Goal: Task Accomplishment & Management: Manage account settings

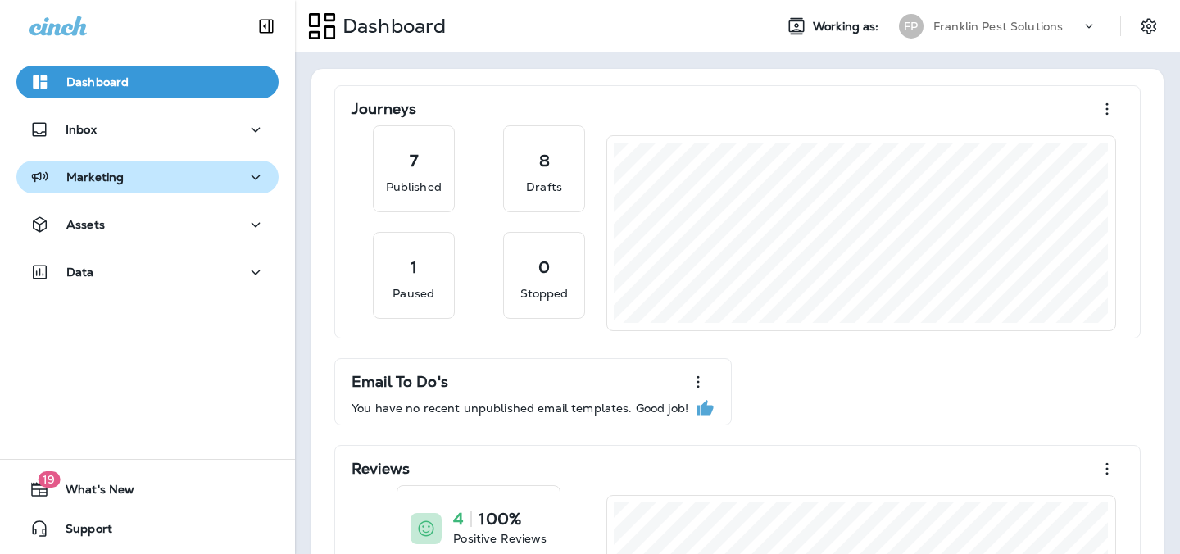
click at [69, 183] on p "Marketing" at bounding box center [94, 176] width 57 height 13
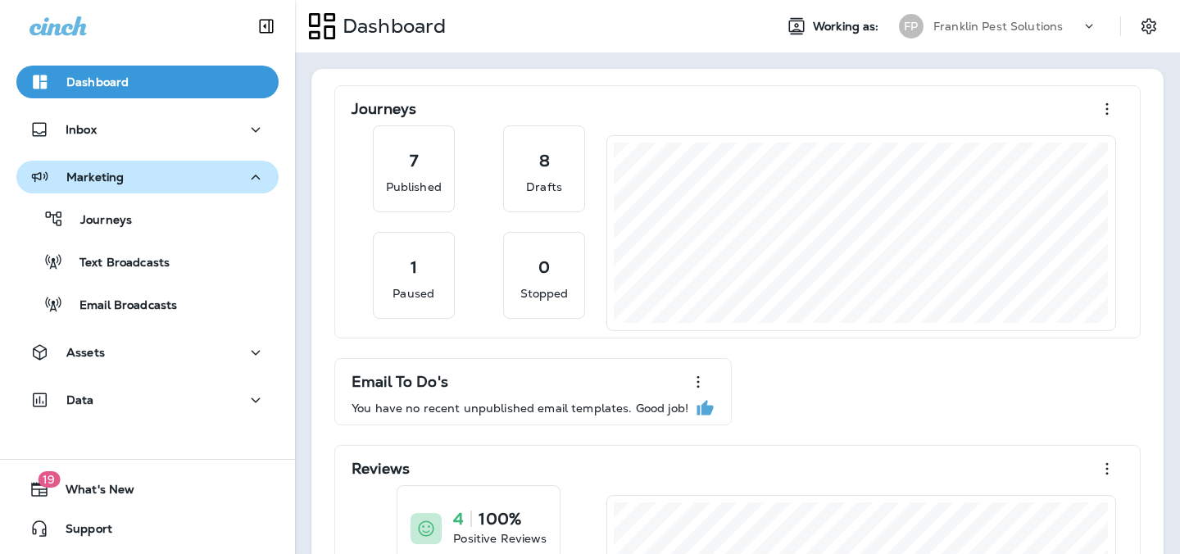
click at [123, 187] on div "Marketing" at bounding box center [147, 177] width 236 height 20
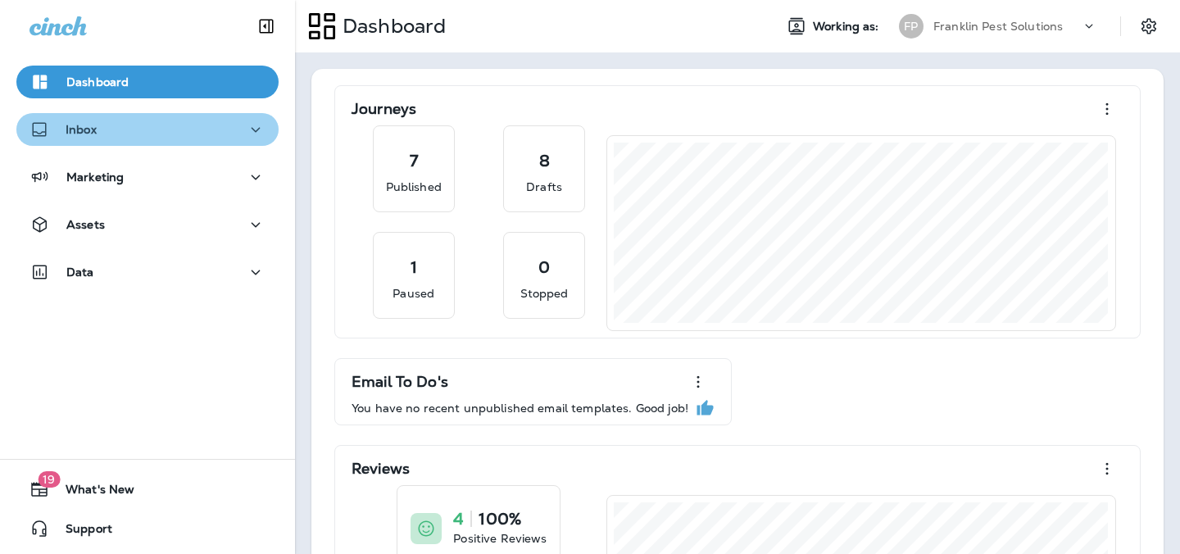
click at [94, 129] on p "Inbox" at bounding box center [81, 129] width 31 height 13
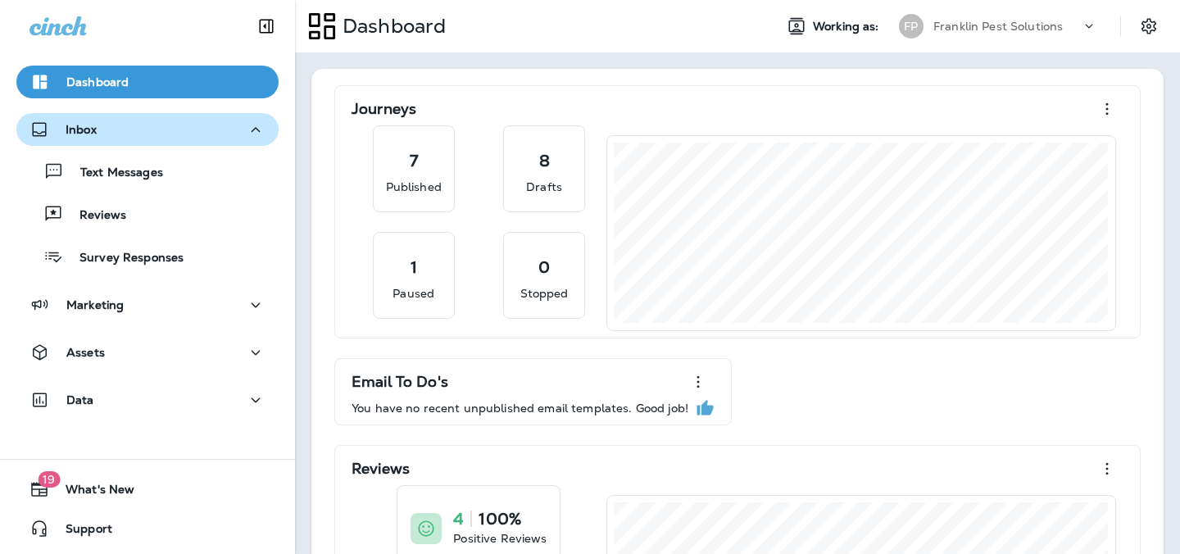
click at [92, 136] on p "Inbox" at bounding box center [81, 129] width 31 height 13
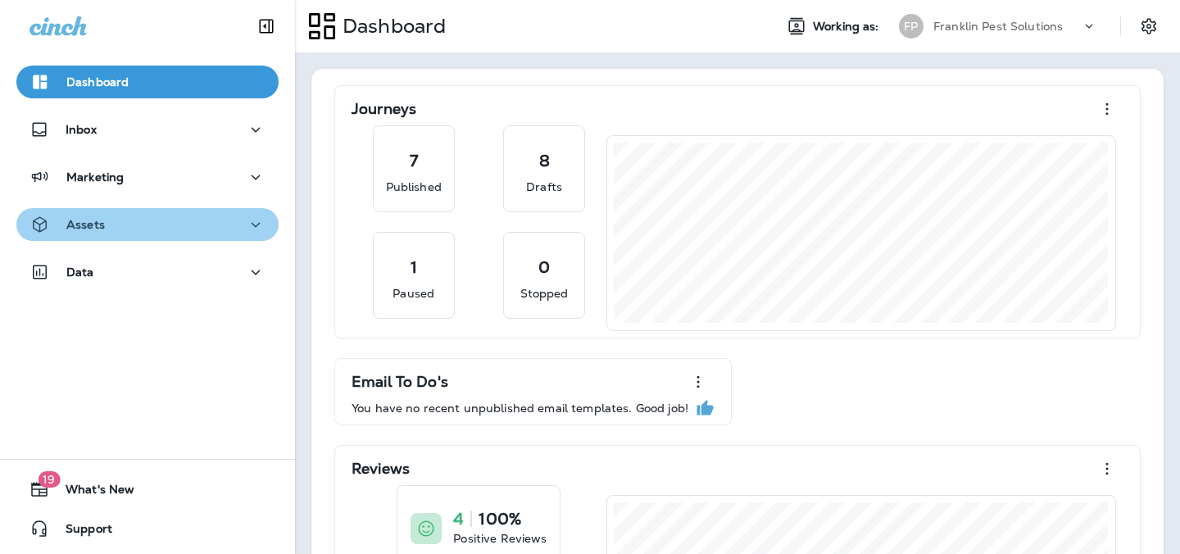
click at [101, 218] on p "Assets" at bounding box center [85, 224] width 39 height 13
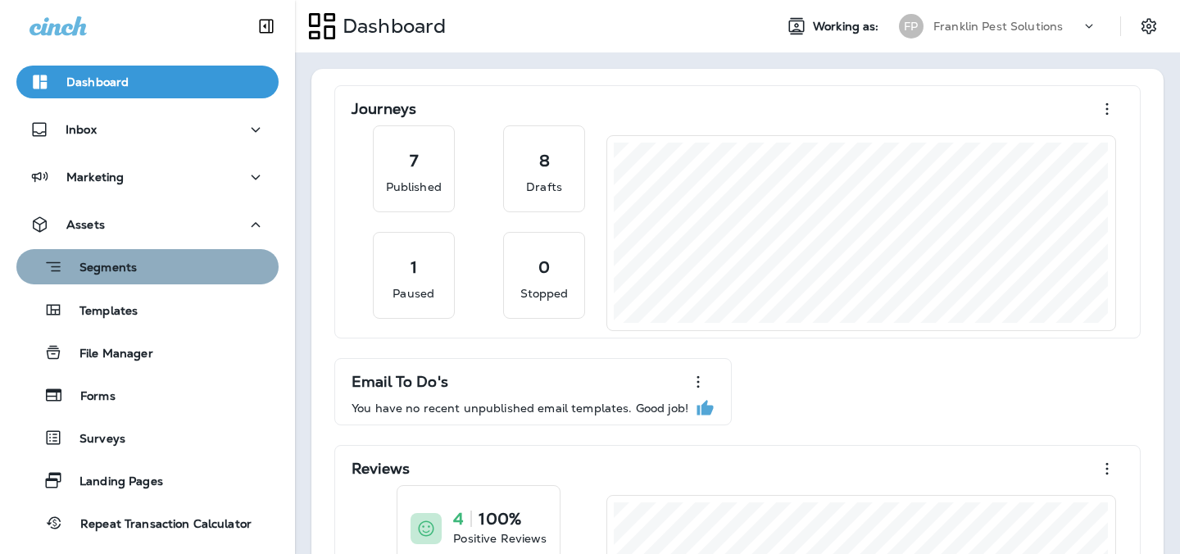
click at [152, 274] on div "Segments" at bounding box center [147, 266] width 249 height 25
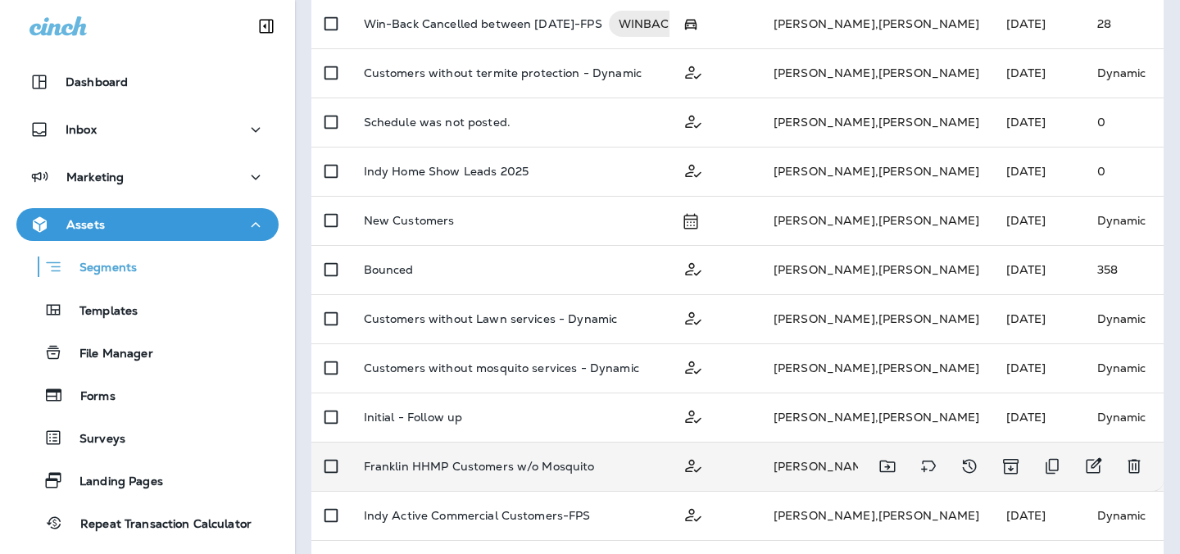
scroll to position [758, 0]
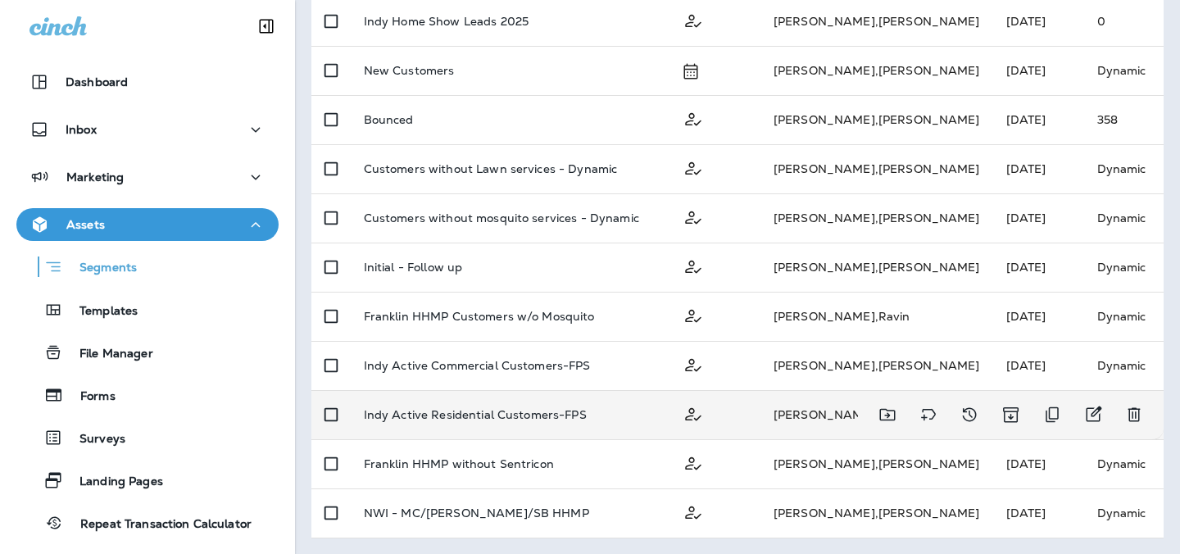
click at [470, 411] on p "Indy Active Residential Customers-FPS" at bounding box center [475, 414] width 223 height 13
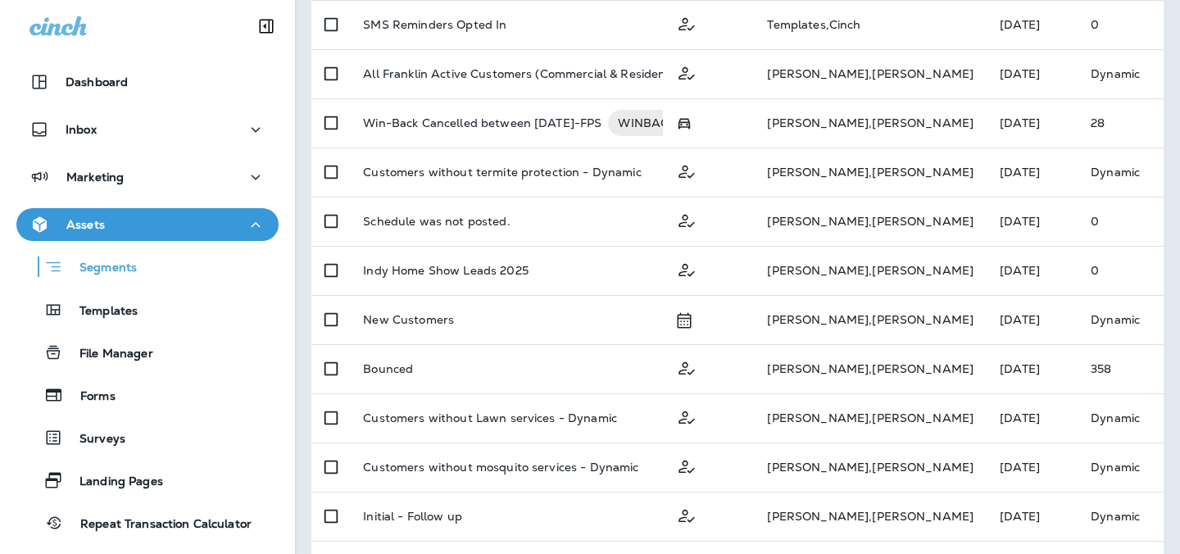
scroll to position [758, 0]
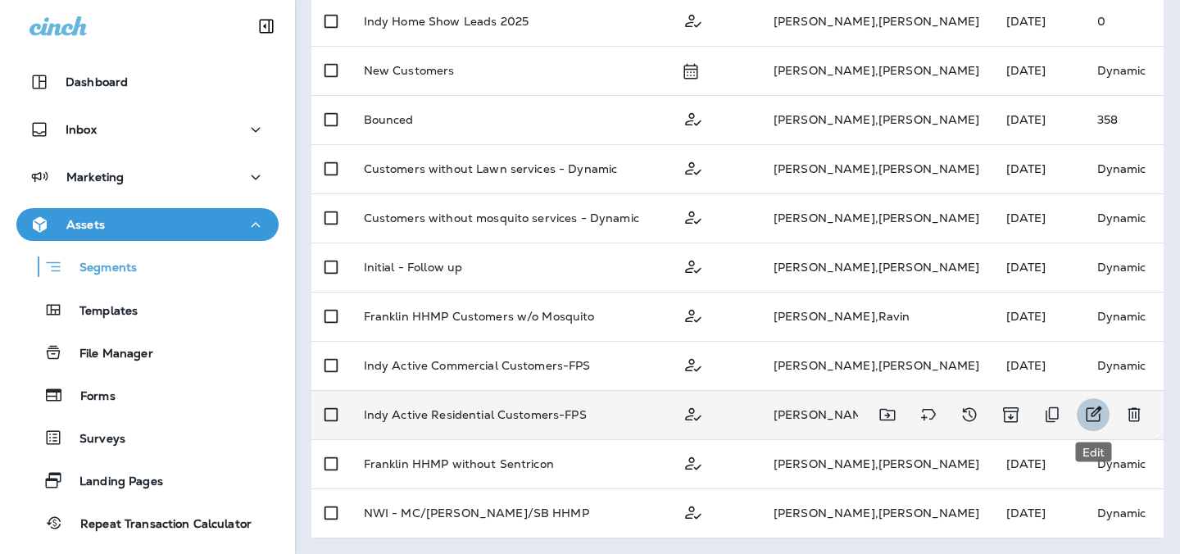
click at [1094, 414] on icon "Edit" at bounding box center [1094, 414] width 16 height 16
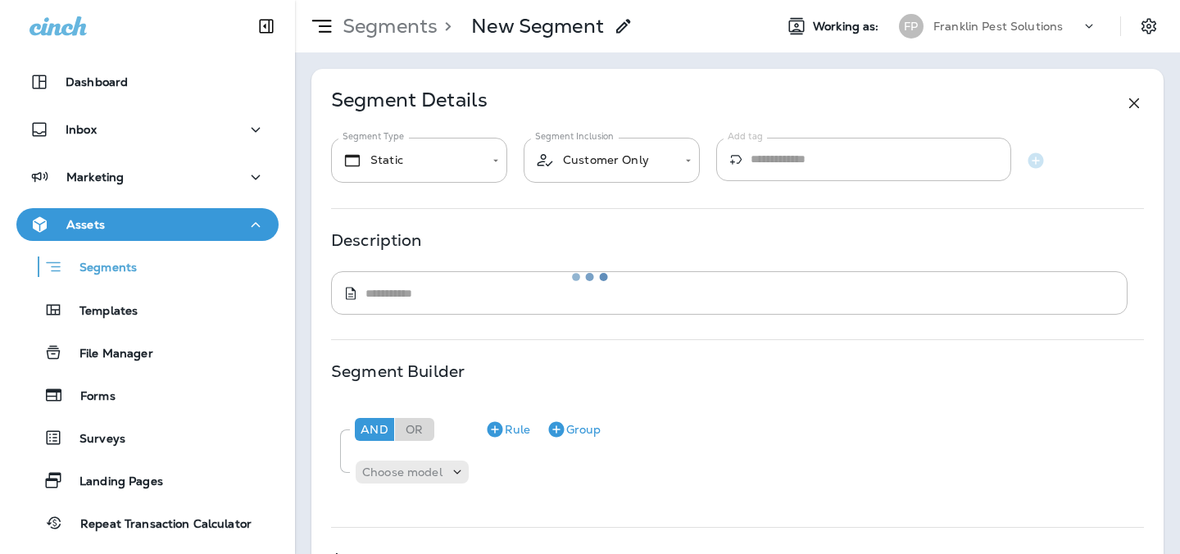
type input "*******"
type textarea "**********"
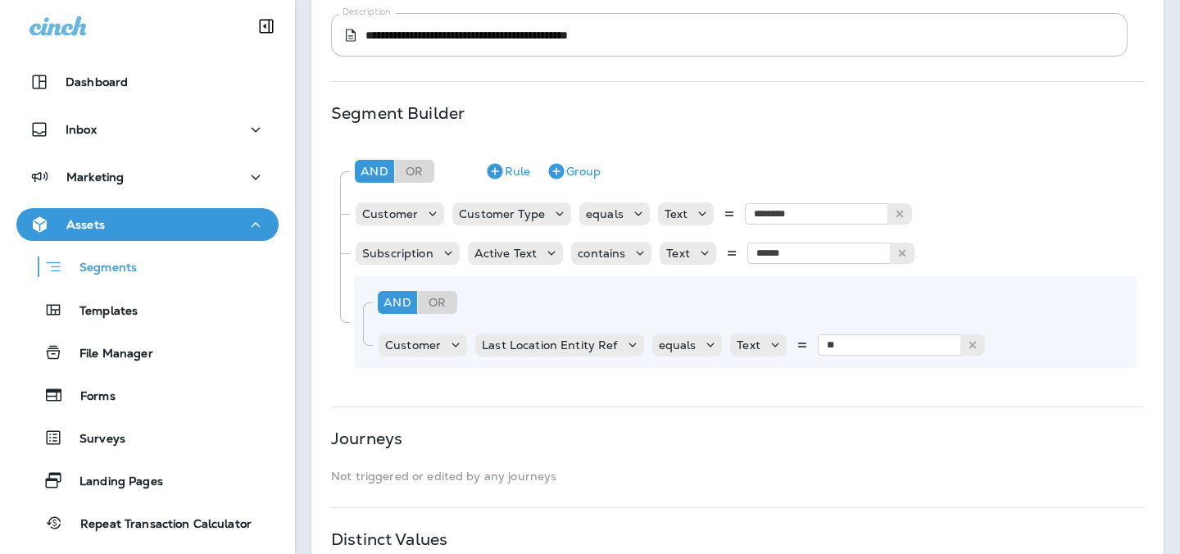
scroll to position [138, 0]
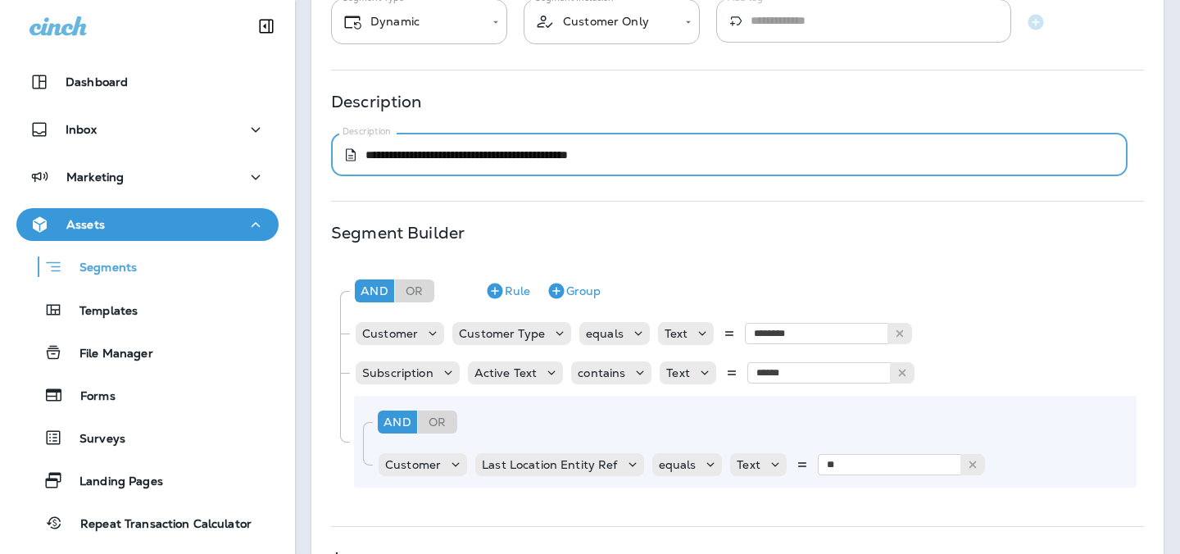
drag, startPoint x: 649, startPoint y: 161, endPoint x: 357, endPoint y: 157, distance: 291.7
click at [357, 157] on div "**********" at bounding box center [729, 154] width 796 height 43
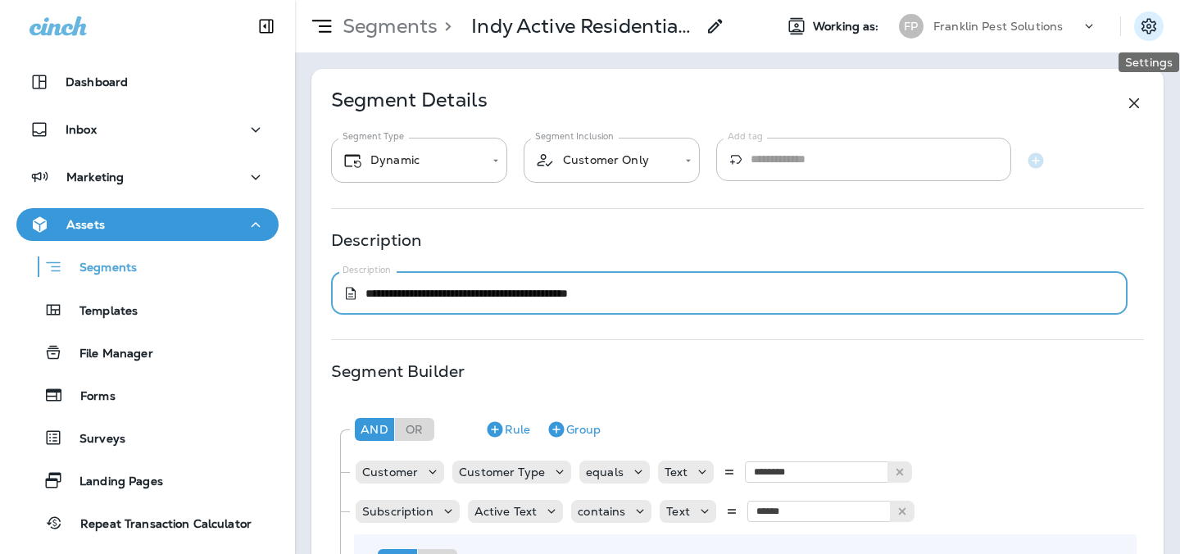
click at [1151, 25] on icon "Settings" at bounding box center [1149, 26] width 20 height 20
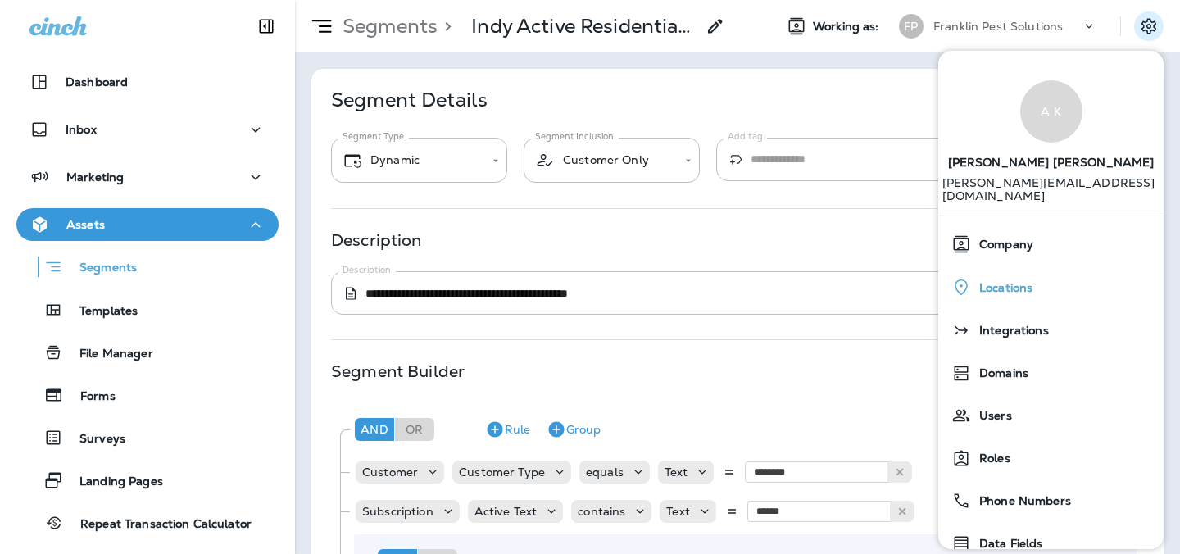
click at [1001, 284] on div "Locations" at bounding box center [1051, 287] width 212 height 34
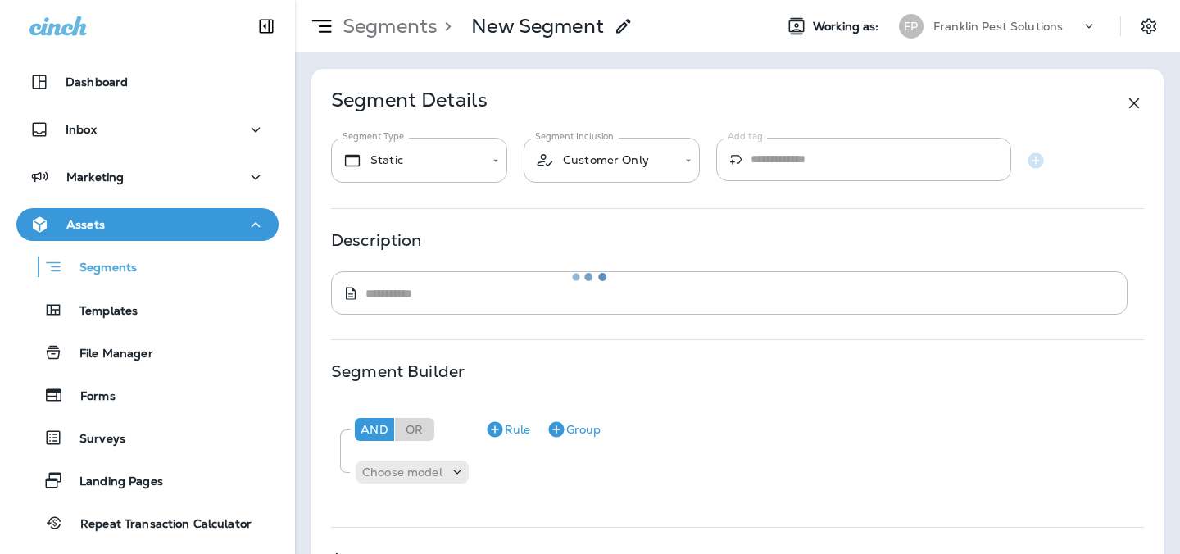
type input "*******"
type textarea "**********"
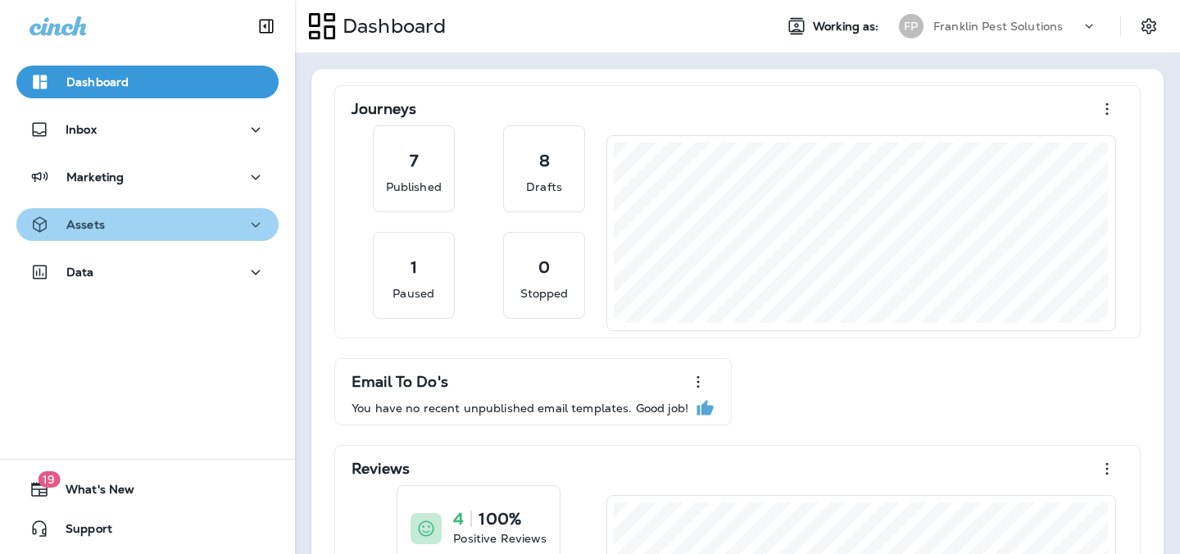
click at [131, 231] on div "Assets" at bounding box center [147, 225] width 236 height 20
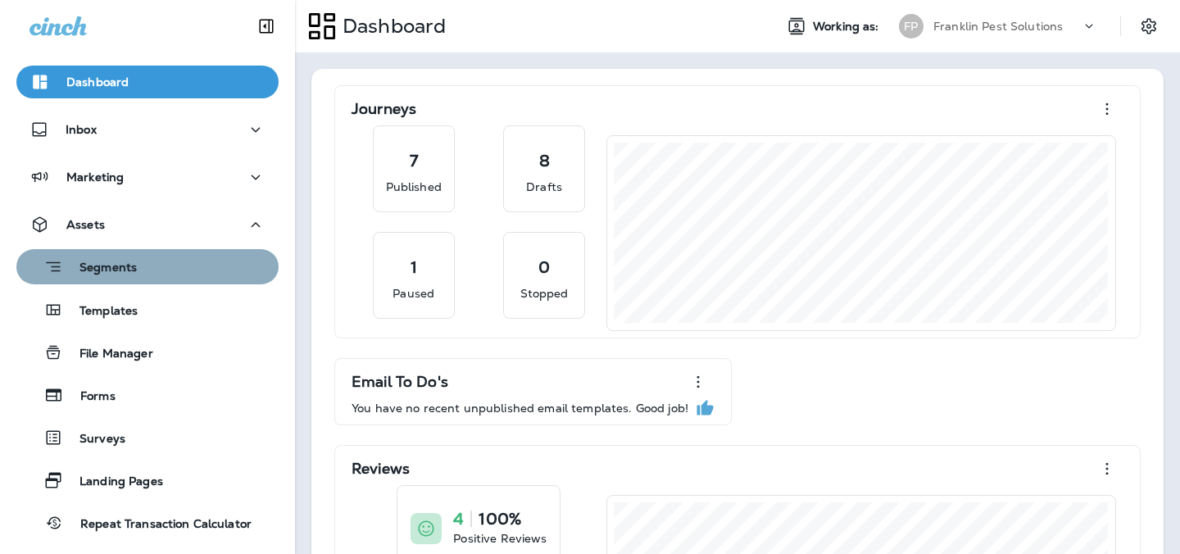
click at [136, 278] on div "Segments" at bounding box center [147, 266] width 249 height 25
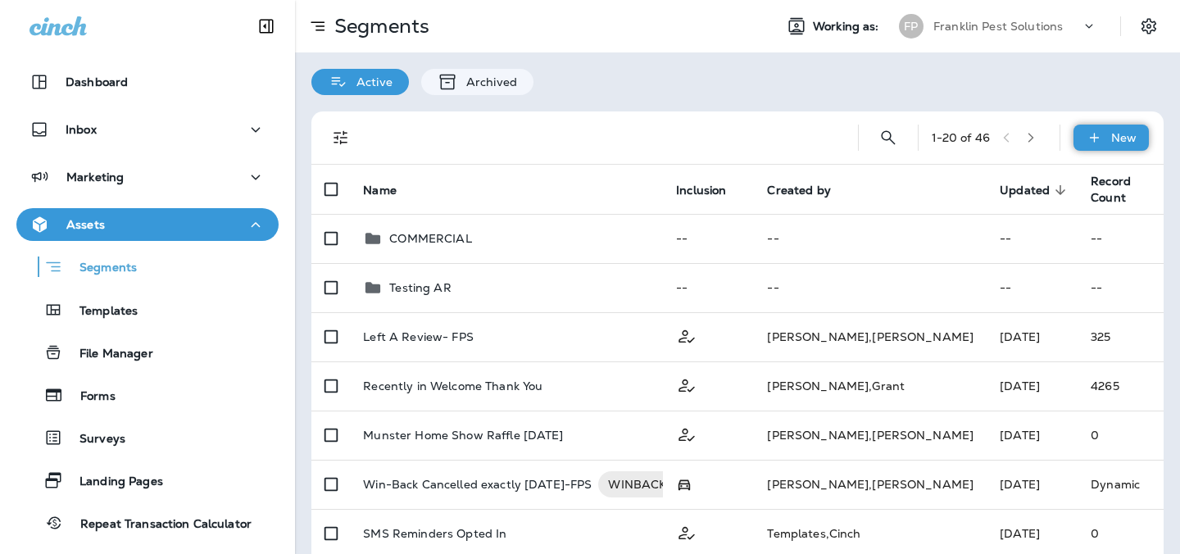
click at [1112, 131] on p "New" at bounding box center [1123, 137] width 25 height 13
click at [1060, 171] on p "New Segment" at bounding box center [1062, 176] width 88 height 13
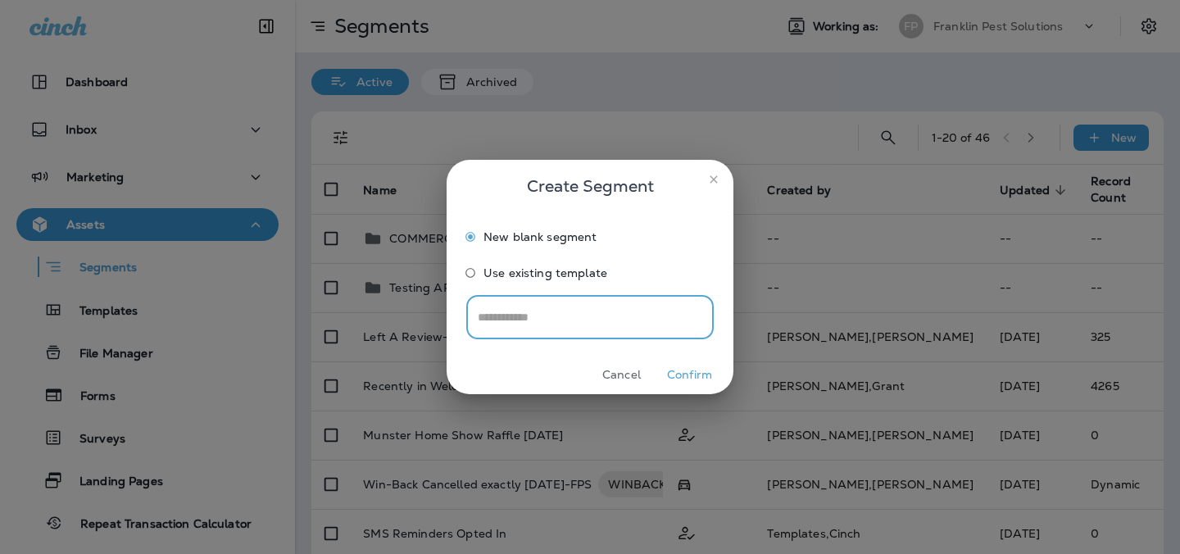
paste input "**********"
drag, startPoint x: 491, startPoint y: 320, endPoint x: 332, endPoint y: 321, distance: 158.9
click at [332, 321] on div "**********" at bounding box center [590, 277] width 1180 height 554
type input "**********"
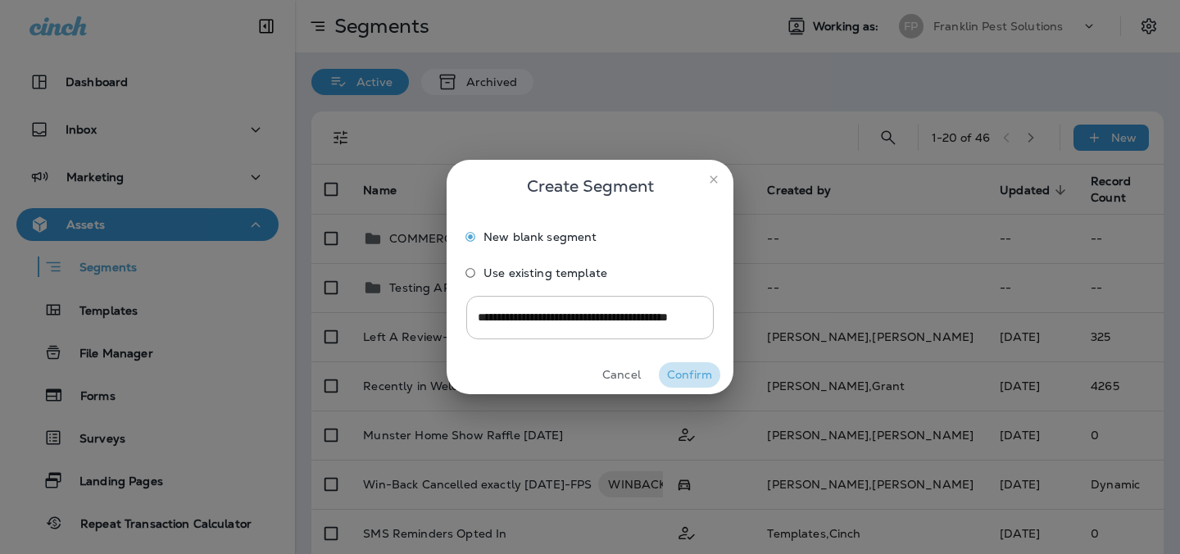
click at [683, 374] on button "Confirm" at bounding box center [689, 374] width 61 height 25
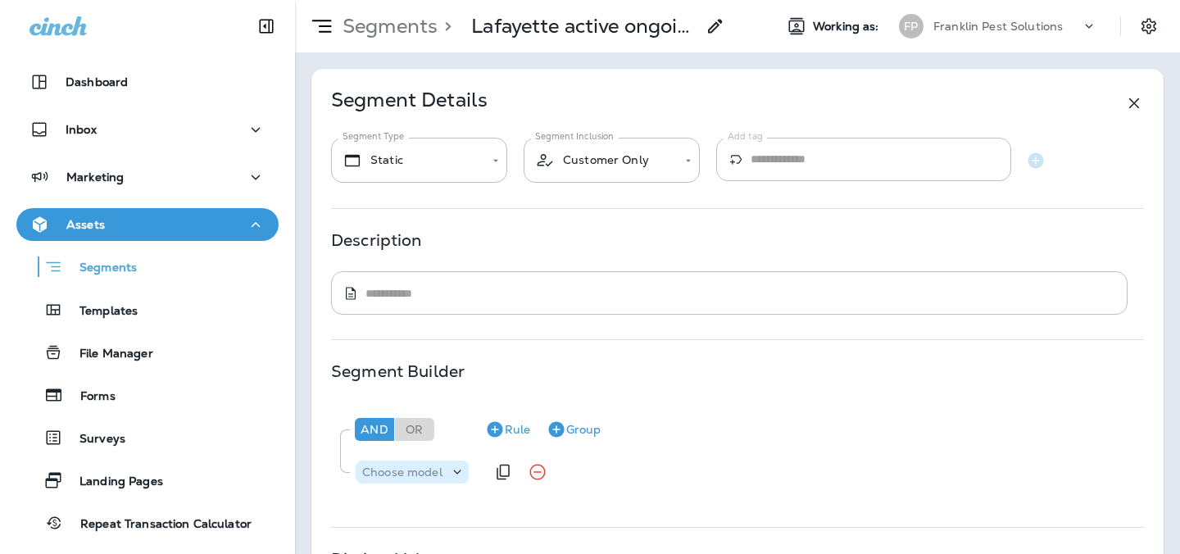
click at [377, 474] on p "Choose model" at bounding box center [402, 471] width 80 height 13
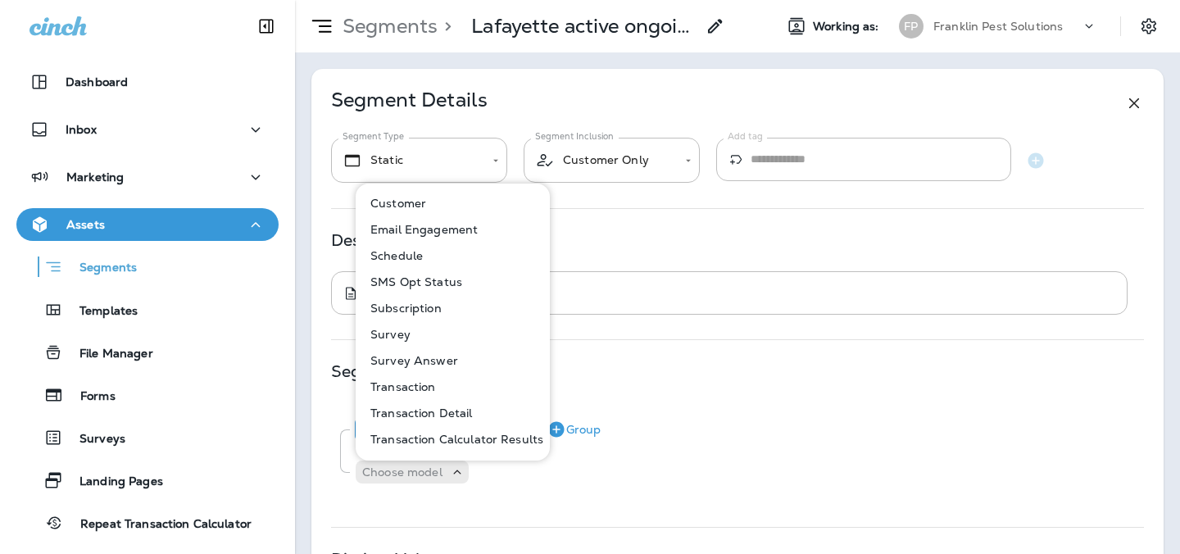
click at [433, 206] on button "Customer" at bounding box center [453, 203] width 193 height 26
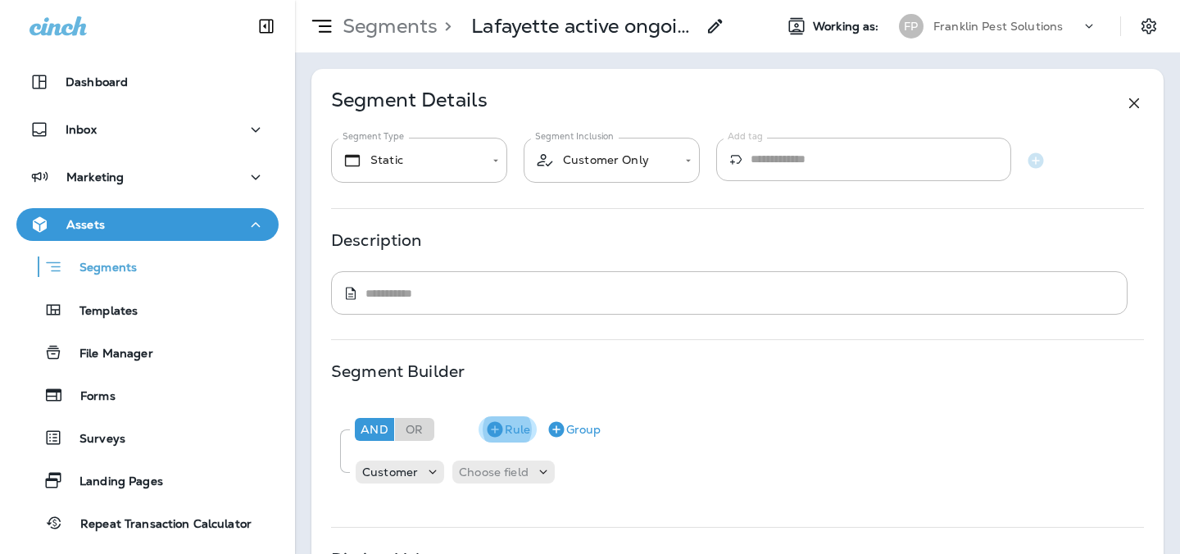
click at [502, 424] on icon "button" at bounding box center [495, 429] width 20 height 20
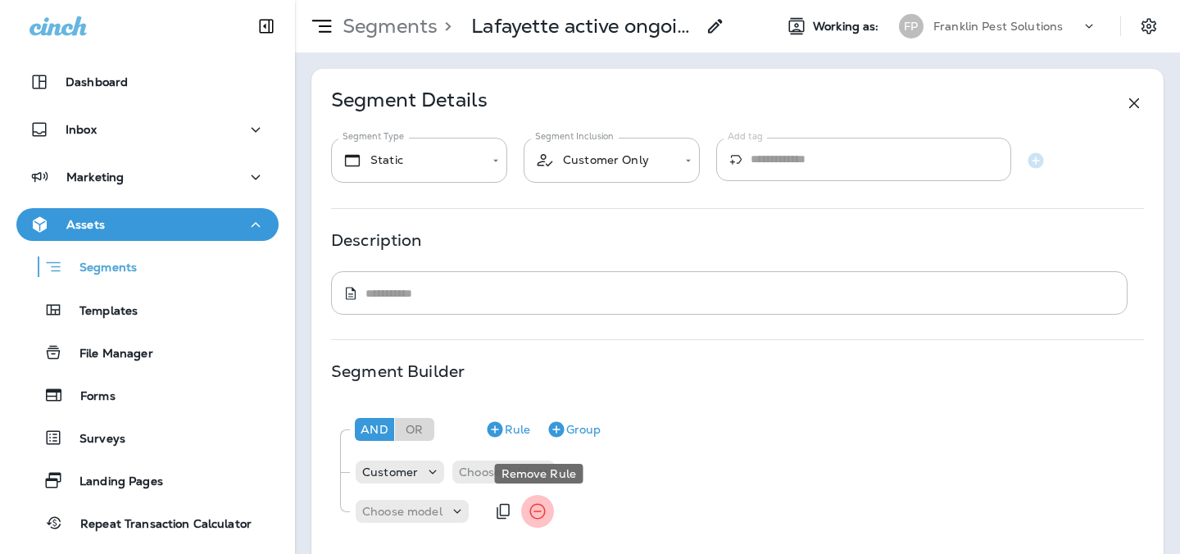
click at [533, 517] on icon "Remove Rule" at bounding box center [537, 512] width 16 height 16
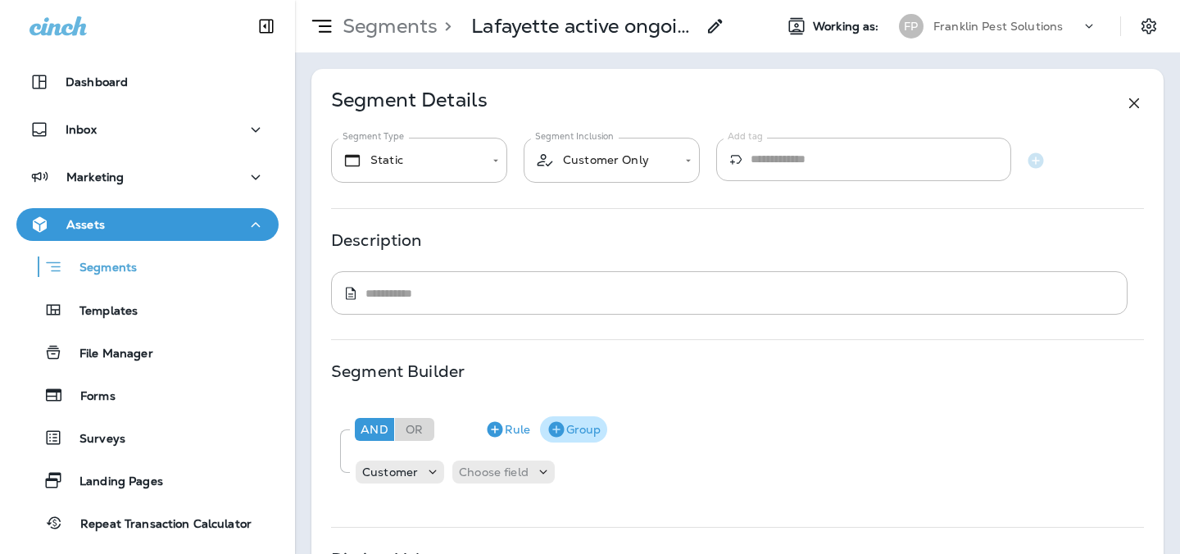
click at [574, 421] on button "Group" at bounding box center [573, 429] width 67 height 26
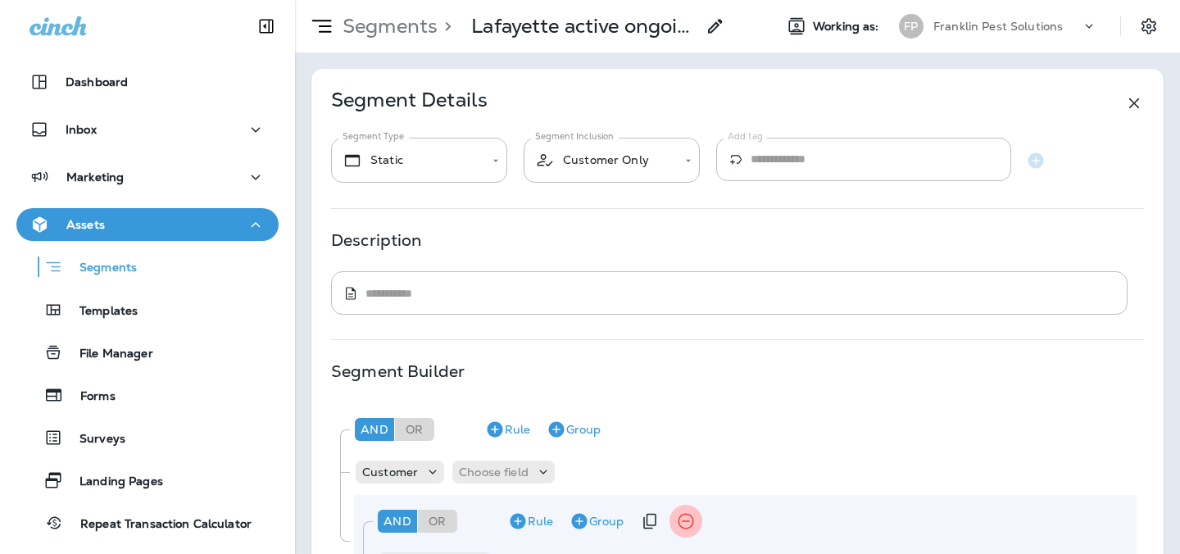
click at [692, 523] on icon "Remove Group" at bounding box center [686, 521] width 20 height 20
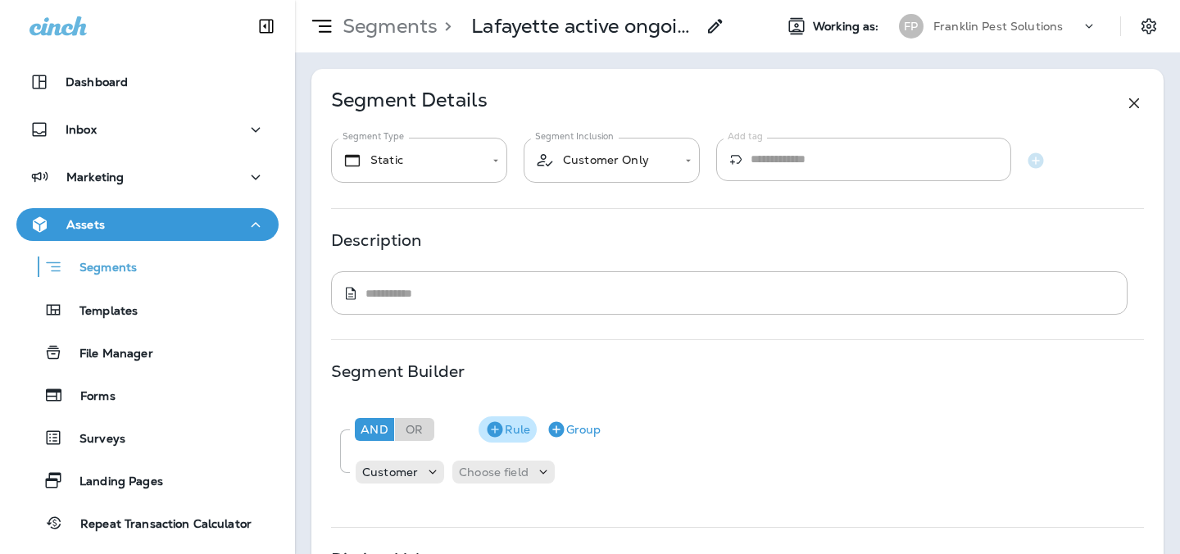
click at [512, 434] on button "Rule" at bounding box center [507, 429] width 58 height 26
click at [417, 515] on p "Choose model" at bounding box center [402, 511] width 80 height 13
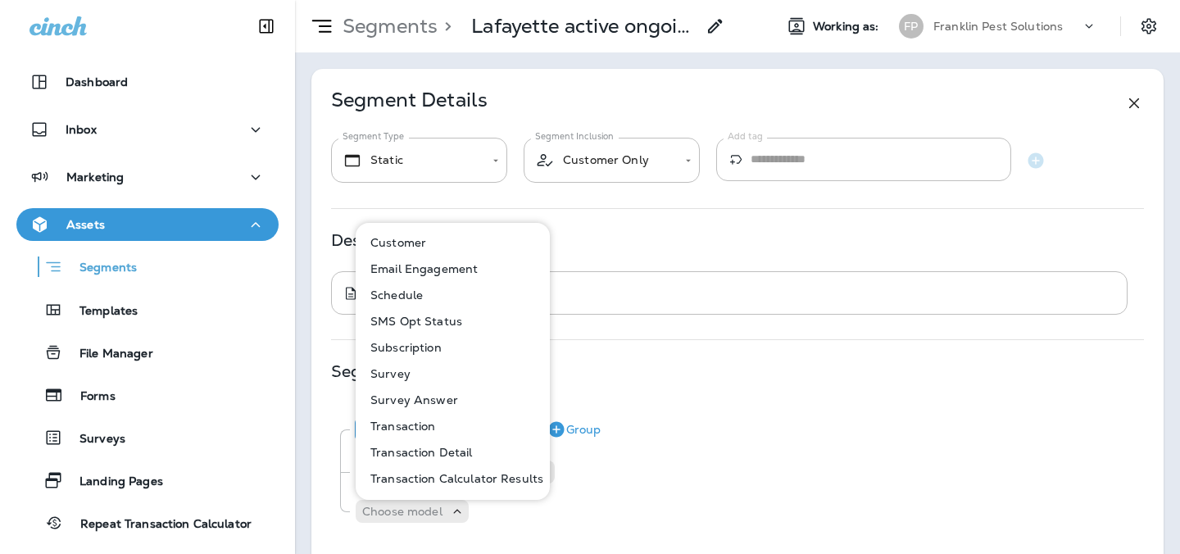
click at [420, 348] on p "Subscription" at bounding box center [403, 347] width 78 height 13
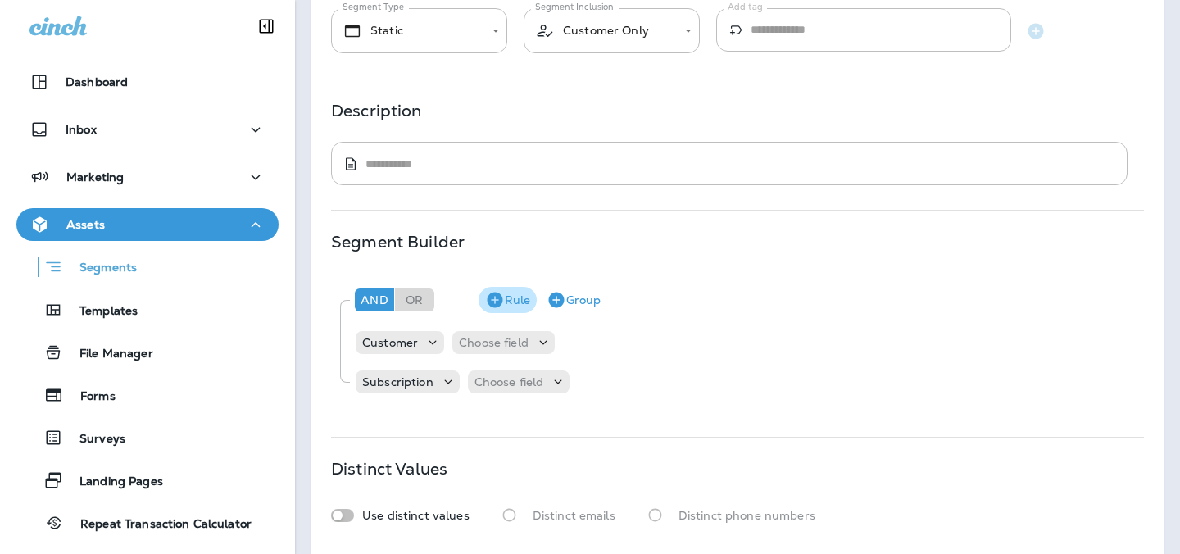
scroll to position [130, 0]
click at [506, 338] on p "Choose field" at bounding box center [494, 341] width 70 height 13
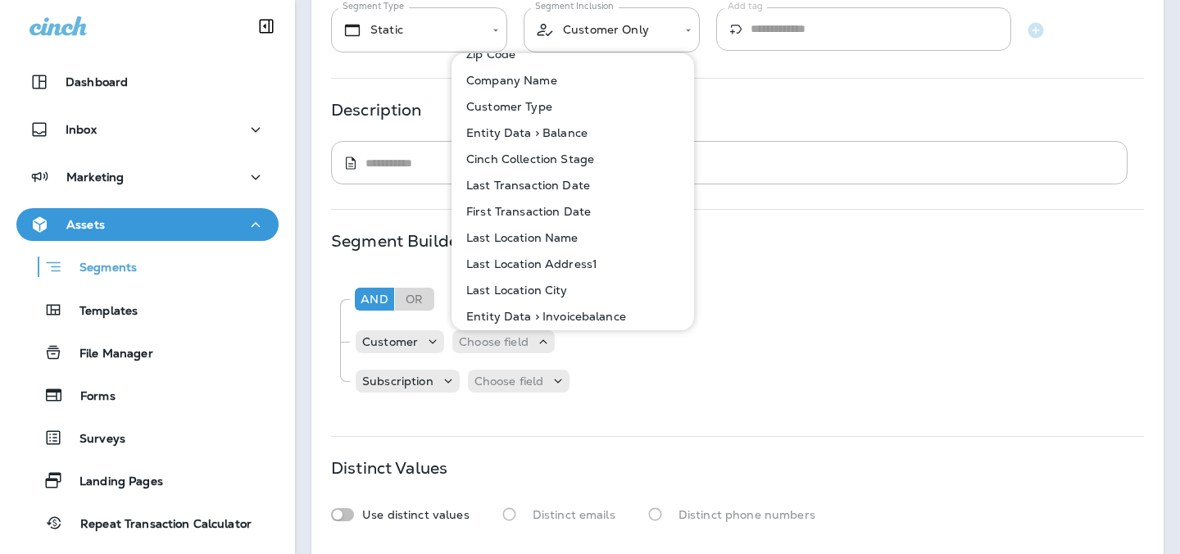
scroll to position [216, 0]
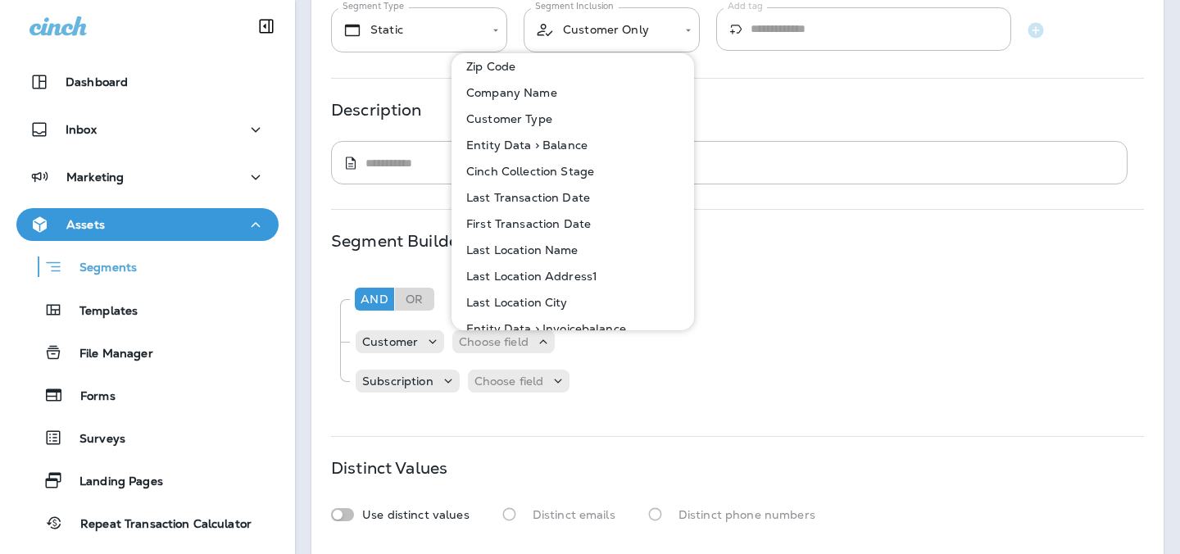
click at [510, 116] on p "Customer Type" at bounding box center [506, 118] width 93 height 13
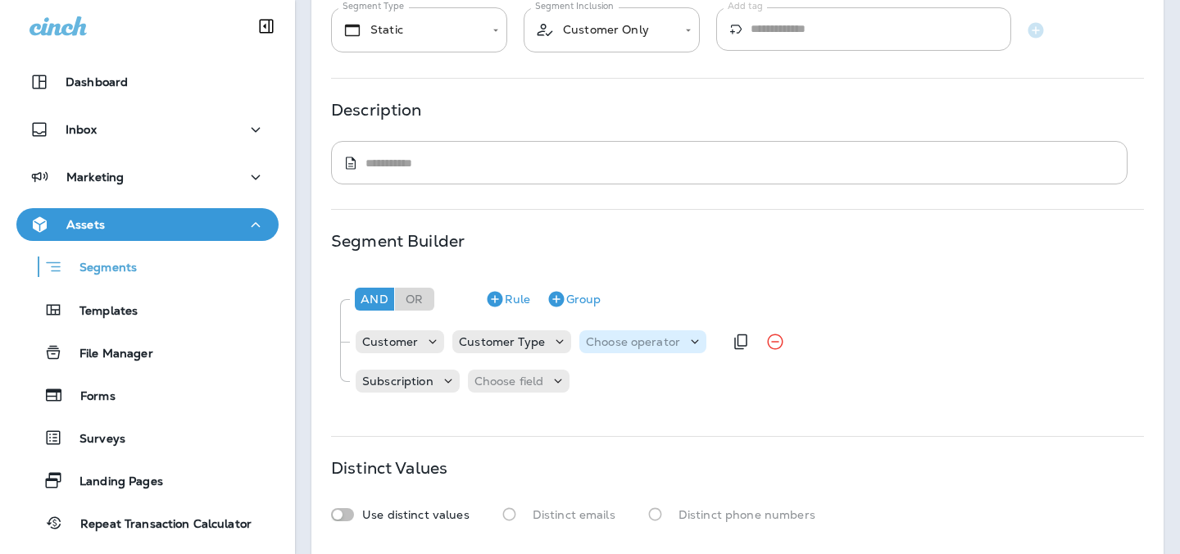
click at [607, 332] on div "Choose operator" at bounding box center [642, 341] width 127 height 23
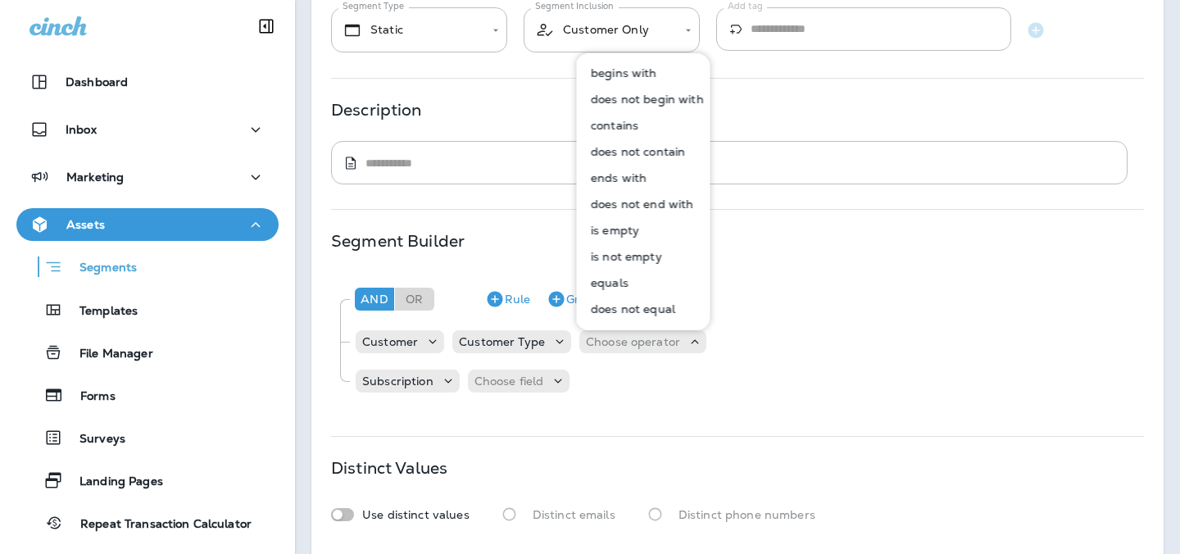
click at [609, 283] on p "equals" at bounding box center [606, 282] width 44 height 13
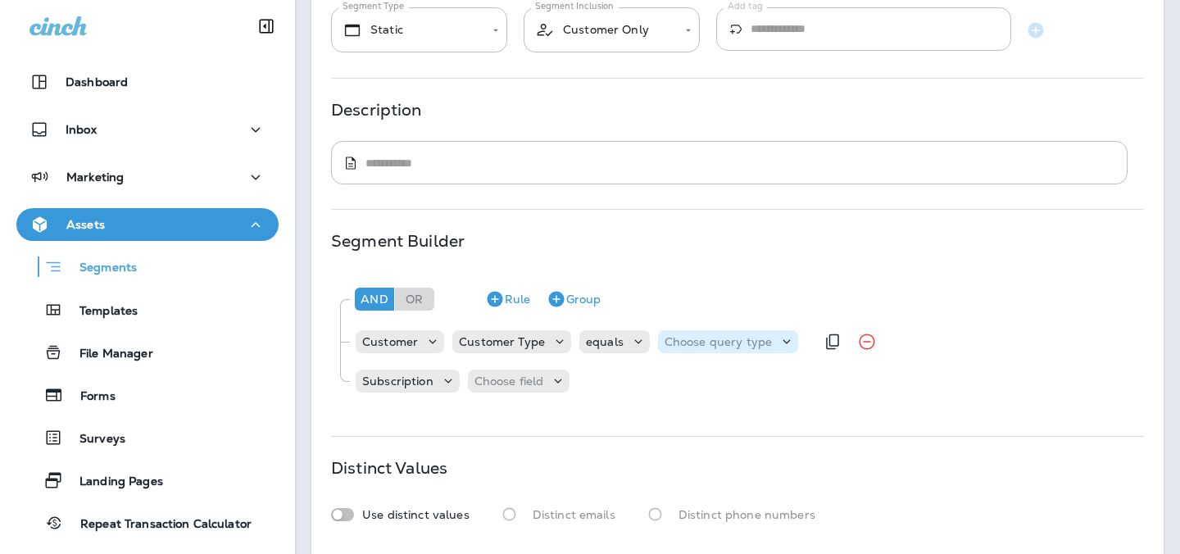
click at [700, 332] on div "Choose query type" at bounding box center [728, 341] width 140 height 23
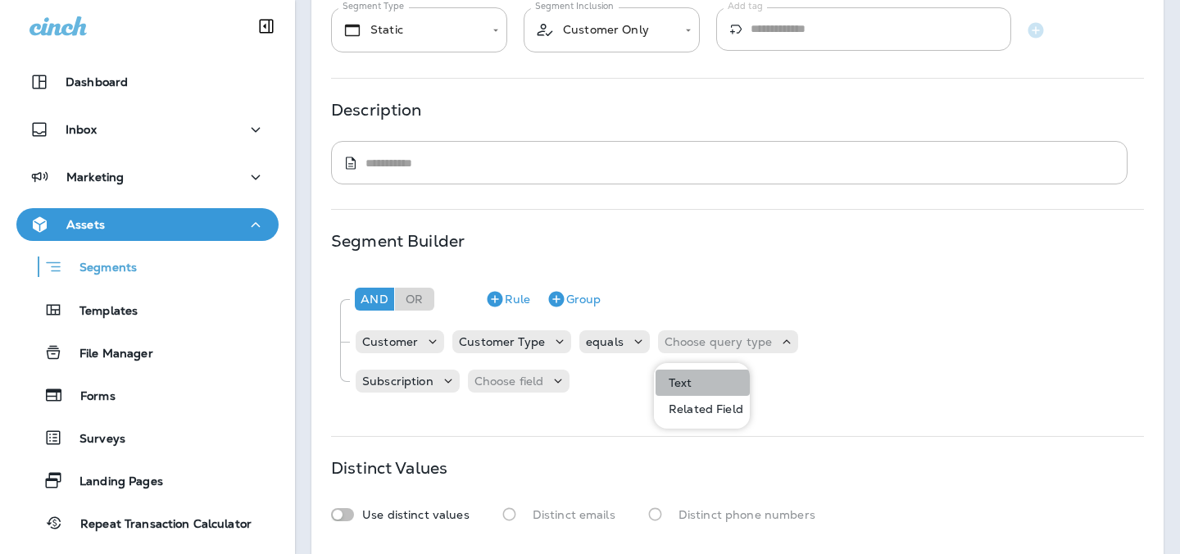
click at [683, 386] on p "Text" at bounding box center [677, 382] width 30 height 13
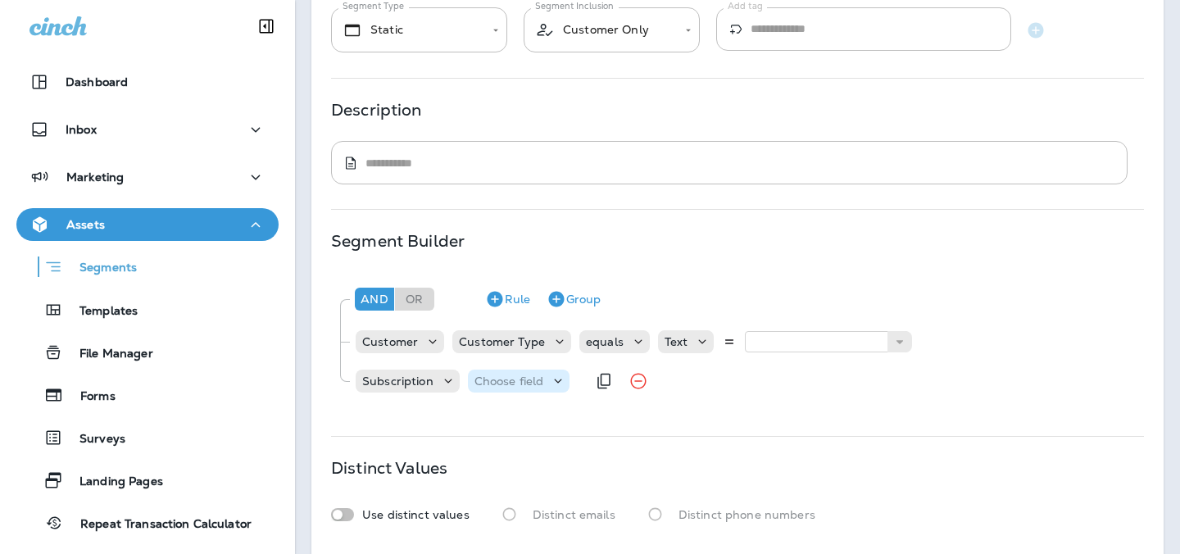
click at [525, 387] on p "Choose field" at bounding box center [509, 380] width 70 height 13
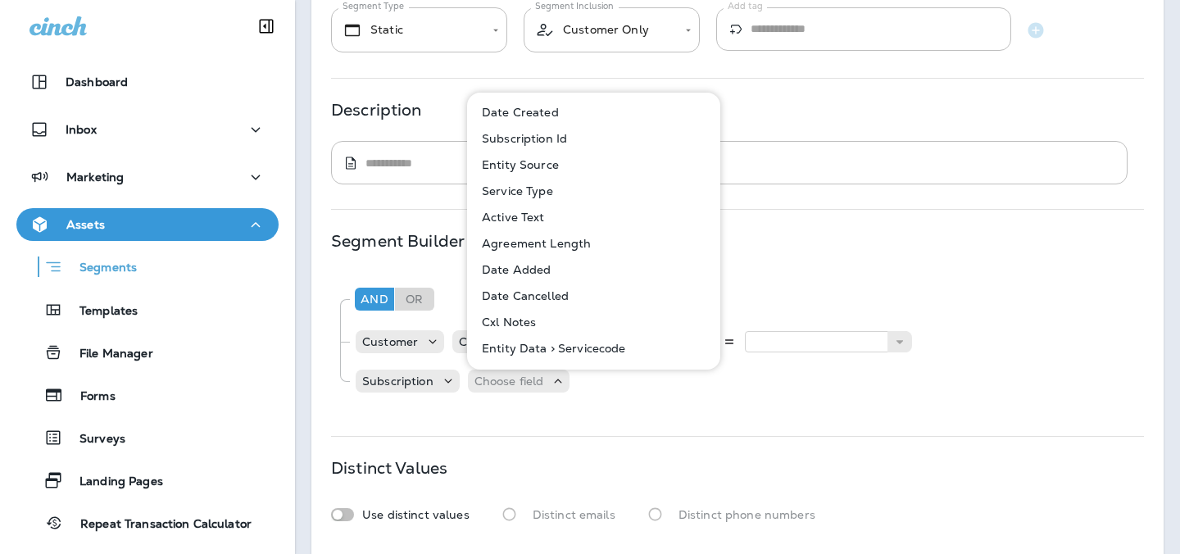
click at [536, 214] on p "Active Text" at bounding box center [510, 217] width 70 height 13
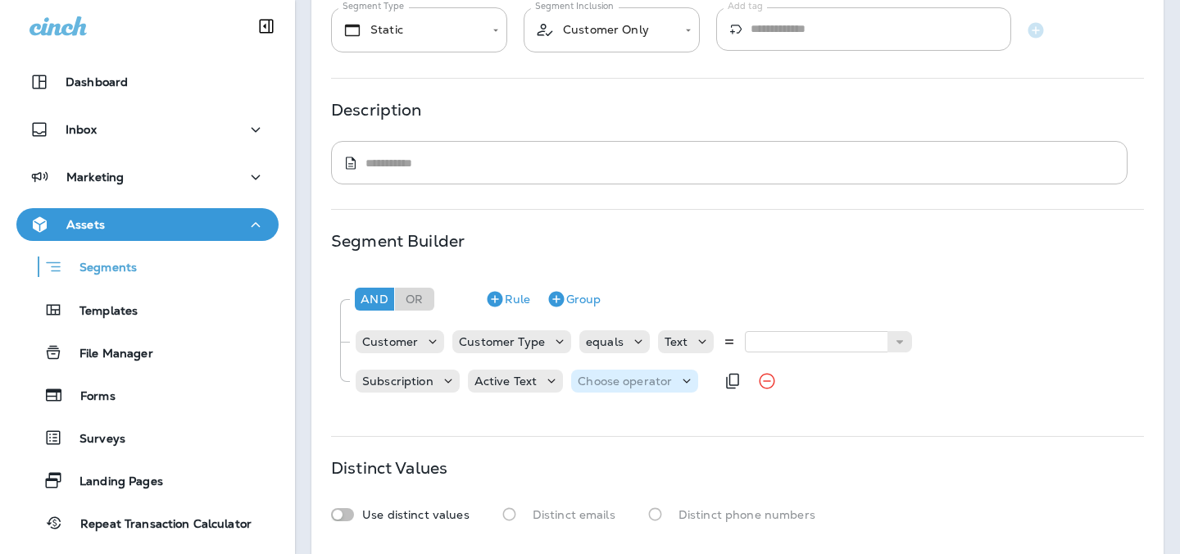
click at [596, 386] on p "Choose operator" at bounding box center [625, 380] width 94 height 13
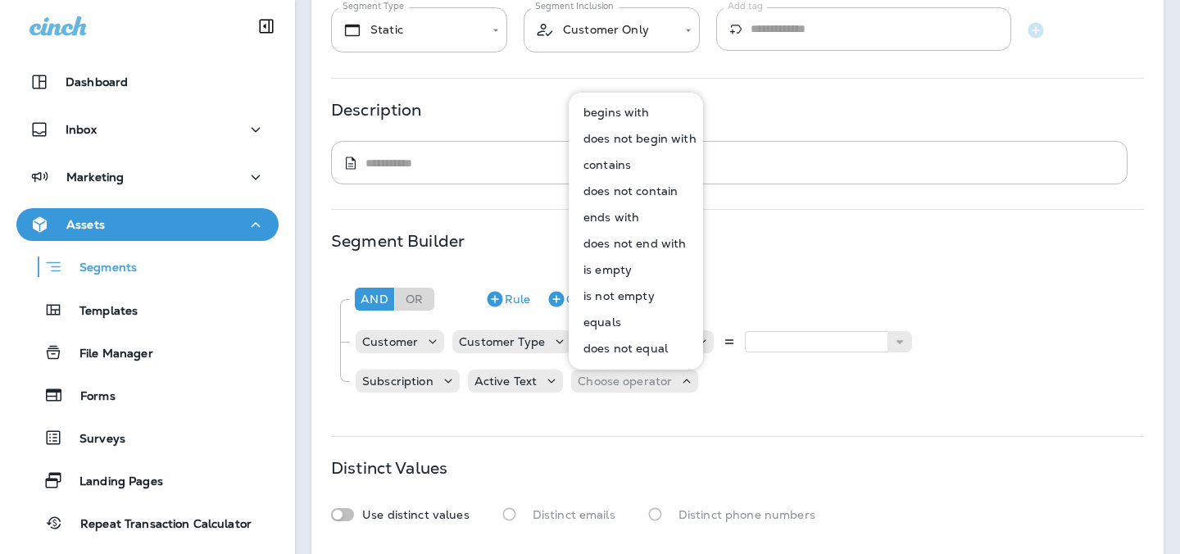
click at [629, 165] on p "contains" at bounding box center [604, 164] width 54 height 13
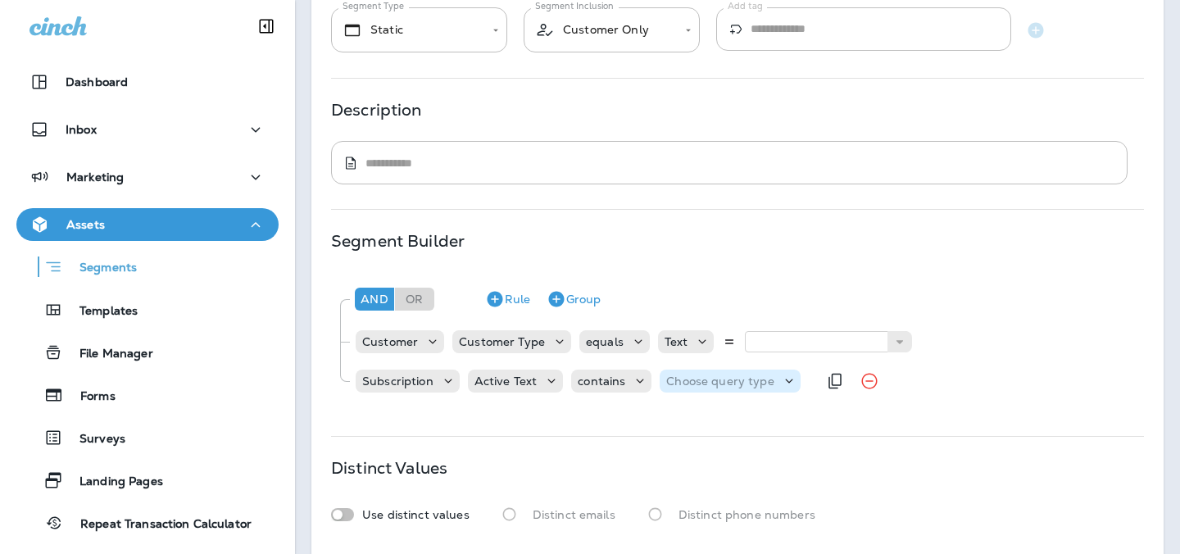
click at [736, 380] on p "Choose query type" at bounding box center [719, 380] width 107 height 13
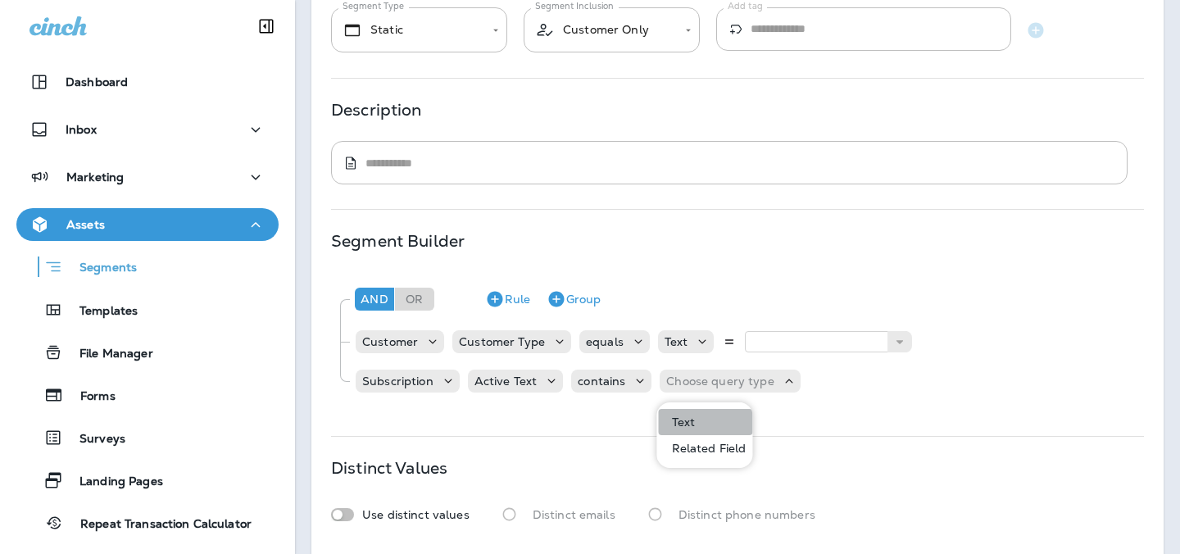
click at [701, 419] on button "Text" at bounding box center [706, 422] width 94 height 26
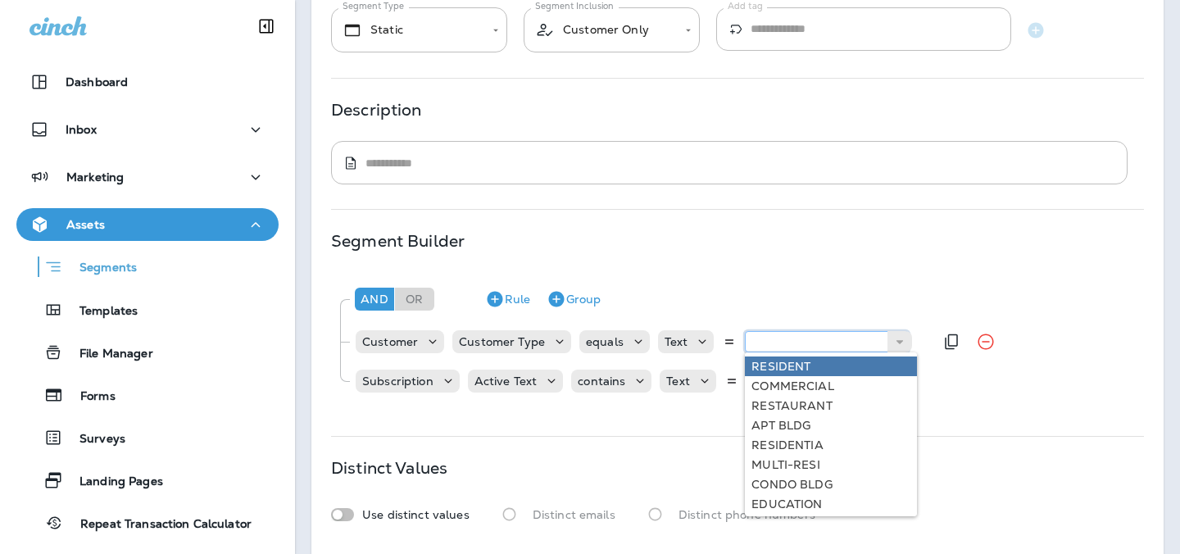
click at [762, 333] on input "text" at bounding box center [827, 341] width 164 height 21
type input "********"
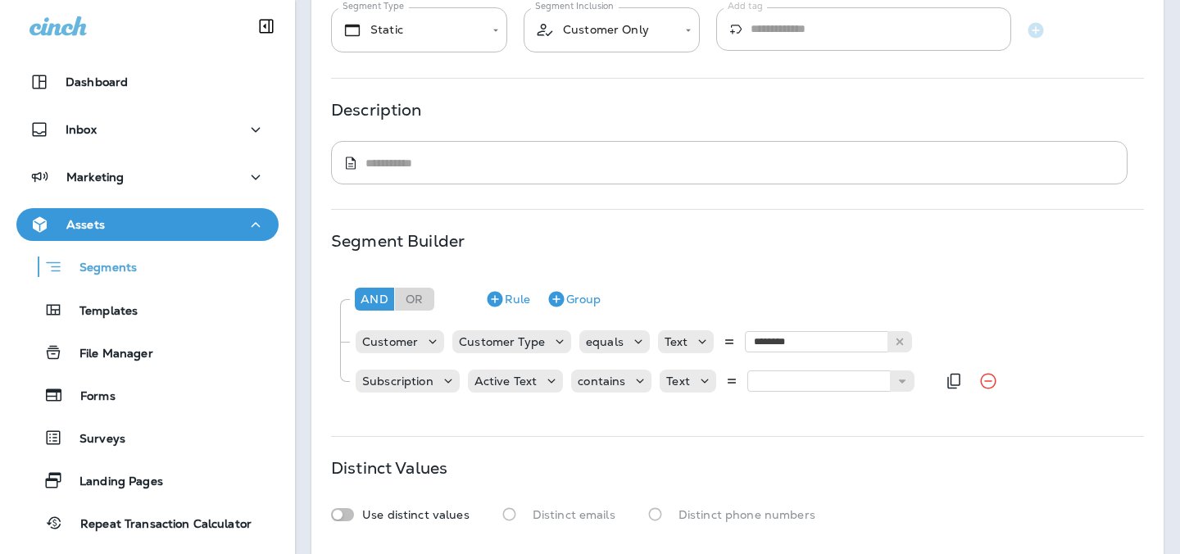
click at [771, 365] on div "And Or Rule Group Customer Customer Type equals Text ******** RESIDENT RESIDENT…" at bounding box center [737, 338] width 812 height 131
click at [771, 379] on input "text" at bounding box center [829, 380] width 164 height 21
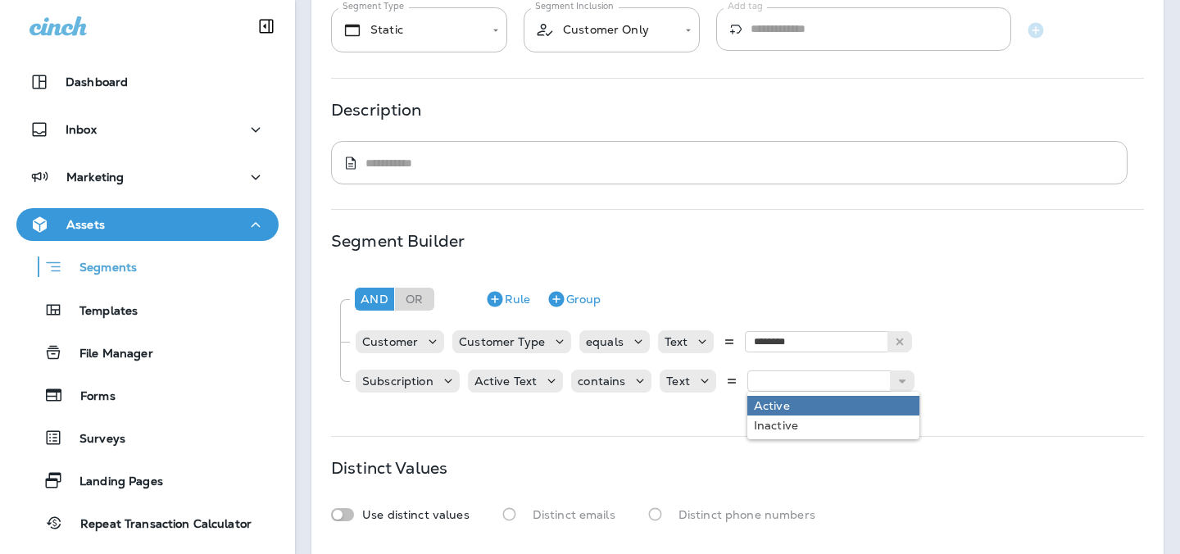
type input "******"
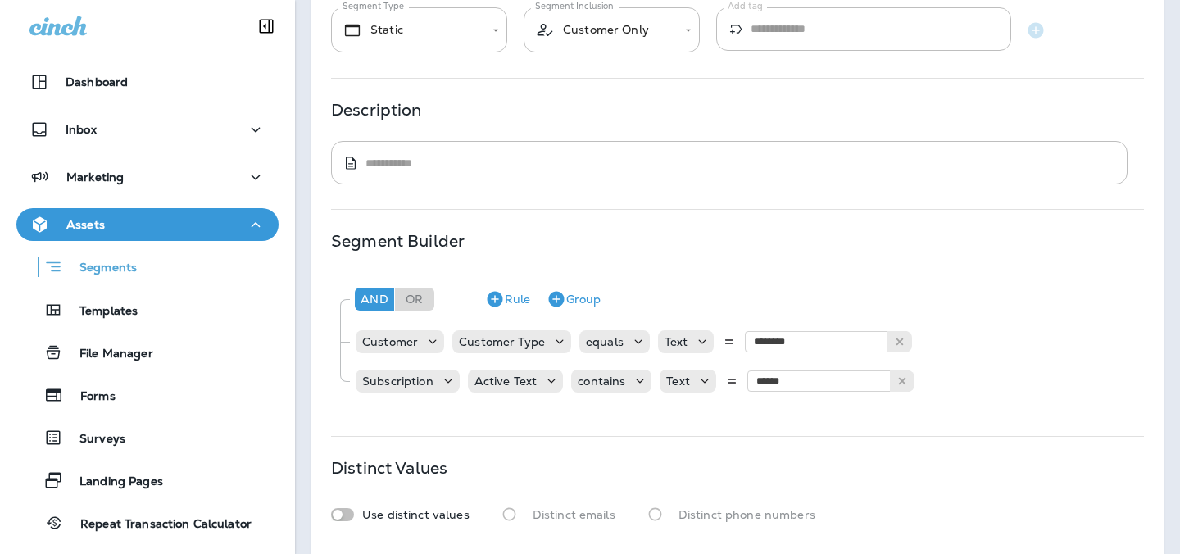
click at [773, 407] on div "And Or Rule Group Customer Customer Type equals Text ******** RESIDENT RESIDENT…" at bounding box center [737, 341] width 813 height 139
click at [573, 301] on button "Group" at bounding box center [573, 299] width 67 height 26
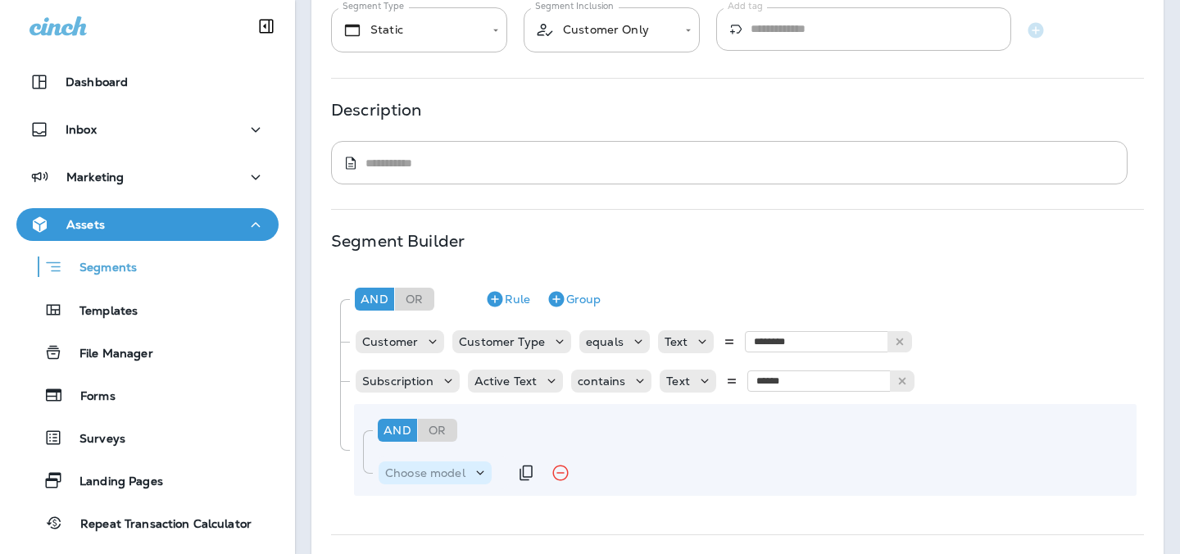
click at [417, 462] on div "Choose model" at bounding box center [434, 472] width 113 height 23
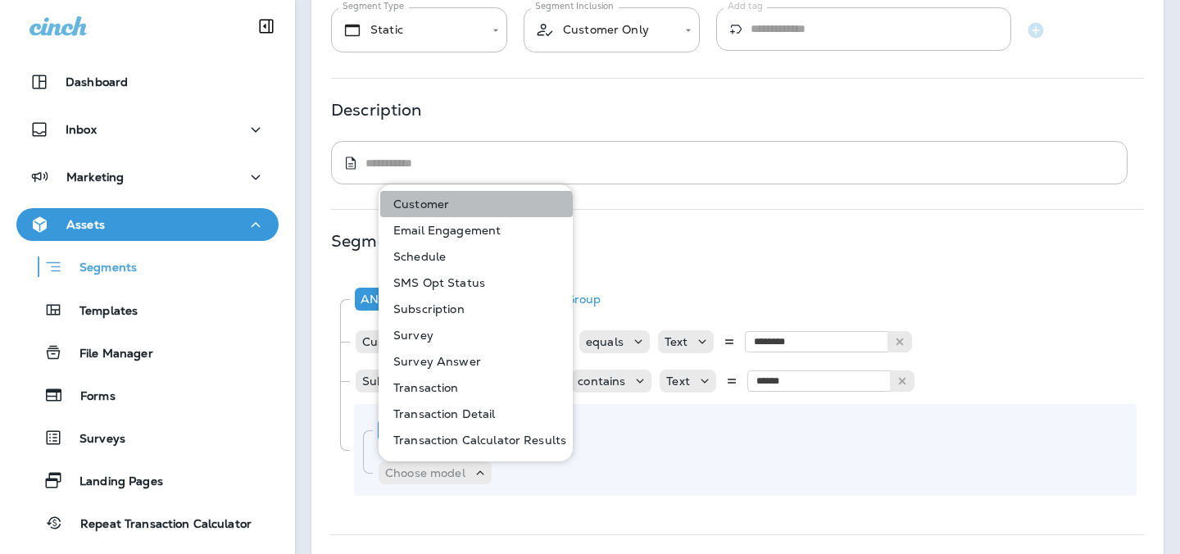
click at [480, 204] on button "Customer" at bounding box center [476, 204] width 193 height 26
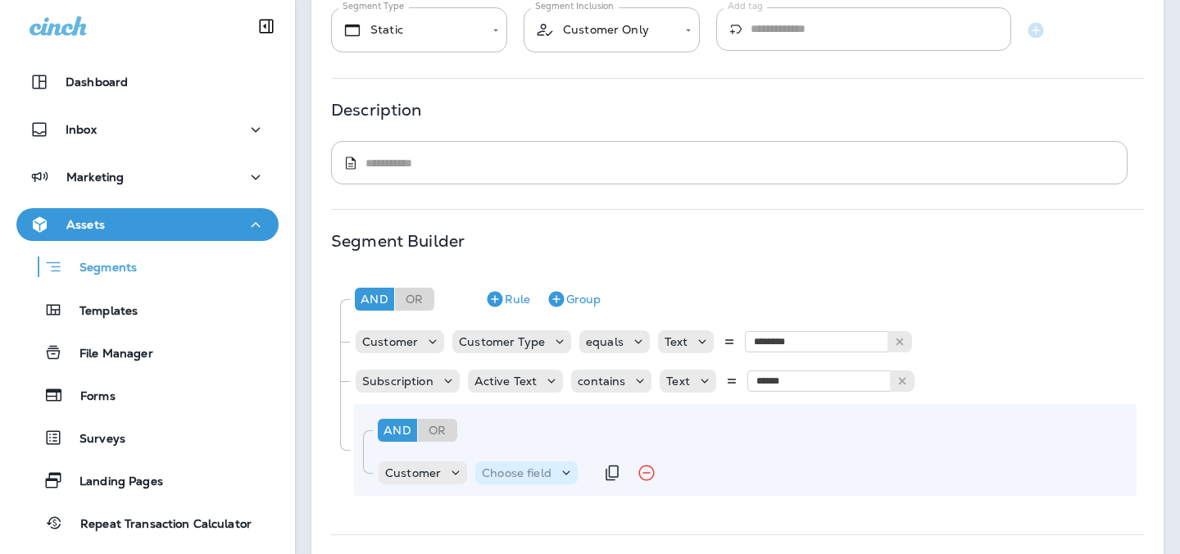
click at [514, 478] on p "Choose field" at bounding box center [517, 472] width 70 height 13
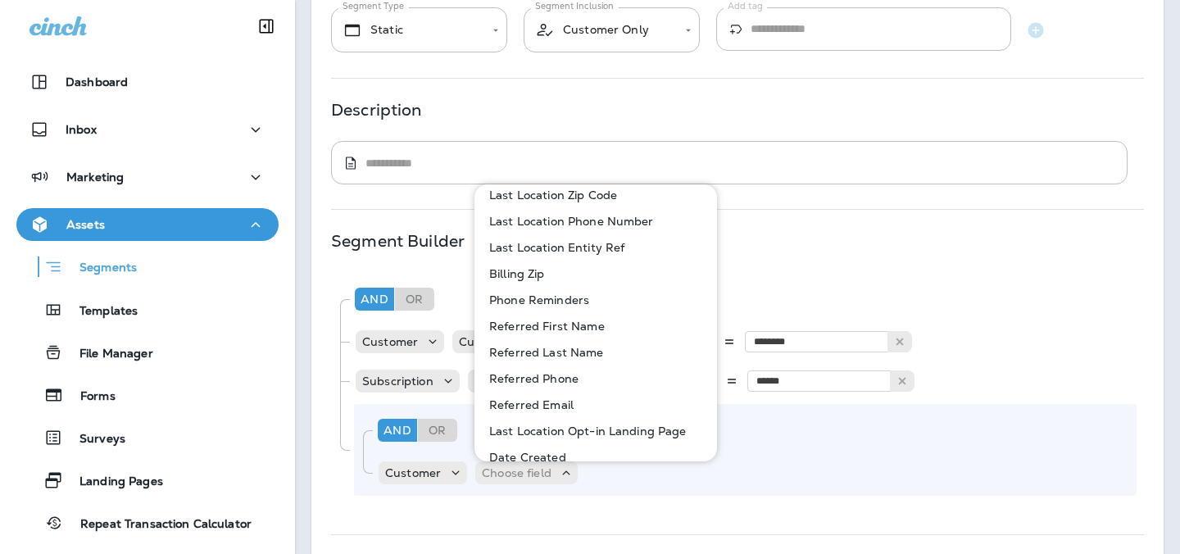
scroll to position [504, 0]
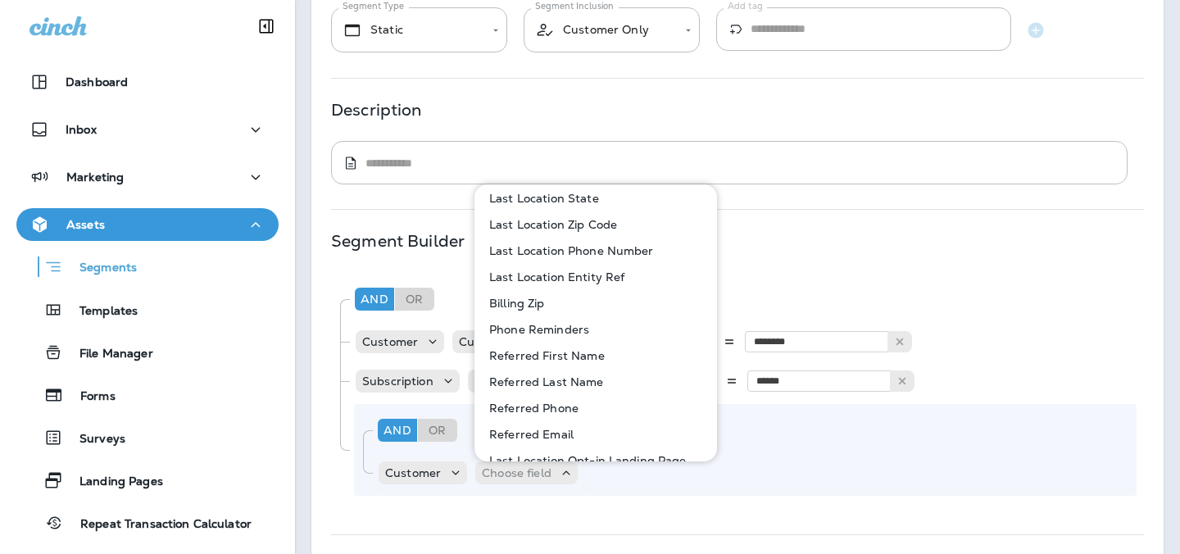
click at [569, 274] on p "Last Location Entity Ref" at bounding box center [554, 276] width 142 height 13
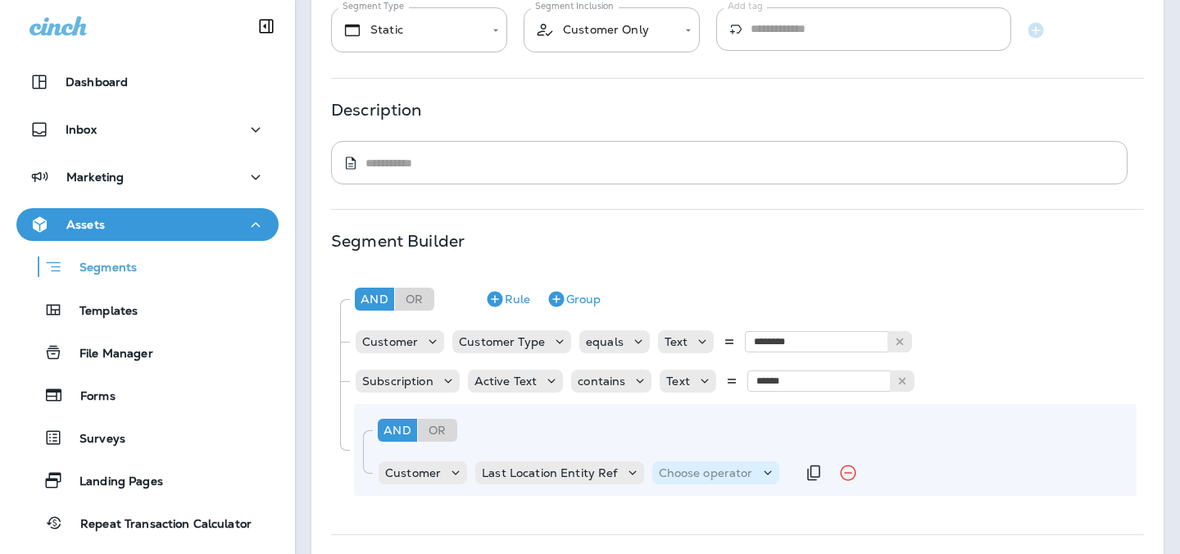
click at [662, 480] on div "Choose operator" at bounding box center [715, 473] width 127 height 16
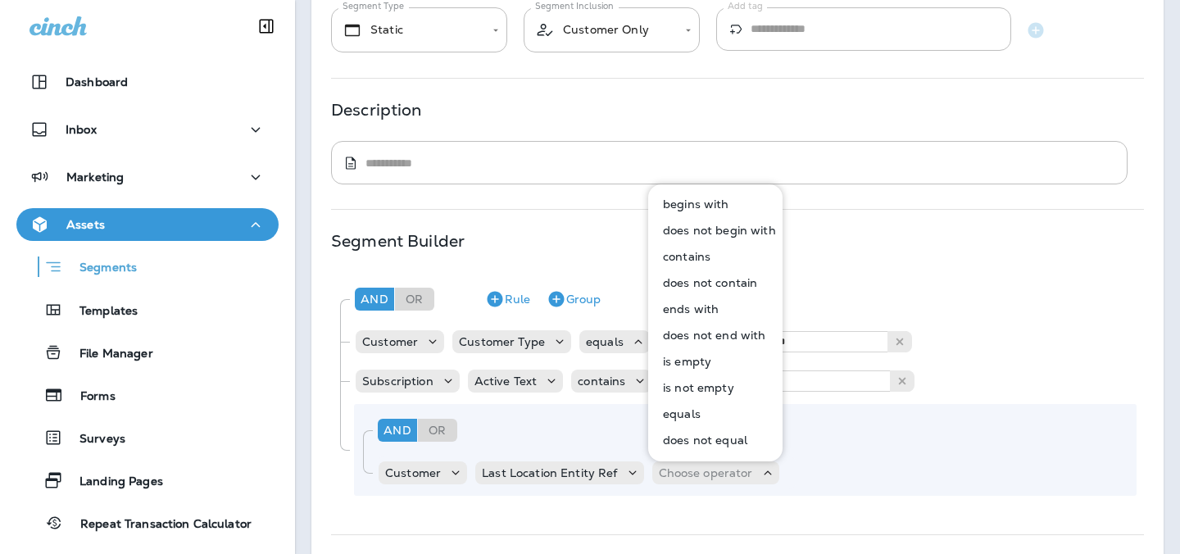
click at [679, 415] on p "equals" at bounding box center [678, 413] width 44 height 13
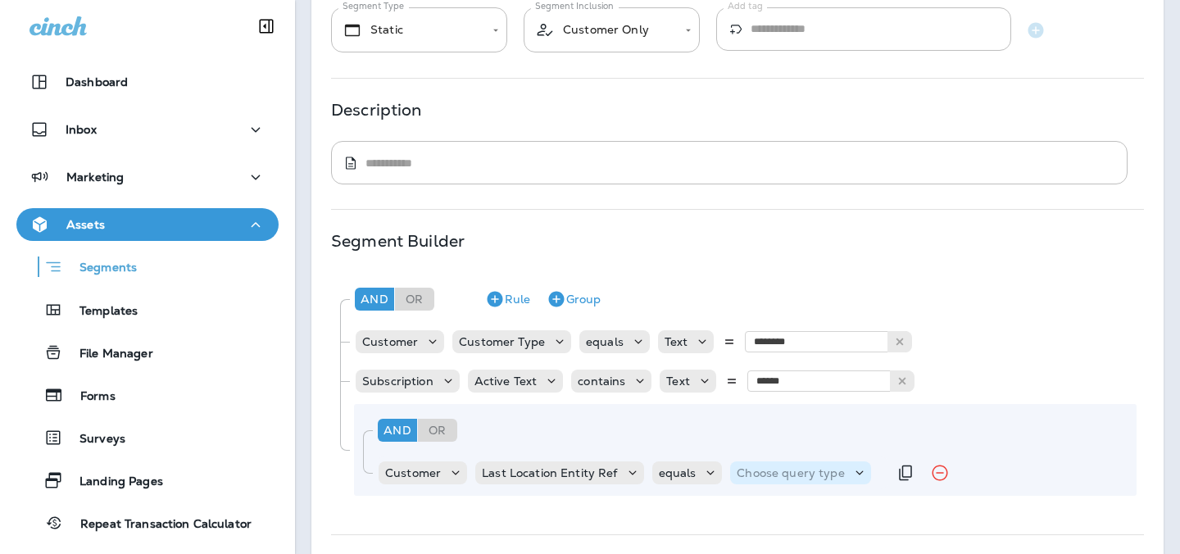
click at [768, 481] on div "Choose query type" at bounding box center [800, 472] width 140 height 23
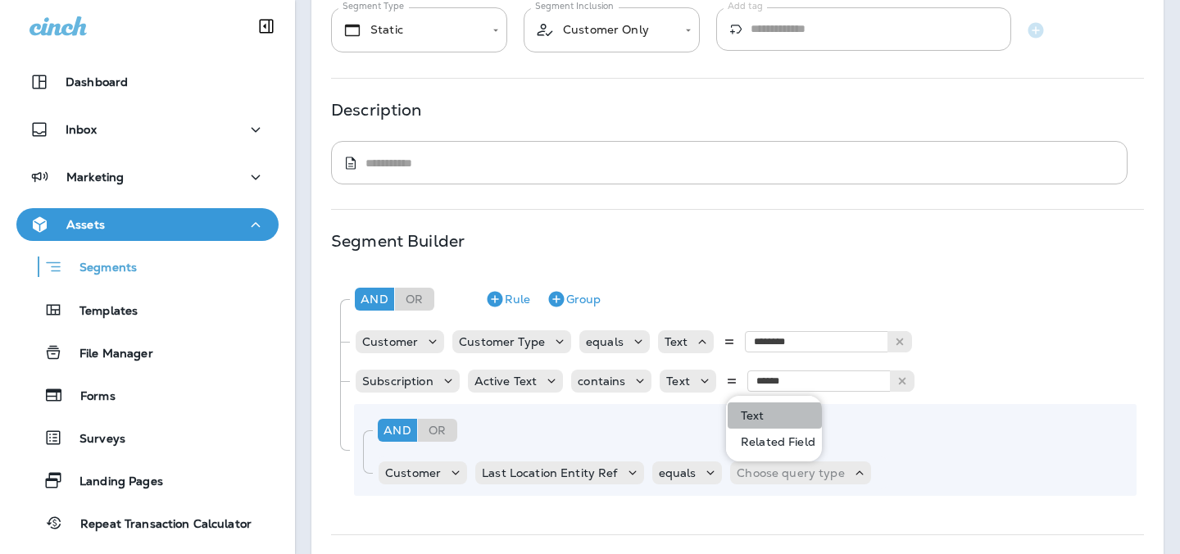
click at [753, 413] on p "Text" at bounding box center [749, 415] width 30 height 13
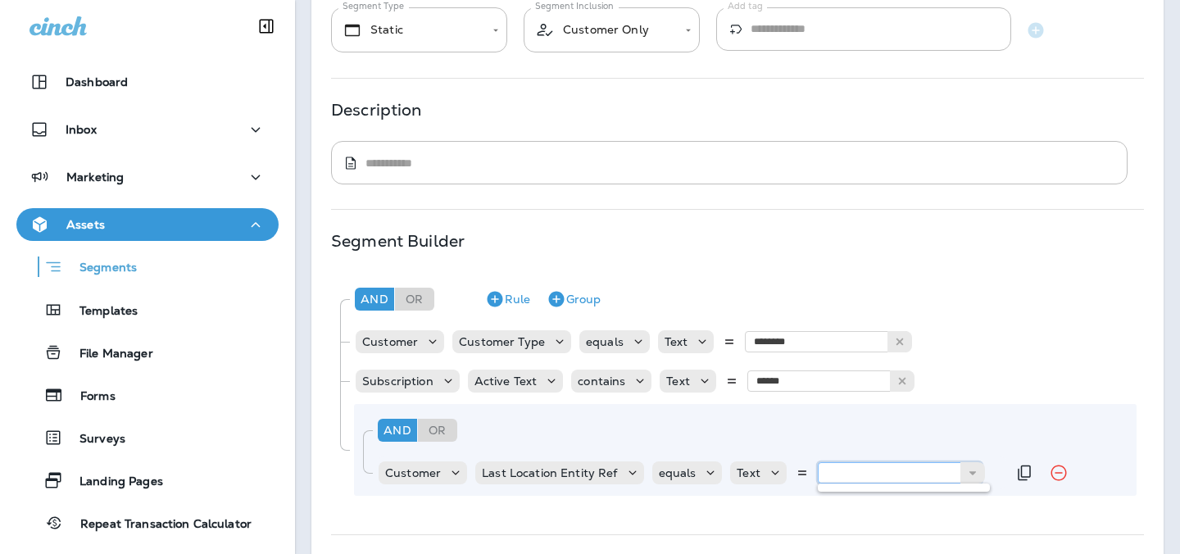
click at [848, 463] on input "text" at bounding box center [900, 472] width 164 height 21
type input "**"
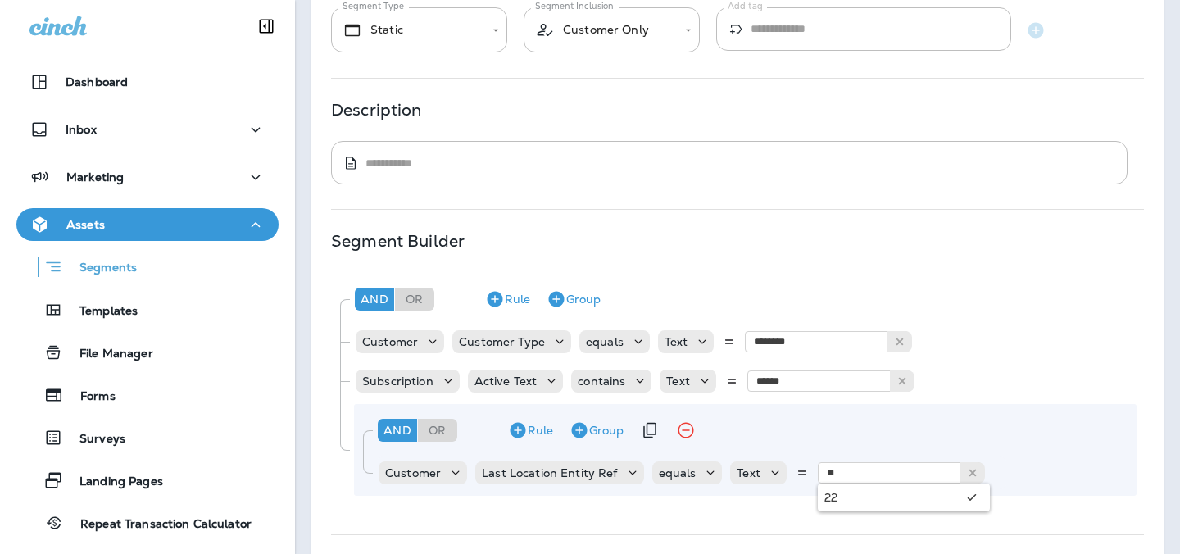
click at [1017, 436] on div "And Or Rule Group" at bounding box center [752, 429] width 756 height 39
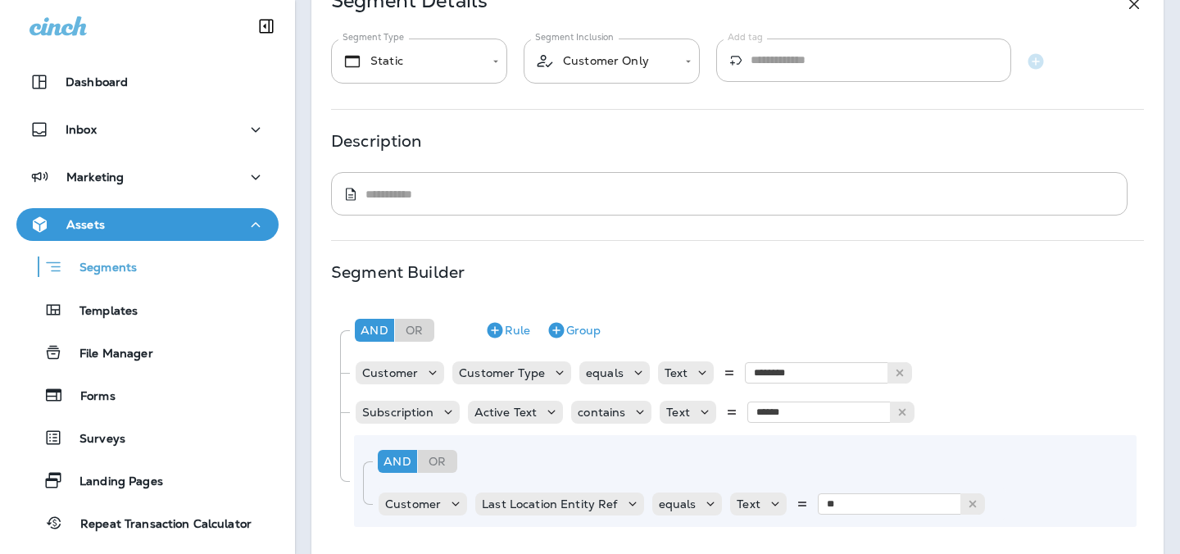
scroll to position [0, 0]
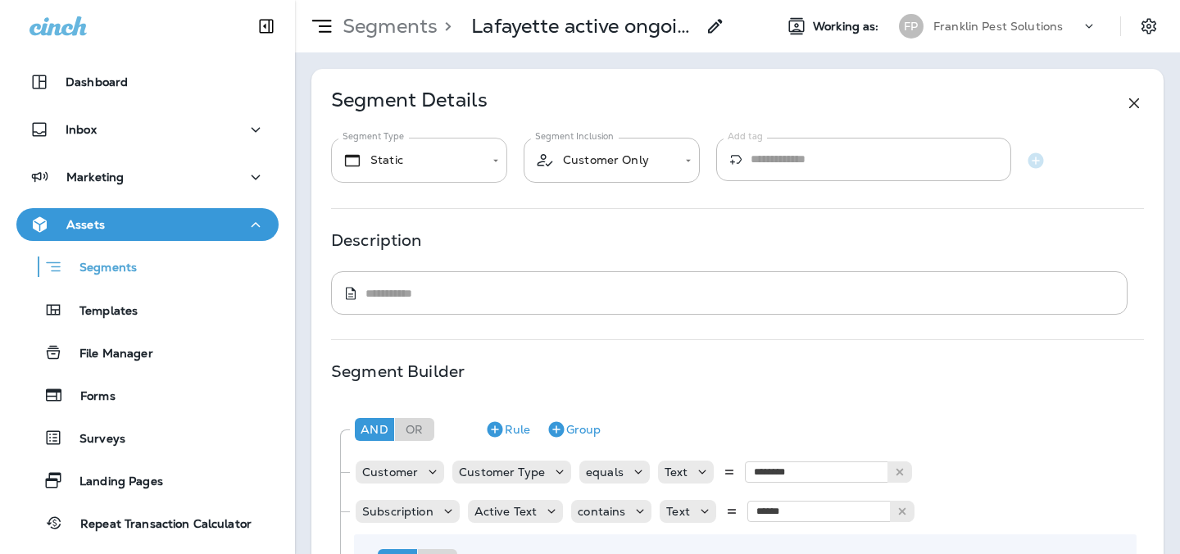
click at [480, 0] on body "**********" at bounding box center [590, 0] width 1180 height 0
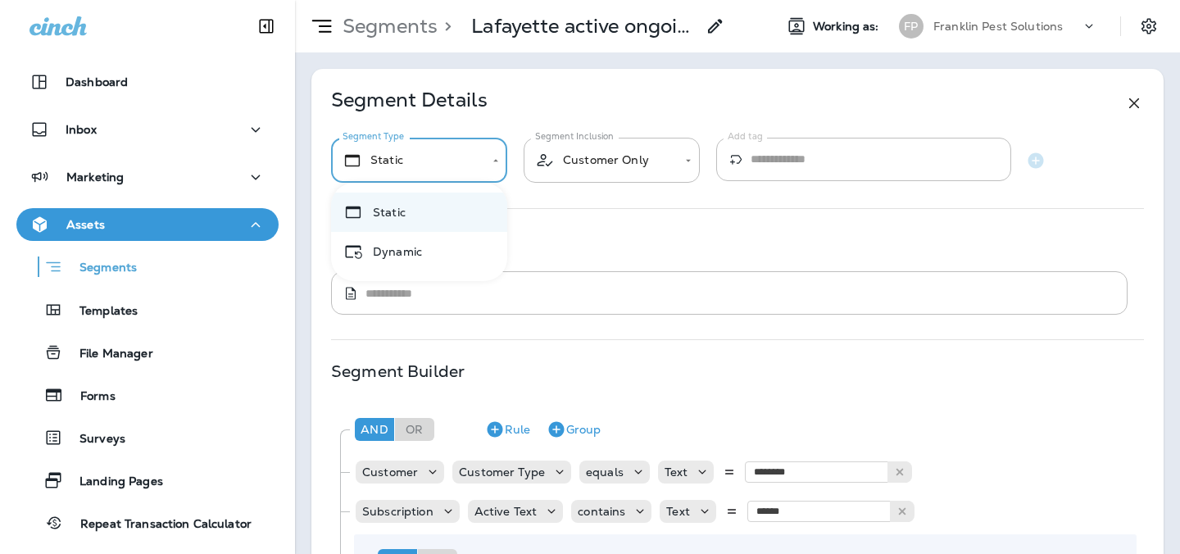
click at [465, 239] on li "Dynamic" at bounding box center [419, 251] width 176 height 39
type input "*******"
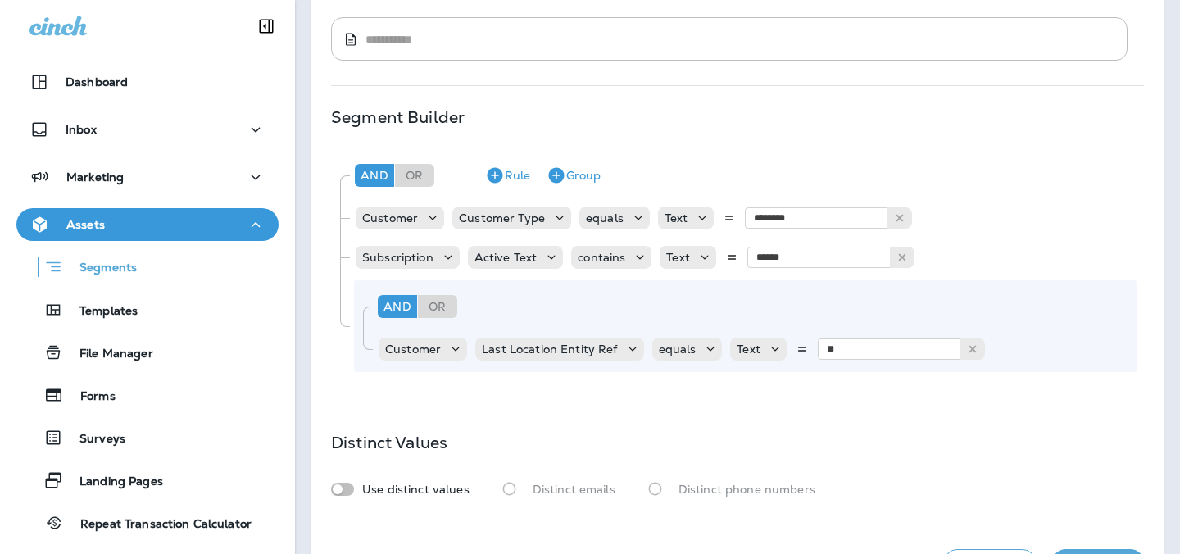
scroll to position [311, 0]
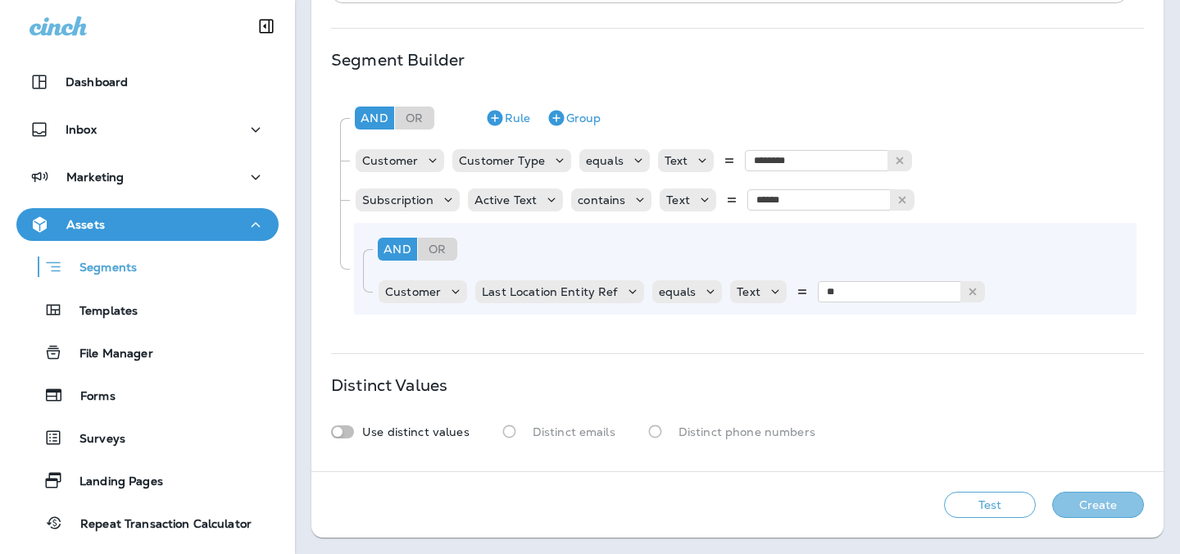
click at [1082, 505] on button "Create" at bounding box center [1098, 505] width 92 height 26
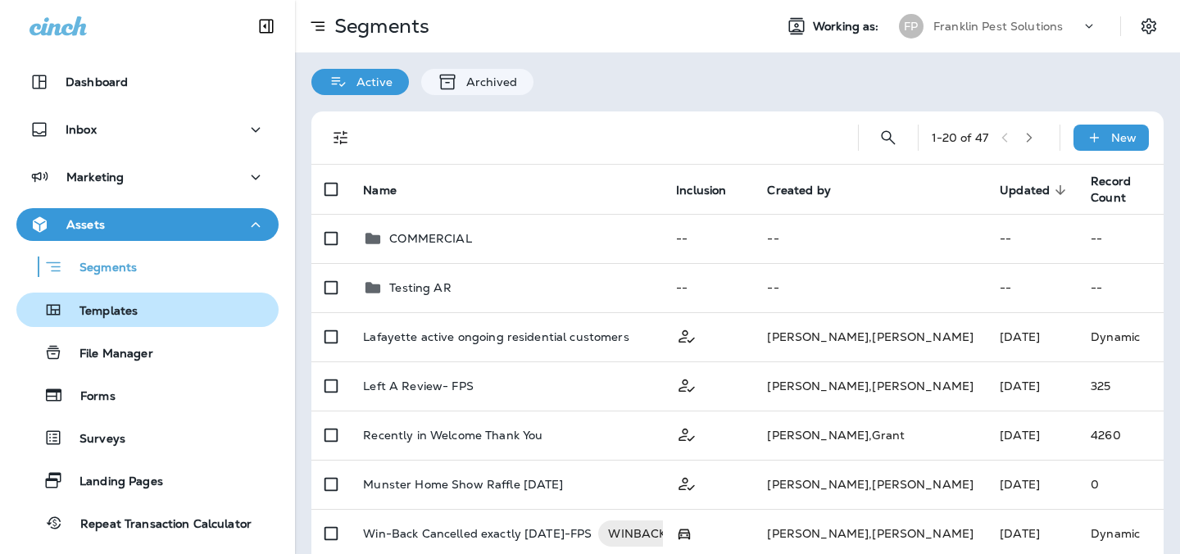
click at [107, 310] on p "Templates" at bounding box center [100, 312] width 75 height 16
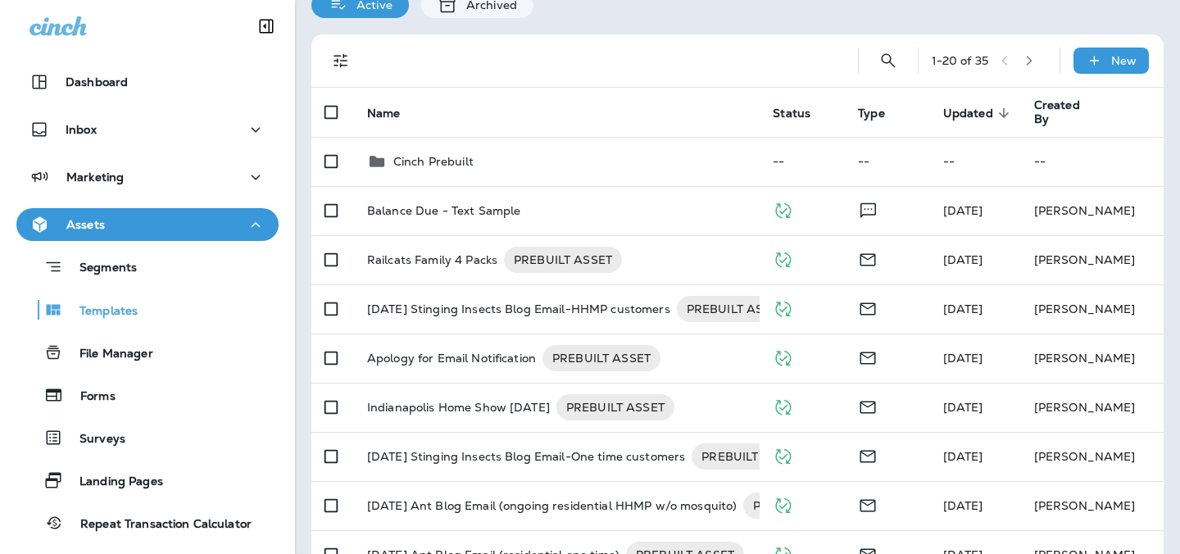
scroll to position [101, 0]
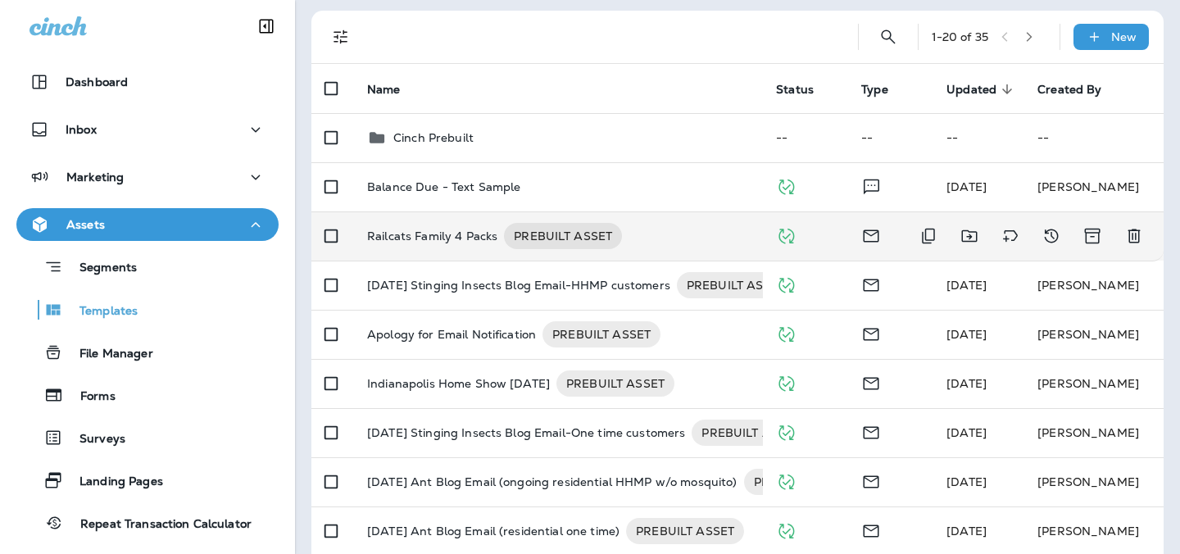
click at [461, 243] on p "Railcats Family 4 Packs" at bounding box center [432, 236] width 130 height 26
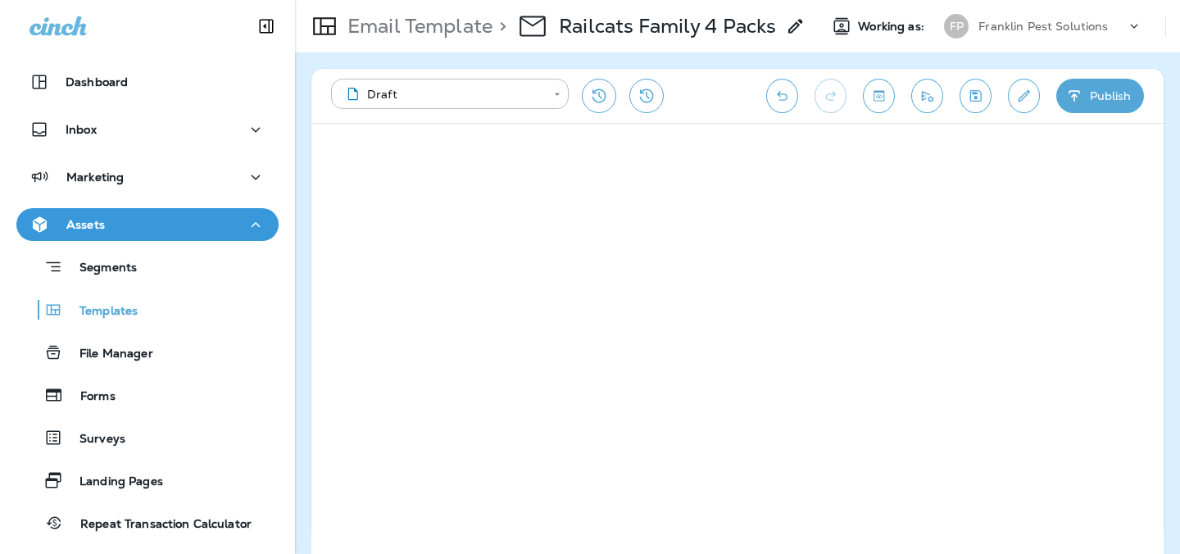
click at [886, 106] on button "Toggle preview" at bounding box center [879, 96] width 32 height 34
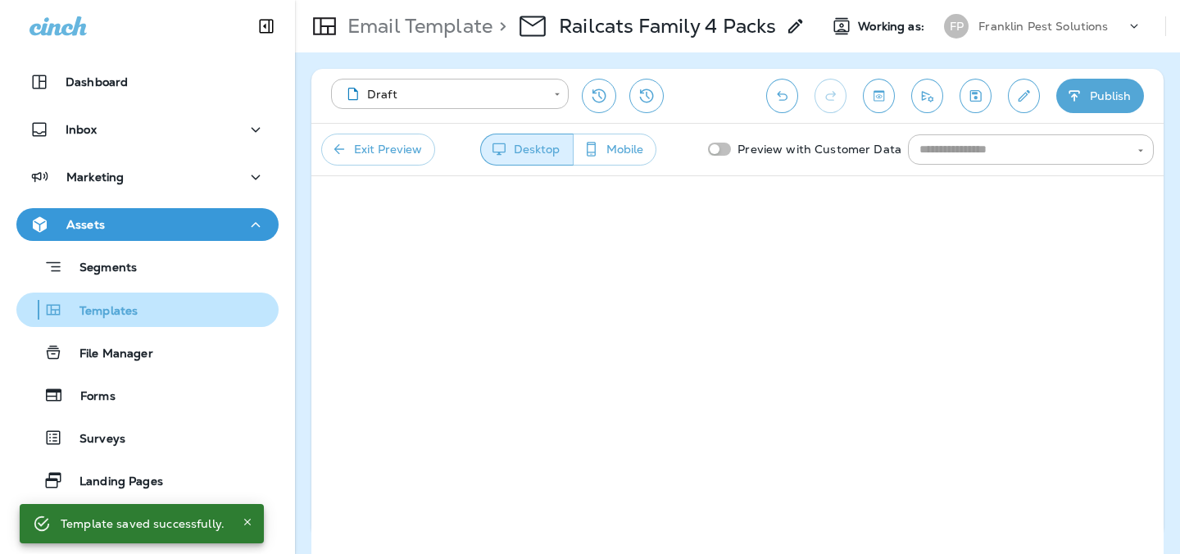
click at [138, 306] on div "Templates" at bounding box center [147, 309] width 249 height 25
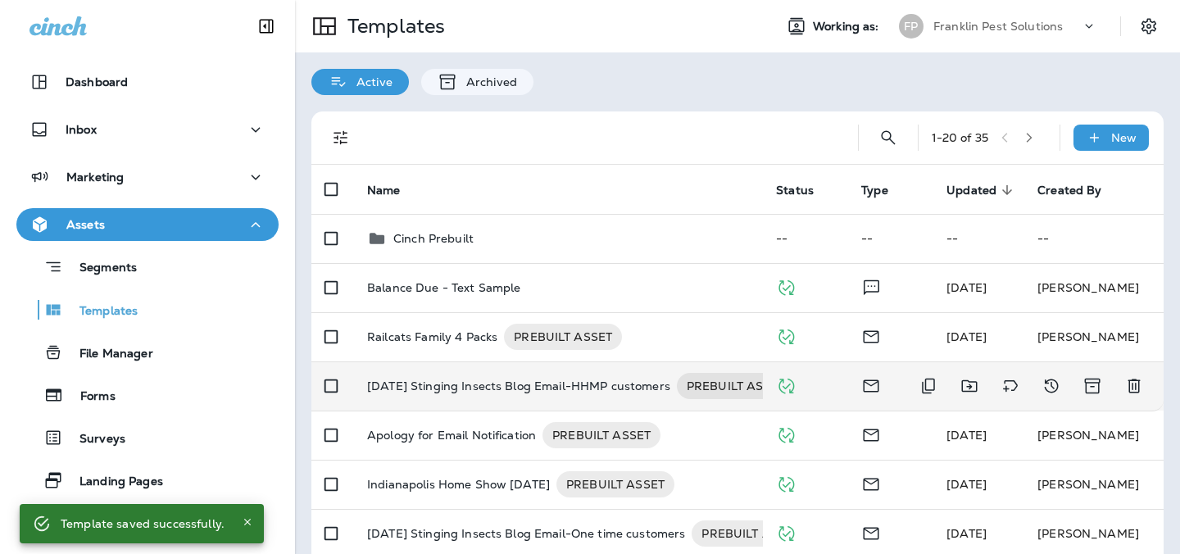
click at [514, 395] on p "[DATE] Stinging Insects Blog Email-HHMP customers" at bounding box center [518, 386] width 303 height 26
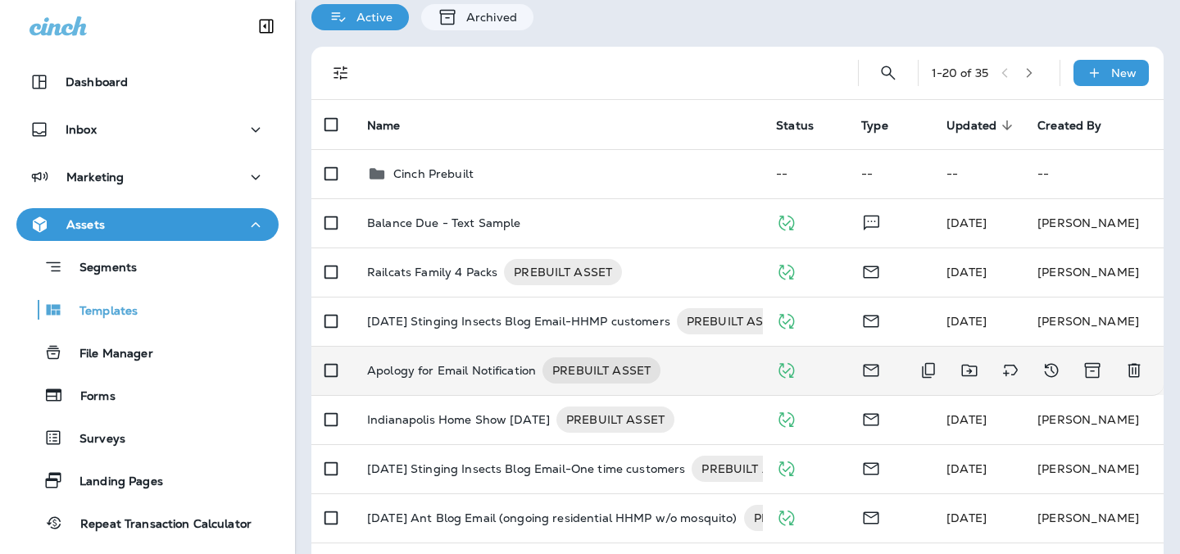
scroll to position [68, 0]
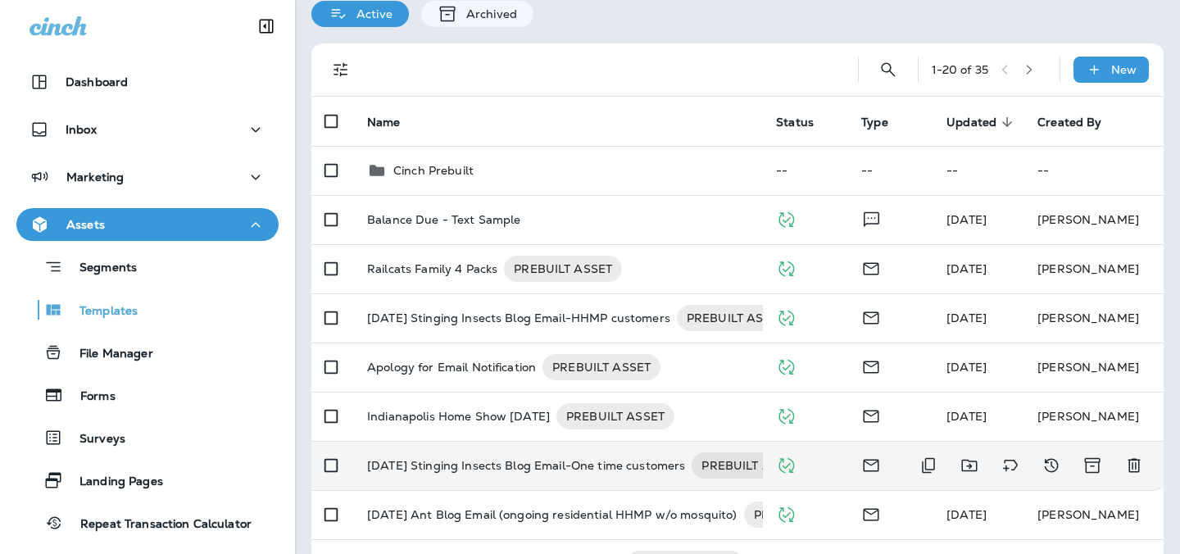
click at [469, 465] on p "[DATE] Stinging Insects Blog Email-One time customers" at bounding box center [526, 465] width 318 height 26
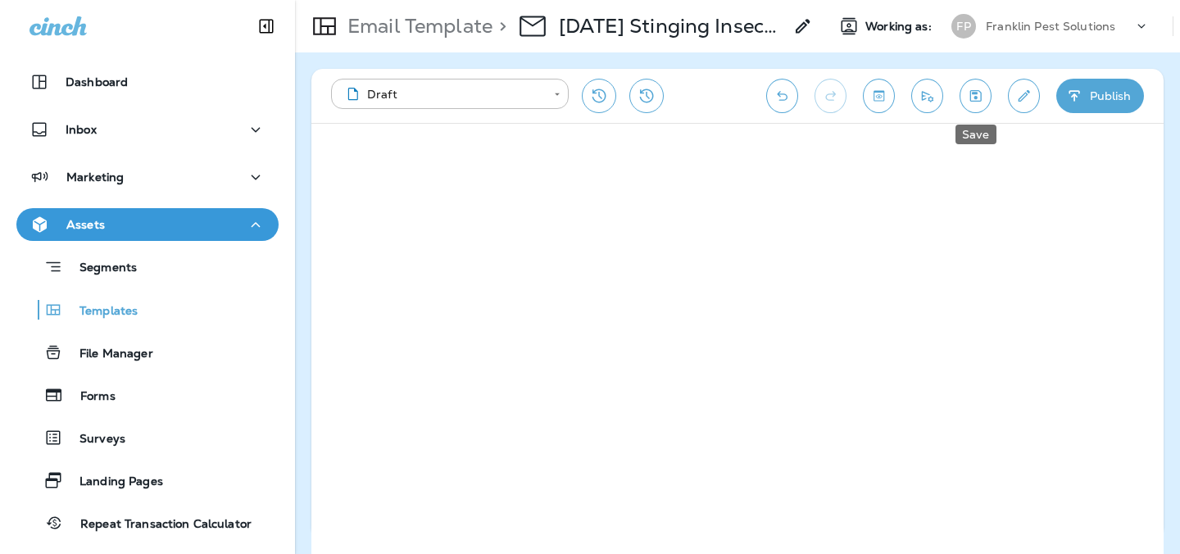
click at [981, 94] on icon "Save" at bounding box center [975, 96] width 17 height 16
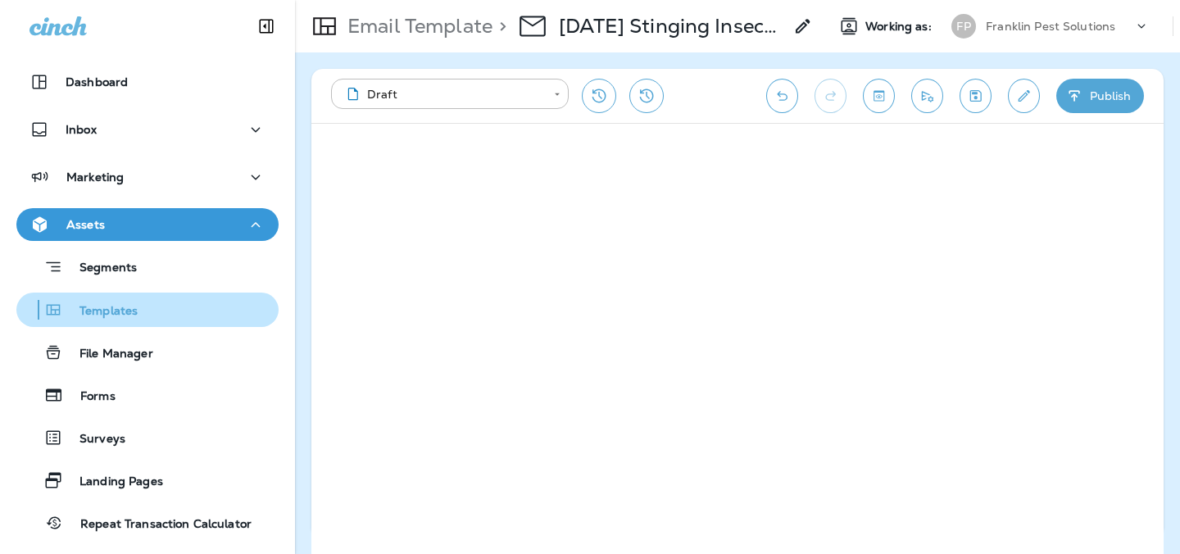
click at [134, 308] on p "Templates" at bounding box center [100, 312] width 75 height 16
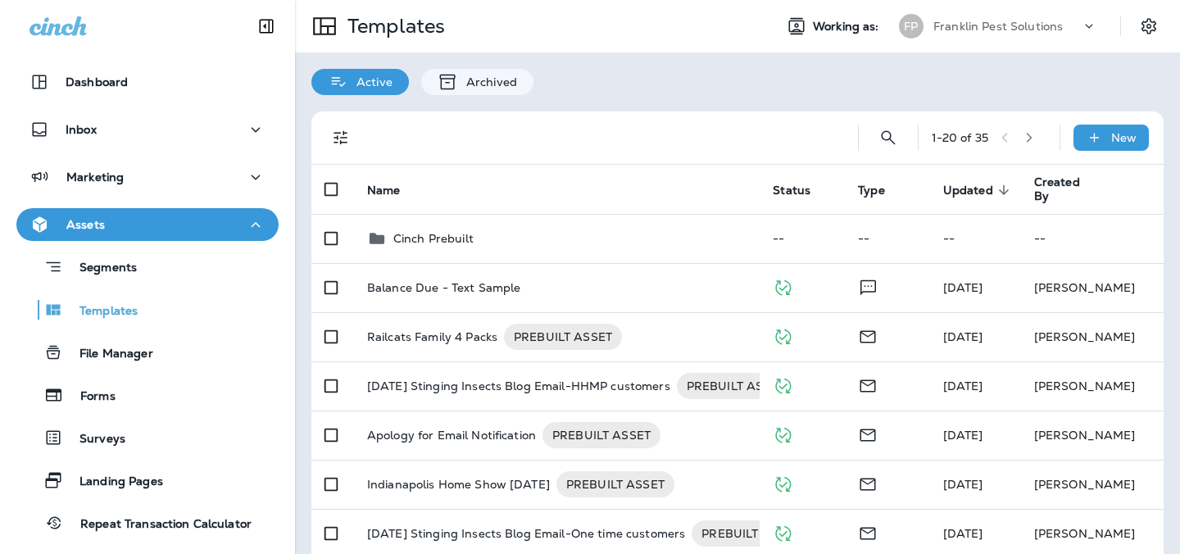
scroll to position [5, 0]
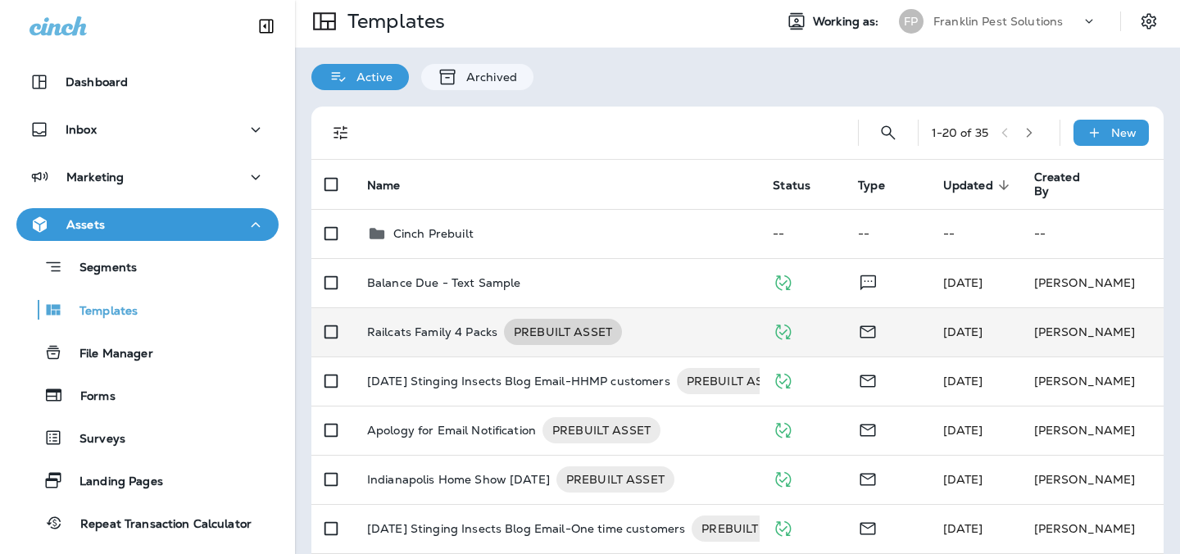
click at [595, 325] on span "PREBUILT ASSET" at bounding box center [563, 332] width 118 height 16
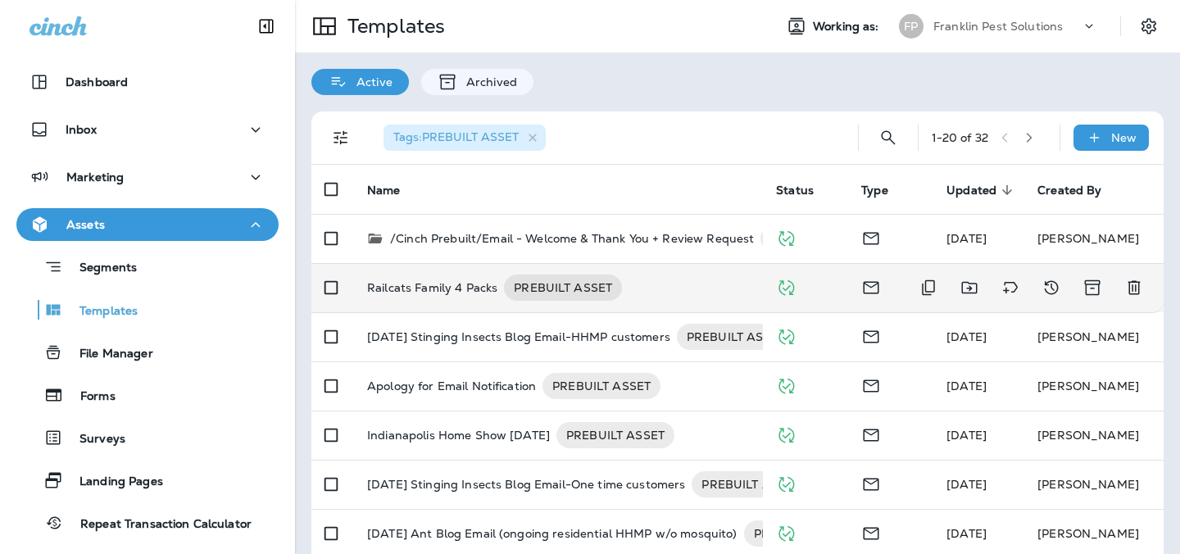
click at [487, 288] on p "Railcats Family 4 Packs" at bounding box center [432, 287] width 130 height 26
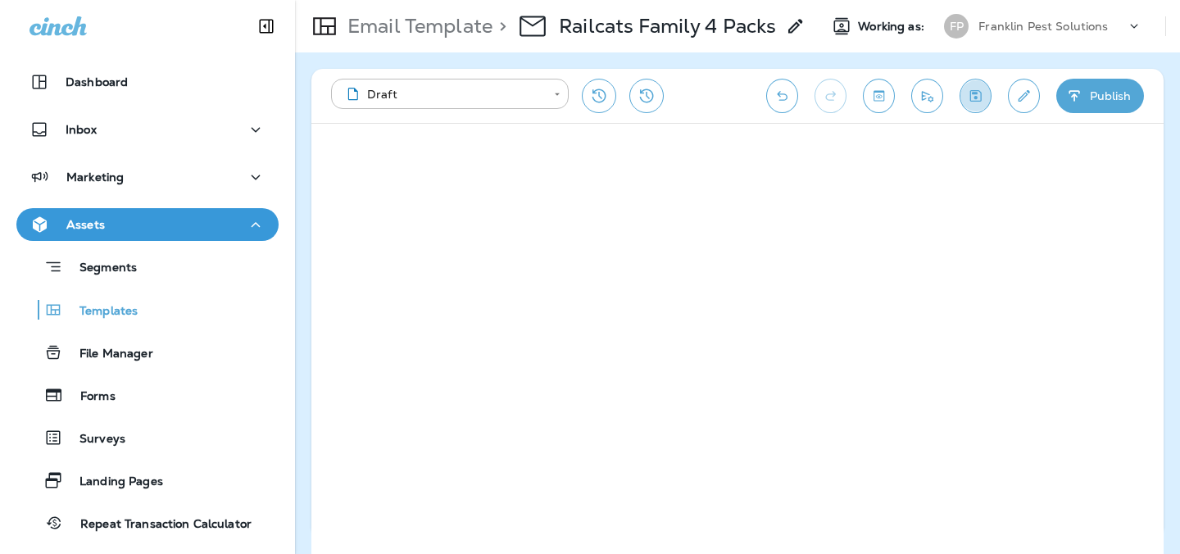
click at [979, 93] on icon "Save" at bounding box center [975, 96] width 17 height 16
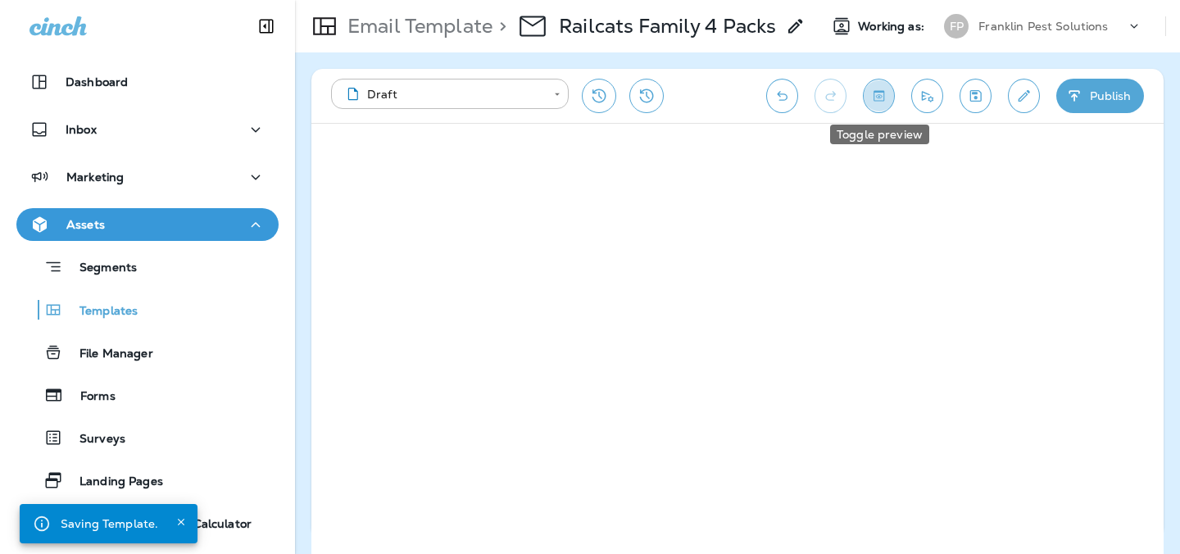
click at [882, 92] on icon "Toggle preview" at bounding box center [878, 95] width 11 height 11
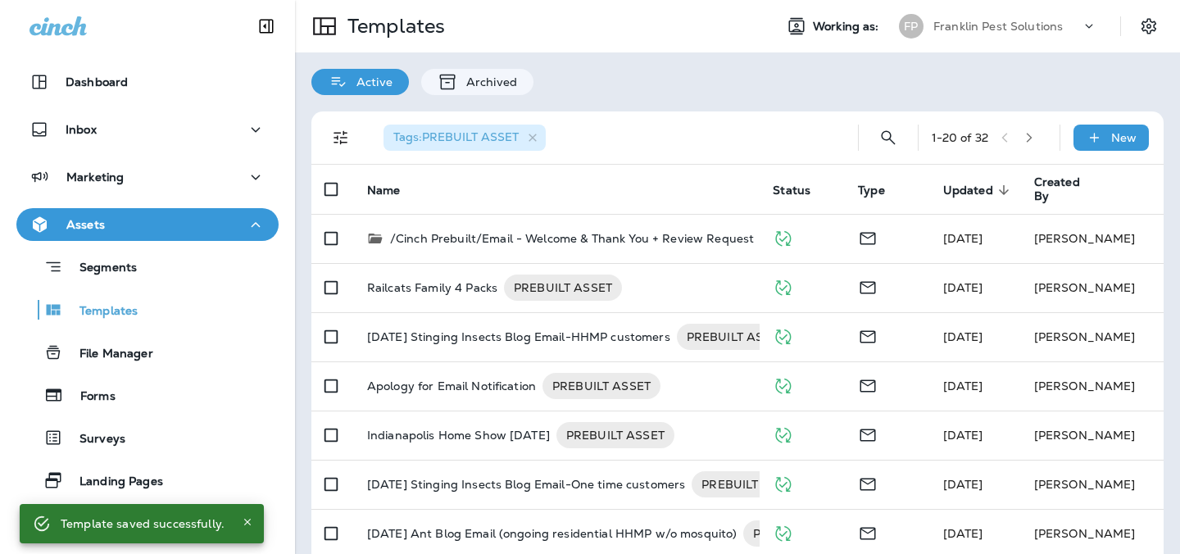
click at [539, 138] on div "Tags : PREBUILT ASSET" at bounding box center [464, 138] width 162 height 26
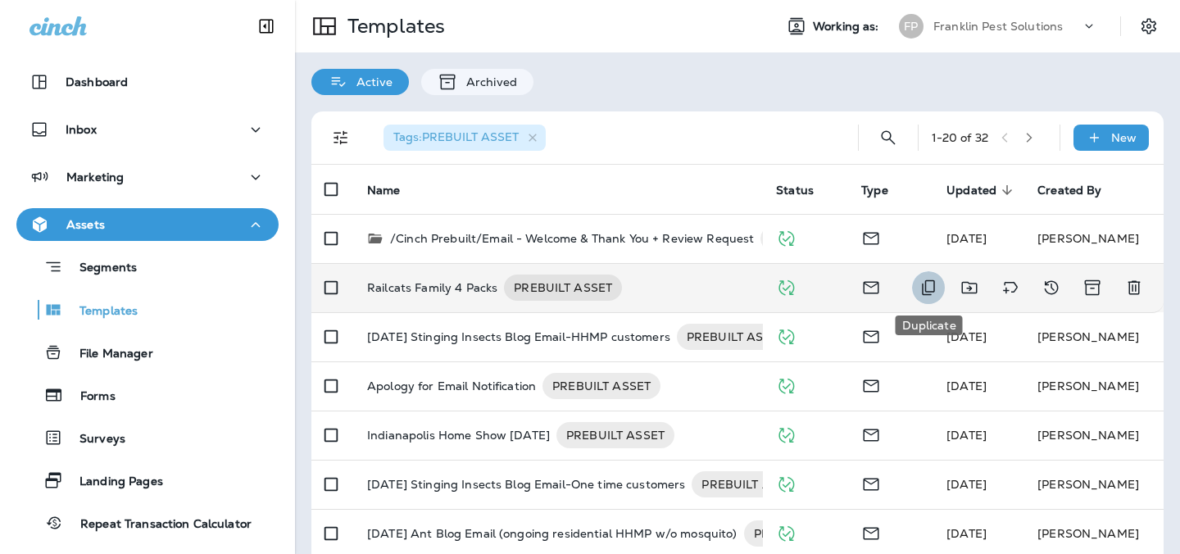
click at [932, 286] on icon "Duplicate" at bounding box center [928, 288] width 20 height 20
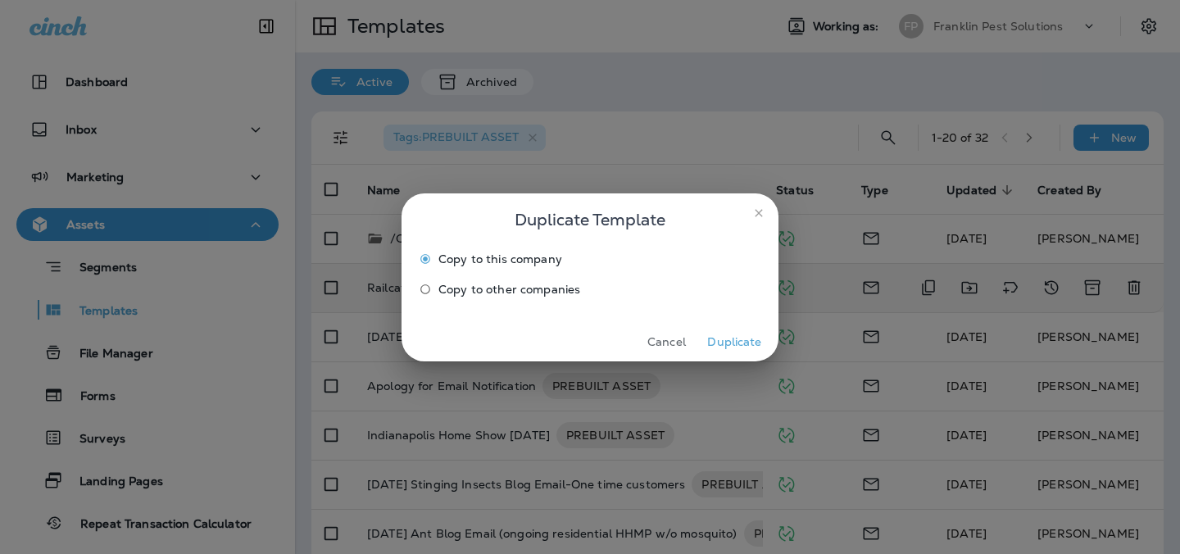
click at [724, 340] on button "Duplicate" at bounding box center [734, 341] width 61 height 25
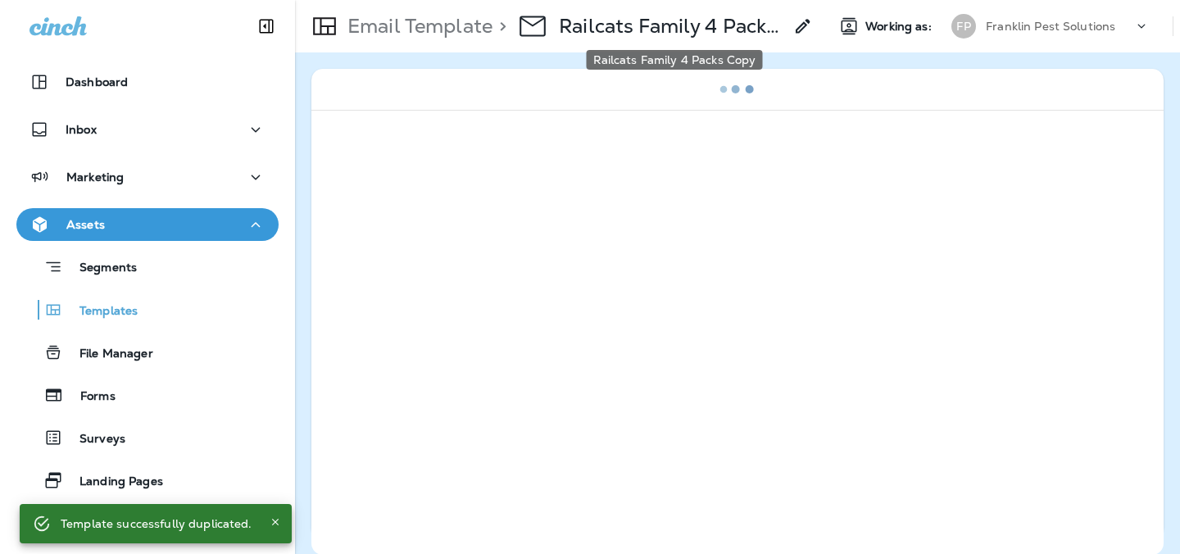
click at [682, 32] on p "Railcats Family 4 Packs Copy" at bounding box center [671, 26] width 224 height 25
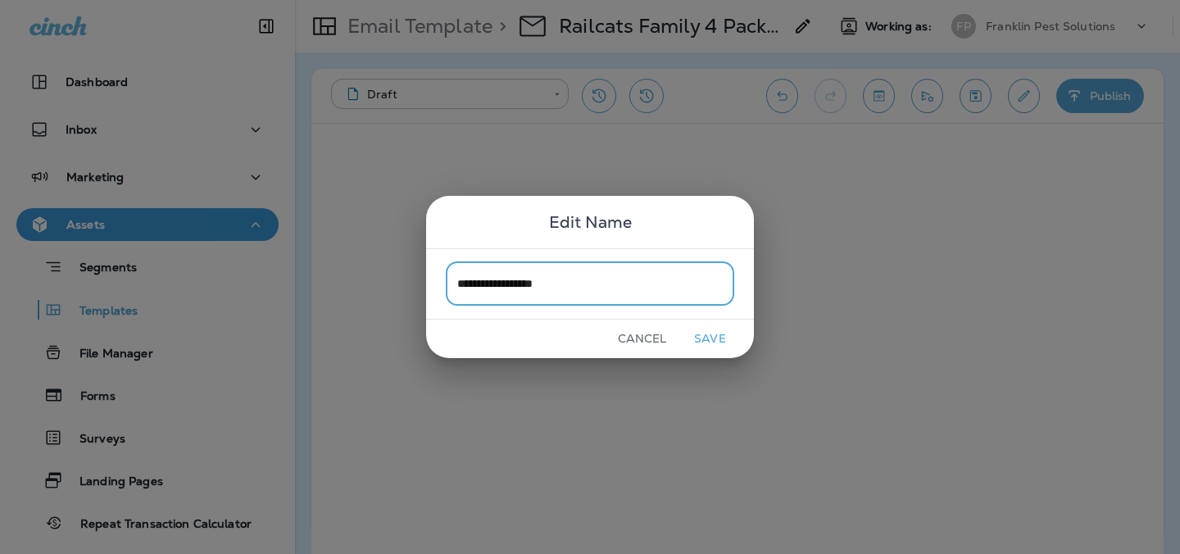
type input "**********"
click at [714, 345] on button "Save" at bounding box center [709, 338] width 61 height 25
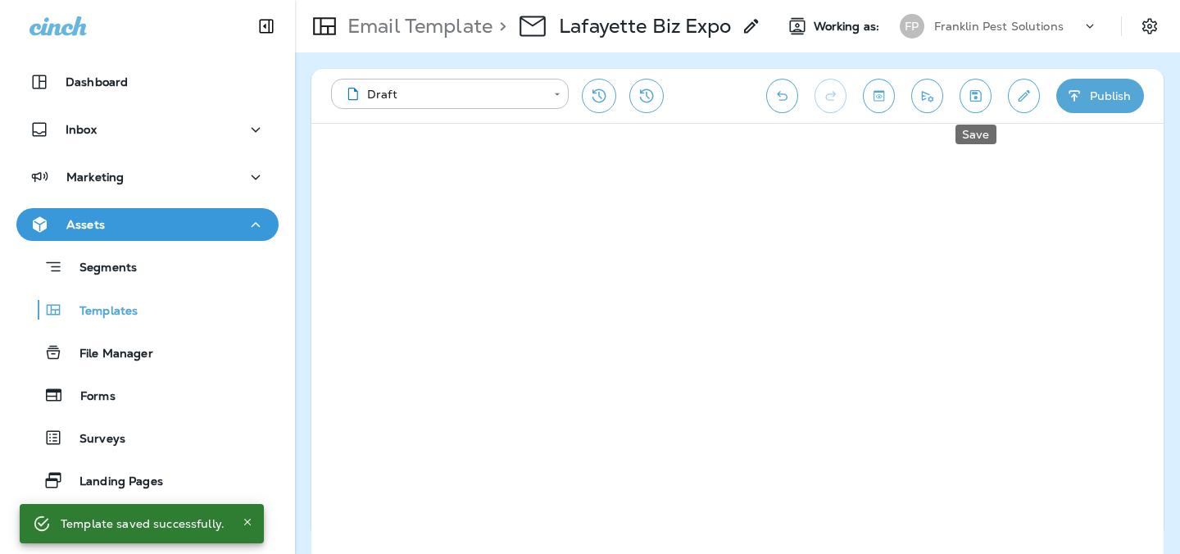
click at [983, 98] on button "Save" at bounding box center [975, 96] width 32 height 34
click at [1015, 97] on icon "Edit details" at bounding box center [1023, 96] width 17 height 16
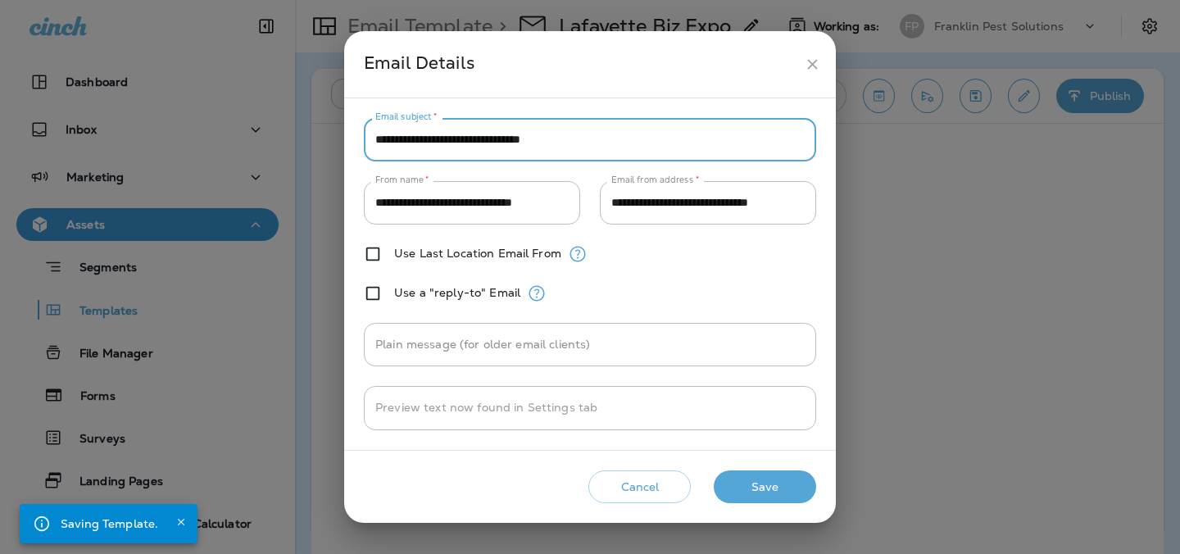
drag, startPoint x: 574, startPoint y: 146, endPoint x: 280, endPoint y: 141, distance: 294.1
click at [280, 142] on div "**********" at bounding box center [590, 277] width 1180 height 554
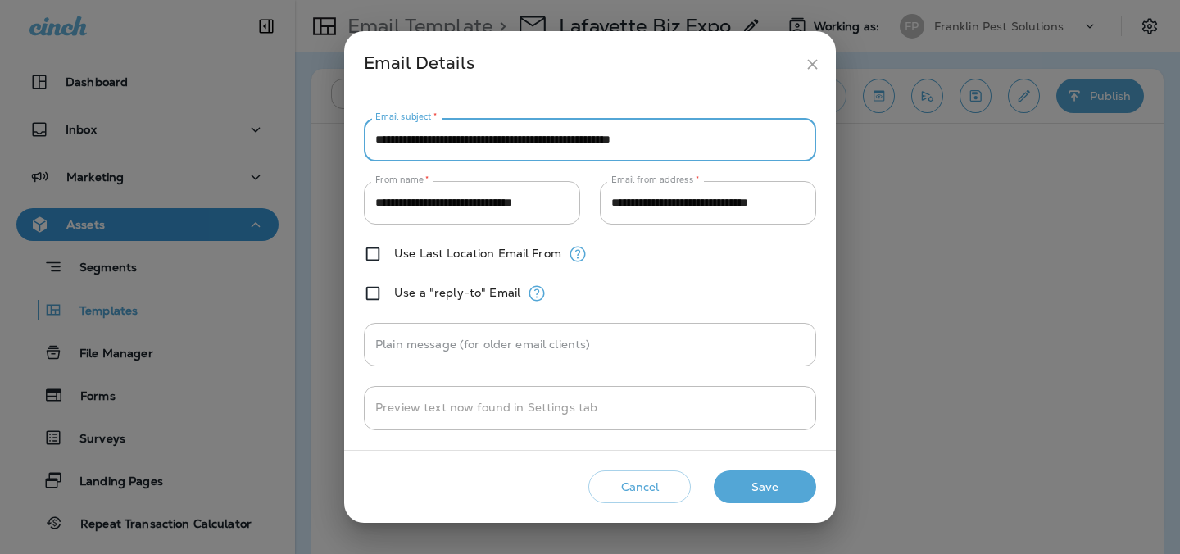
type input "**********"
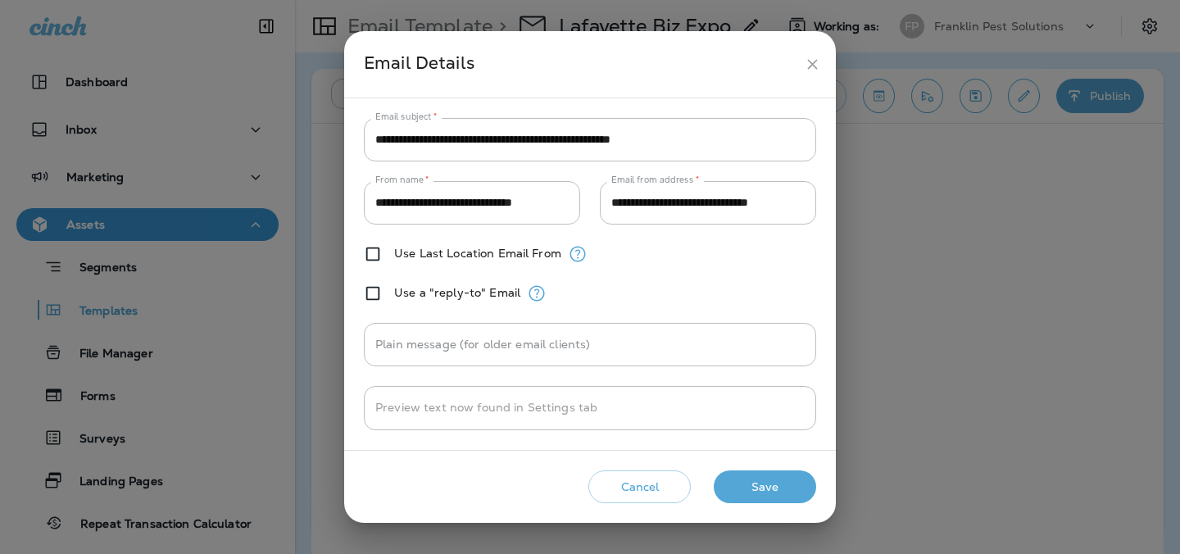
click at [635, 282] on div "**********" at bounding box center [590, 274] width 452 height 312
click at [762, 478] on button "Save" at bounding box center [765, 487] width 102 height 34
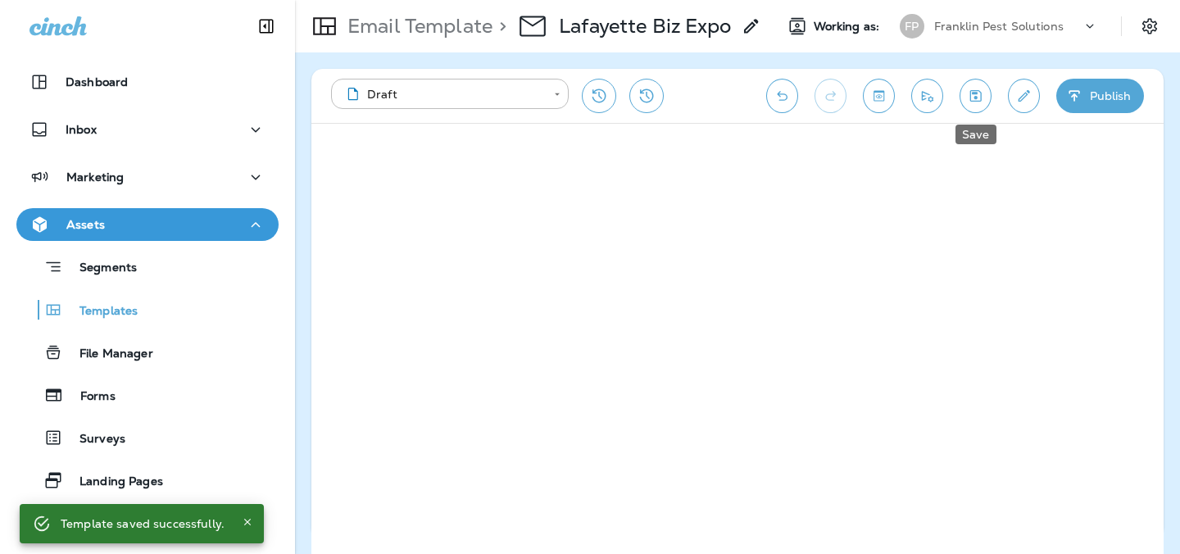
click at [974, 98] on icon "Save" at bounding box center [975, 95] width 11 height 11
click at [875, 93] on icon "Toggle preview" at bounding box center [878, 96] width 17 height 16
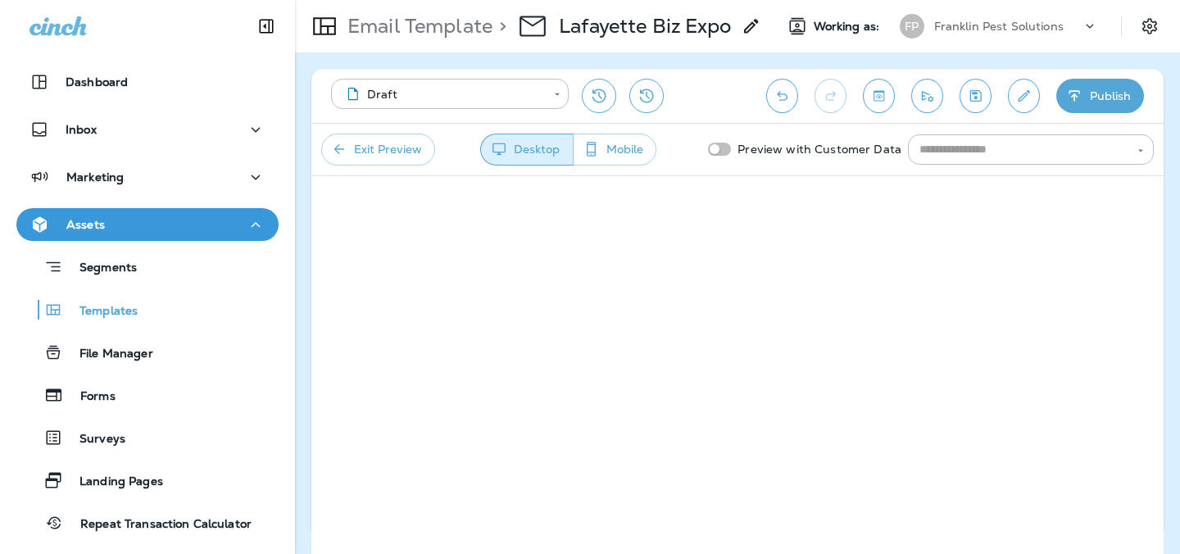
click at [362, 156] on button "Exit Preview" at bounding box center [378, 150] width 114 height 32
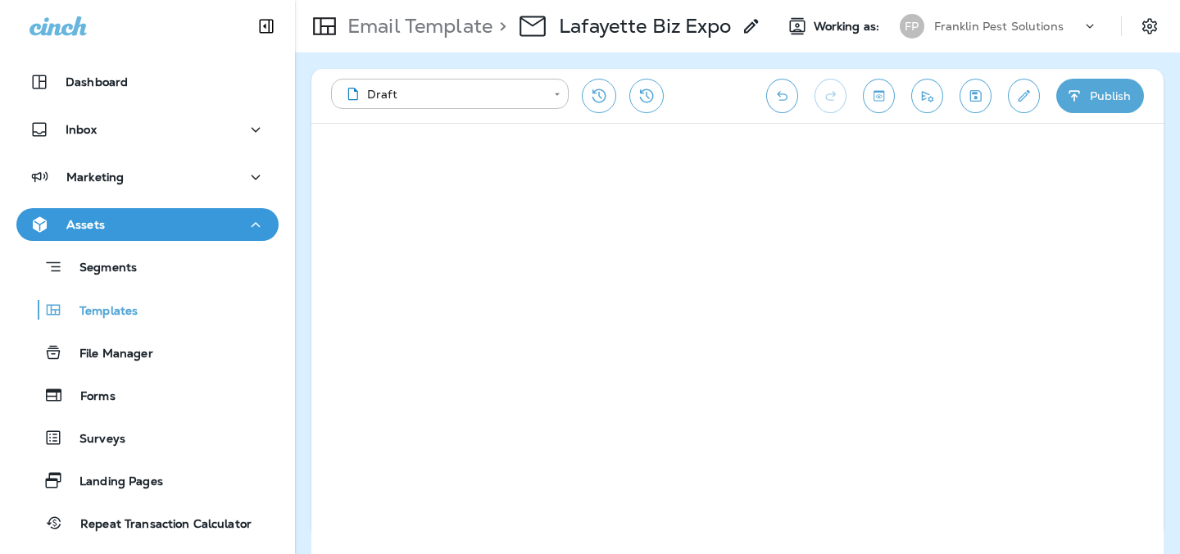
click at [974, 100] on icon "Save" at bounding box center [975, 96] width 17 height 16
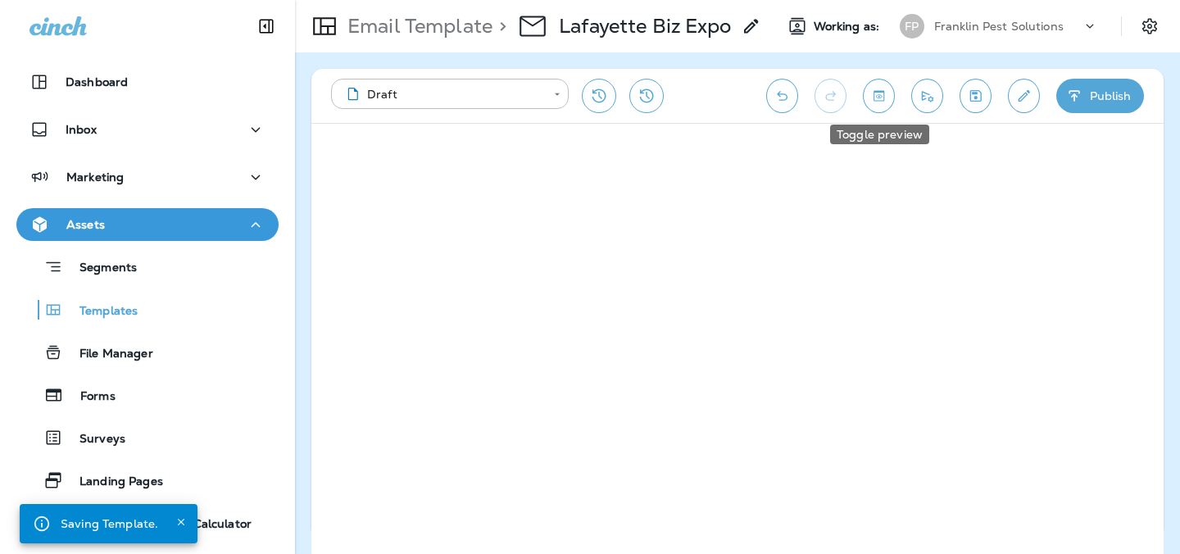
click at [885, 97] on icon "Toggle preview" at bounding box center [878, 96] width 17 height 16
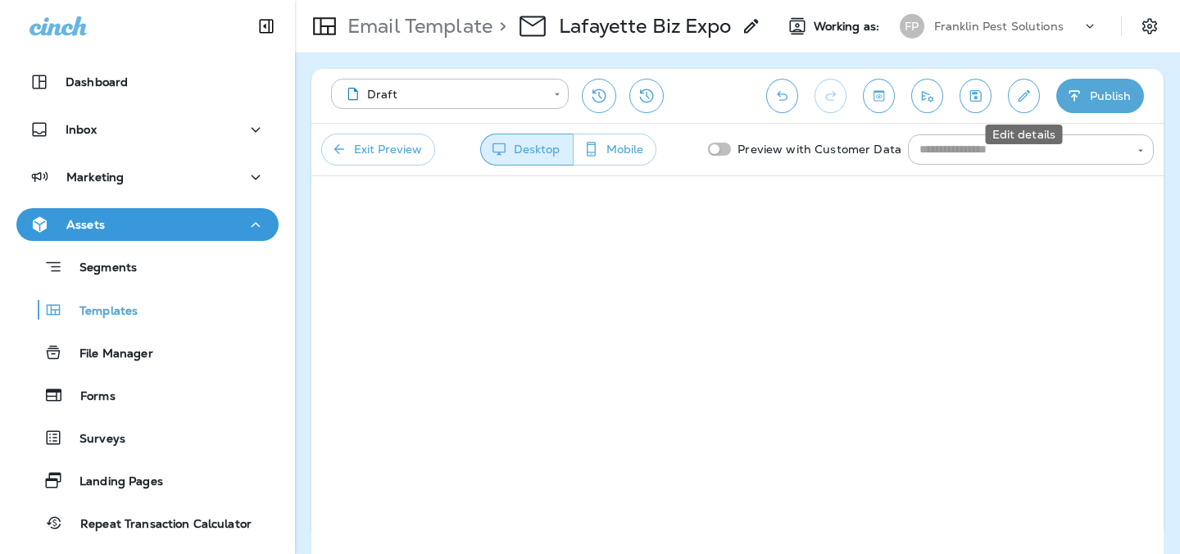
click at [1022, 93] on icon "Edit details" at bounding box center [1023, 96] width 17 height 16
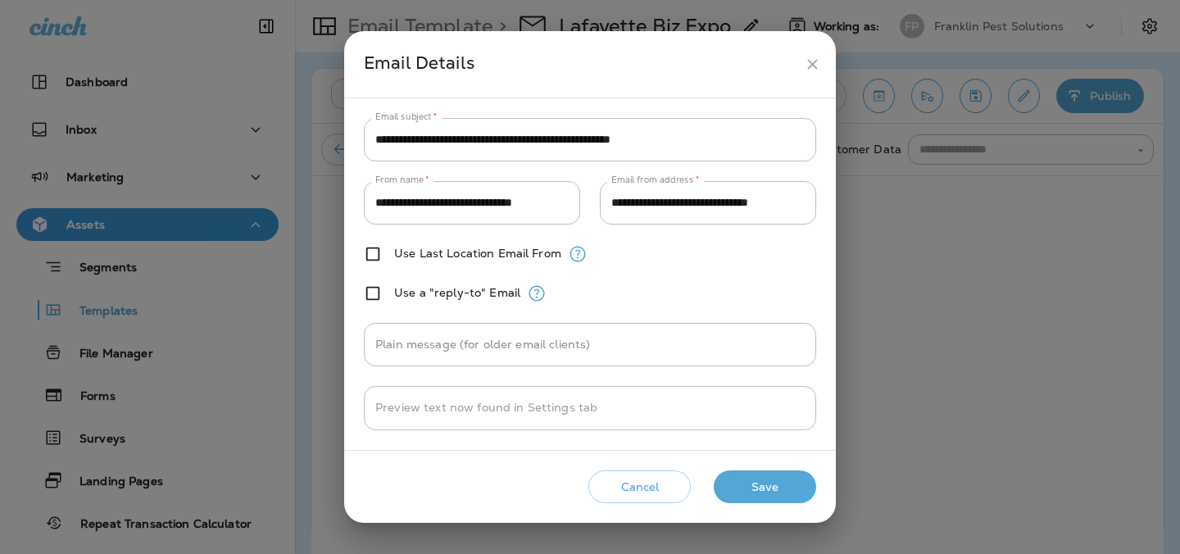
click at [810, 65] on icon "close" at bounding box center [812, 64] width 10 height 10
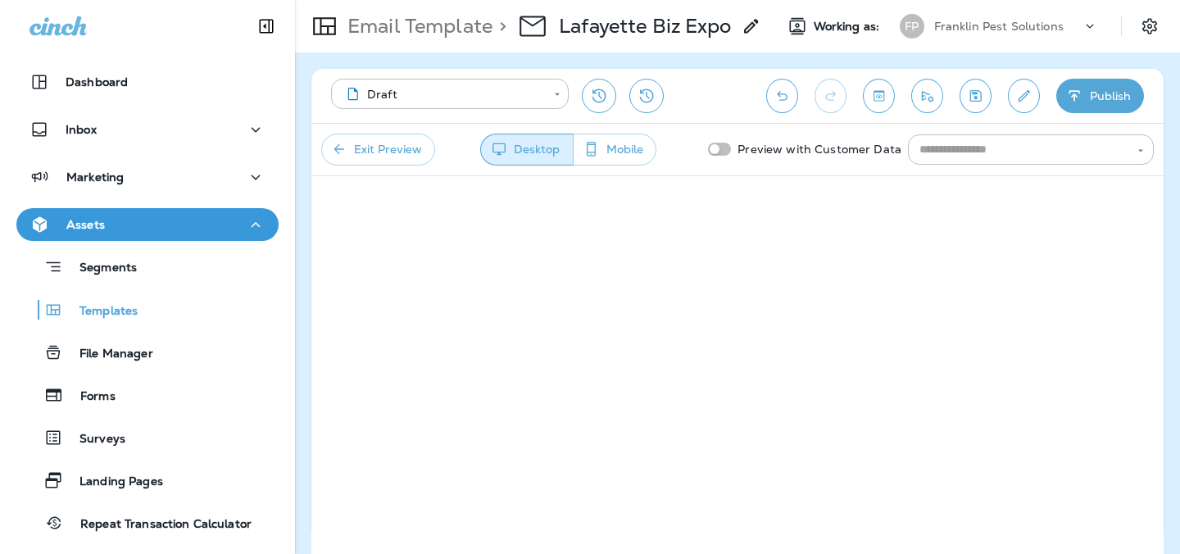
click at [1032, 89] on button "Edit details" at bounding box center [1024, 96] width 32 height 34
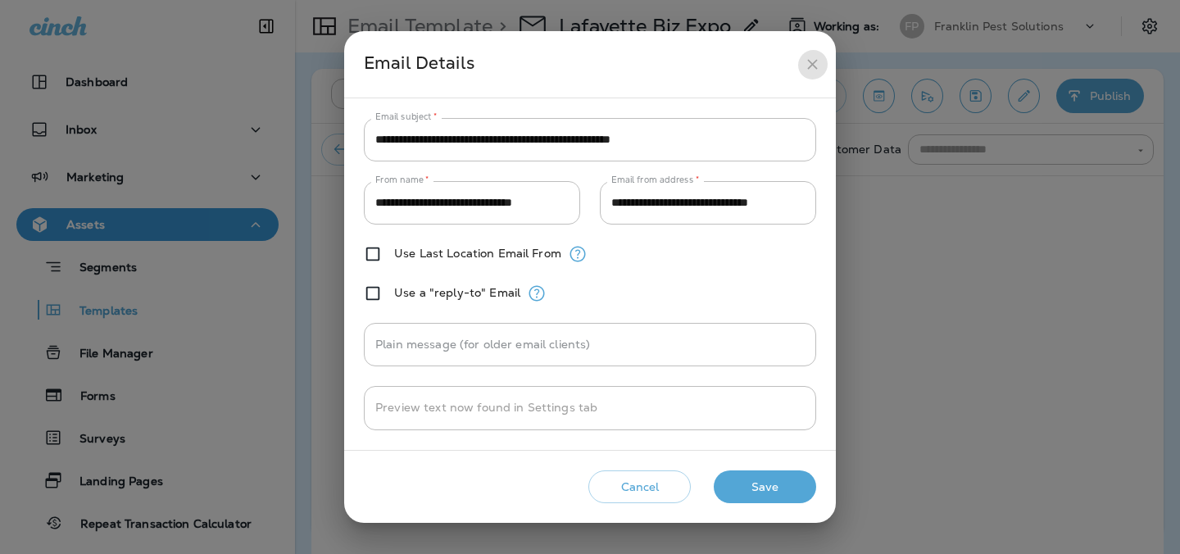
click at [817, 66] on icon "close" at bounding box center [812, 64] width 17 height 17
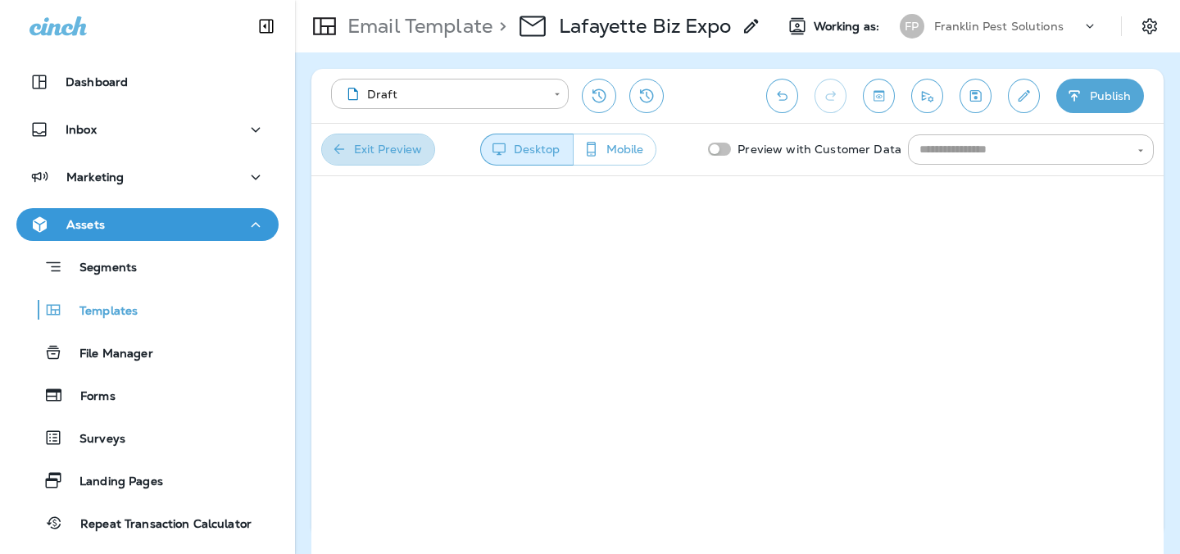
click at [422, 148] on button "Exit Preview" at bounding box center [378, 150] width 114 height 32
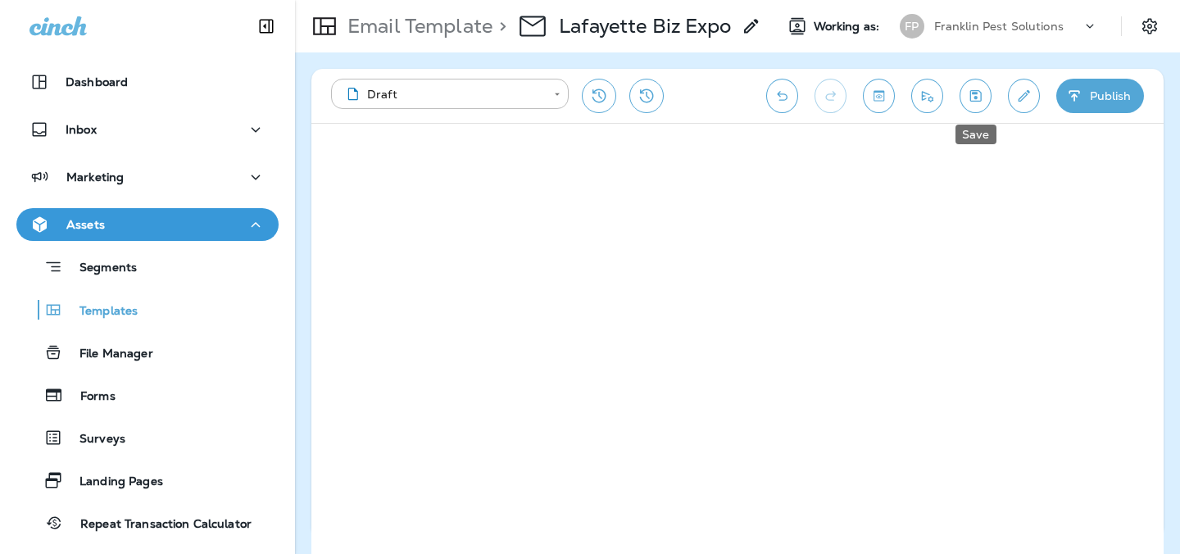
click at [970, 99] on icon "Save" at bounding box center [975, 95] width 11 height 11
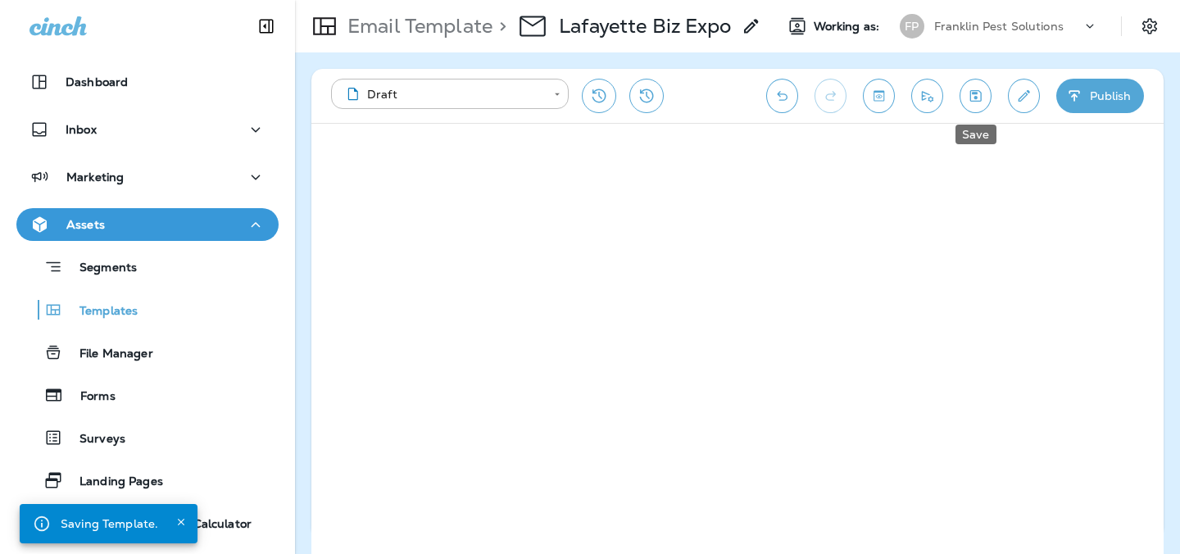
click at [970, 99] on icon "Save" at bounding box center [975, 95] width 11 height 11
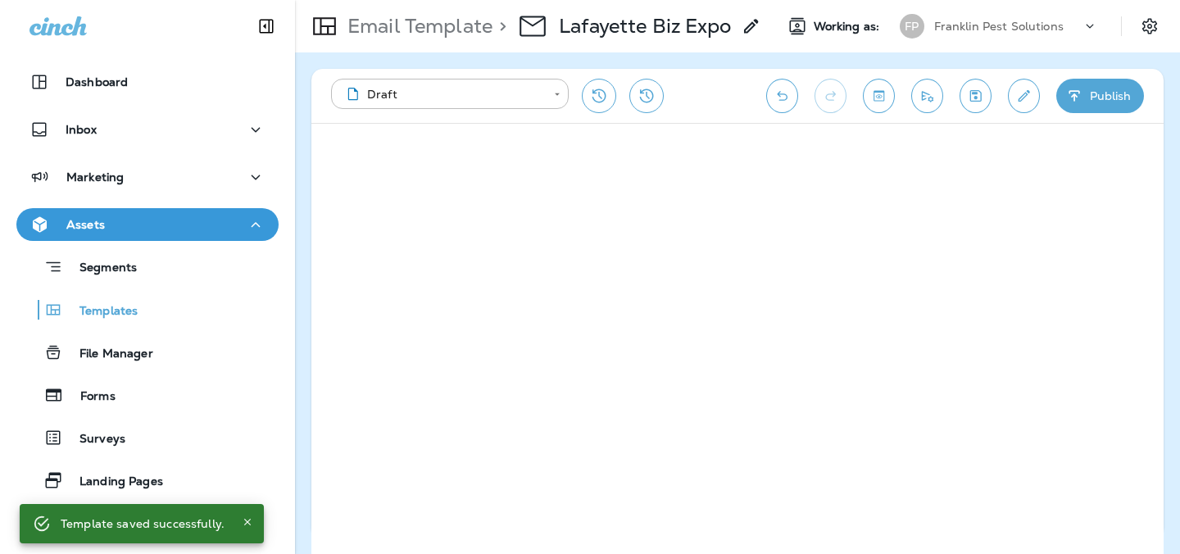
click at [888, 88] on button "Toggle preview" at bounding box center [879, 96] width 32 height 34
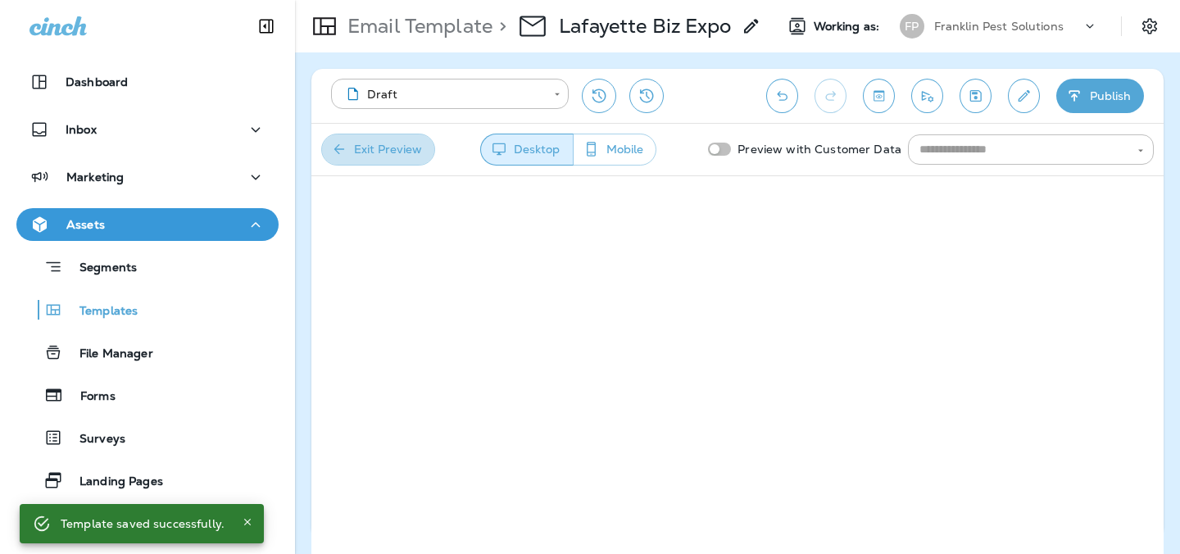
click at [427, 147] on button "Exit Preview" at bounding box center [378, 150] width 114 height 32
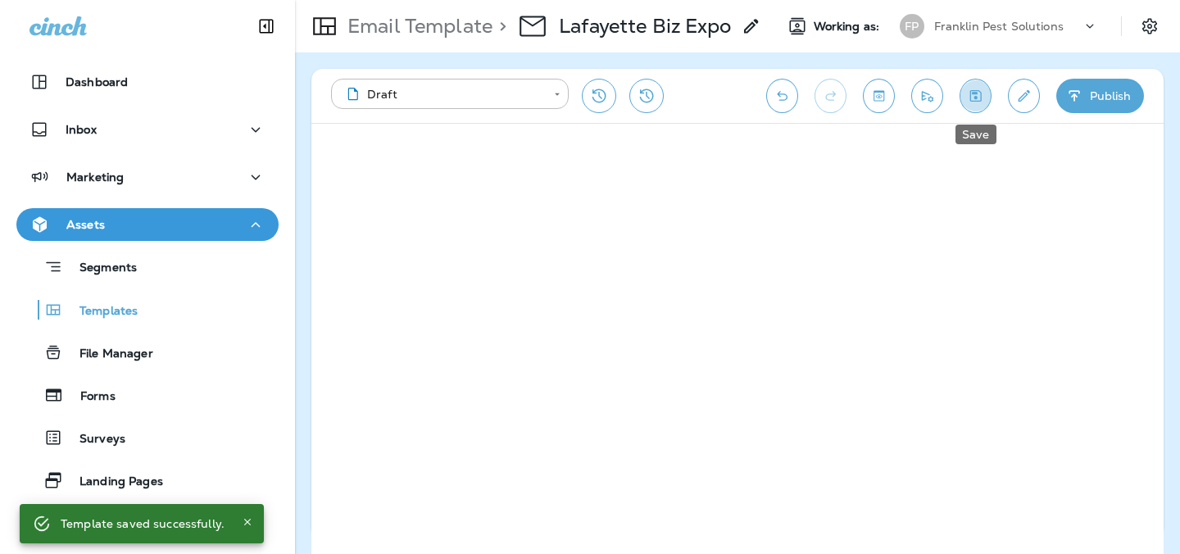
click at [986, 93] on button "Save" at bounding box center [975, 96] width 32 height 34
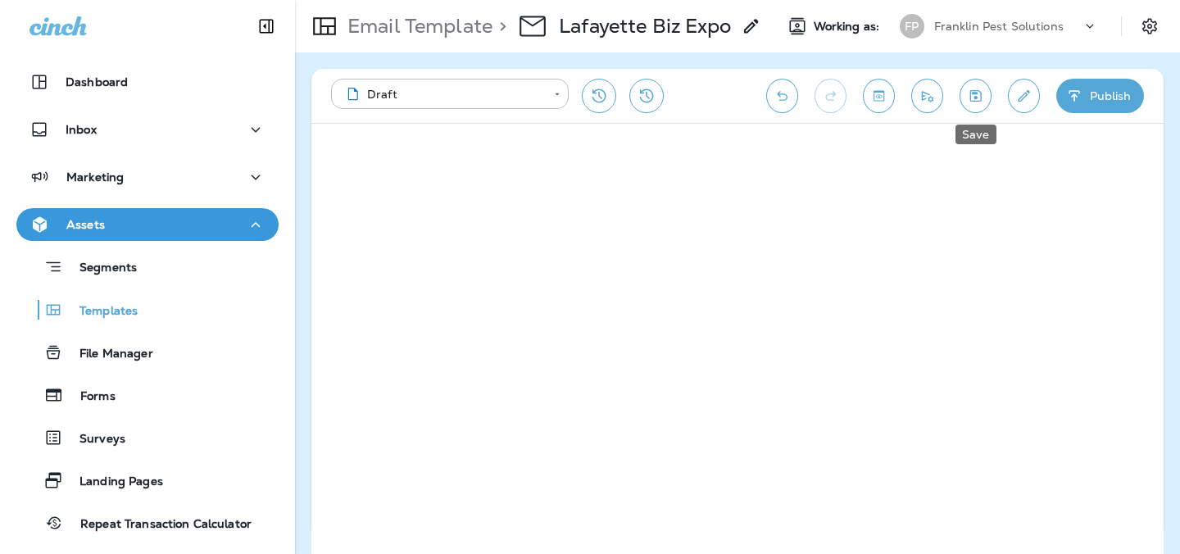
click at [971, 95] on icon "Save" at bounding box center [975, 96] width 17 height 16
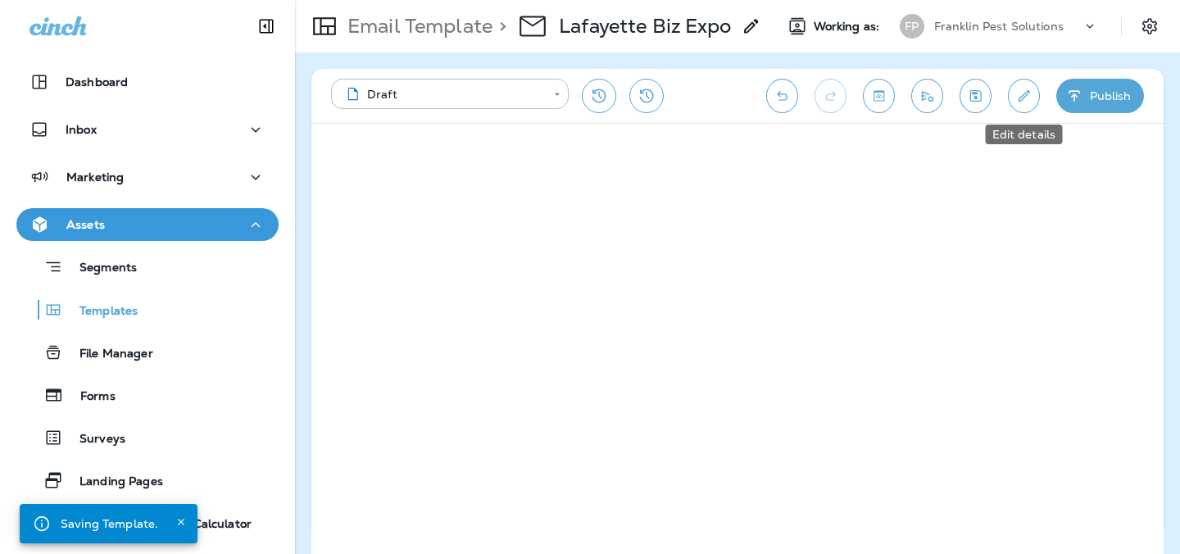
click at [1021, 90] on icon "Edit details" at bounding box center [1023, 96] width 17 height 16
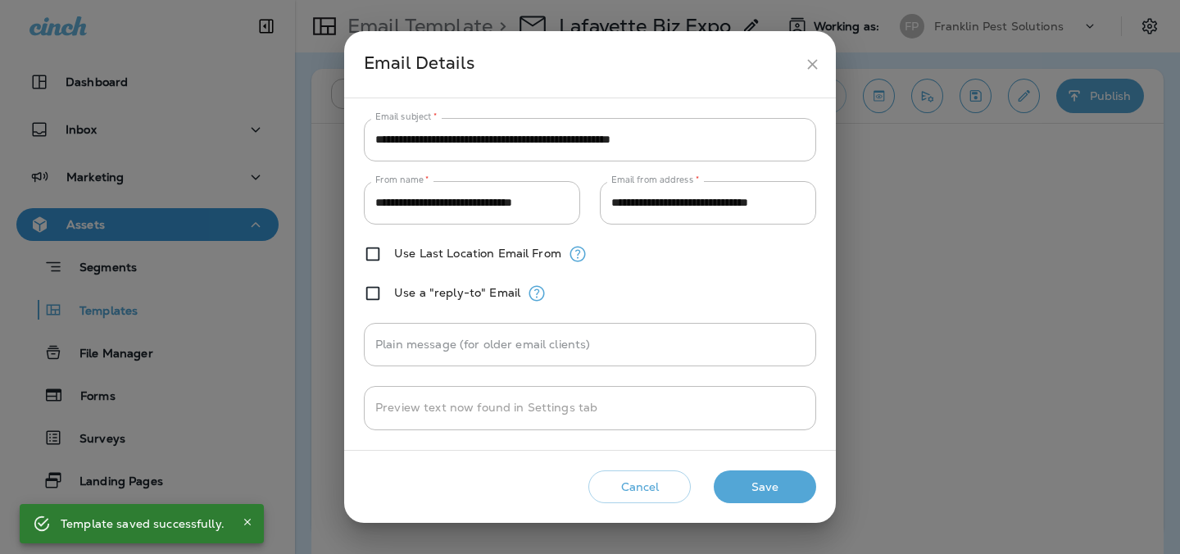
click at [649, 487] on button "Cancel" at bounding box center [639, 487] width 102 height 34
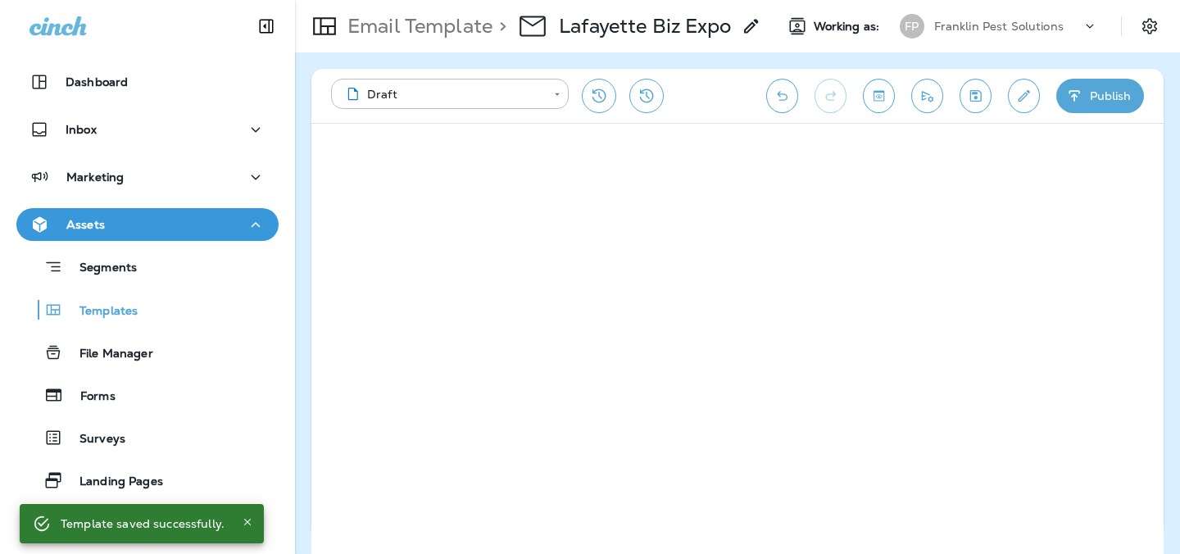
click at [1019, 102] on icon "Edit details" at bounding box center [1023, 96] width 17 height 16
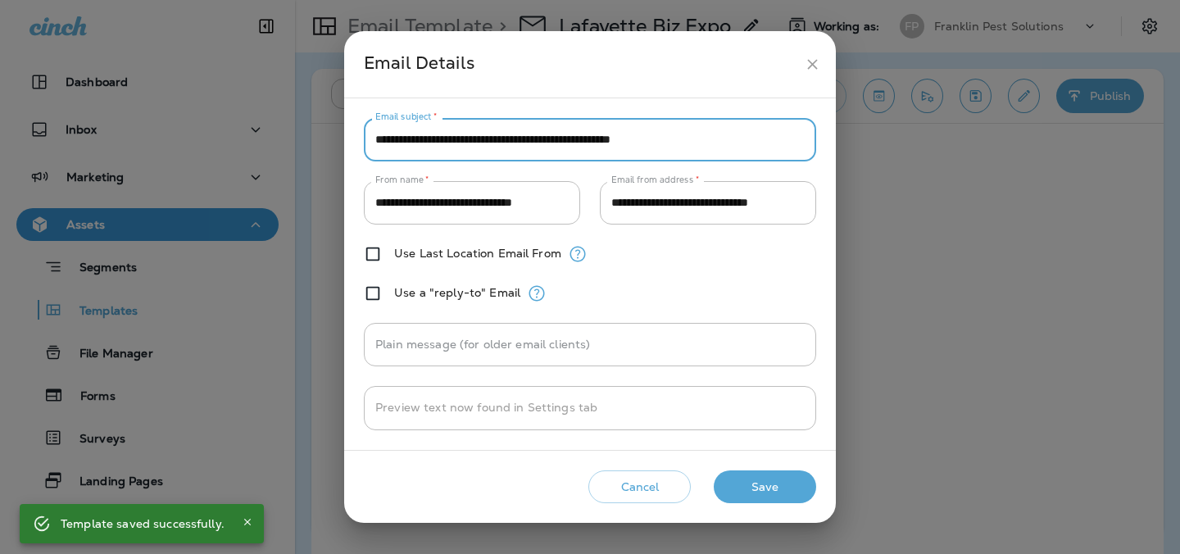
click at [770, 140] on input "**********" at bounding box center [590, 139] width 452 height 43
paste input "***"
type input "**********"
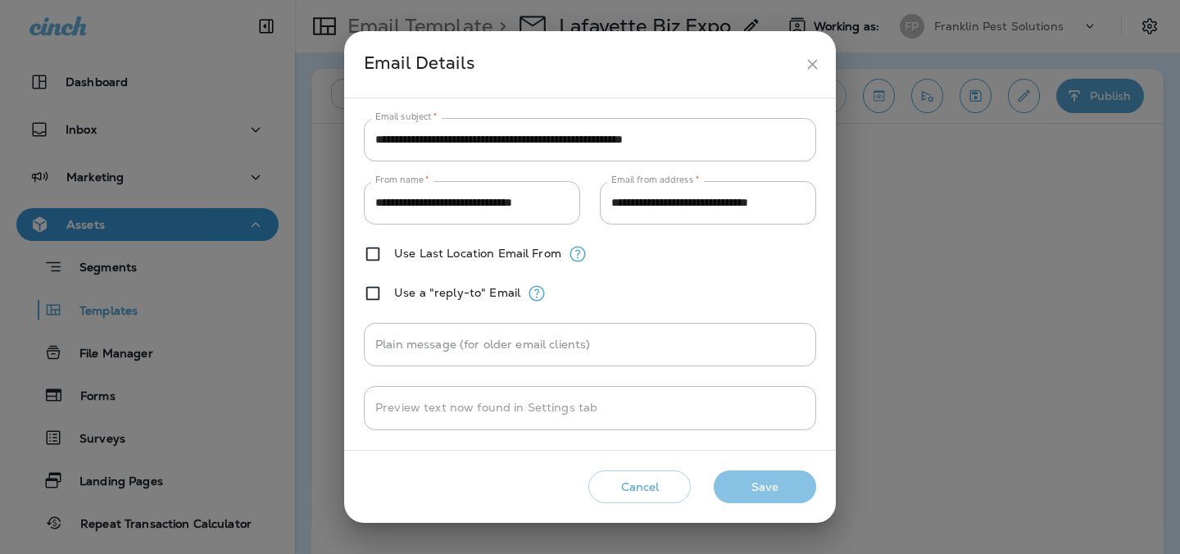
click at [790, 484] on button "Save" at bounding box center [765, 487] width 102 height 34
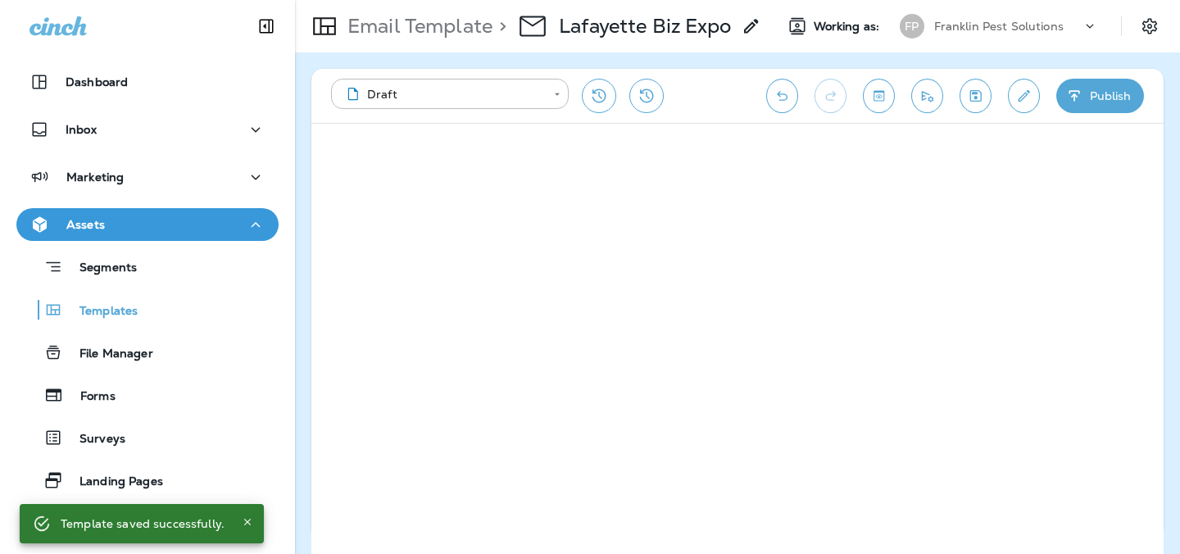
click at [976, 94] on icon "Save" at bounding box center [975, 95] width 11 height 11
click at [968, 93] on icon "Save" at bounding box center [975, 96] width 17 height 16
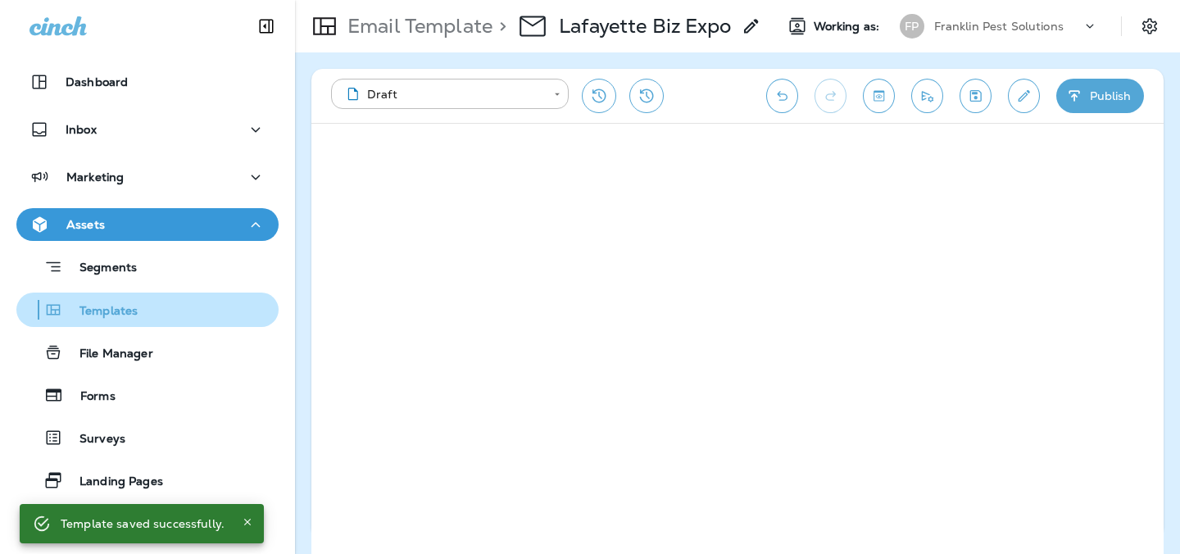
click at [108, 313] on p "Templates" at bounding box center [100, 312] width 75 height 16
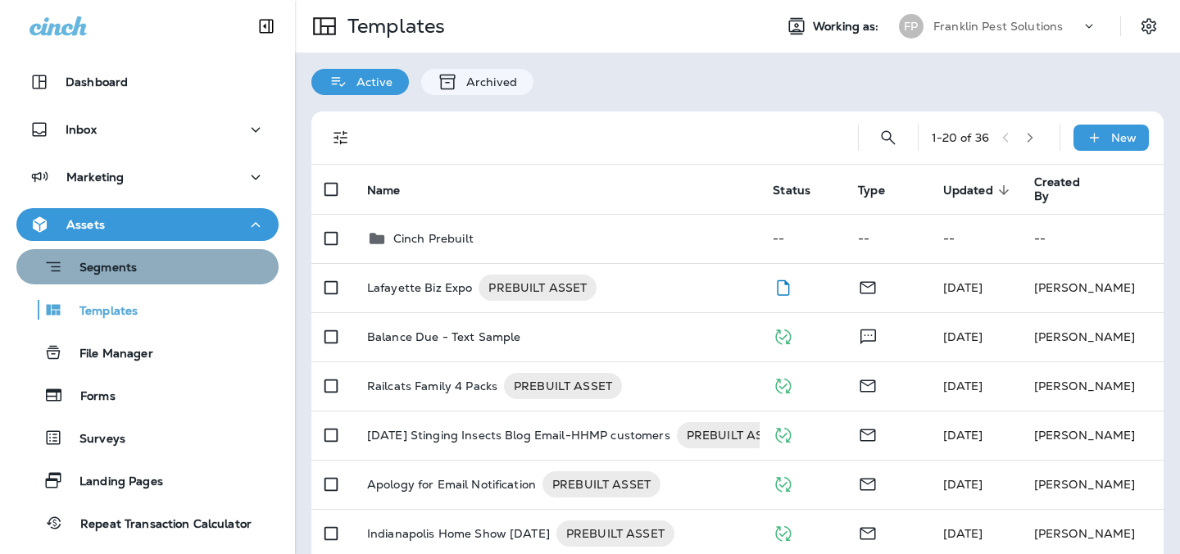
click at [124, 274] on p "Segments" at bounding box center [100, 269] width 74 height 16
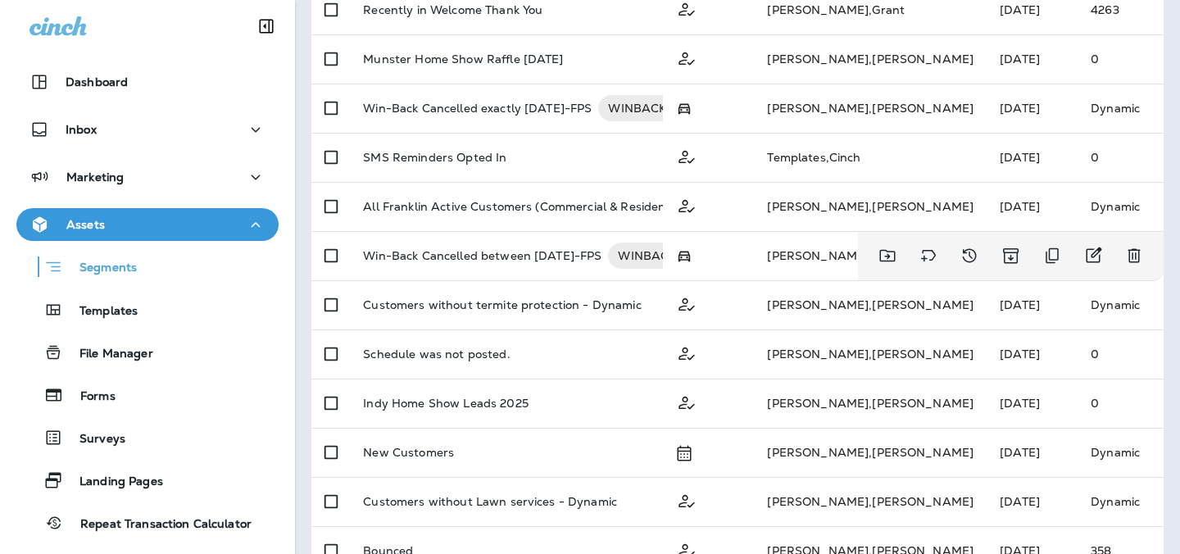
scroll to position [233, 0]
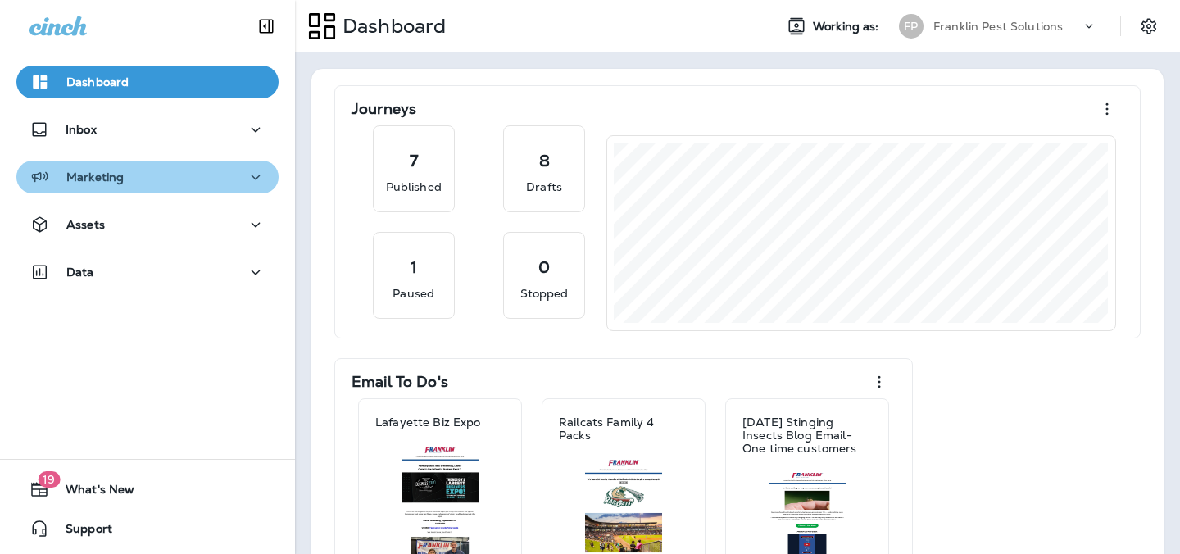
click at [134, 167] on div "Marketing" at bounding box center [147, 177] width 236 height 20
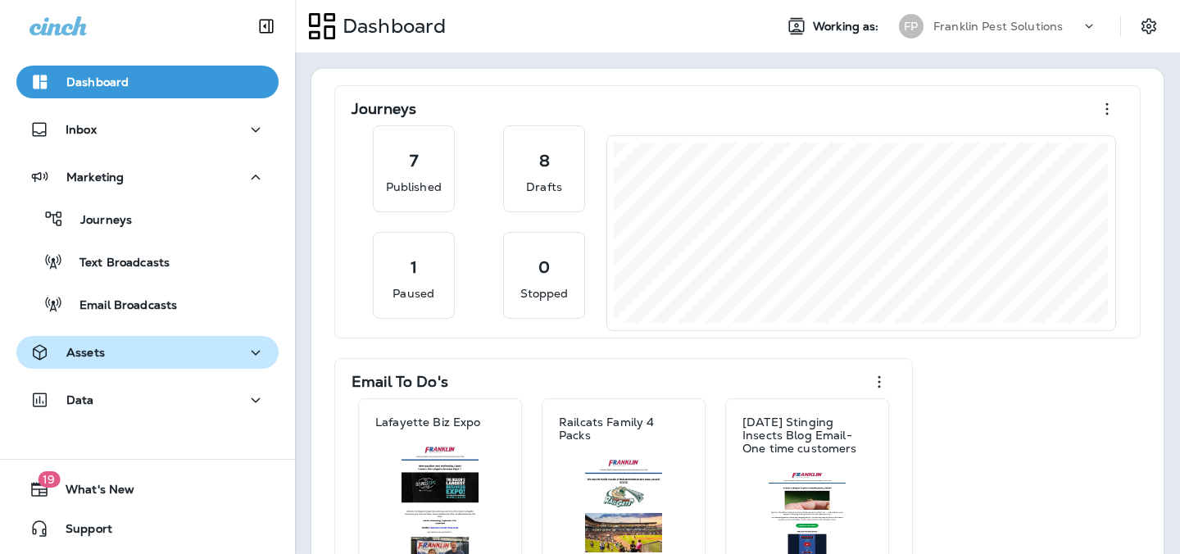
click at [124, 342] on div "Assets" at bounding box center [147, 352] width 236 height 20
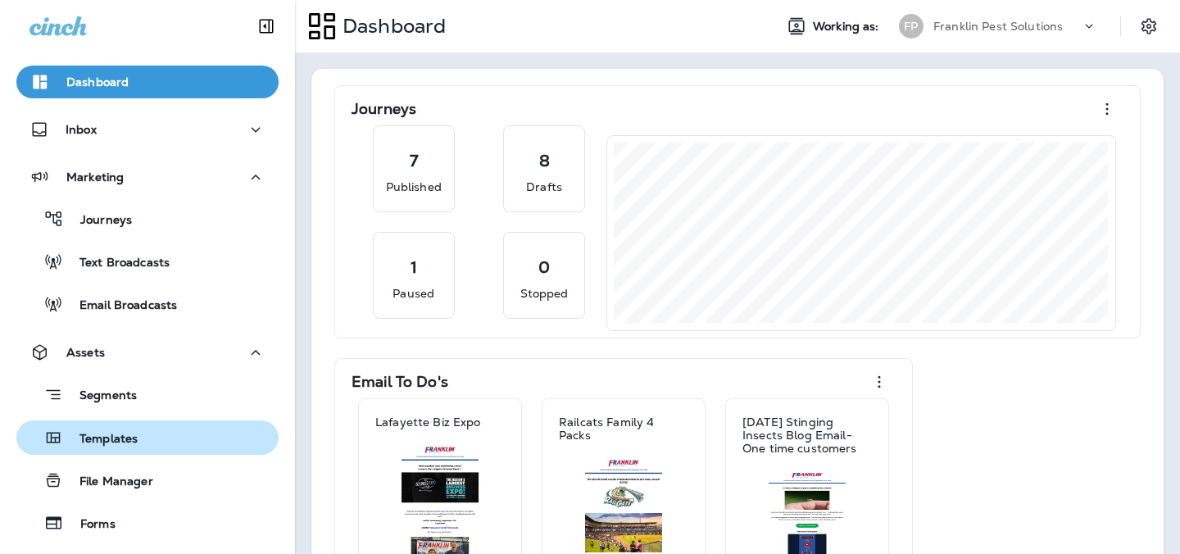
click at [134, 424] on button "Templates" at bounding box center [147, 437] width 262 height 34
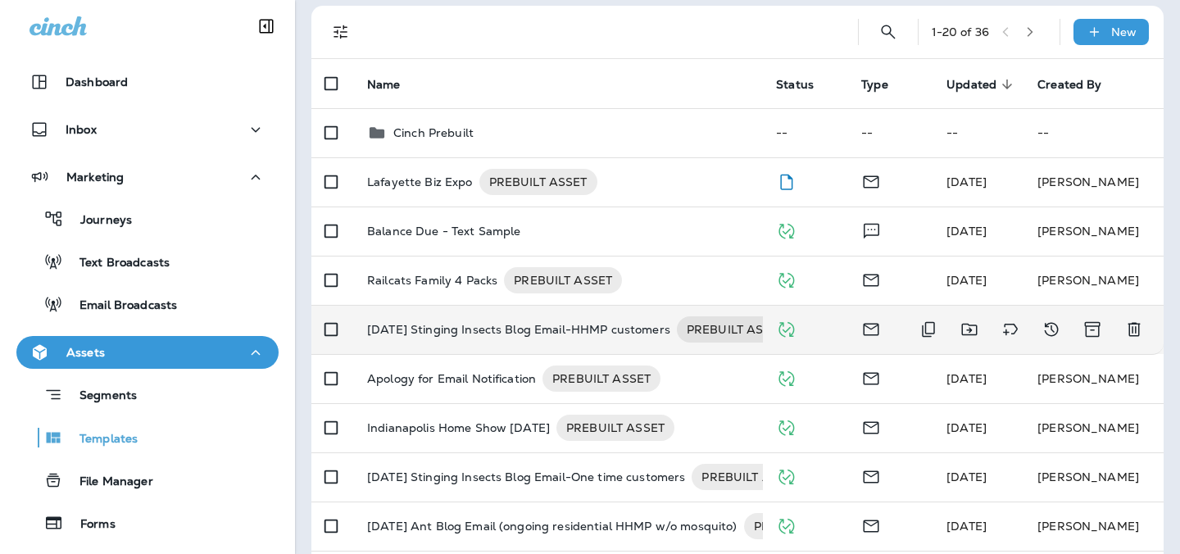
scroll to position [102, 0]
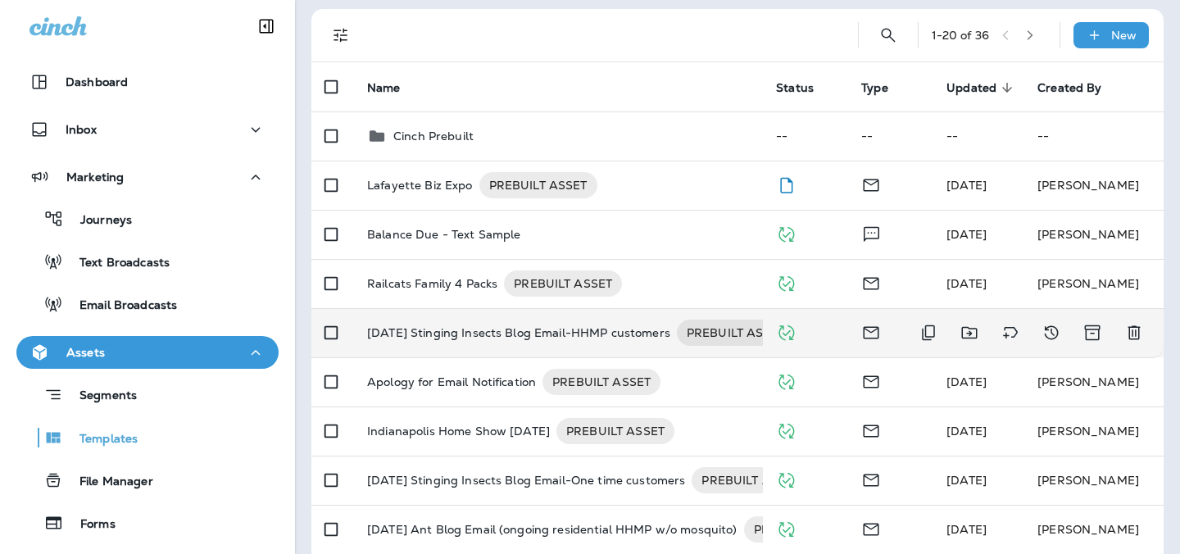
click at [490, 341] on p "[DATE] Stinging Insects Blog Email-HHMP customers" at bounding box center [518, 332] width 303 height 26
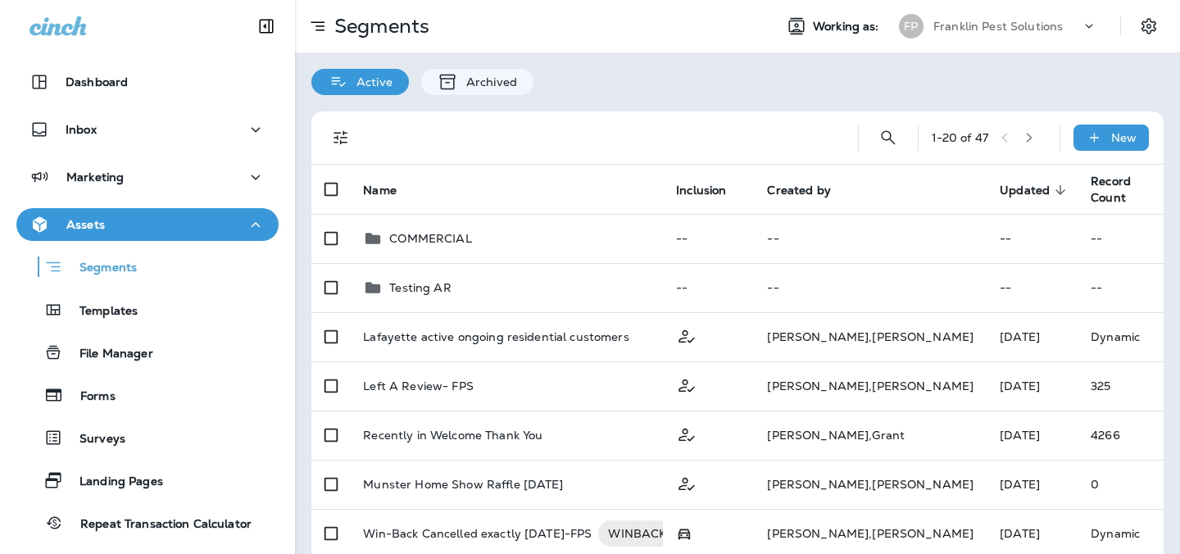
click at [951, 27] on p "Franklin Pest Solutions" at bounding box center [997, 26] width 129 height 13
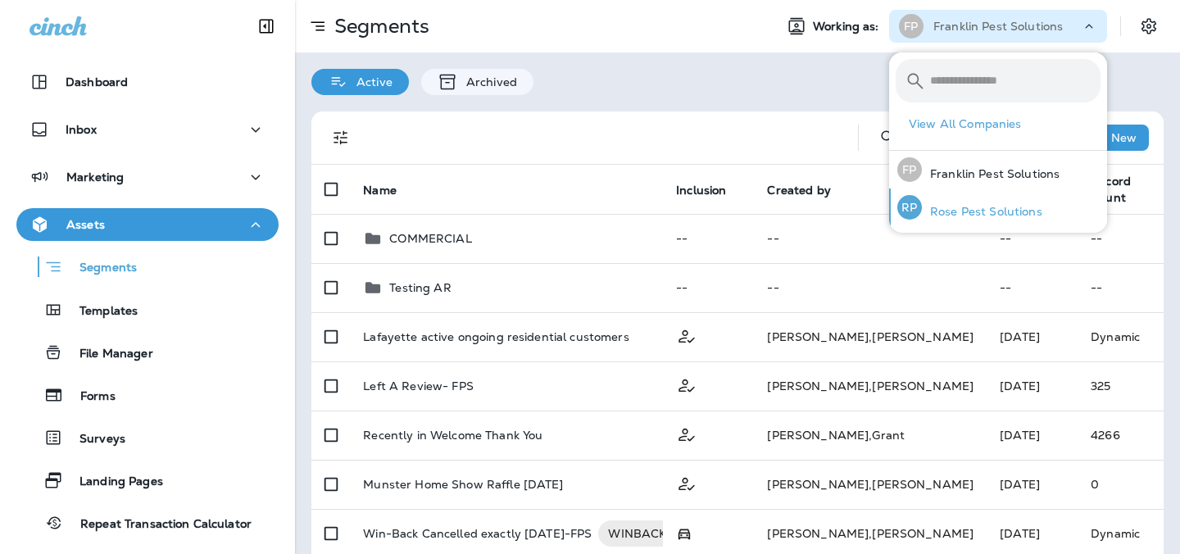
click at [918, 213] on div "RP" at bounding box center [909, 207] width 25 height 25
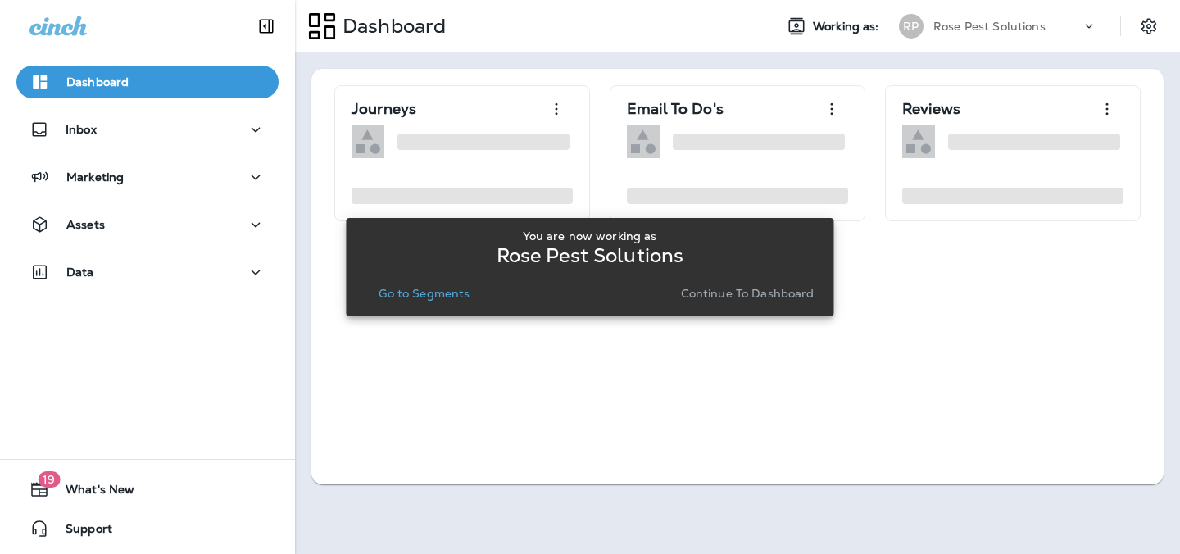
click at [432, 296] on p "Go to Segments" at bounding box center [423, 293] width 91 height 13
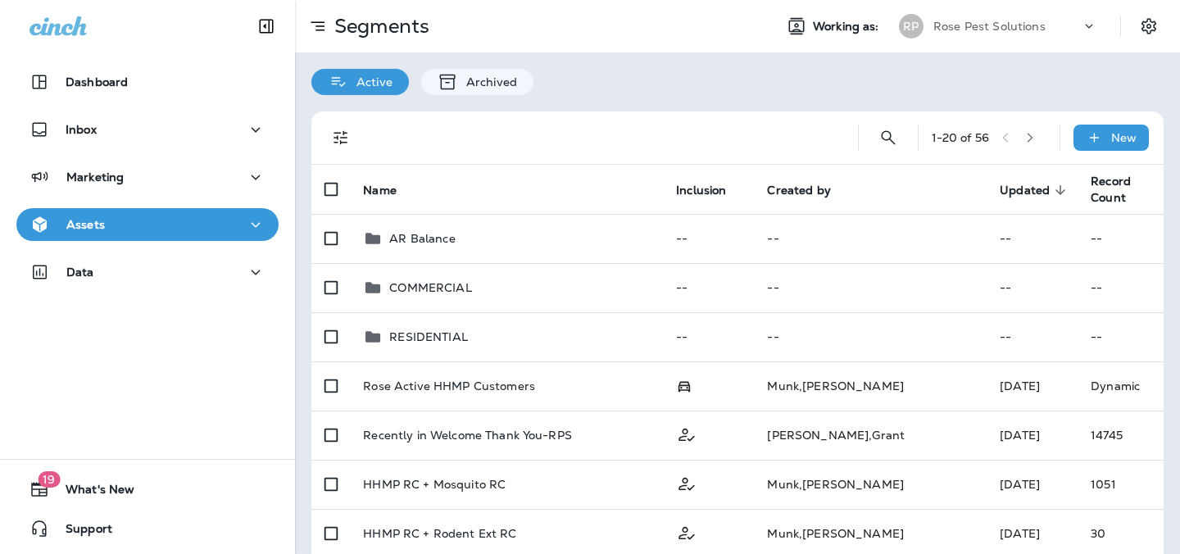
click at [981, 25] on p "Rose Pest Solutions" at bounding box center [989, 26] width 112 height 13
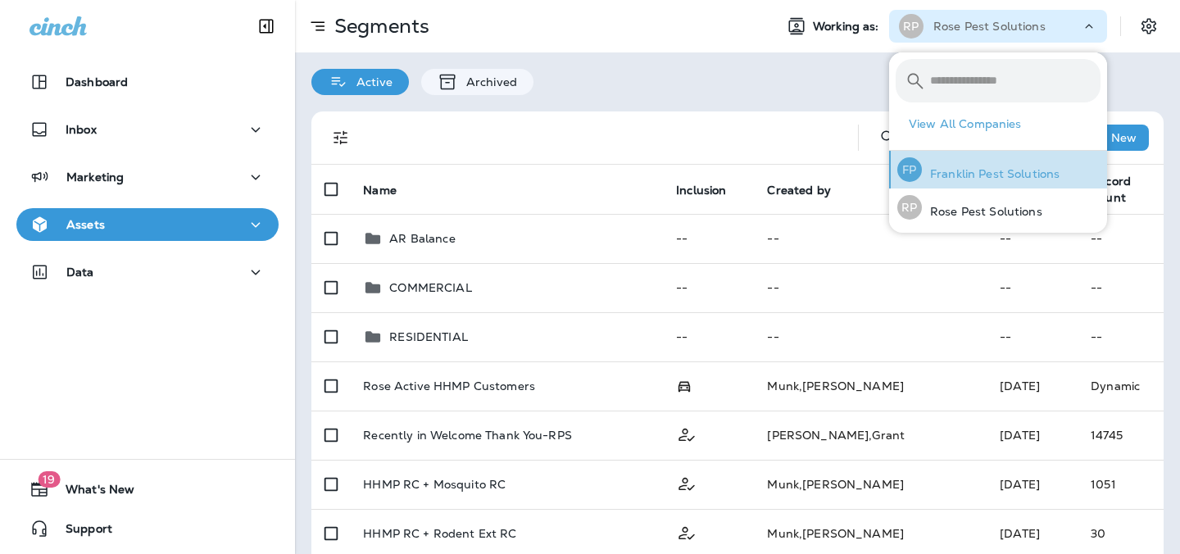
click at [931, 164] on div "FP Franklin Pest Solutions" at bounding box center [977, 170] width 175 height 38
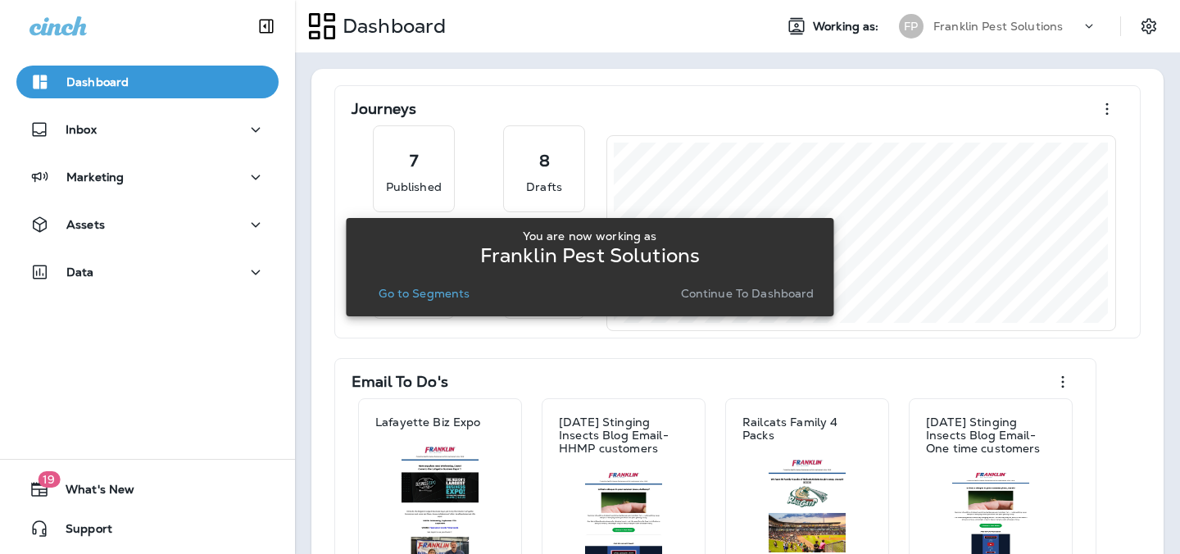
click at [432, 294] on p "Go to Segments" at bounding box center [423, 293] width 91 height 13
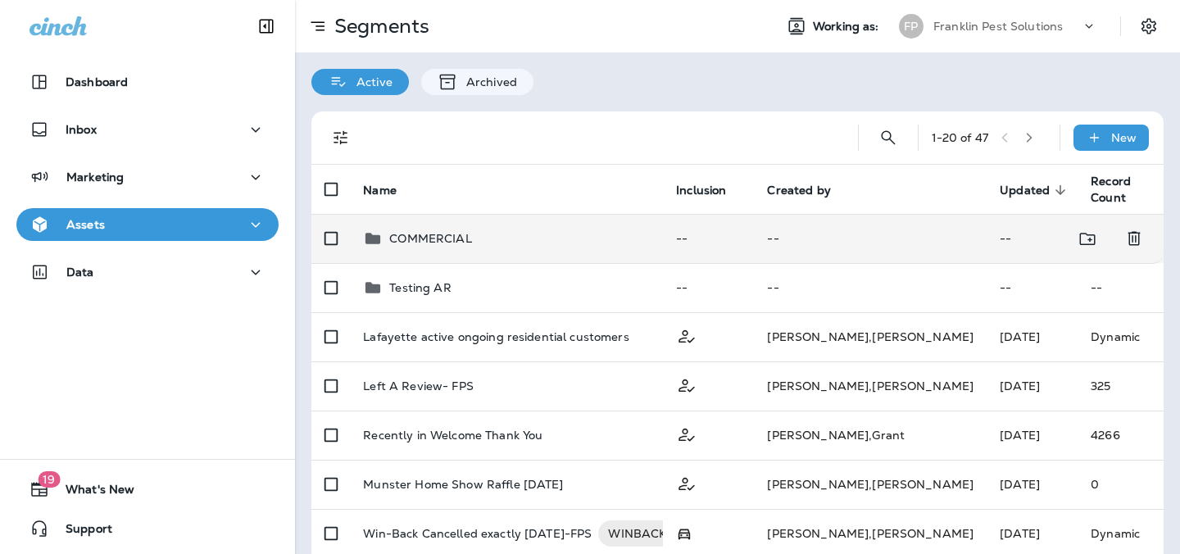
click at [428, 240] on p "COMMERCIAL" at bounding box center [430, 238] width 82 height 13
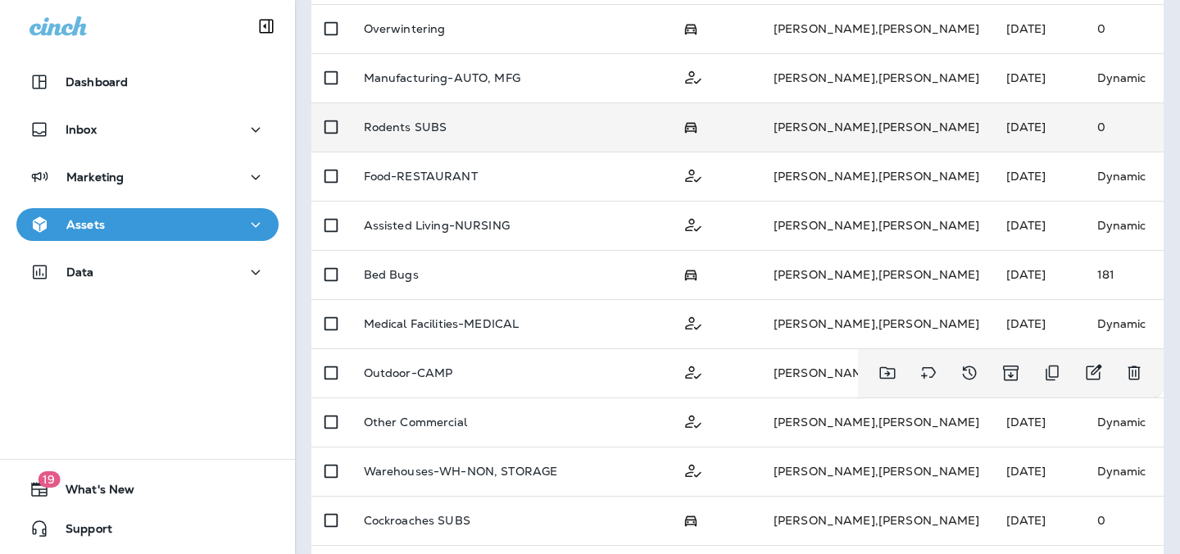
scroll to position [463, 0]
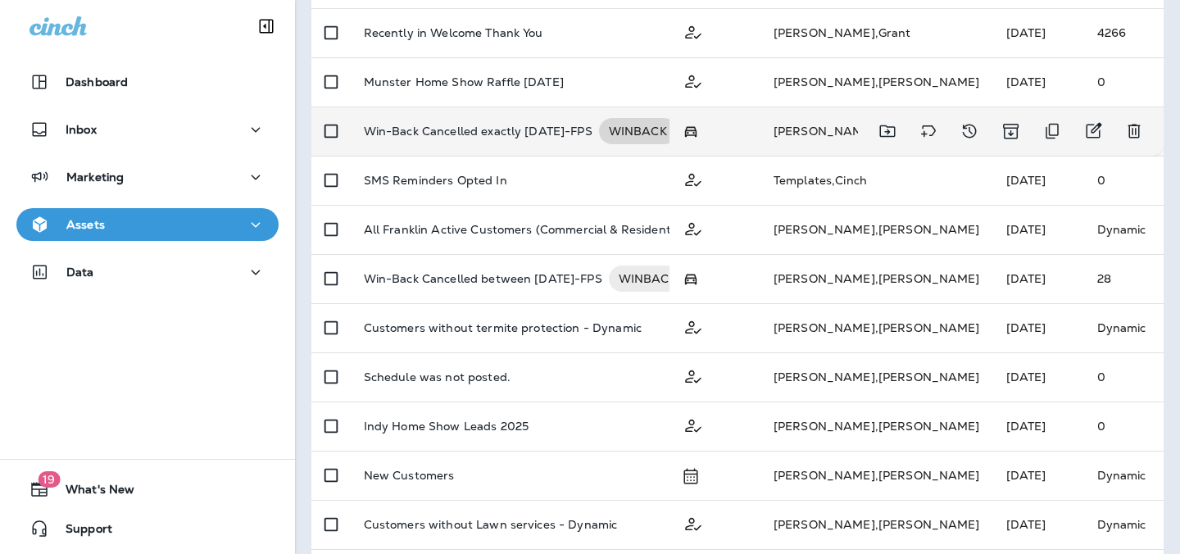
scroll to position [758, 0]
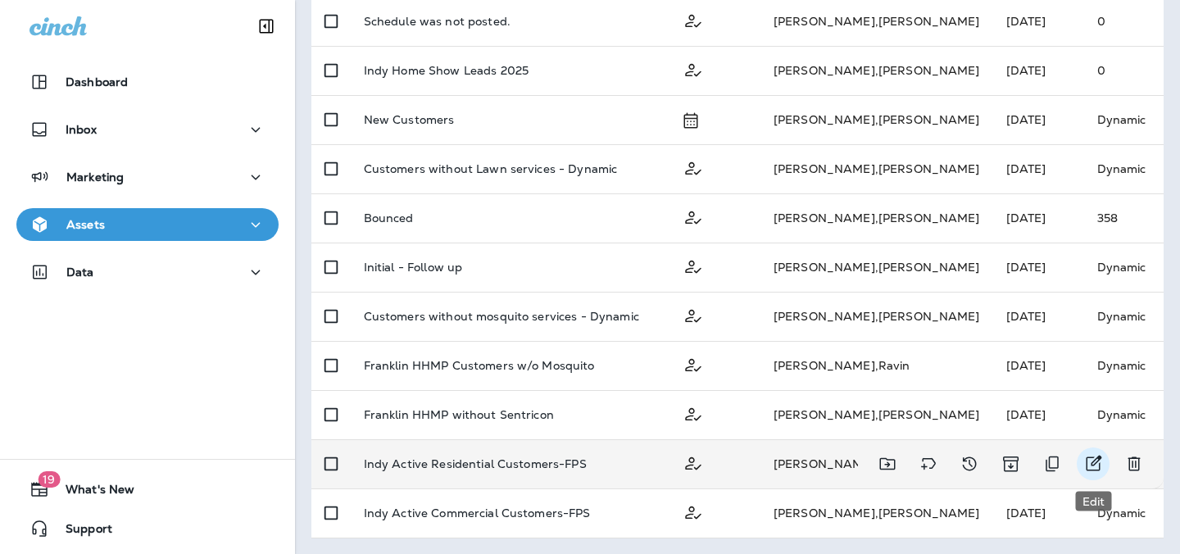
click at [1099, 465] on icon "Edit" at bounding box center [1093, 464] width 20 height 20
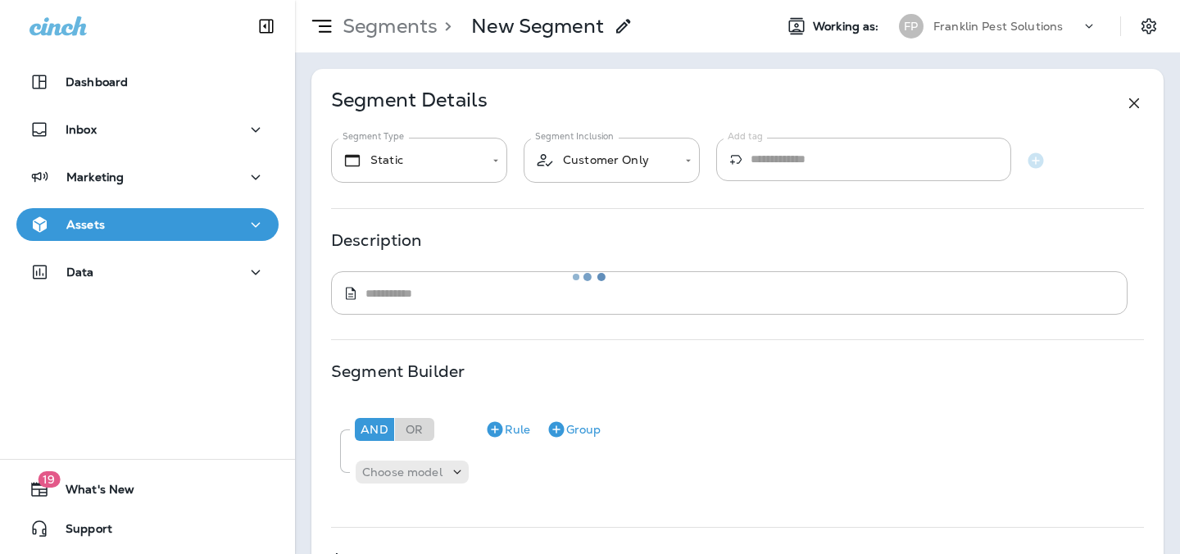
type input "*******"
type textarea "**********"
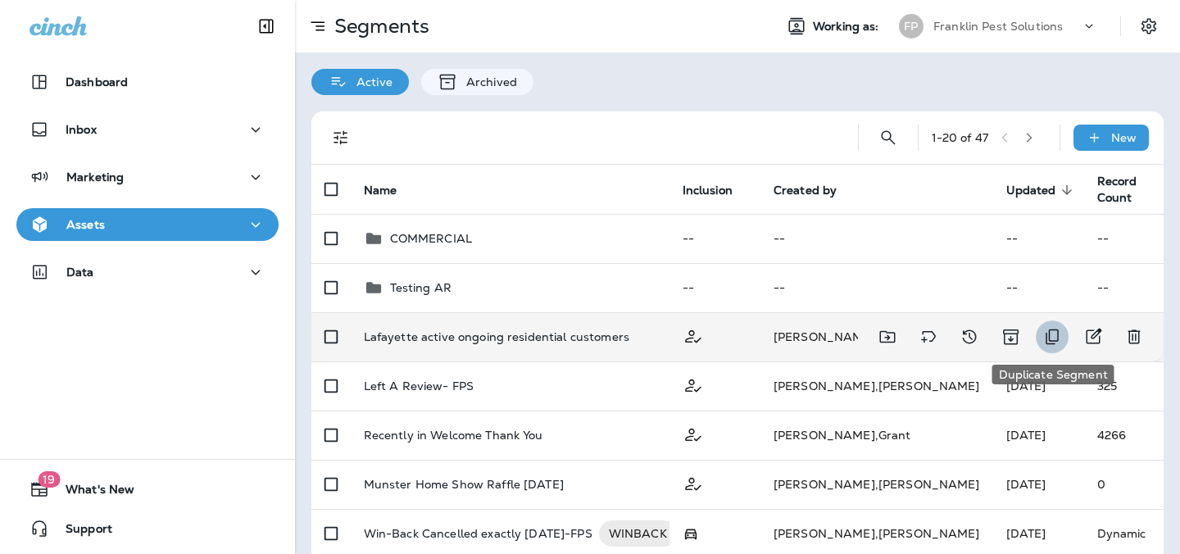
click at [1058, 338] on icon "Duplicate Segment" at bounding box center [1051, 337] width 13 height 16
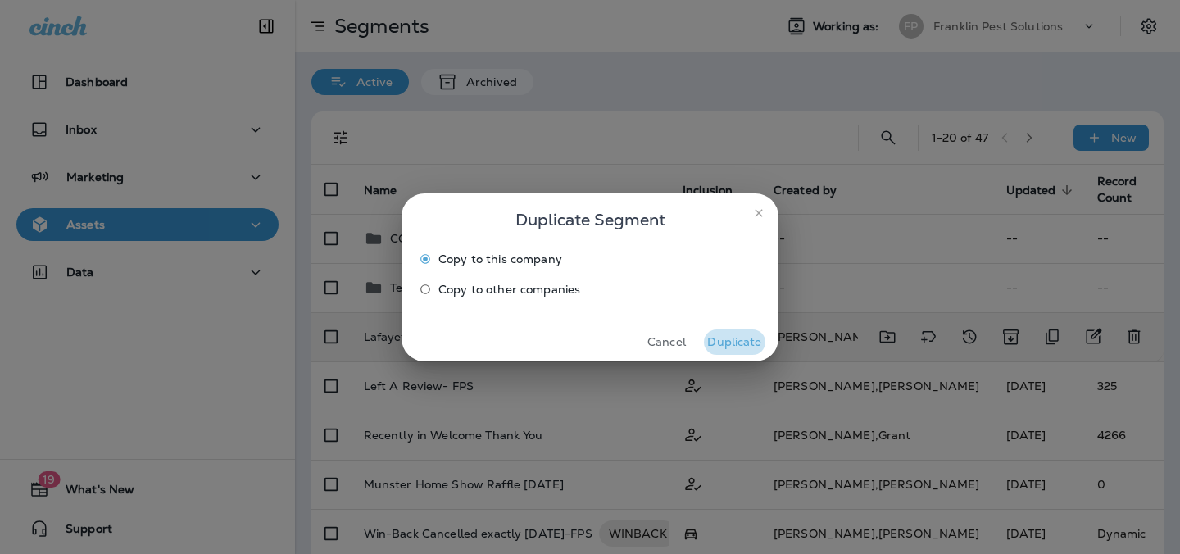
click at [722, 339] on button "Duplicate" at bounding box center [734, 341] width 61 height 25
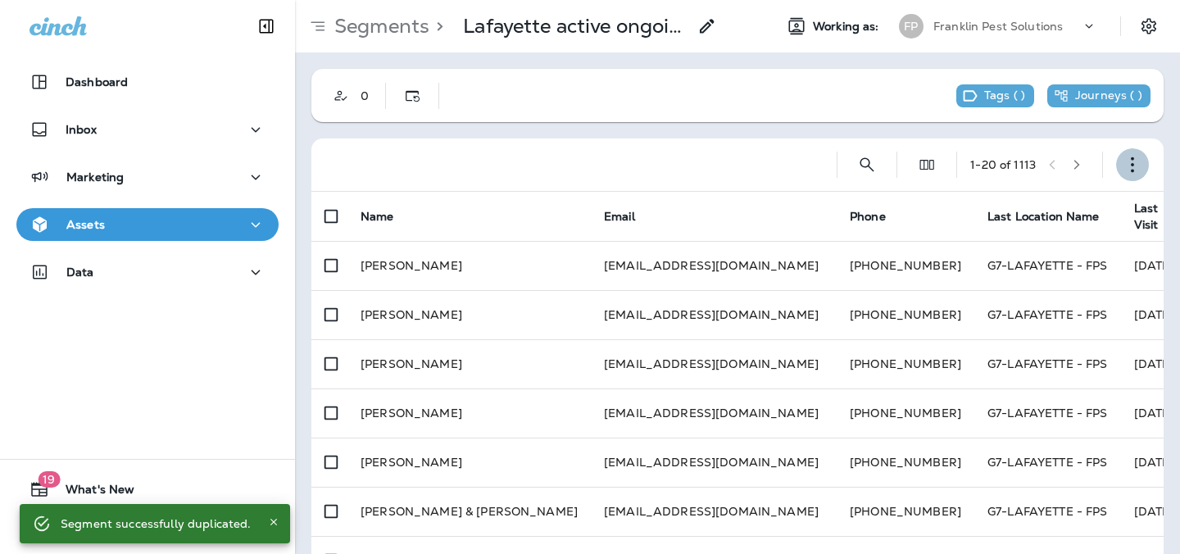
click at [1142, 169] on button "button" at bounding box center [1132, 164] width 33 height 33
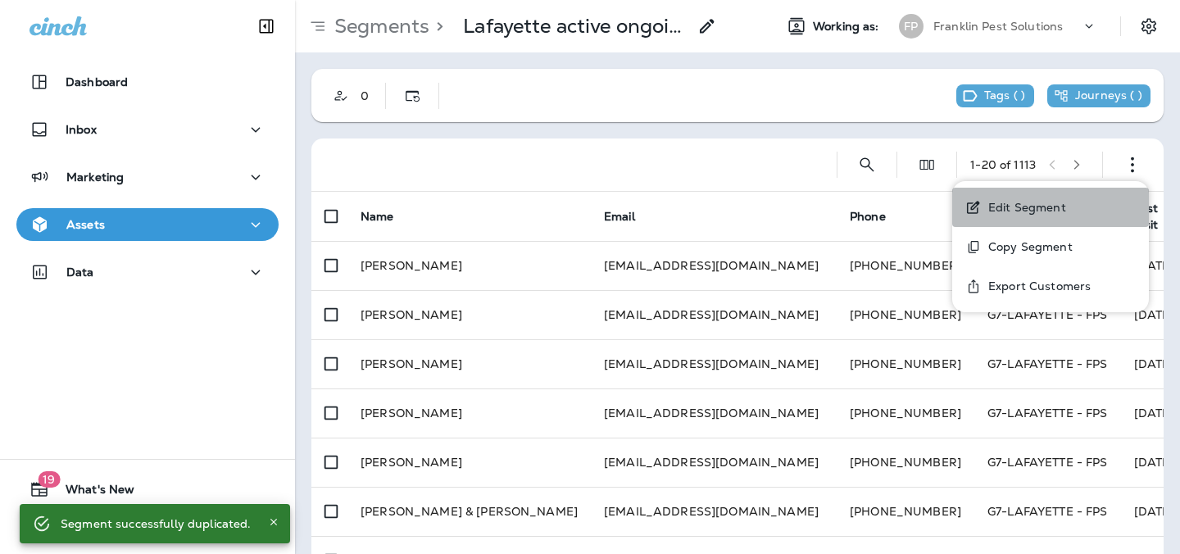
click at [1052, 204] on p "Edit Segment" at bounding box center [1023, 207] width 84 height 13
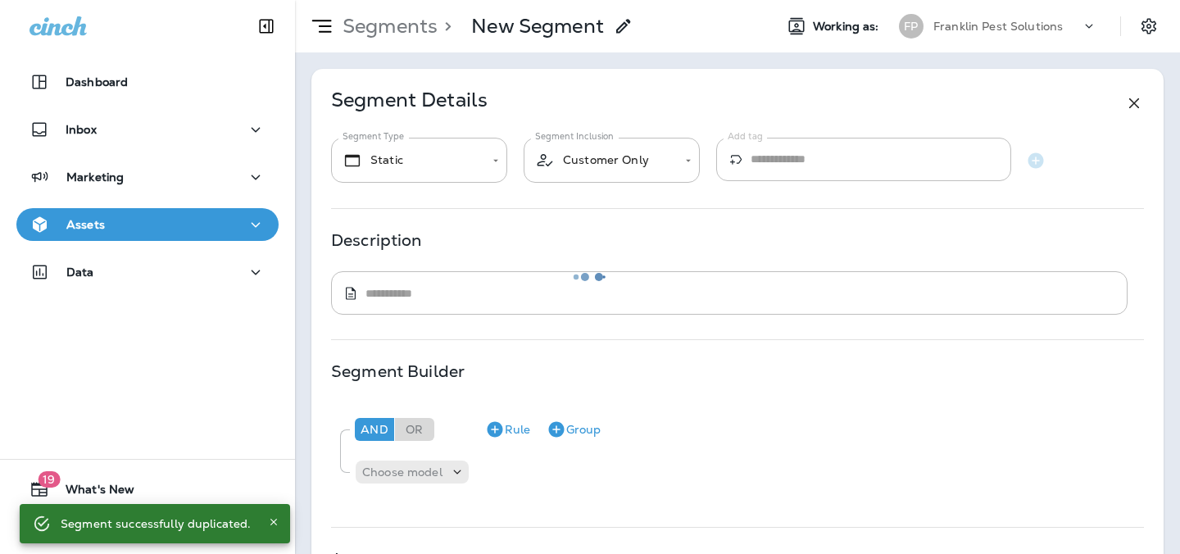
type input "*******"
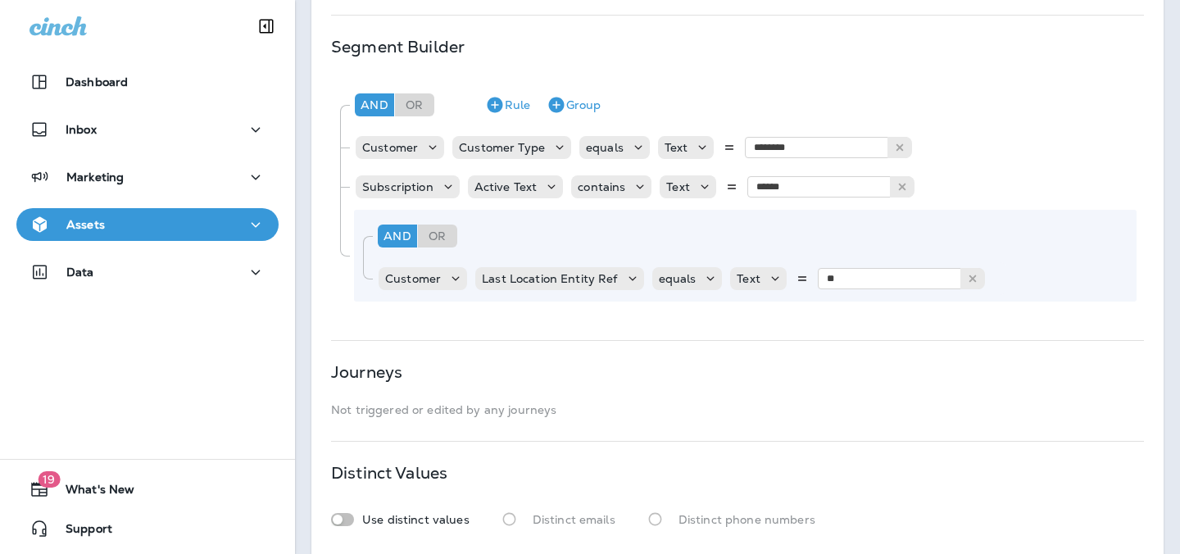
scroll to position [341, 0]
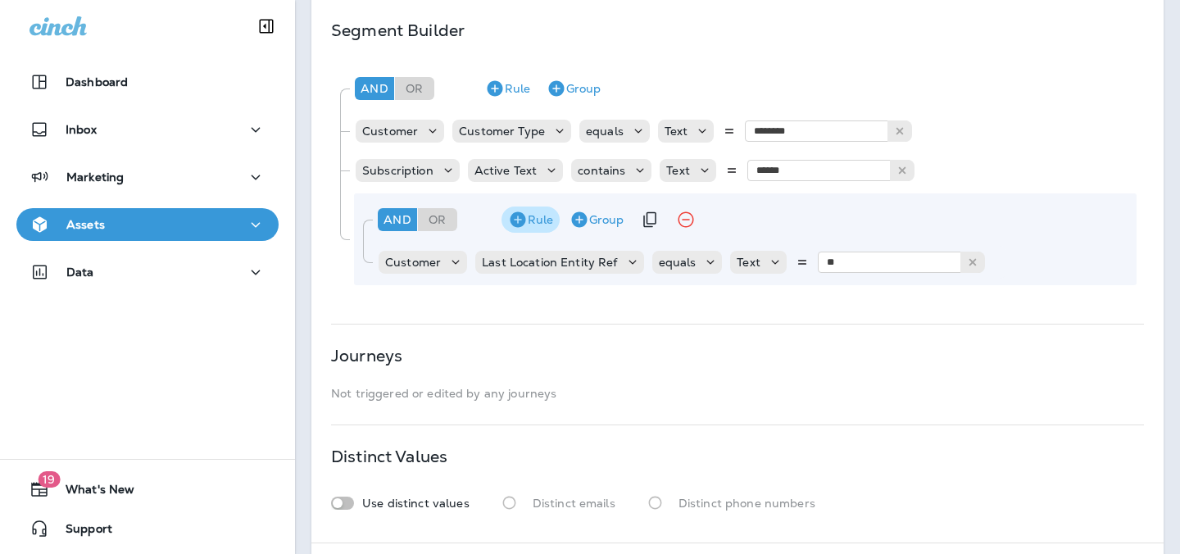
click at [547, 219] on button "Rule" at bounding box center [530, 219] width 58 height 26
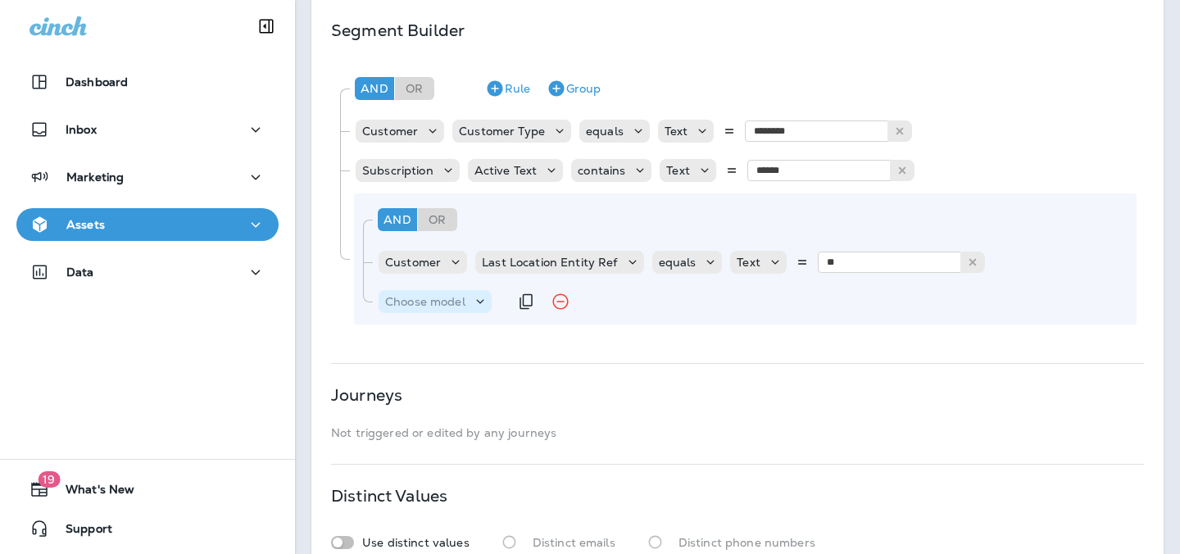
click at [453, 303] on p "Choose model" at bounding box center [425, 301] width 80 height 13
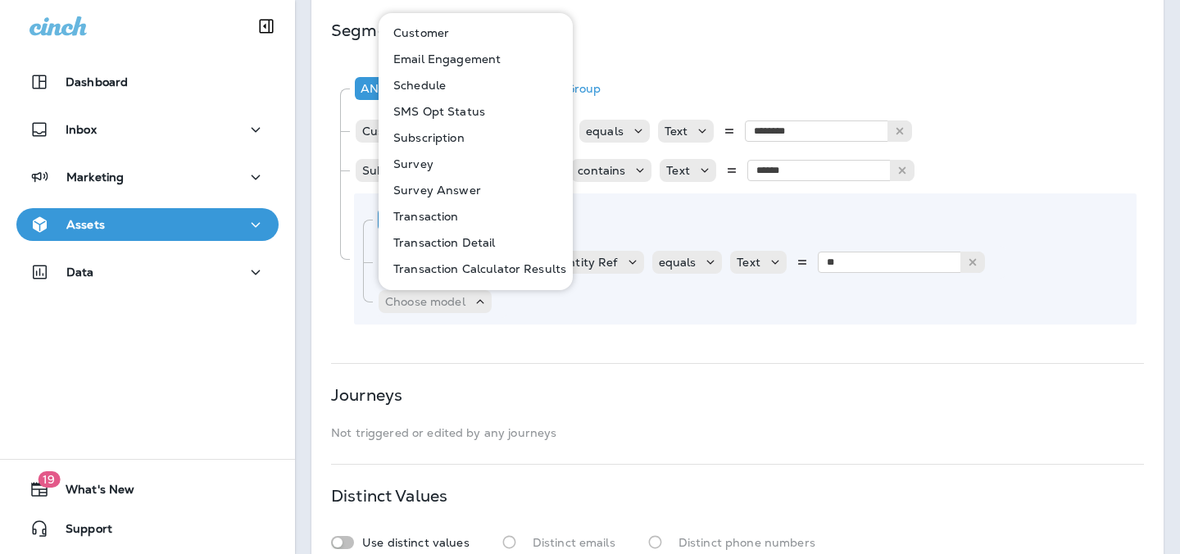
click at [454, 22] on button "Customer" at bounding box center [476, 33] width 193 height 26
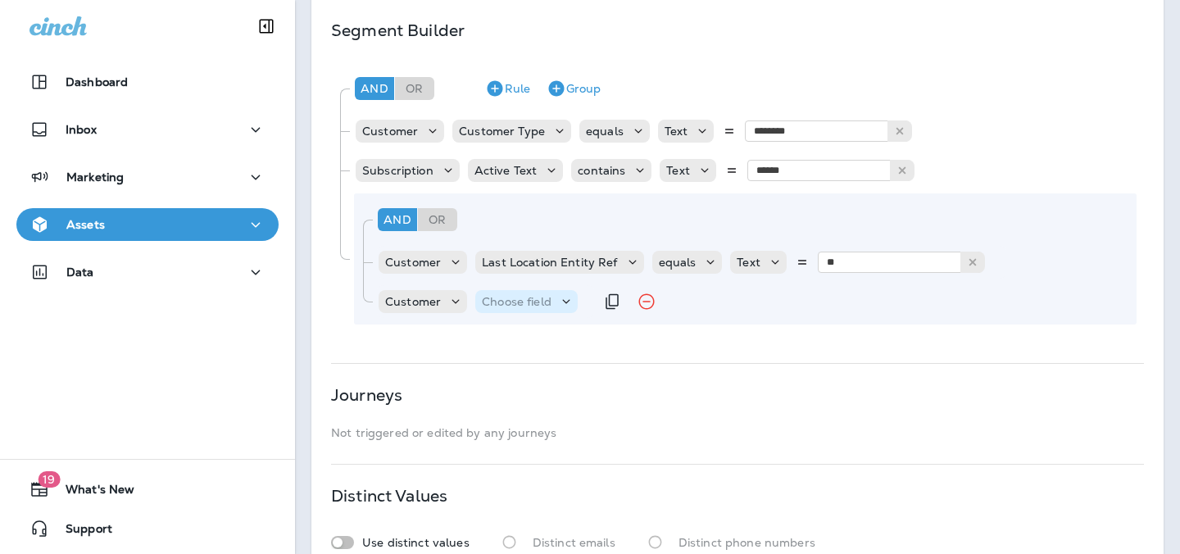
click at [522, 305] on p "Choose field" at bounding box center [517, 301] width 70 height 13
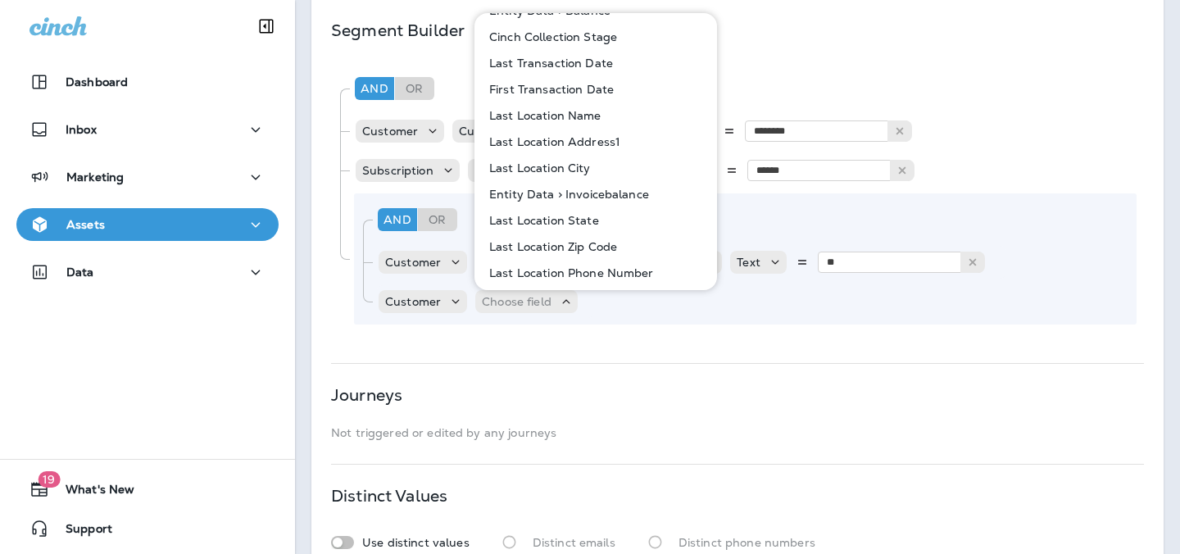
scroll to position [339, 0]
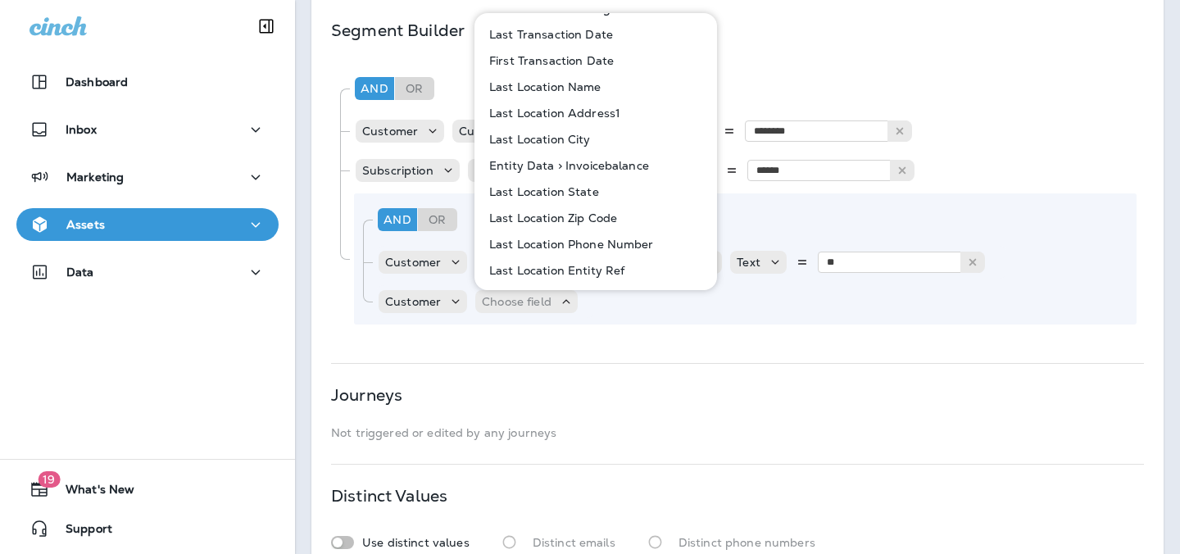
click at [554, 261] on button "Last Location Entity Ref" at bounding box center [596, 270] width 241 height 26
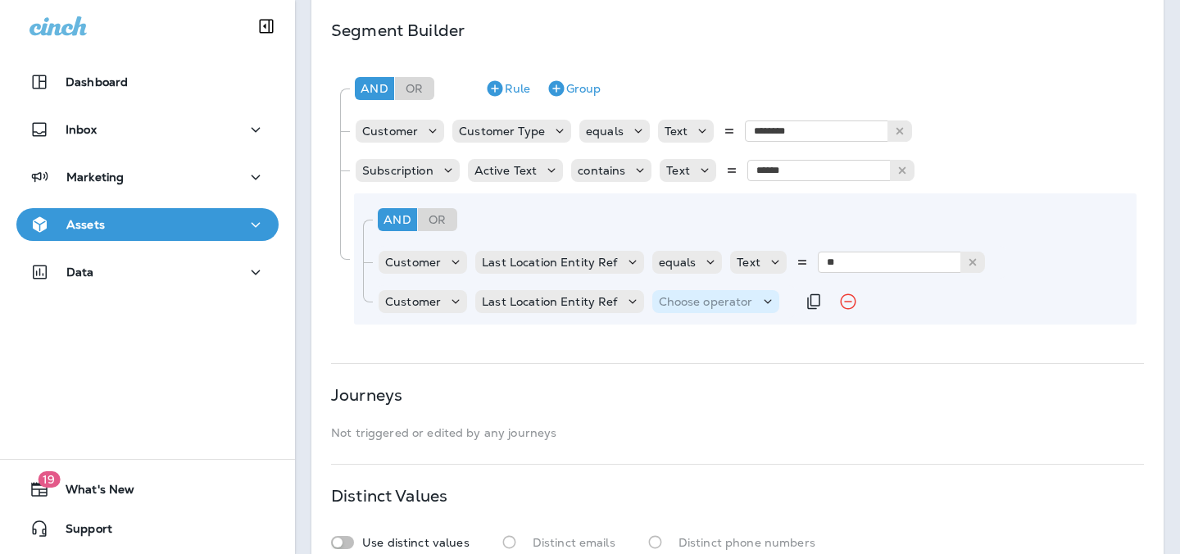
click at [659, 302] on p "Choose operator" at bounding box center [706, 301] width 94 height 13
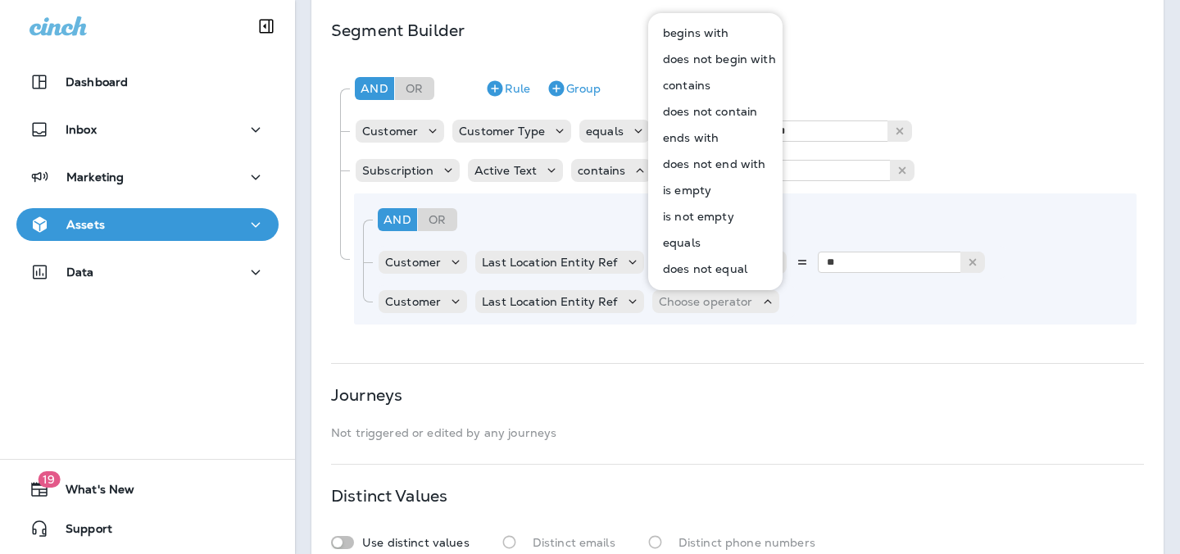
click at [701, 245] on button "equals" at bounding box center [716, 242] width 133 height 26
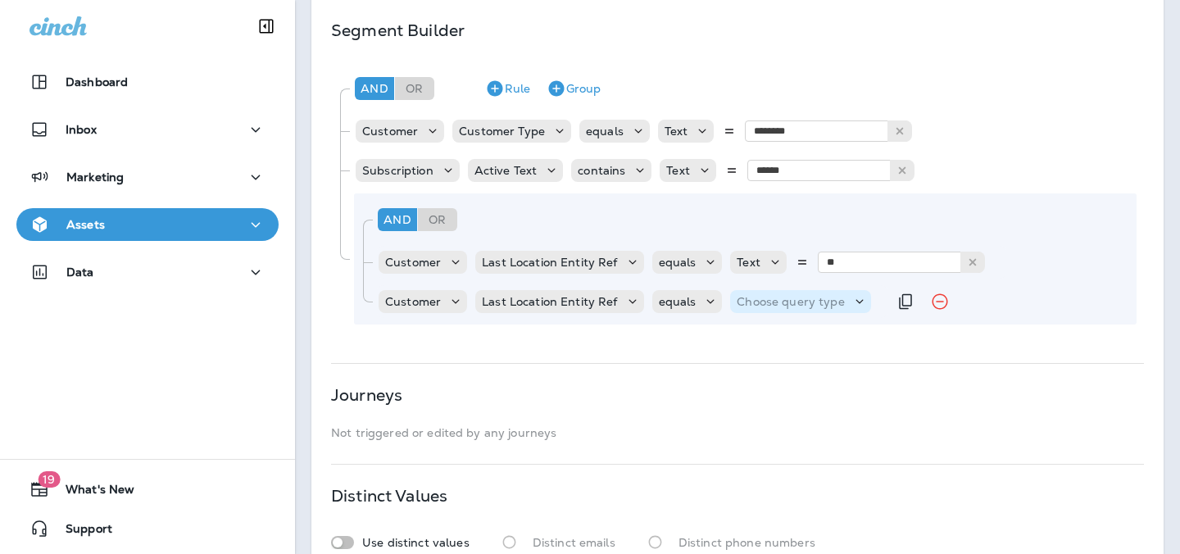
click at [813, 302] on p "Choose query type" at bounding box center [789, 301] width 107 height 13
click at [756, 336] on p "Text" at bounding box center [749, 342] width 30 height 13
click at [853, 304] on input "text" at bounding box center [900, 301] width 164 height 21
type input "**"
click at [776, 369] on div "**********" at bounding box center [737, 155] width 852 height 854
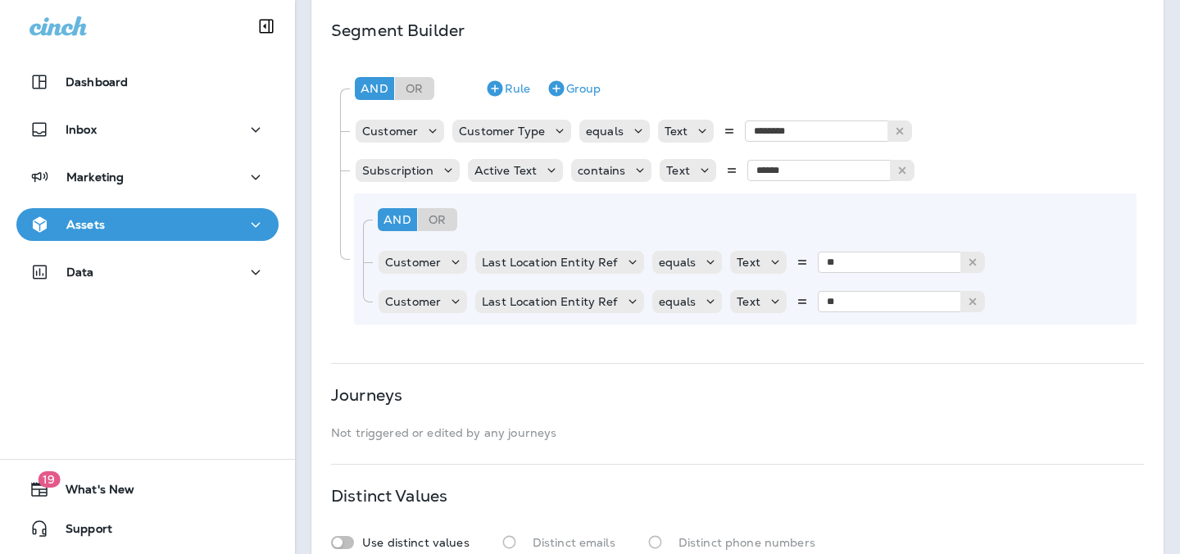
scroll to position [0, 0]
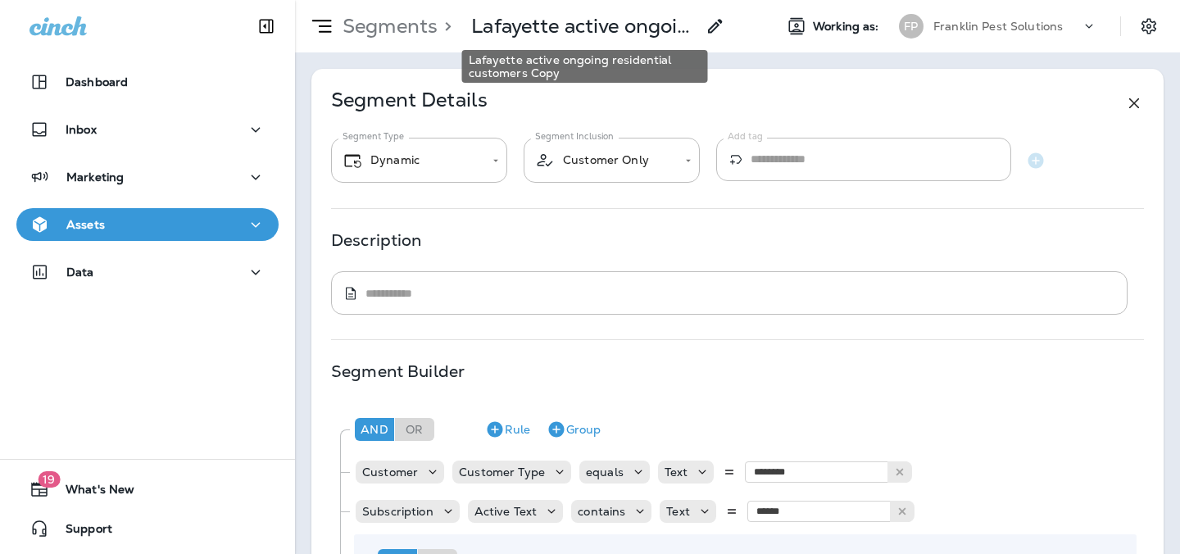
click at [682, 25] on p "Lafayette active ongoing residential customers Copy" at bounding box center [583, 26] width 224 height 25
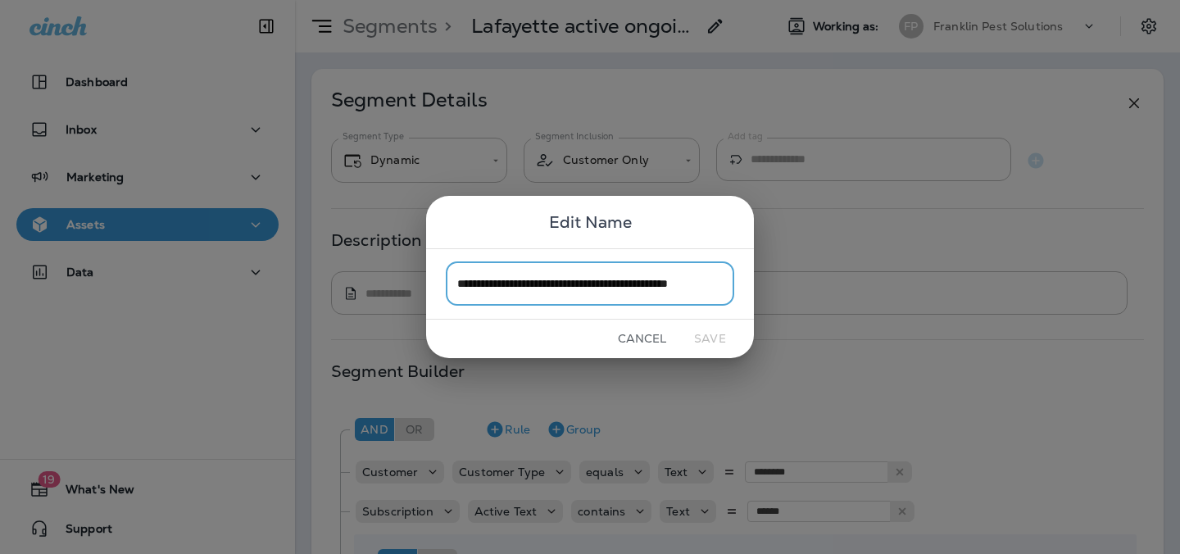
scroll to position [0, 27]
click at [482, 283] on input "**********" at bounding box center [590, 283] width 288 height 43
type input "**********"
click at [718, 334] on button "Save" at bounding box center [709, 338] width 61 height 25
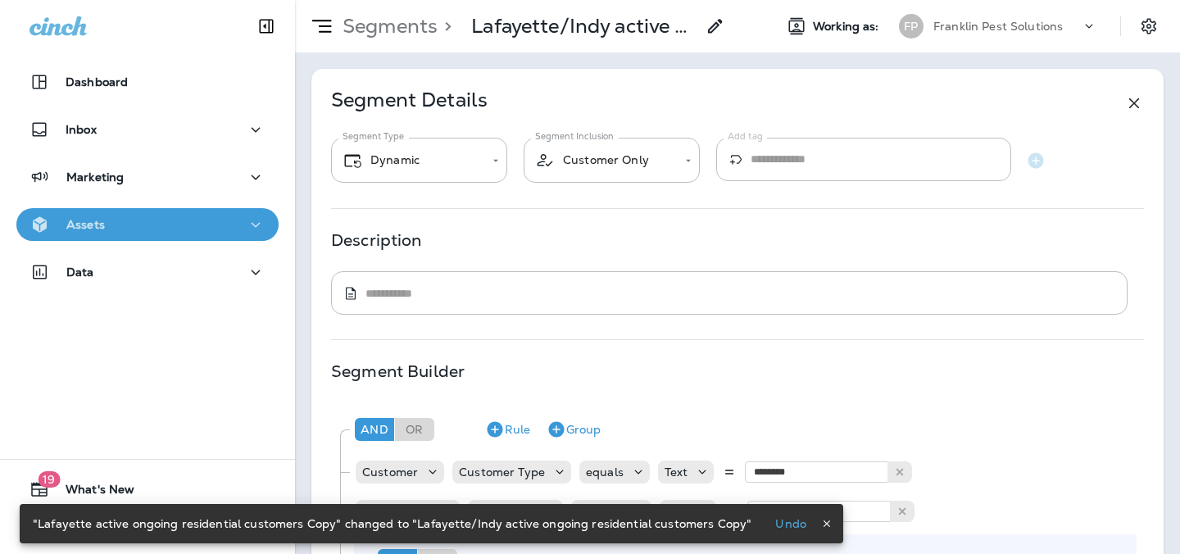
click at [106, 215] on div "Assets" at bounding box center [147, 225] width 236 height 20
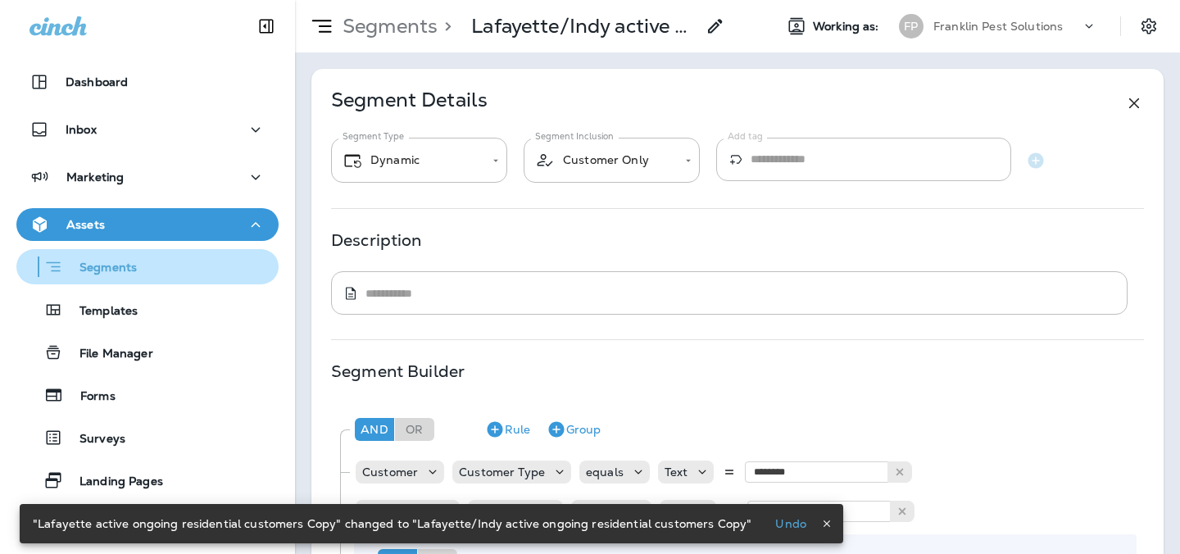
click at [106, 270] on p "Segments" at bounding box center [100, 269] width 74 height 16
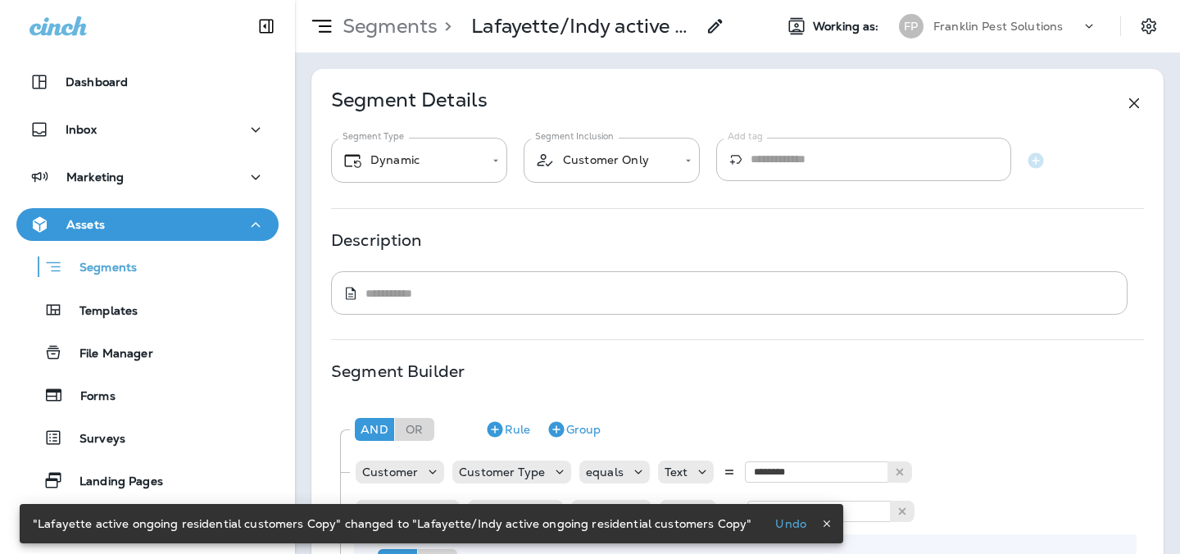
click at [656, 75] on div "**********" at bounding box center [737, 496] width 852 height 854
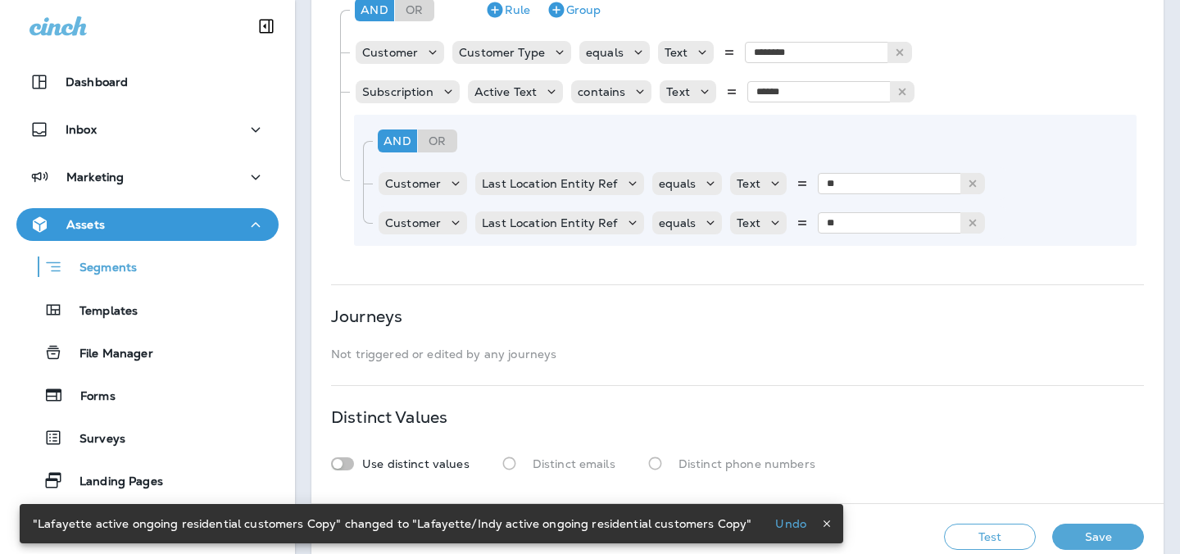
scroll to position [451, 0]
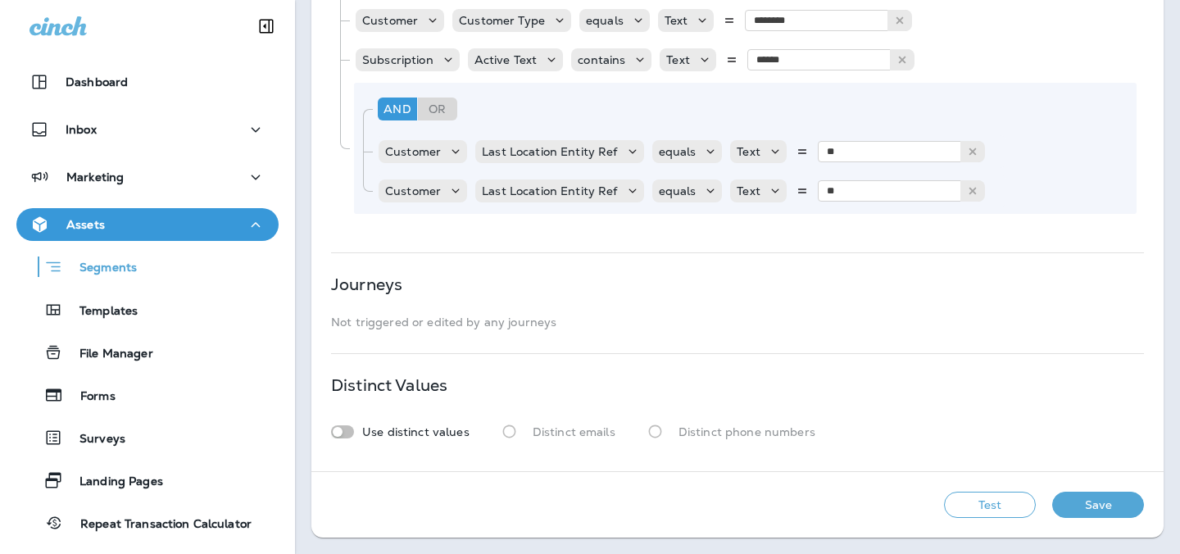
click at [1090, 506] on button "Save" at bounding box center [1098, 505] width 92 height 26
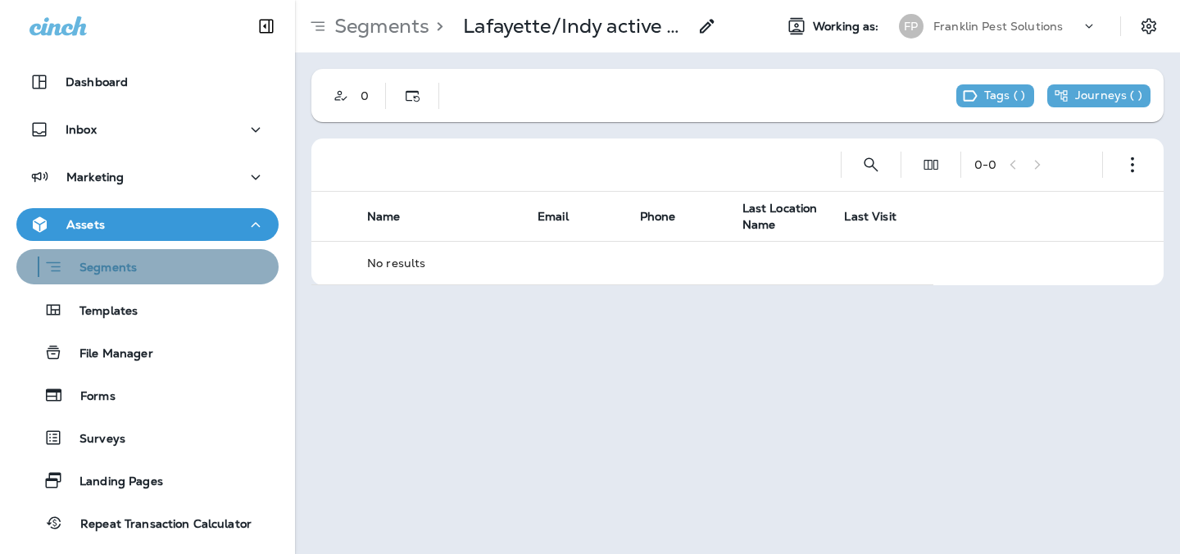
click at [158, 263] on div "Segments" at bounding box center [147, 266] width 249 height 25
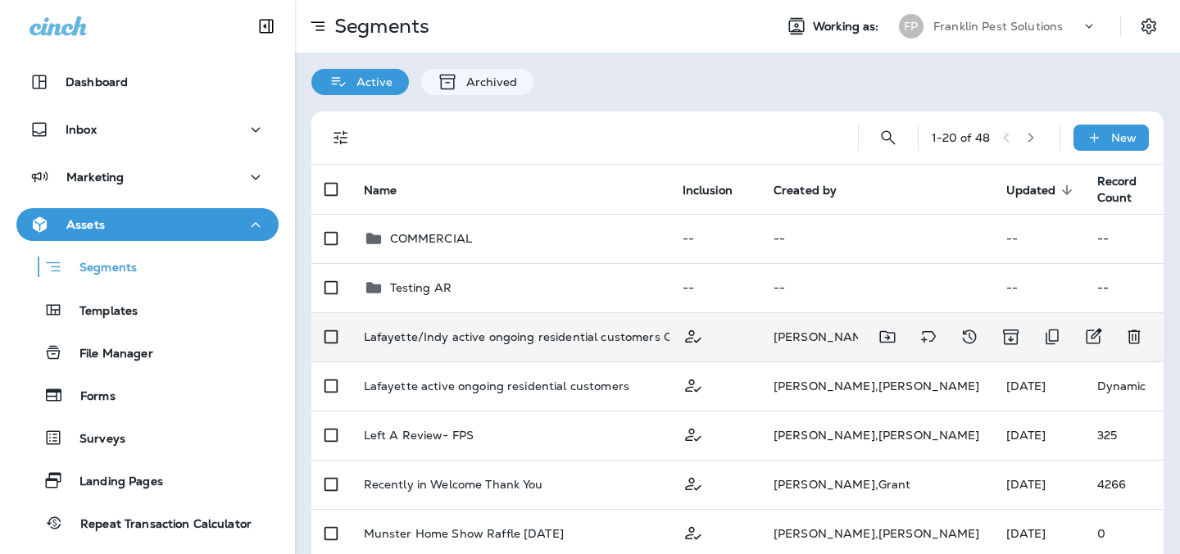
click at [440, 337] on p "Lafayette/Indy active ongoing residential customers Copy" at bounding box center [528, 336] width 329 height 13
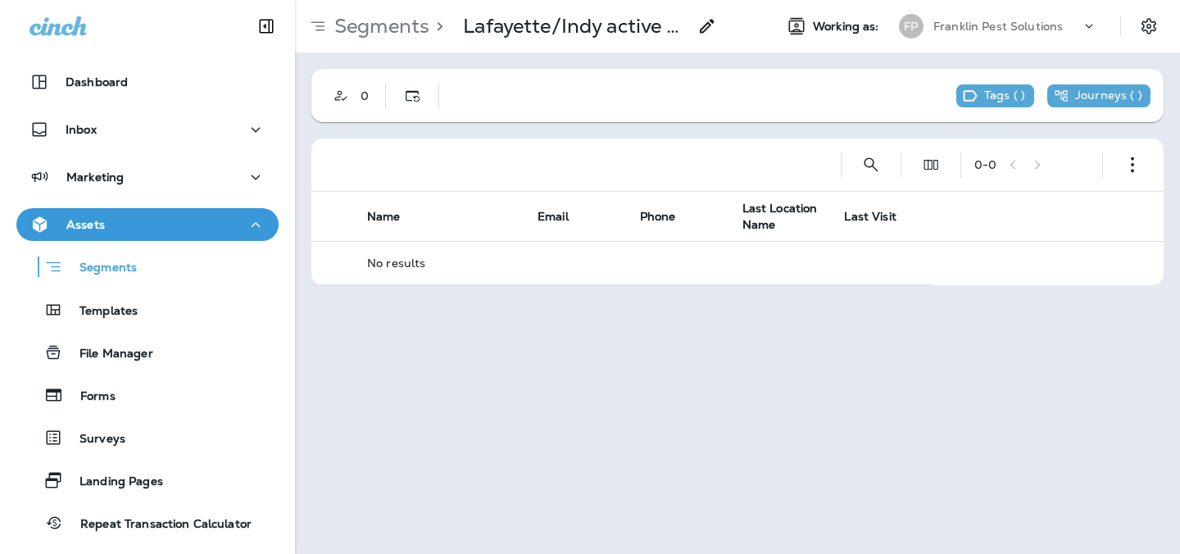
click at [708, 22] on use at bounding box center [707, 26] width 14 height 14
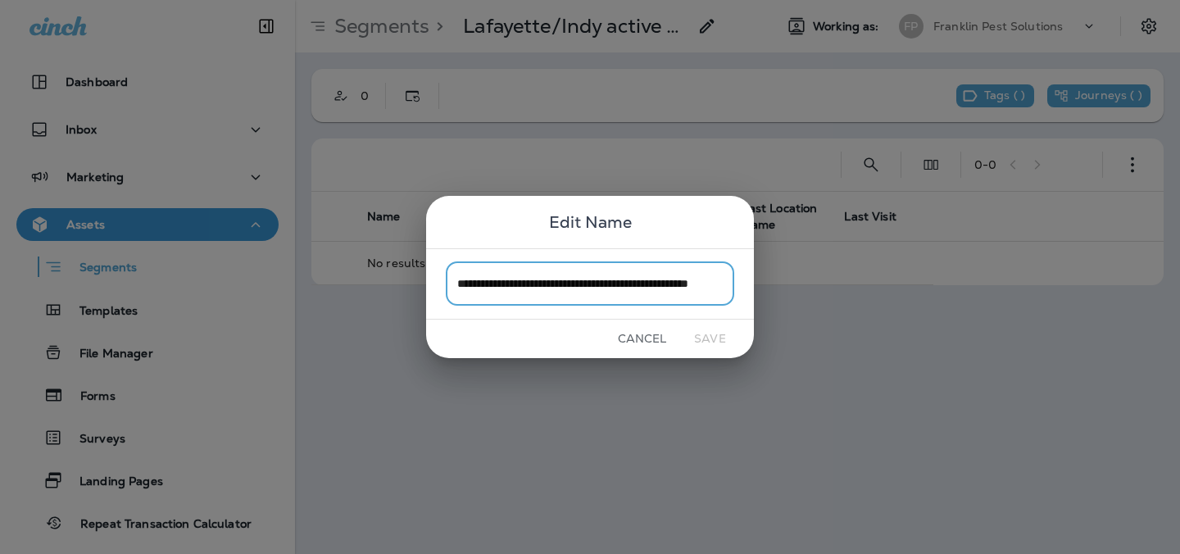
scroll to position [0, 57]
click at [723, 285] on input "**********" at bounding box center [590, 283] width 288 height 43
type input "**********"
click at [706, 340] on button "Save" at bounding box center [709, 338] width 61 height 25
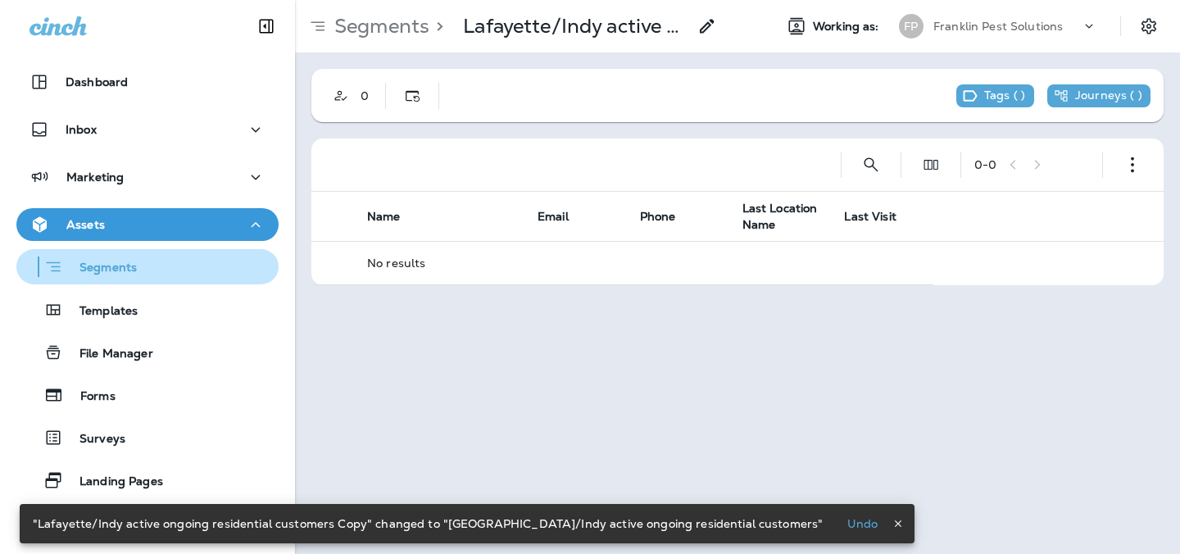
click at [158, 261] on div "Segments" at bounding box center [147, 266] width 249 height 25
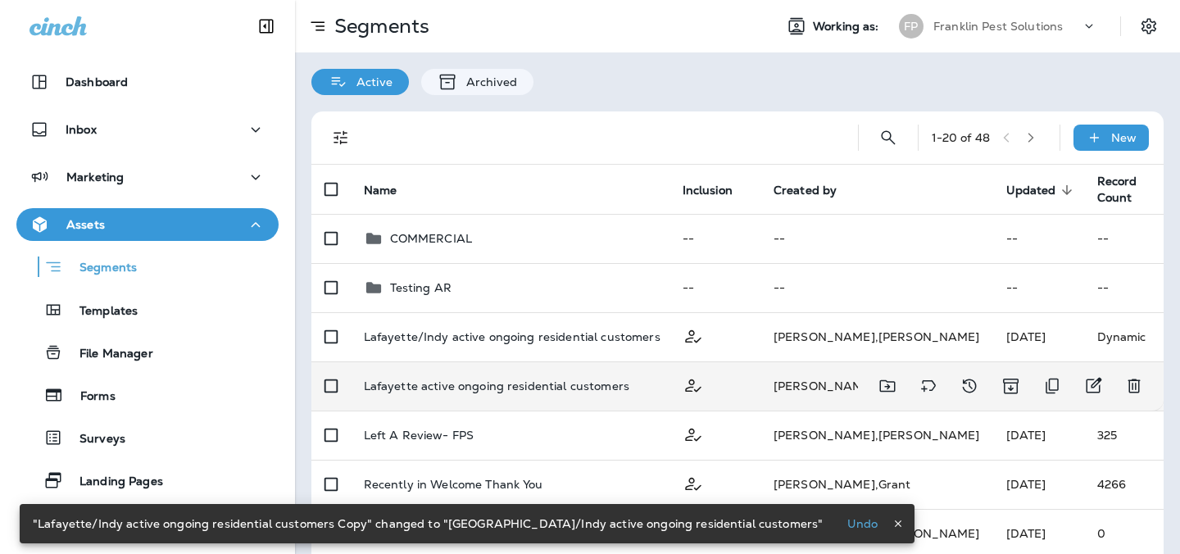
click at [467, 386] on p "Lafayette active ongoing residential customers" at bounding box center [496, 385] width 265 height 13
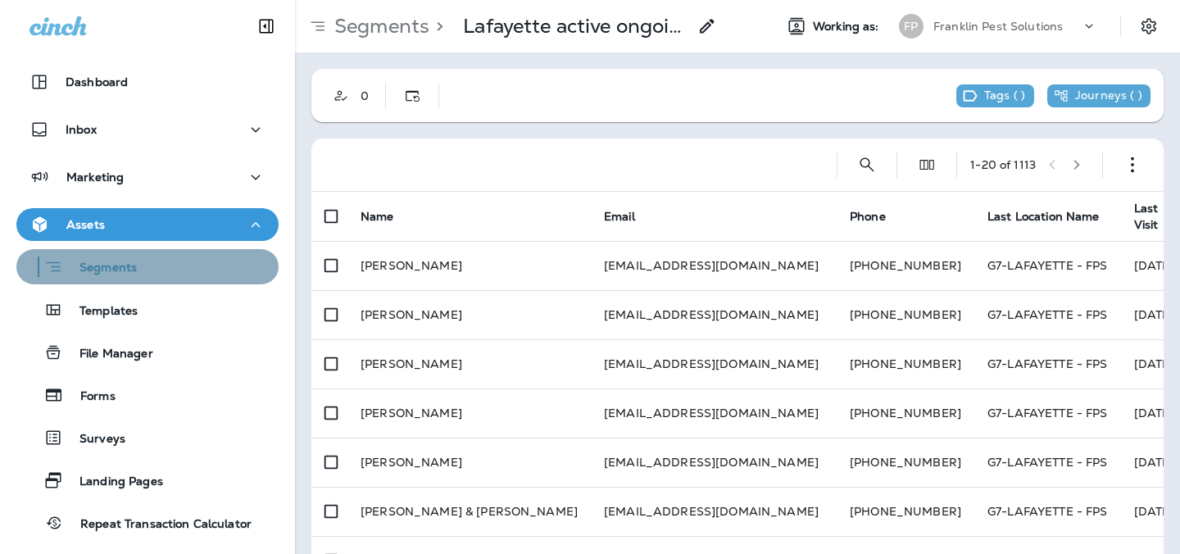
click at [115, 270] on p "Segments" at bounding box center [100, 269] width 74 height 16
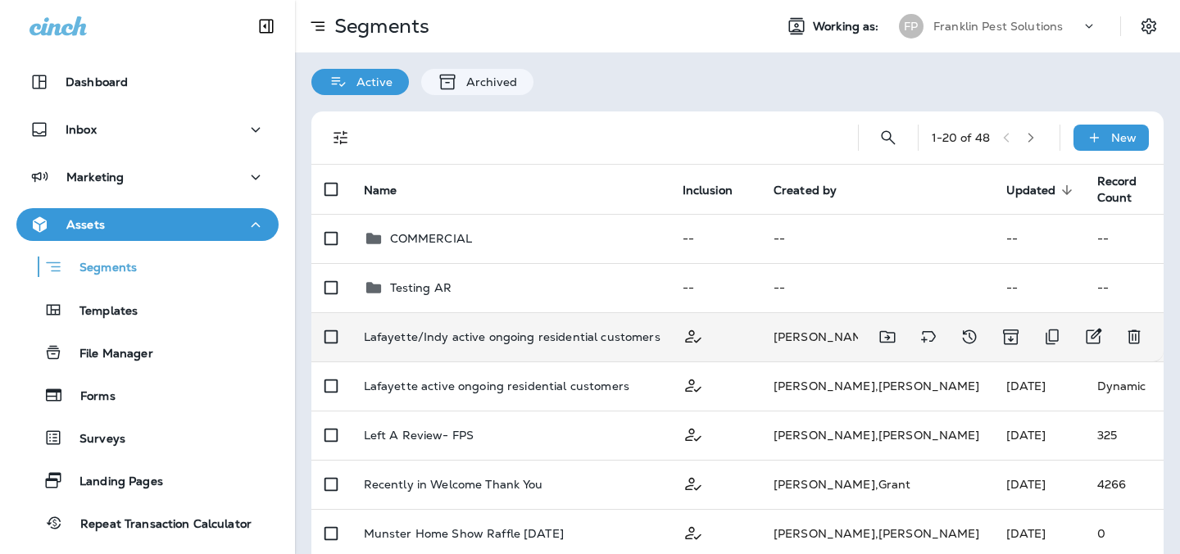
click at [427, 324] on td "Lafayette/Indy active ongoing residential customers" at bounding box center [510, 336] width 319 height 49
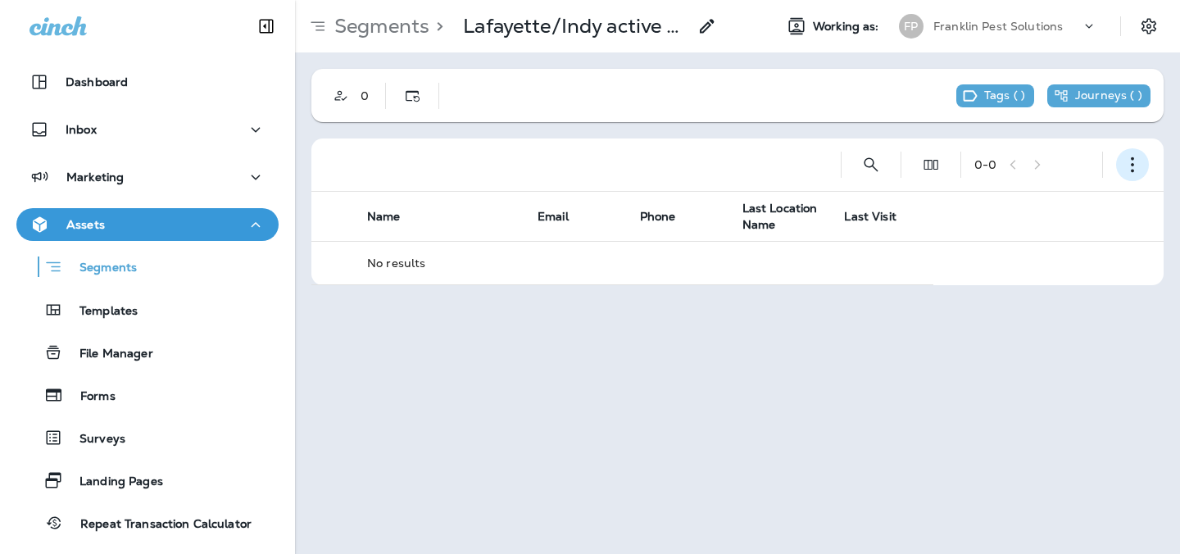
click at [1135, 165] on icon "button" at bounding box center [1132, 164] width 16 height 16
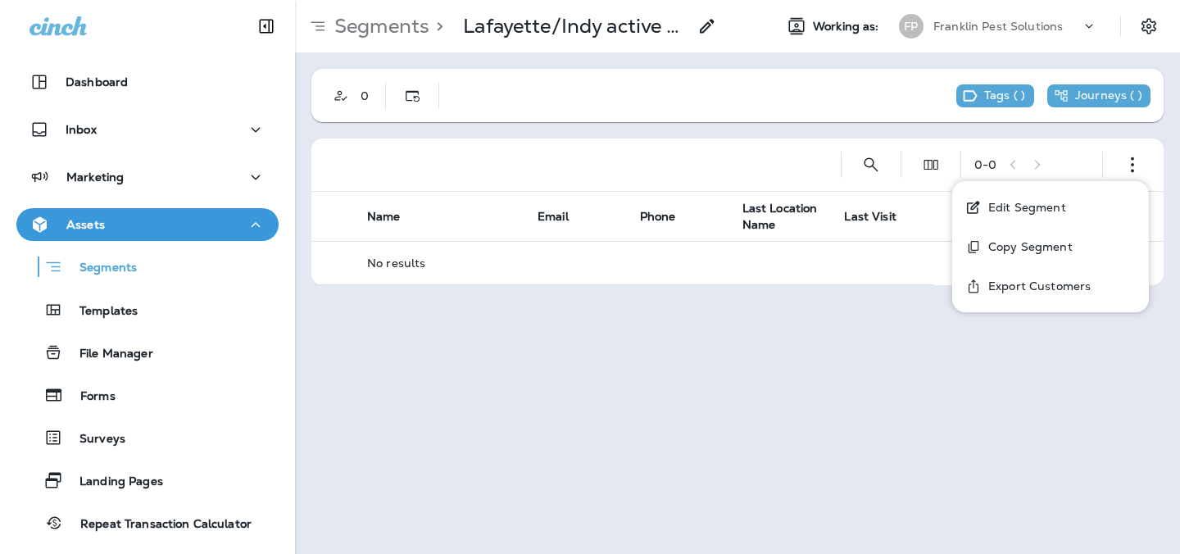
click at [1058, 212] on p "Edit Segment" at bounding box center [1023, 207] width 84 height 13
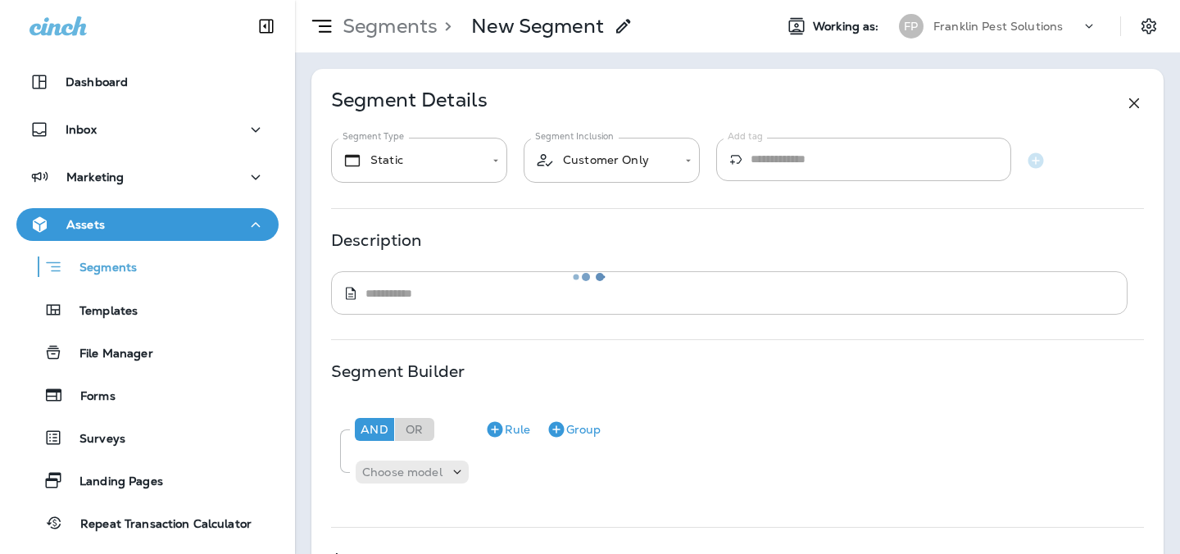
type input "*******"
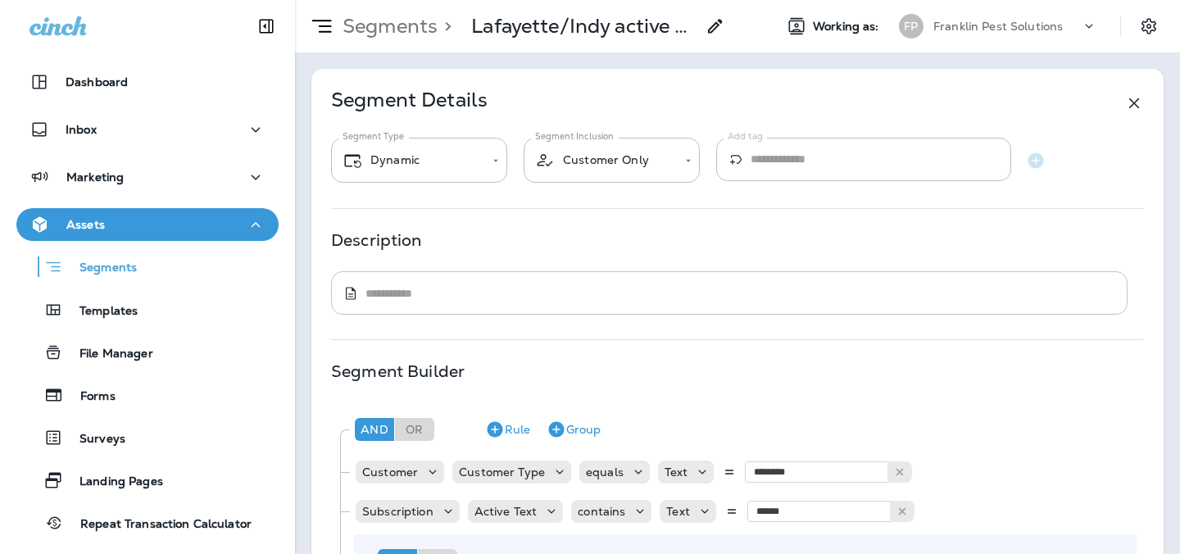
scroll to position [283, 0]
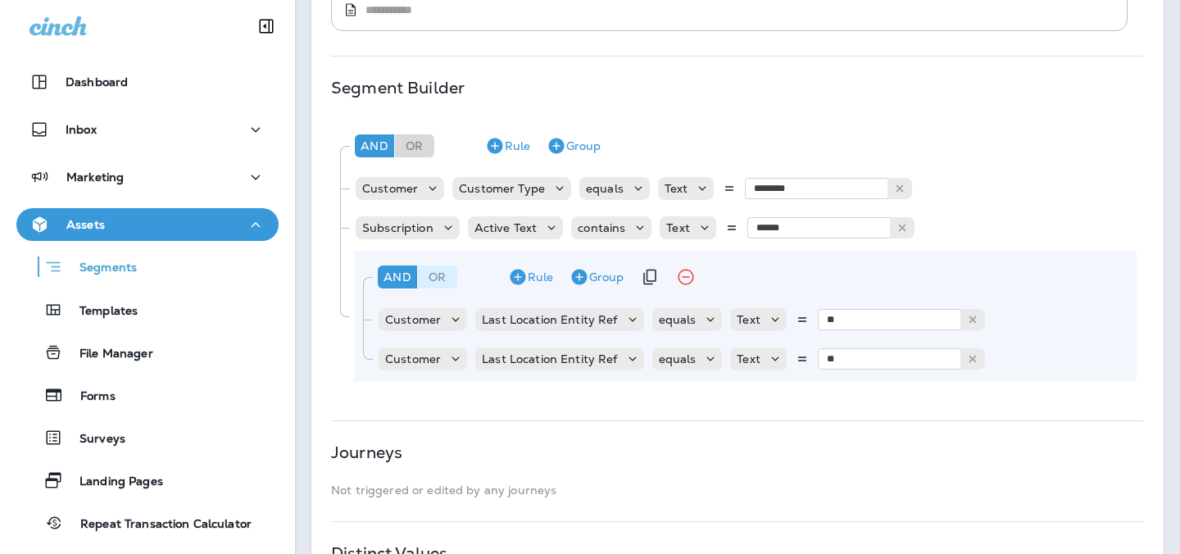
click at [445, 276] on div "Or" at bounding box center [437, 276] width 39 height 23
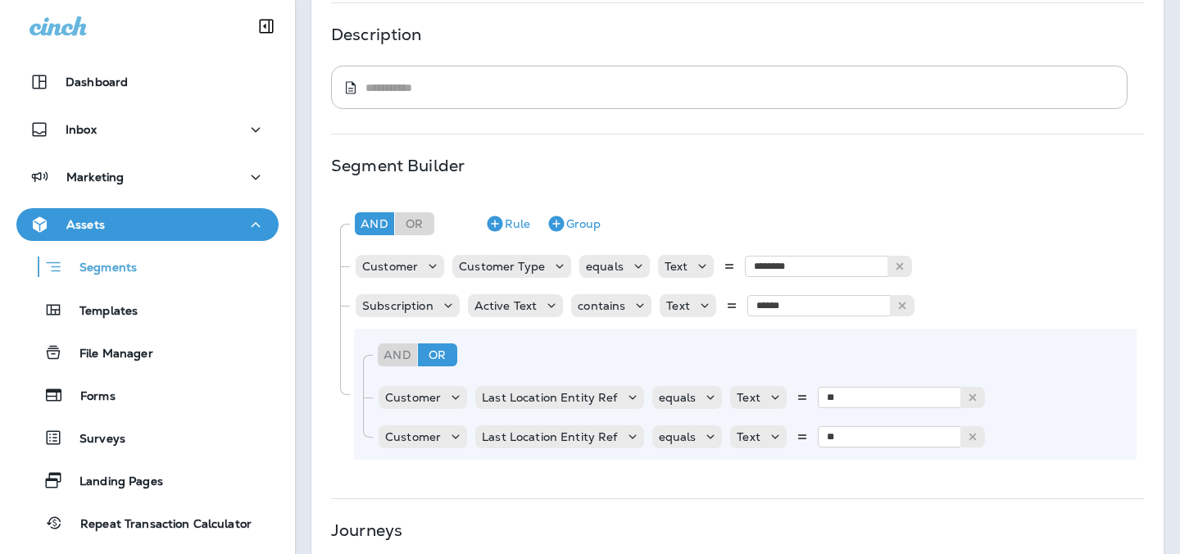
scroll to position [451, 0]
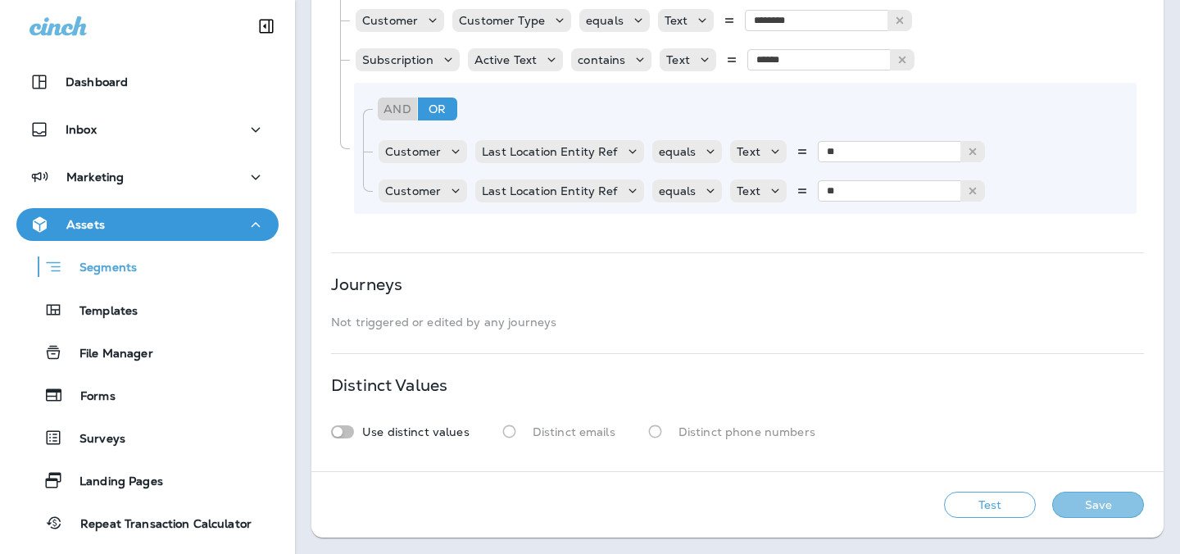
click at [1083, 508] on button "Save" at bounding box center [1098, 505] width 92 height 26
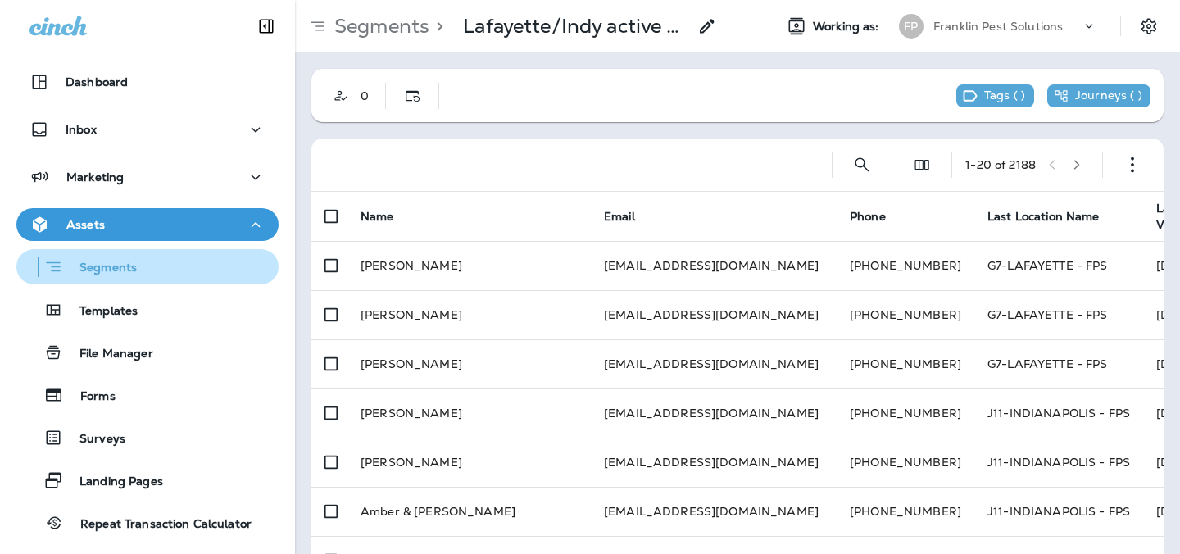
click at [153, 261] on div "Segments" at bounding box center [147, 266] width 249 height 25
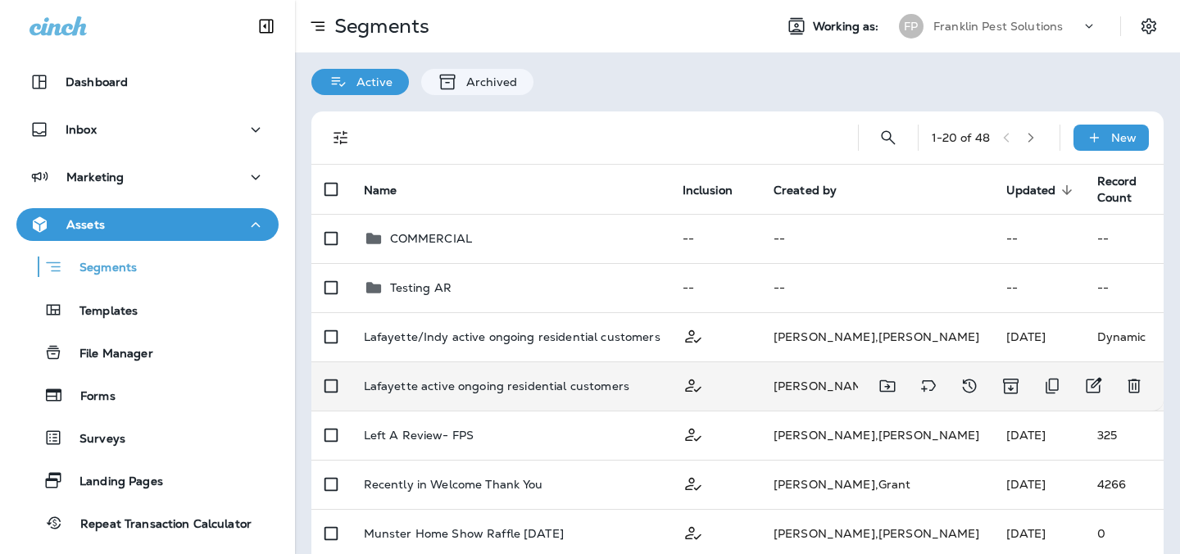
click at [411, 389] on p "Lafayette active ongoing residential customers" at bounding box center [496, 385] width 265 height 13
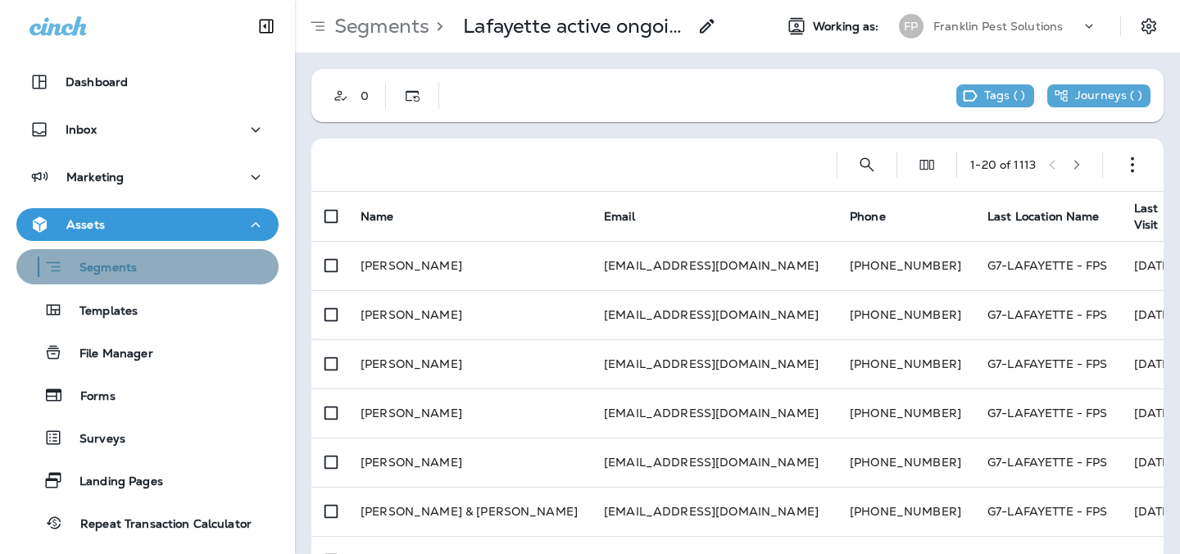
click at [158, 270] on div "Segments" at bounding box center [147, 266] width 249 height 25
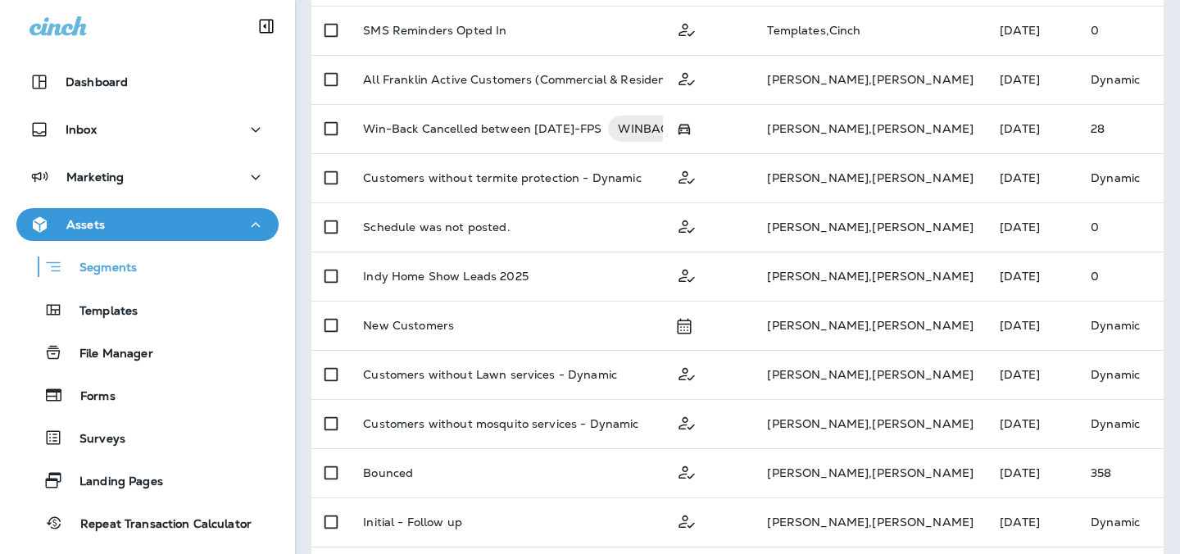
scroll to position [758, 0]
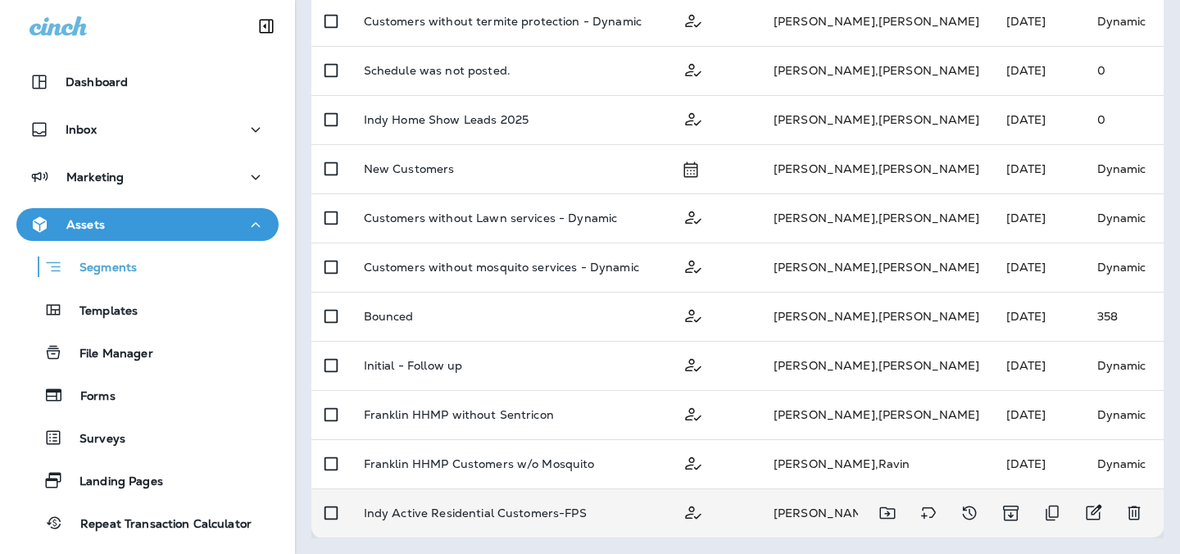
click at [481, 513] on p "Indy Active Residential Customers-FPS" at bounding box center [475, 512] width 223 height 13
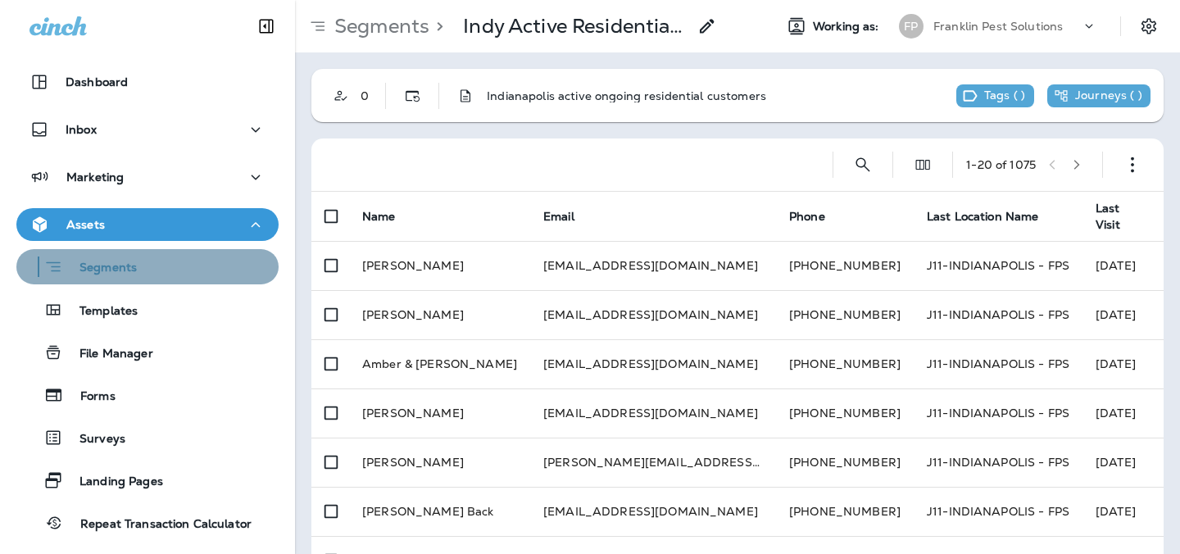
click at [167, 276] on div "Segments" at bounding box center [147, 266] width 249 height 25
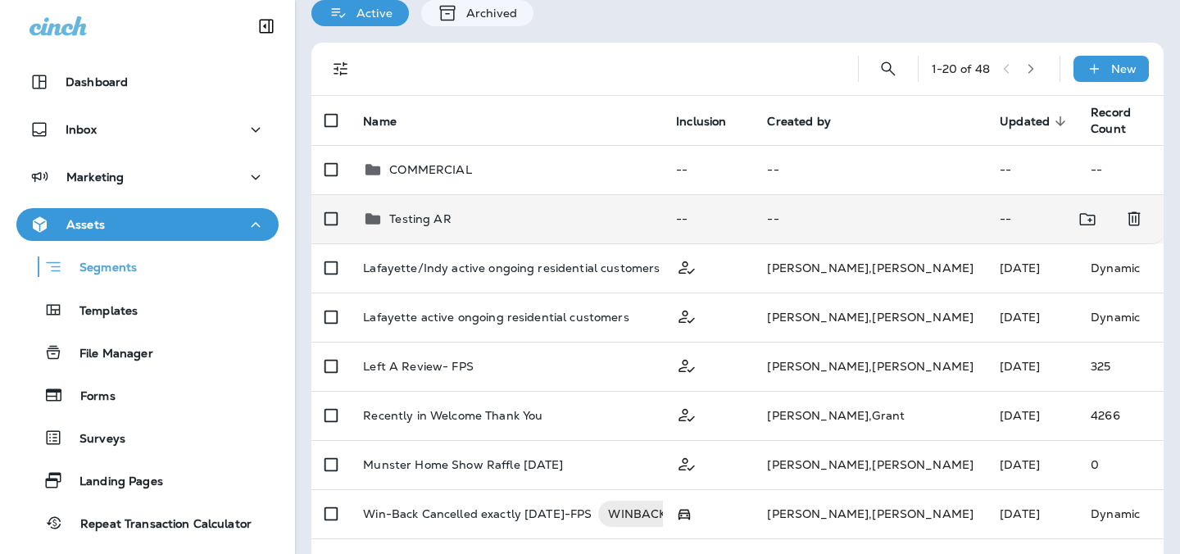
scroll to position [91, 0]
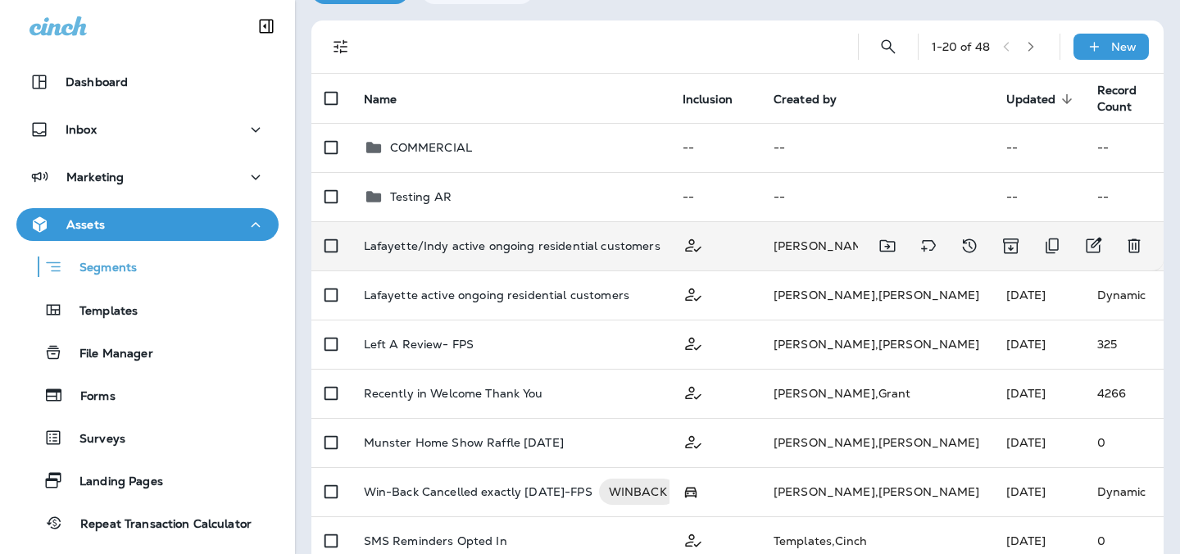
click at [441, 252] on p "Lafayette/Indy active ongoing residential customers" at bounding box center [512, 245] width 297 height 13
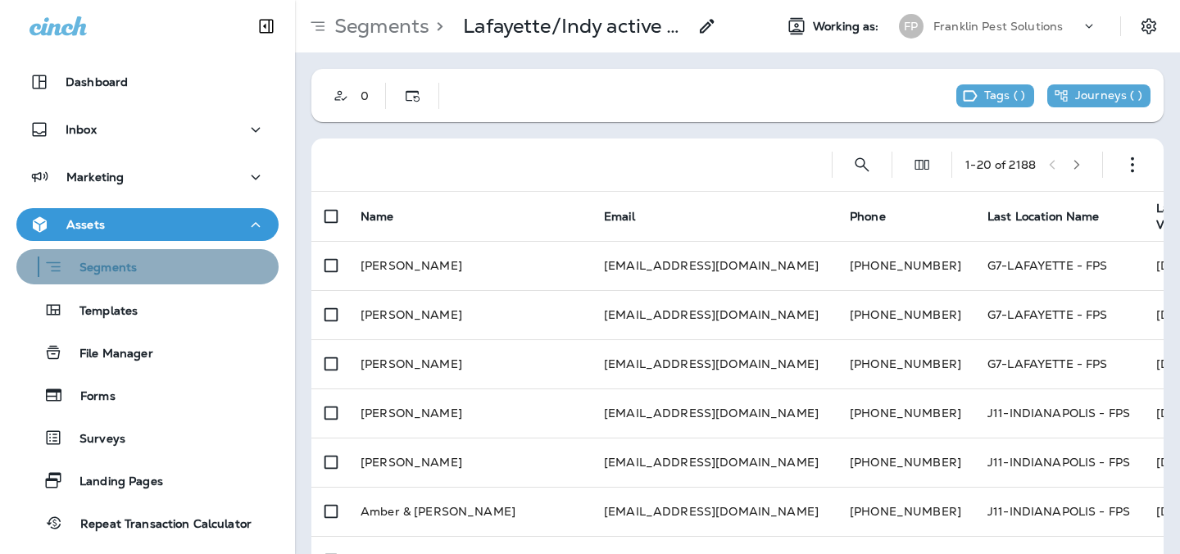
click at [148, 273] on div "Segments" at bounding box center [147, 266] width 249 height 25
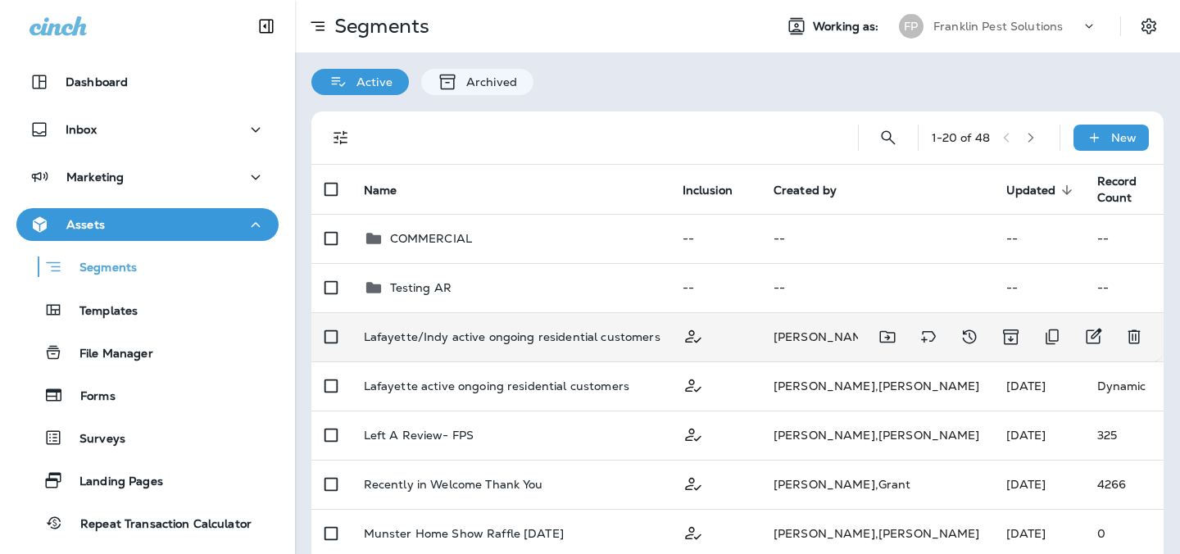
click at [533, 343] on p "Lafayette/Indy active ongoing residential customers" at bounding box center [512, 336] width 297 height 13
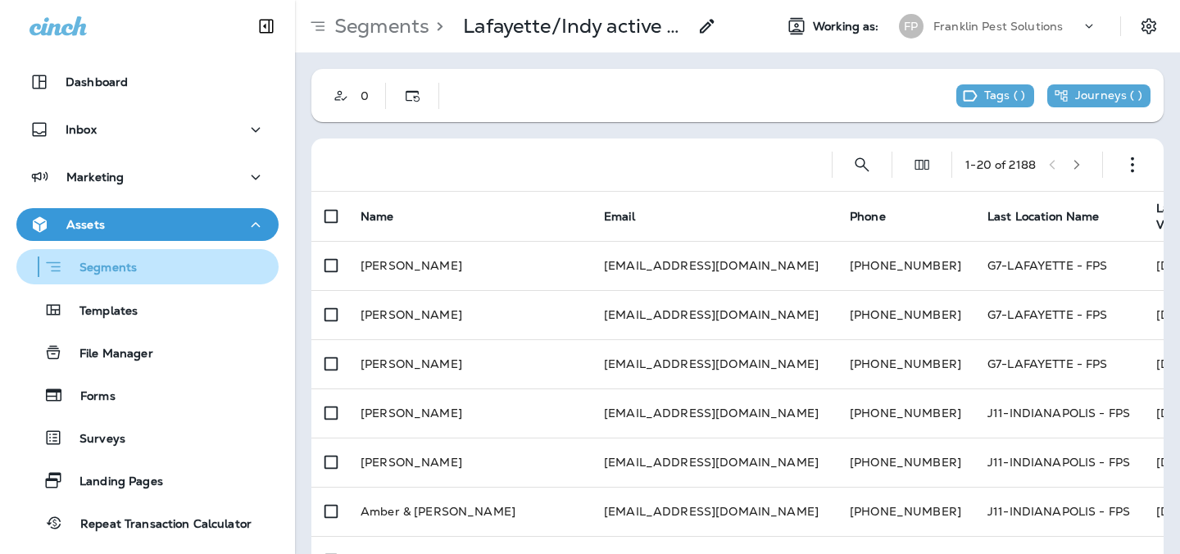
click at [127, 271] on p "Segments" at bounding box center [100, 269] width 74 height 16
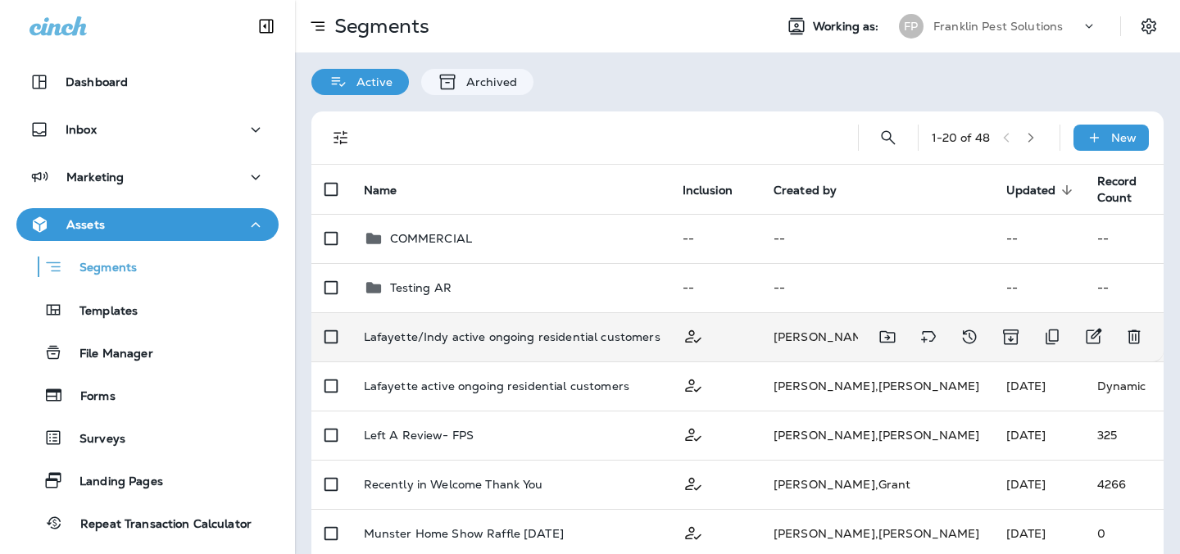
click at [656, 340] on div "Lafayette/Indy active ongoing residential customers" at bounding box center [510, 336] width 292 height 13
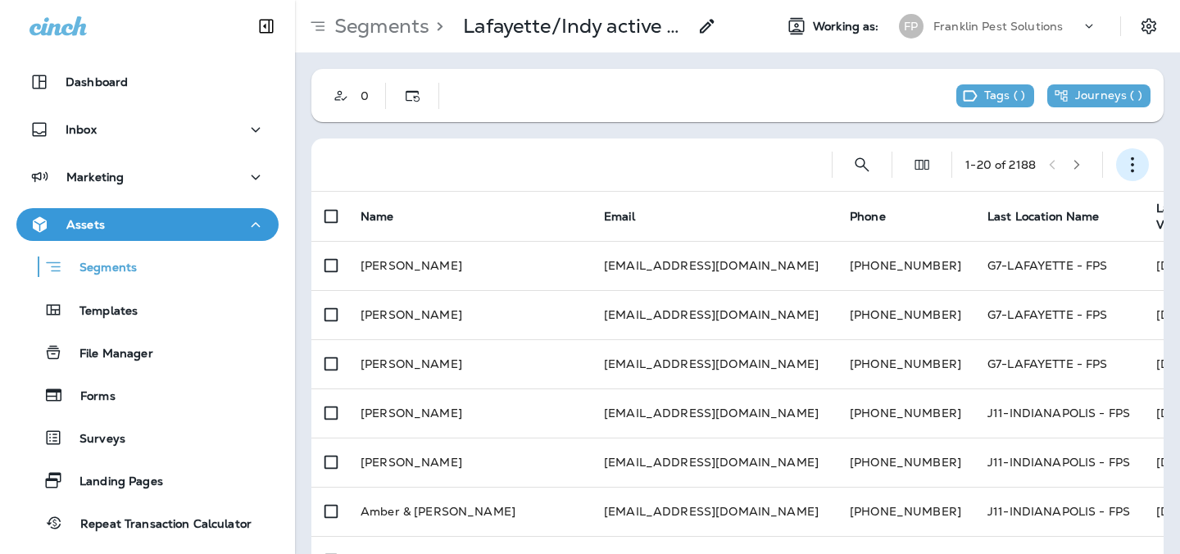
click at [1131, 156] on icon "button" at bounding box center [1132, 164] width 16 height 16
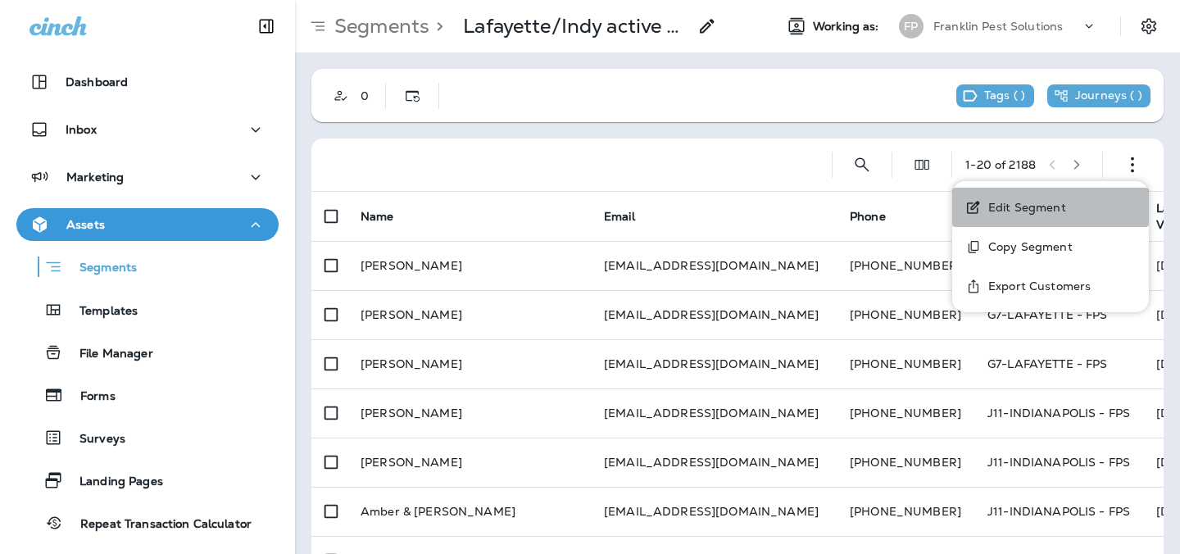
click at [1026, 198] on button "Edit Segment" at bounding box center [1050, 207] width 197 height 39
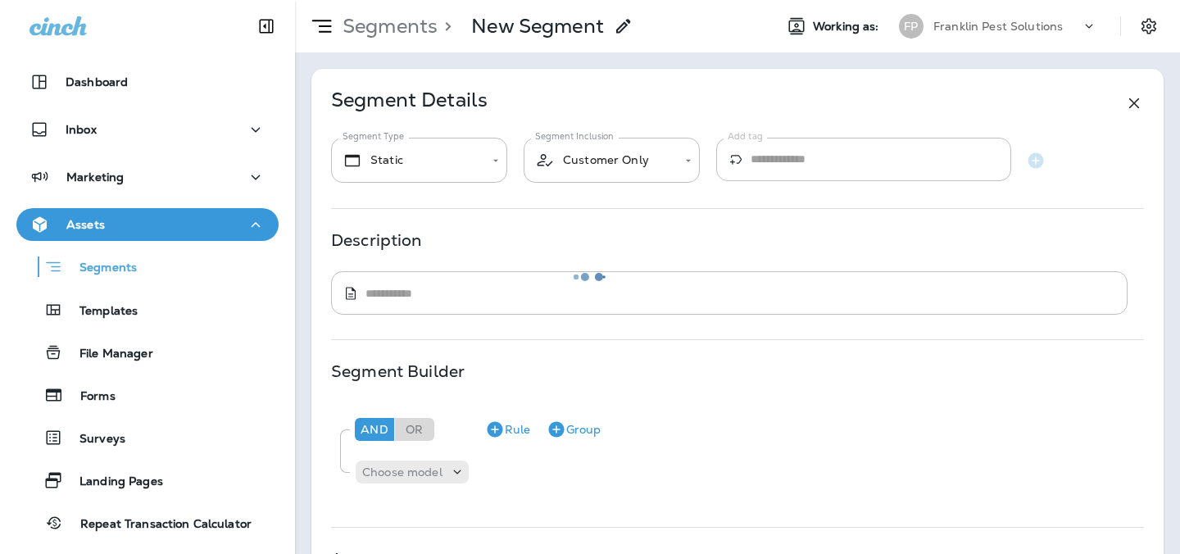
type input "*******"
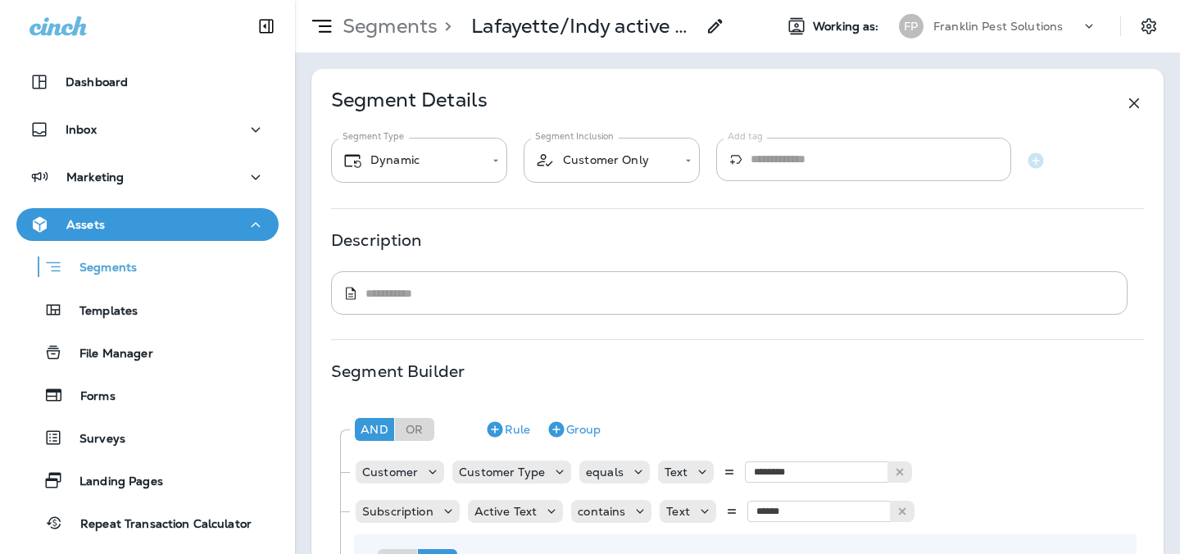
click at [1135, 37] on div at bounding box center [1157, 25] width 46 height 29
click at [1152, 26] on icon "Settings" at bounding box center [1149, 26] width 20 height 20
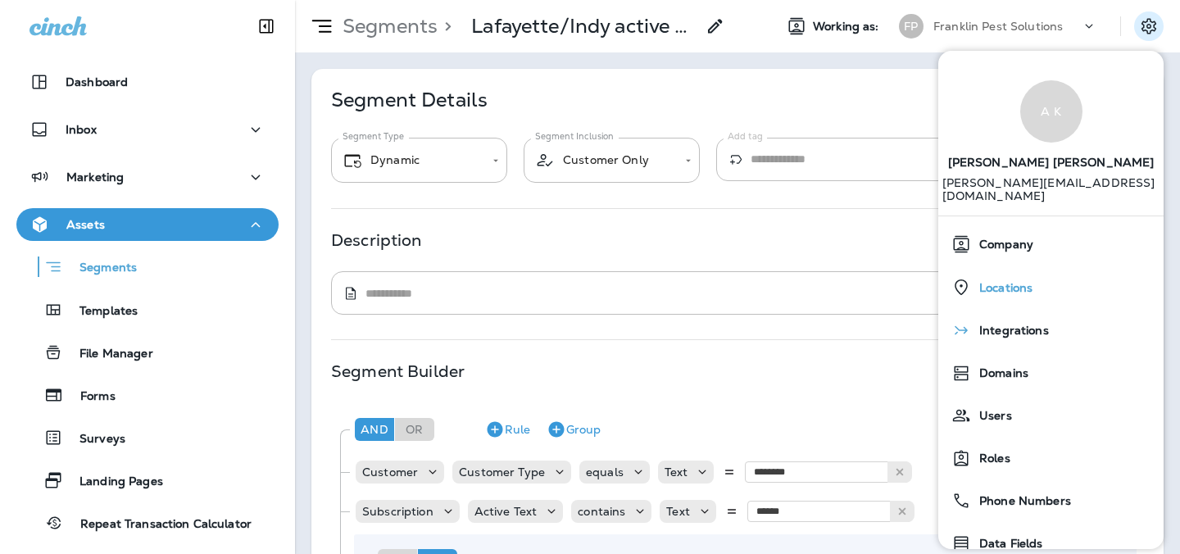
click at [990, 282] on div "Locations" at bounding box center [1051, 287] width 212 height 34
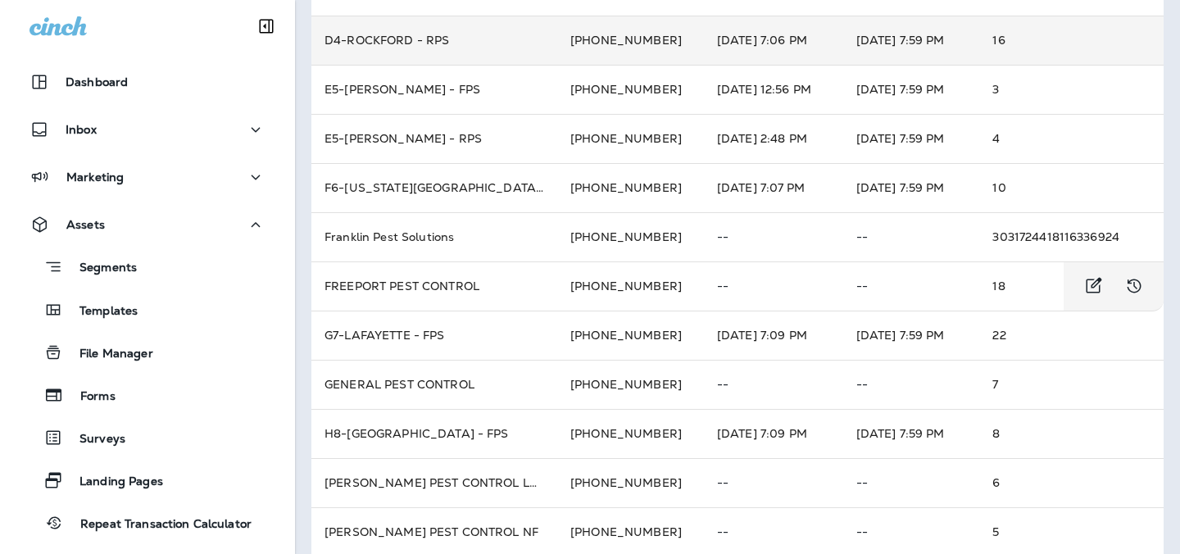
scroll to position [658, 0]
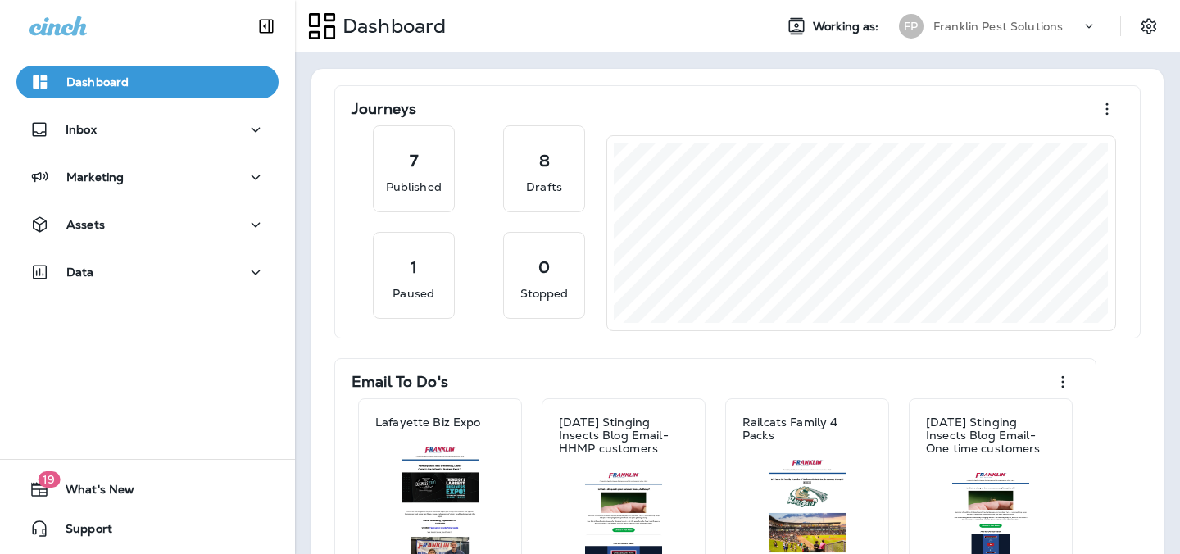
click at [1020, 36] on div "Franklin Pest Solutions" at bounding box center [1006, 26] width 147 height 25
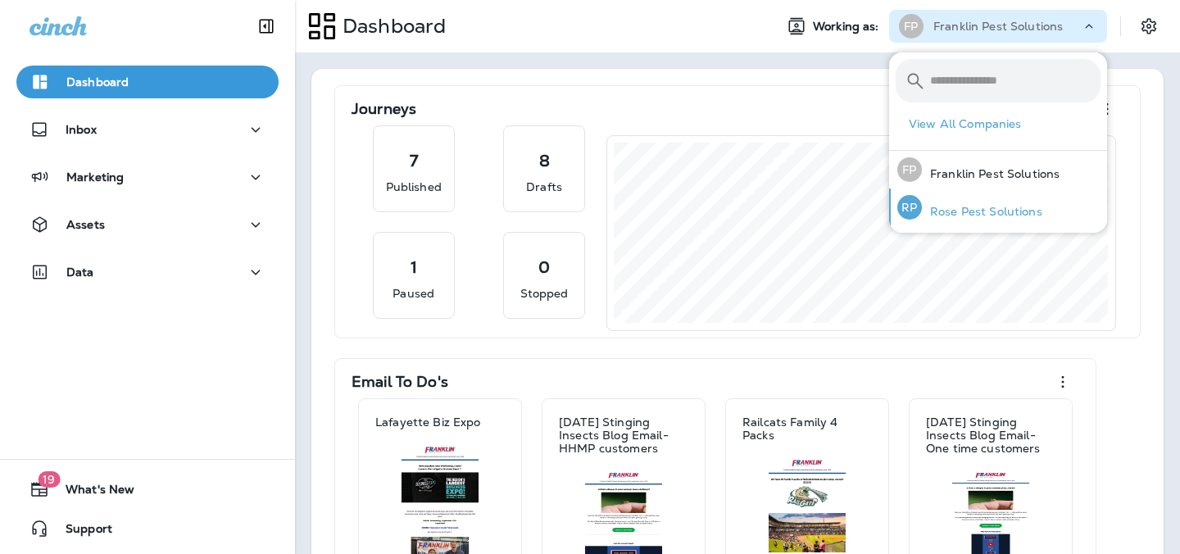
click at [990, 199] on div "[PERSON_NAME] Pest Solutions" at bounding box center [969, 207] width 158 height 38
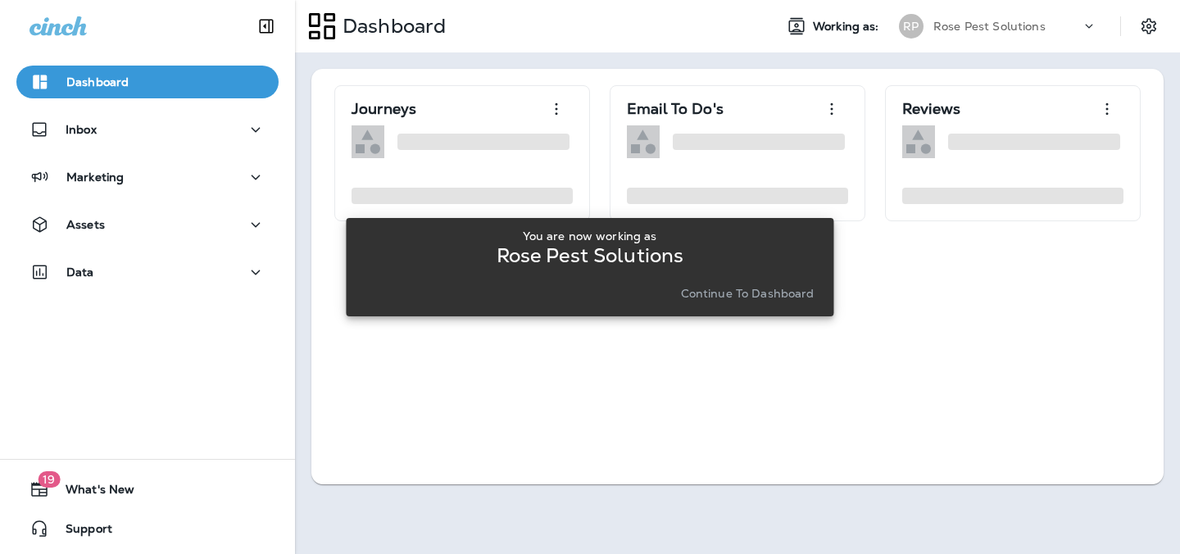
click at [745, 290] on p "Continue to Dashboard" at bounding box center [748, 293] width 134 height 13
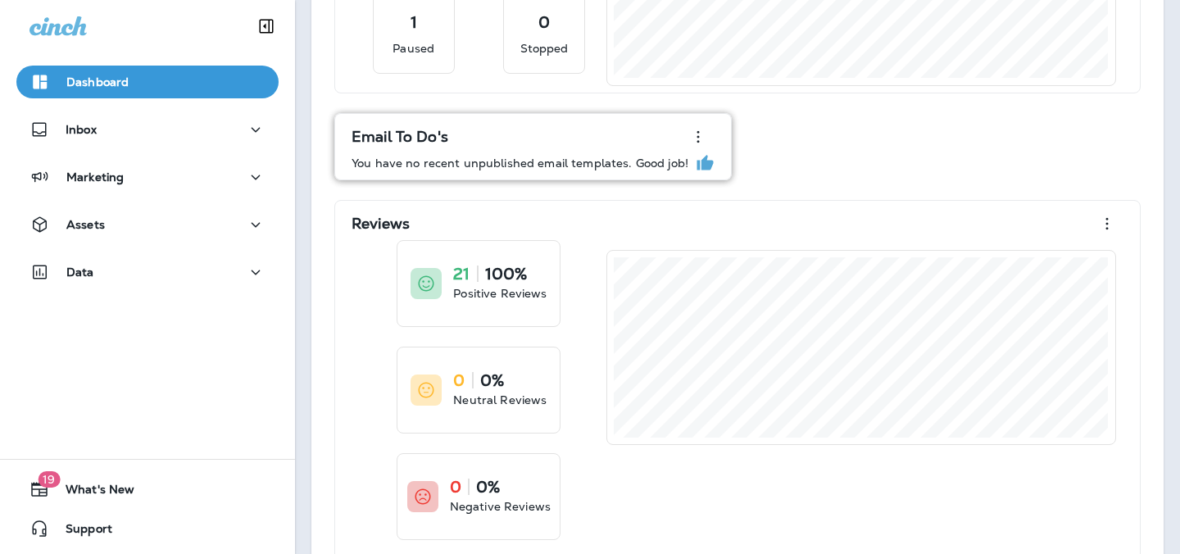
scroll to position [374, 0]
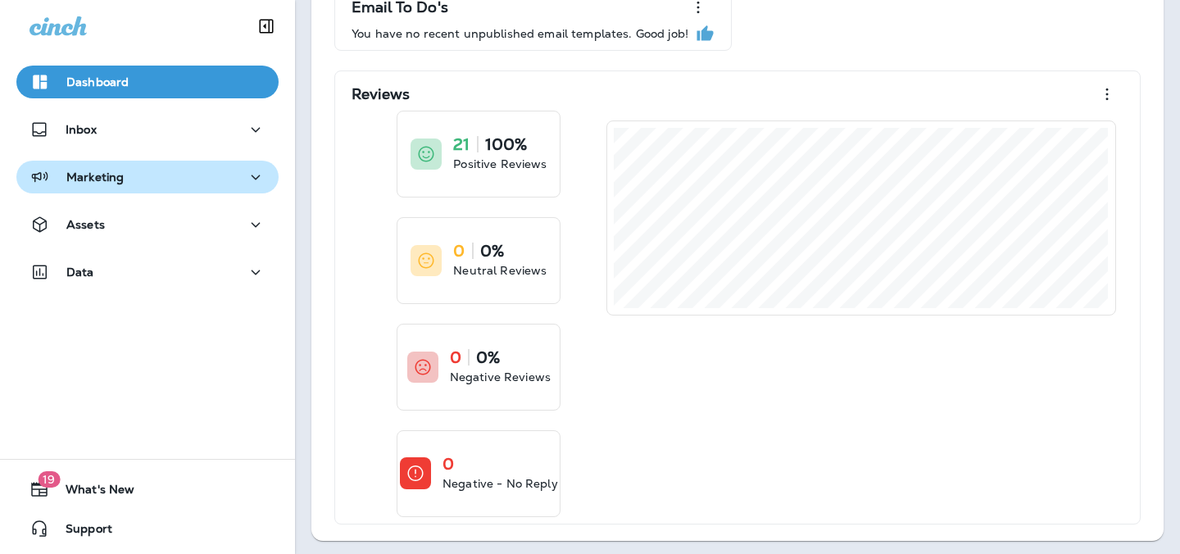
click at [134, 185] on div "Marketing" at bounding box center [147, 177] width 236 height 20
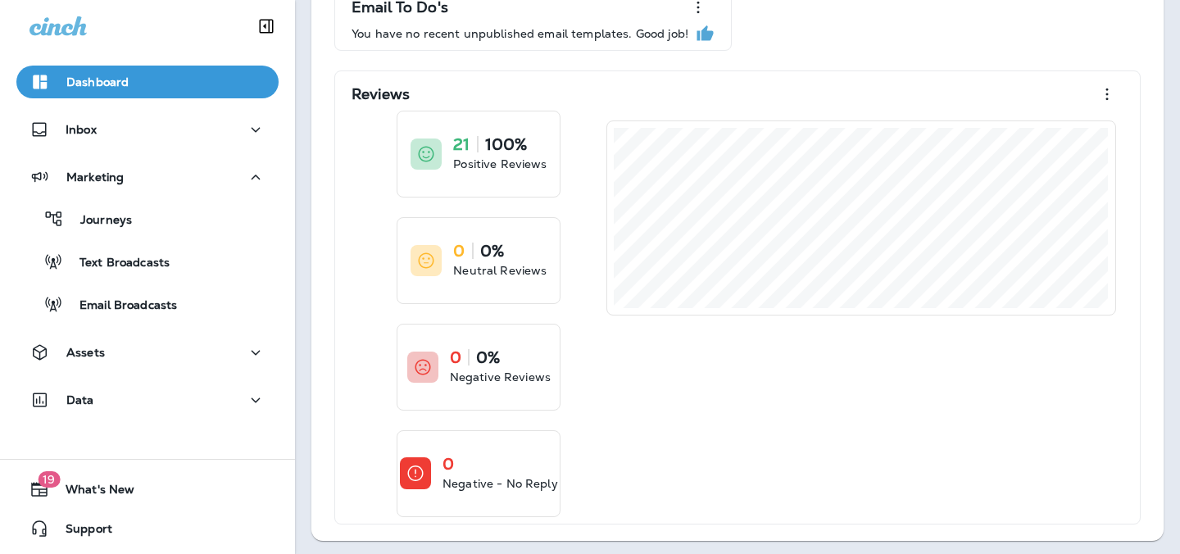
click at [125, 323] on div "Marketing Journeys Text Broadcasts Email Broadcasts" at bounding box center [147, 245] width 295 height 169
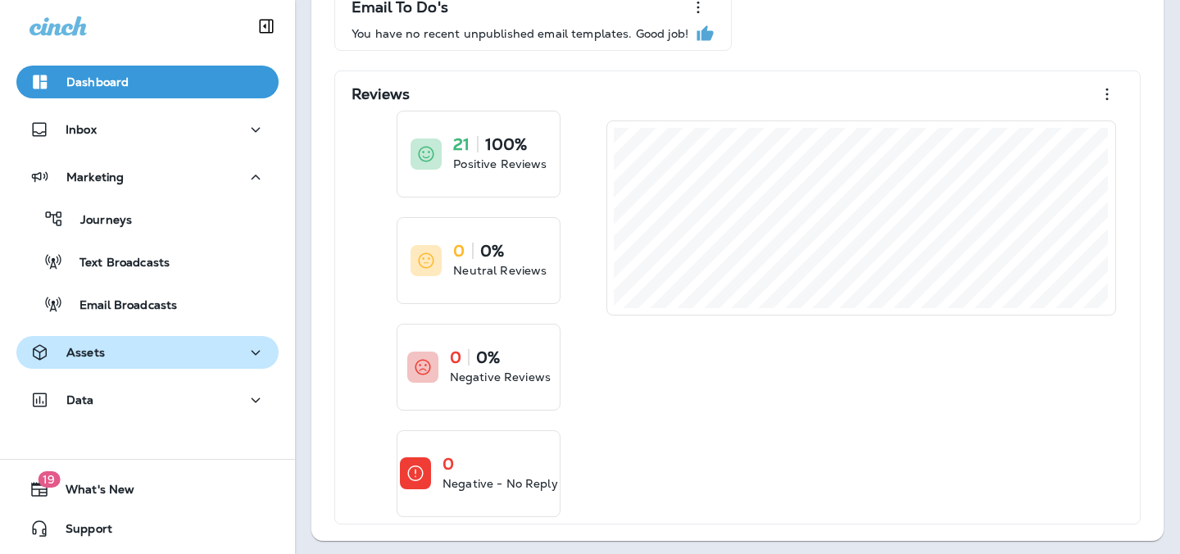
click at [126, 362] on button "Assets" at bounding box center [147, 352] width 262 height 33
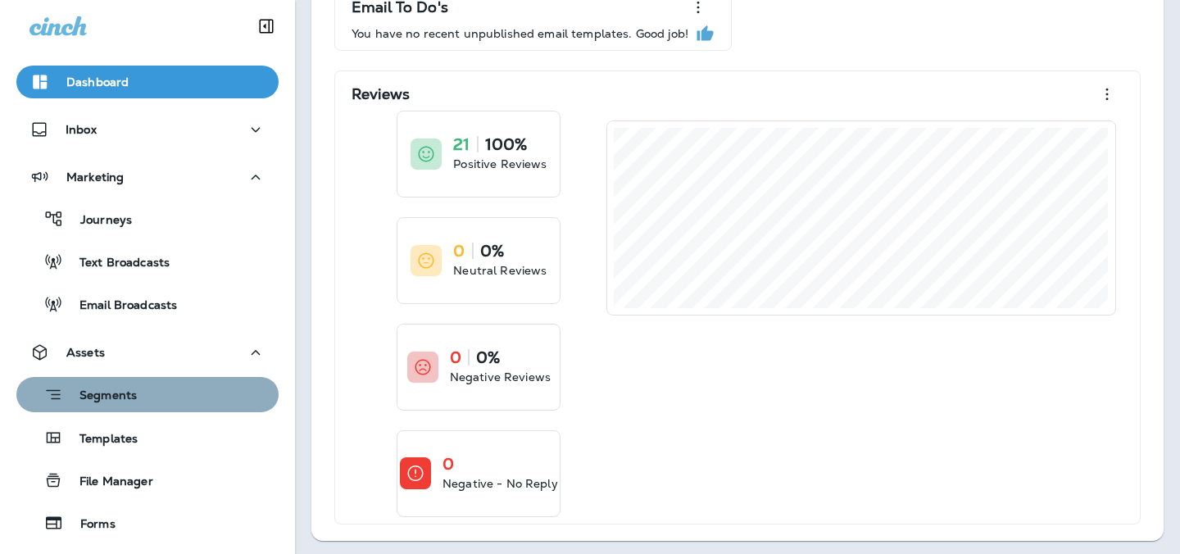
click at [134, 400] on p "Segments" at bounding box center [100, 396] width 74 height 16
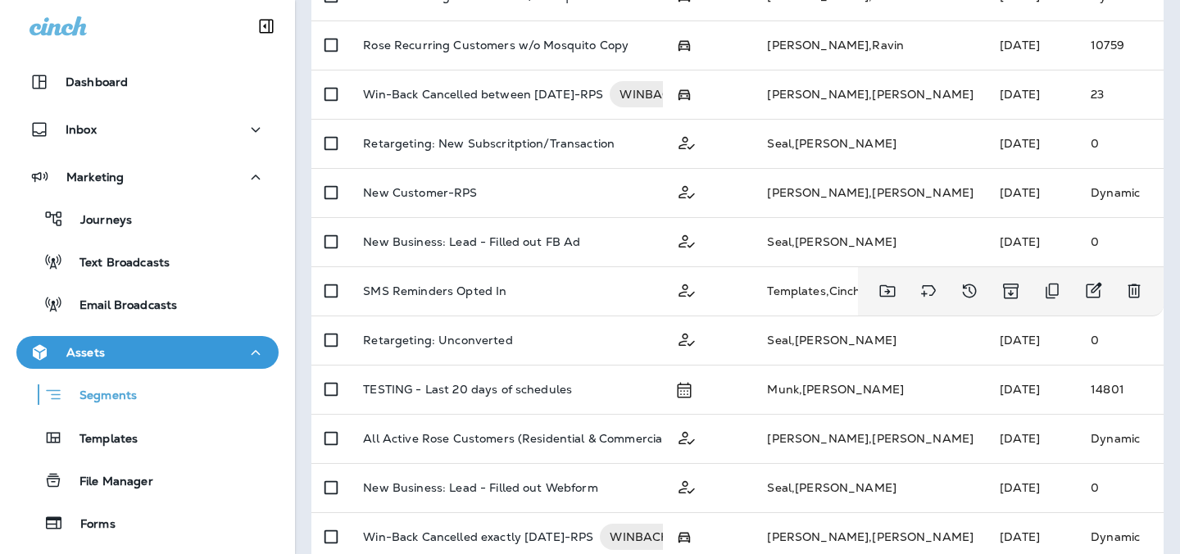
scroll to position [807, 0]
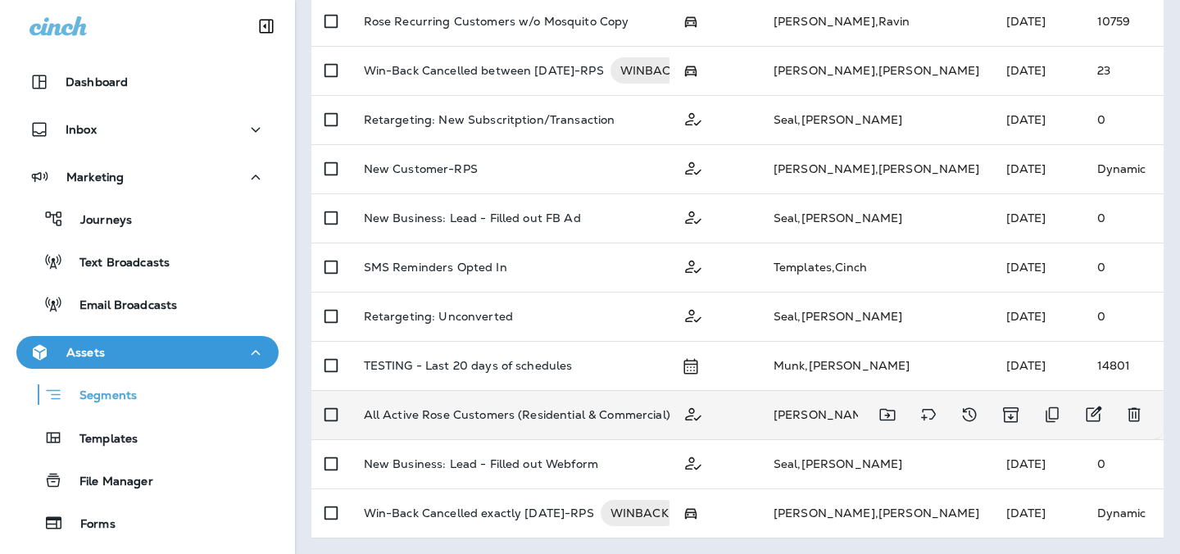
click at [497, 415] on p "All Active Rose Customers (Residential & Commercial) with Email-RPS" at bounding box center [563, 414] width 398 height 26
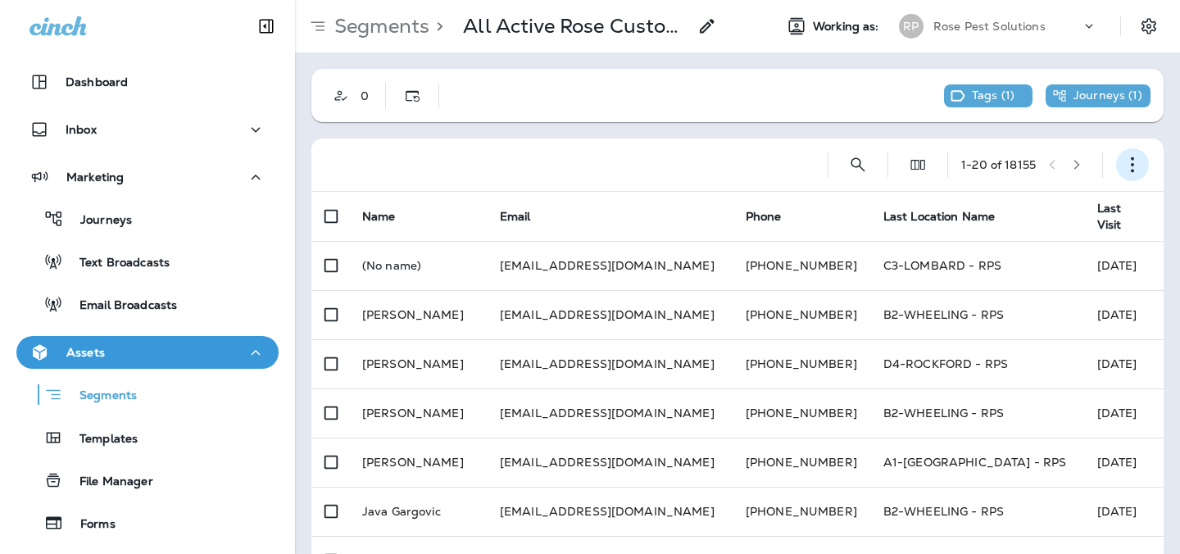
click at [1126, 161] on icon "button" at bounding box center [1132, 164] width 16 height 16
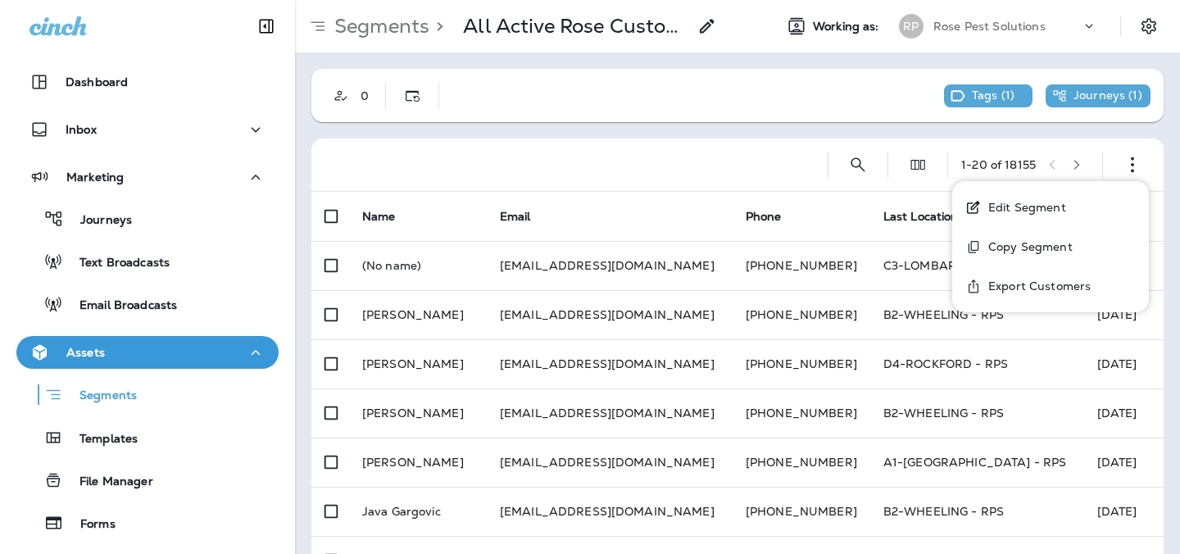
click at [1088, 207] on button "Edit Segment" at bounding box center [1050, 207] width 197 height 39
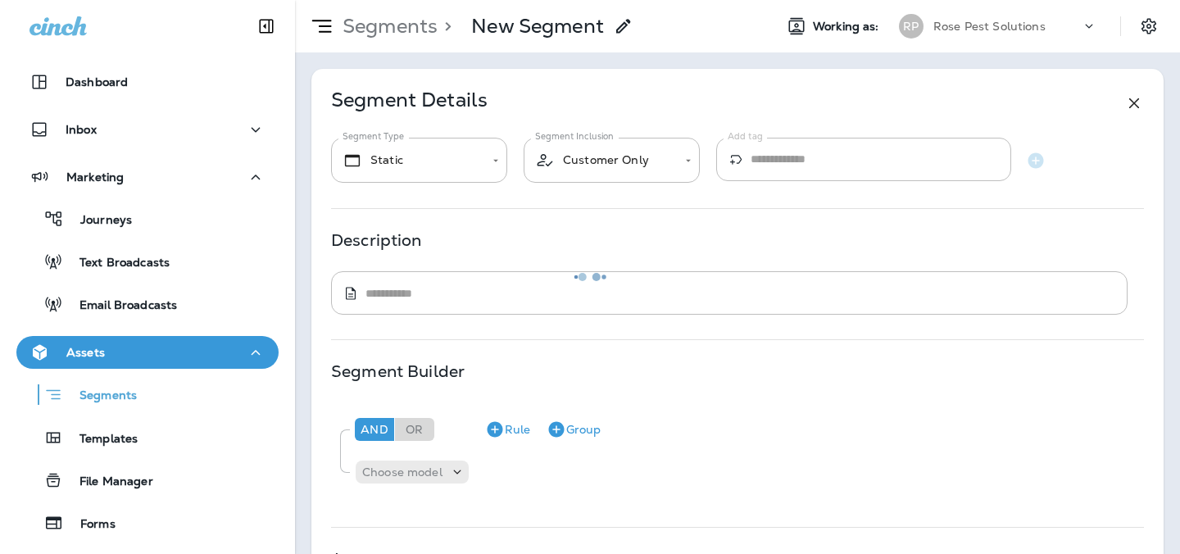
type input "*******"
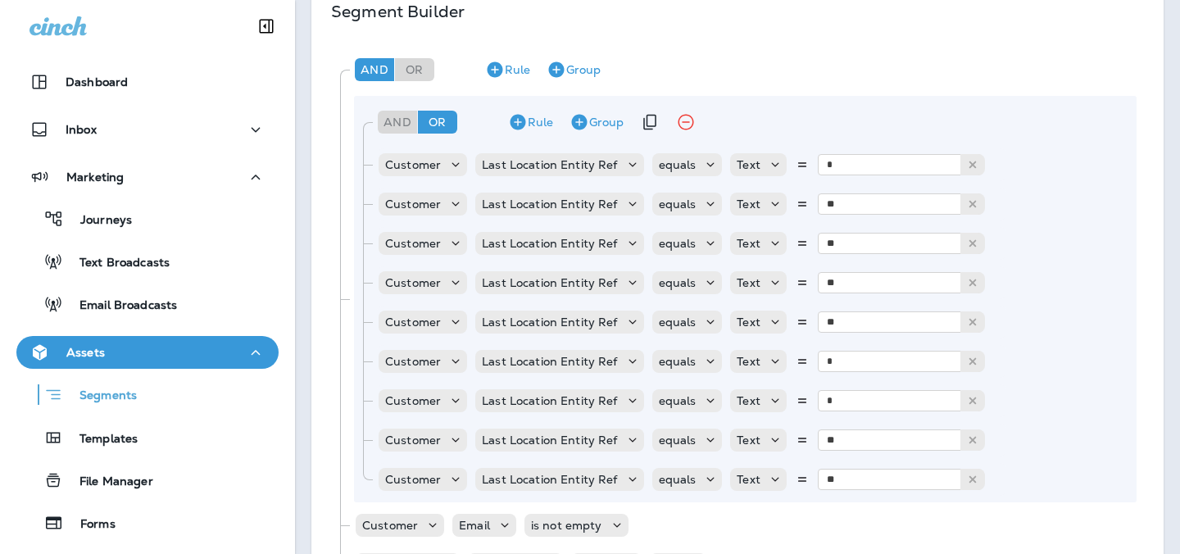
scroll to position [360, 0]
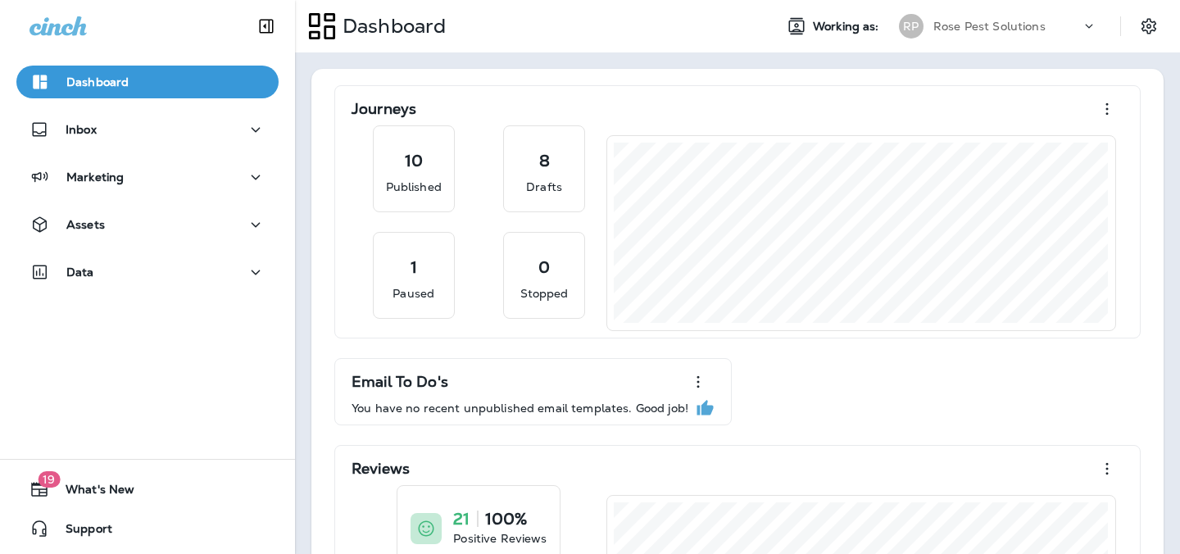
click at [923, 16] on div "RP" at bounding box center [911, 26] width 44 height 25
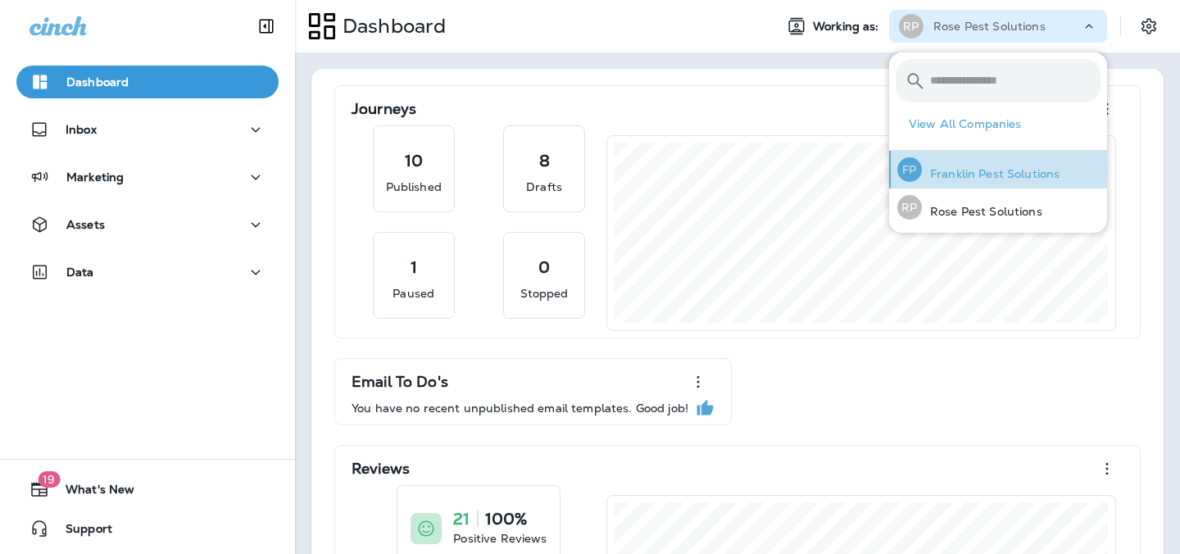
click at [933, 159] on div "[PERSON_NAME] Pest Solutions" at bounding box center [977, 170] width 175 height 38
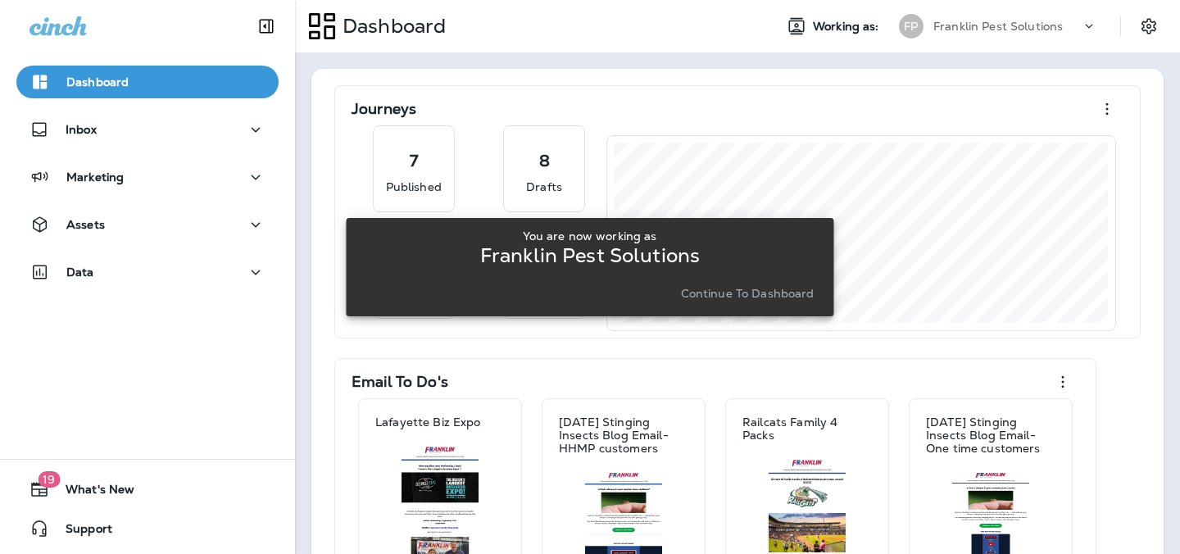
click at [700, 293] on p "Continue to Dashboard" at bounding box center [748, 293] width 134 height 13
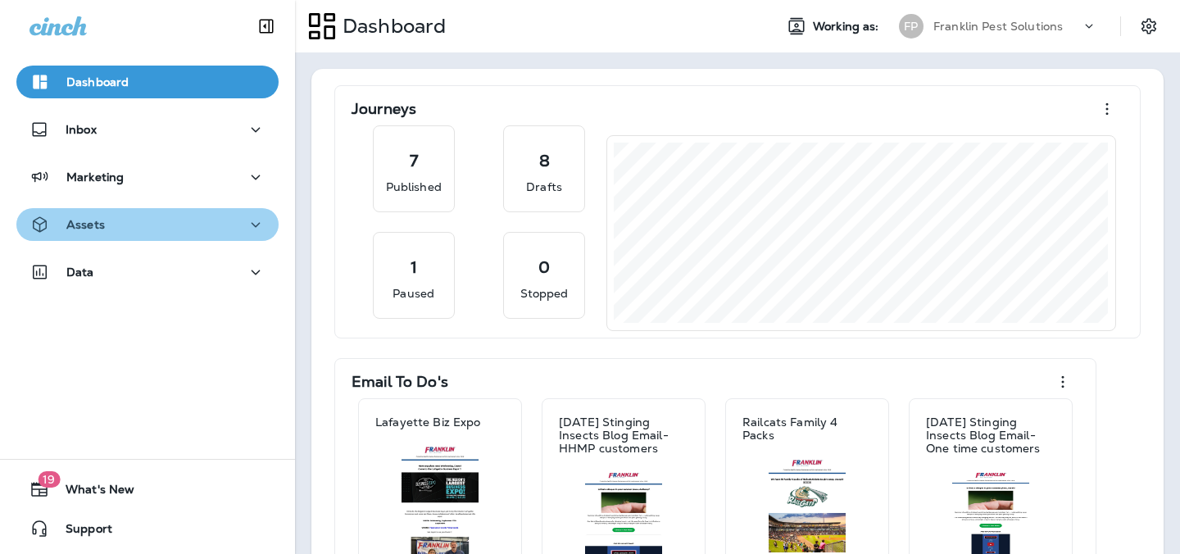
click at [90, 238] on button "Assets" at bounding box center [147, 224] width 262 height 33
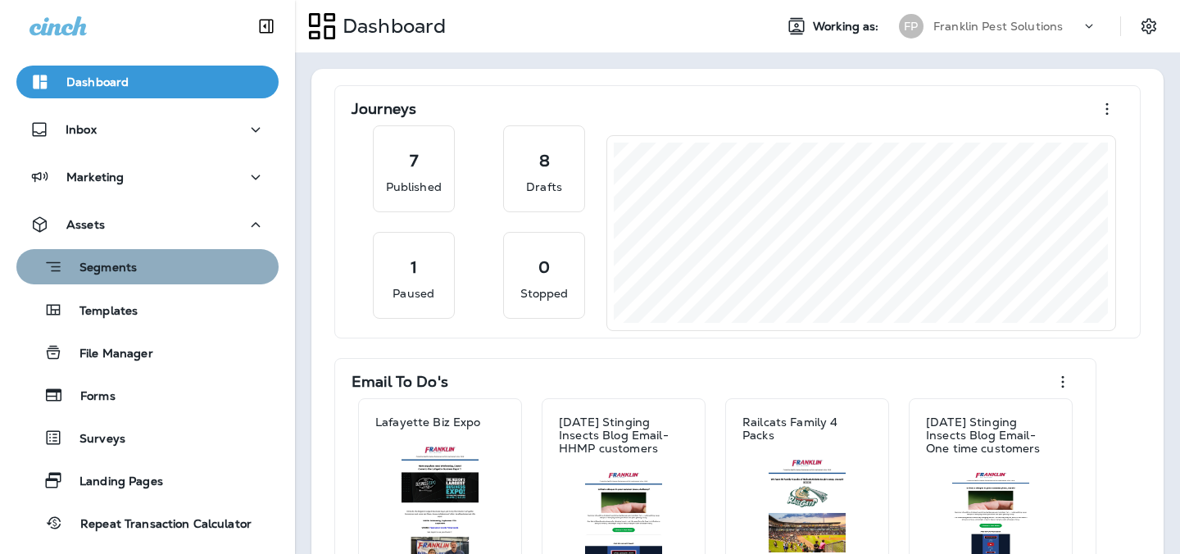
click at [95, 279] on button "Segments" at bounding box center [147, 266] width 262 height 35
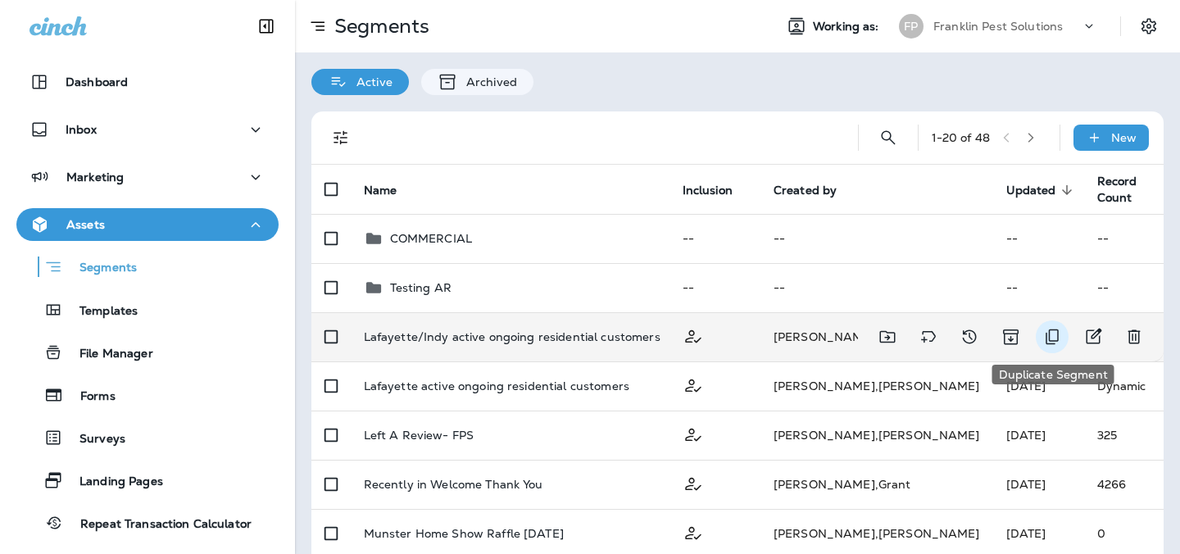
click at [1060, 336] on icon "Duplicate Segment" at bounding box center [1052, 337] width 20 height 20
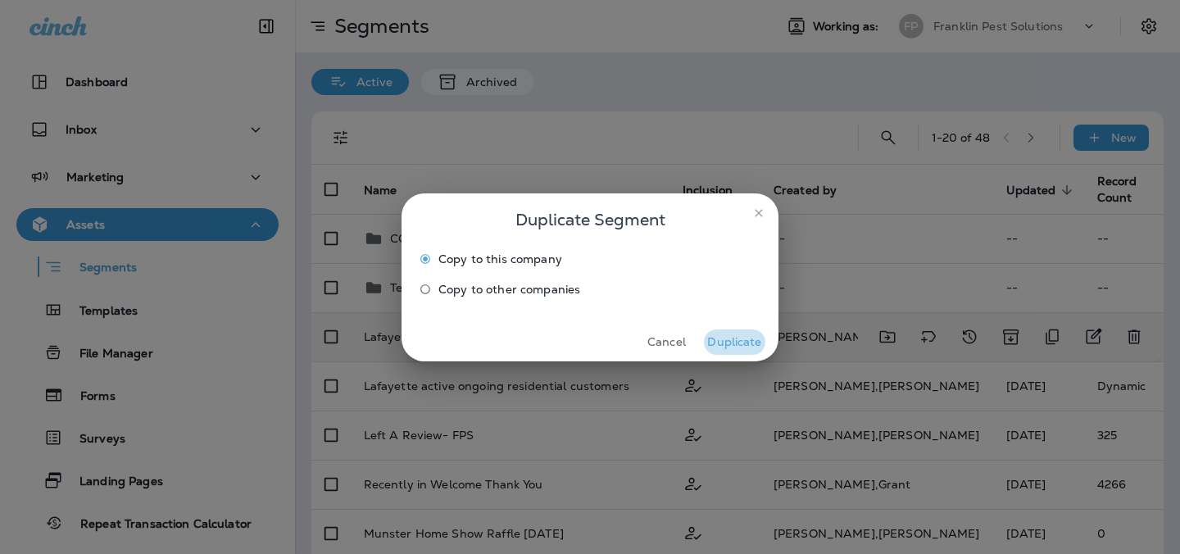
click at [723, 342] on button "Duplicate" at bounding box center [734, 341] width 61 height 25
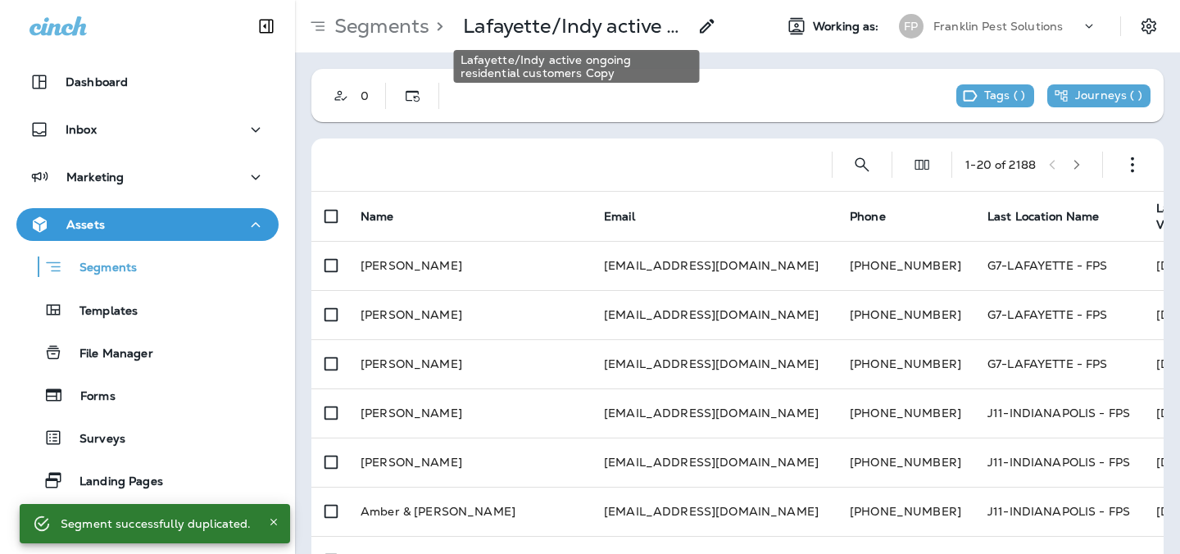
click at [676, 26] on p "Lafayette/Indy active ongoing residential customers Copy" at bounding box center [575, 26] width 224 height 25
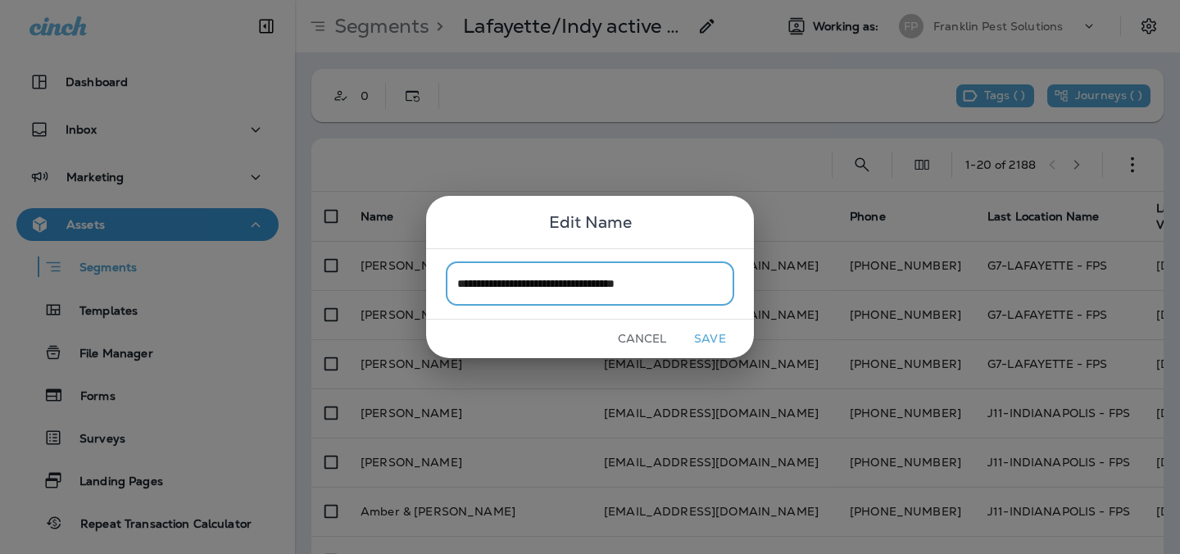
type input "**********"
click at [711, 342] on button "Save" at bounding box center [709, 338] width 61 height 25
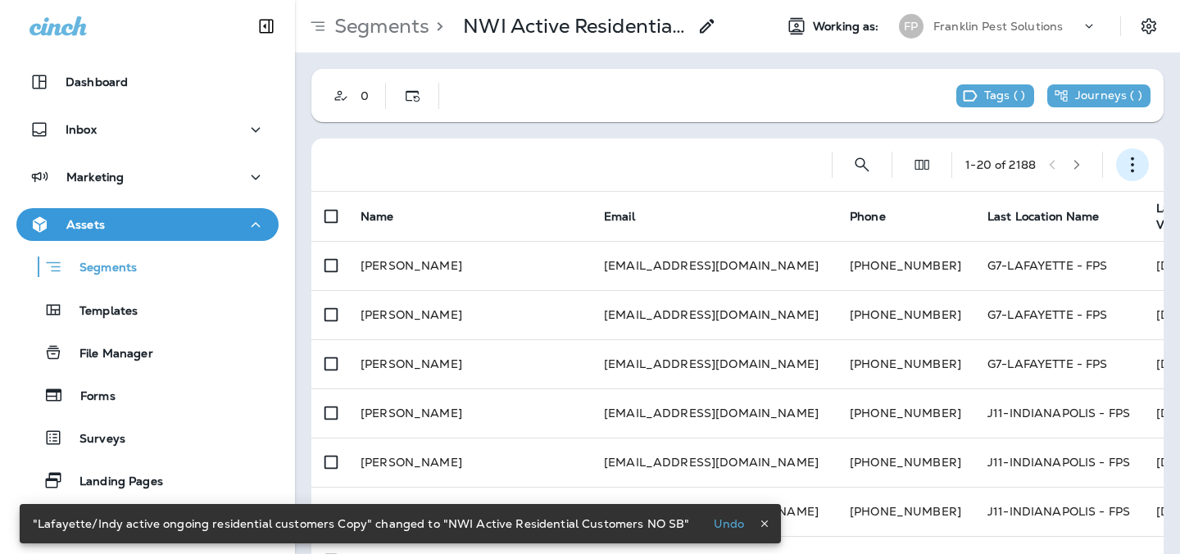
click at [1133, 159] on use "button" at bounding box center [1132, 165] width 3 height 16
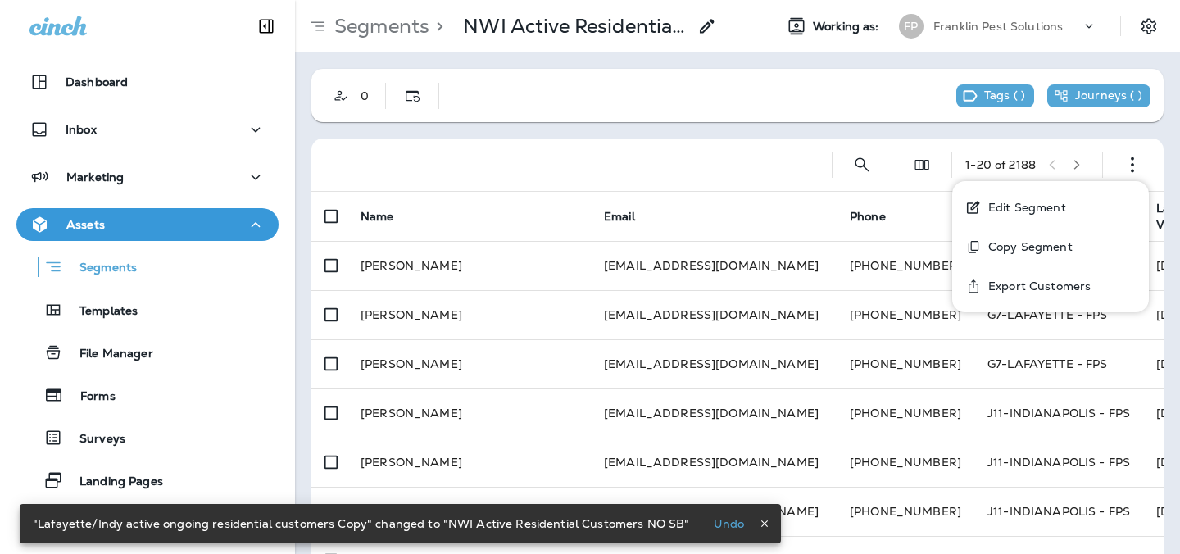
click at [1049, 198] on button "Edit Segment" at bounding box center [1050, 207] width 197 height 39
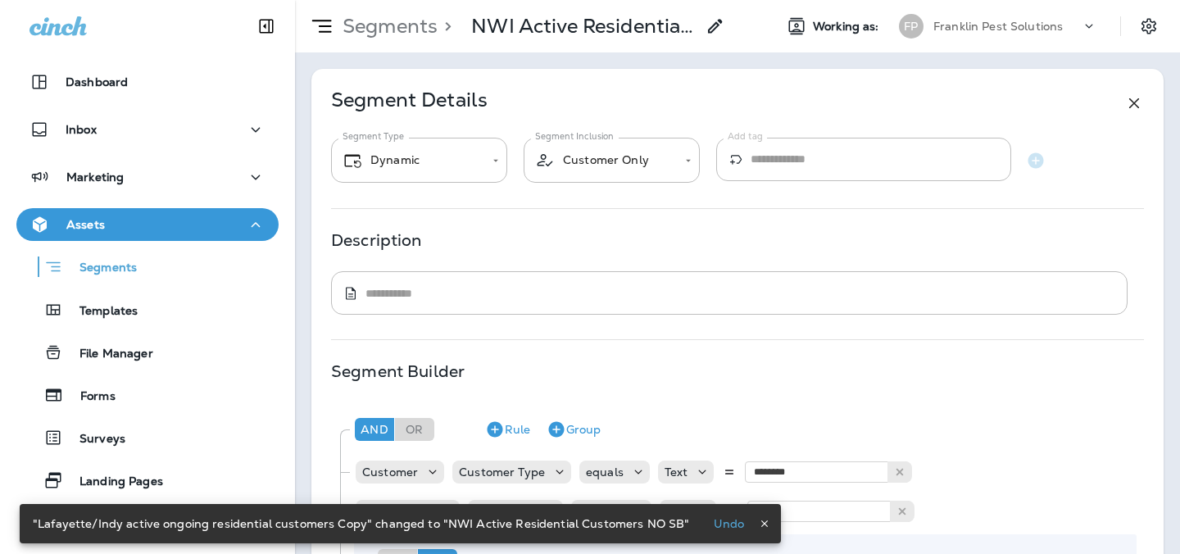
type input "*******"
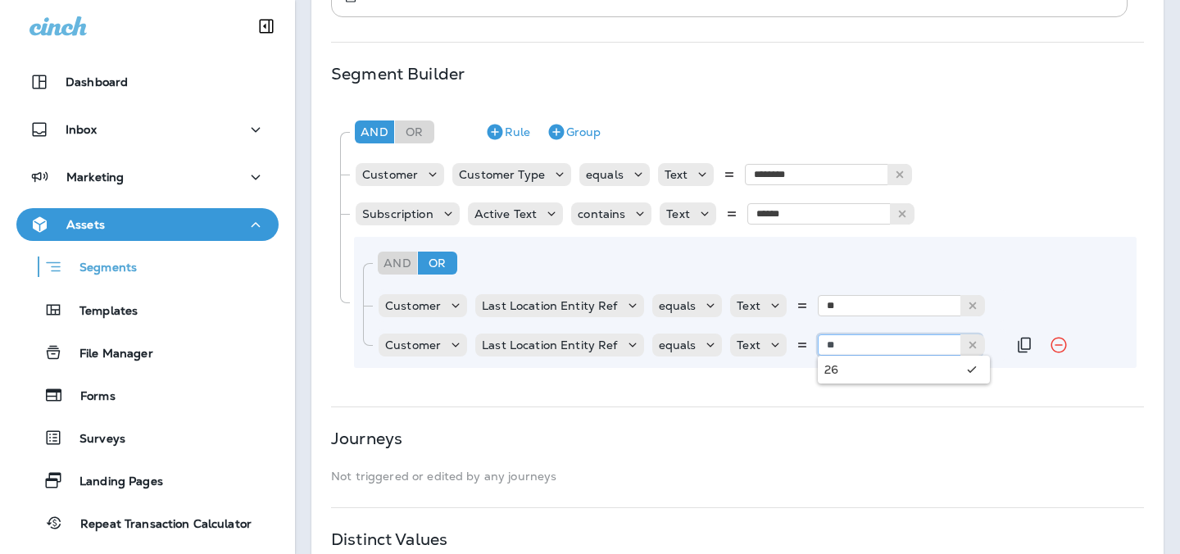
click at [851, 348] on input "**" at bounding box center [900, 344] width 164 height 21
type input "*"
click at [767, 387] on div "**********" at bounding box center [737, 198] width 852 height 854
click at [1017, 351] on icon "Duplicate Rule" at bounding box center [1023, 346] width 13 height 16
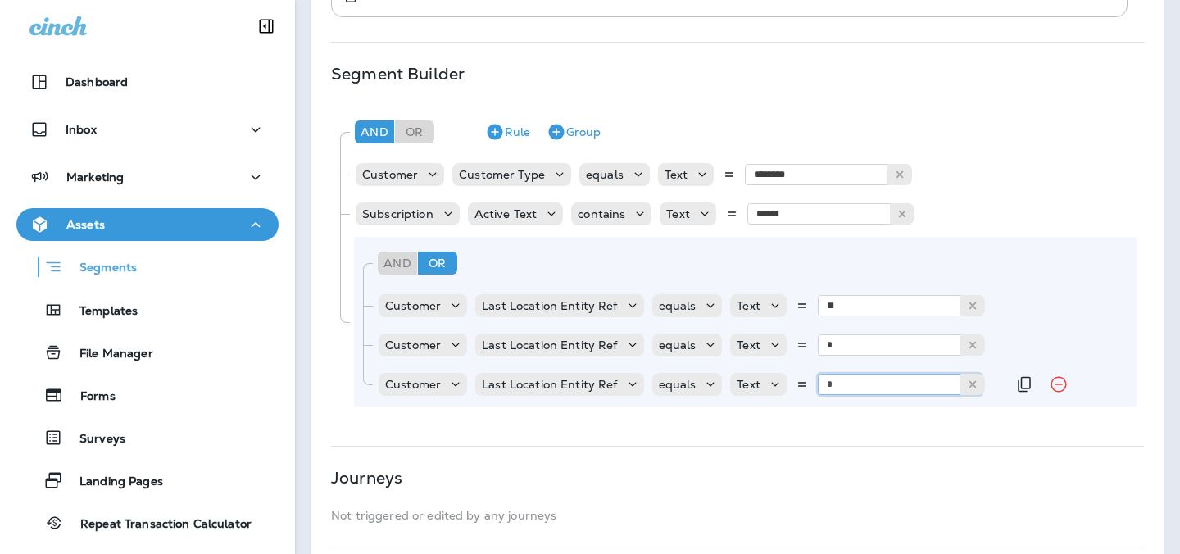
click at [894, 384] on input "*" at bounding box center [900, 384] width 164 height 21
type input "**"
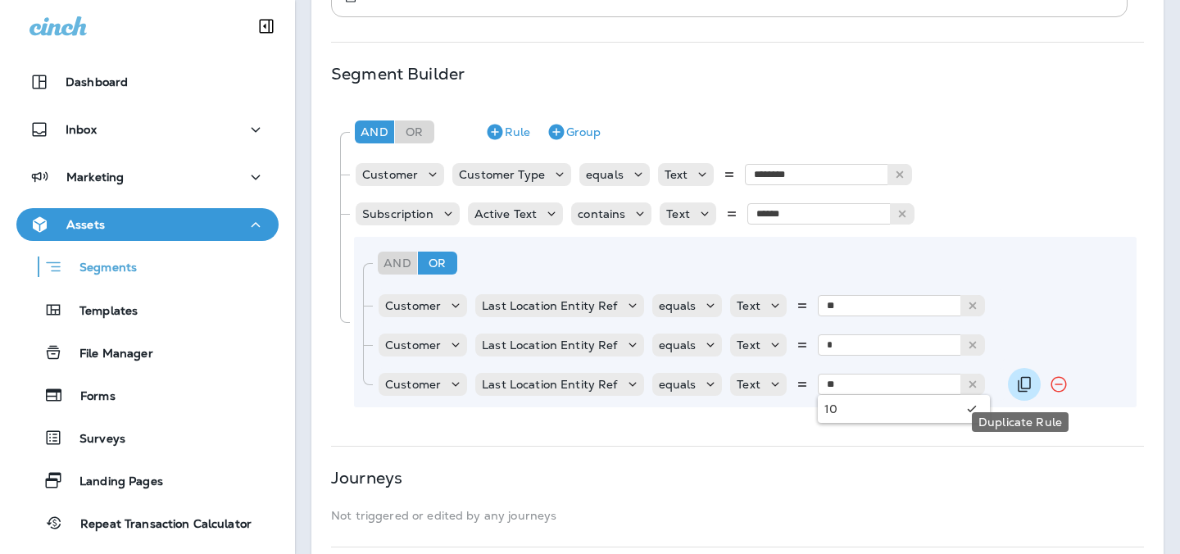
click at [1017, 388] on icon "Duplicate Rule" at bounding box center [1023, 385] width 13 height 16
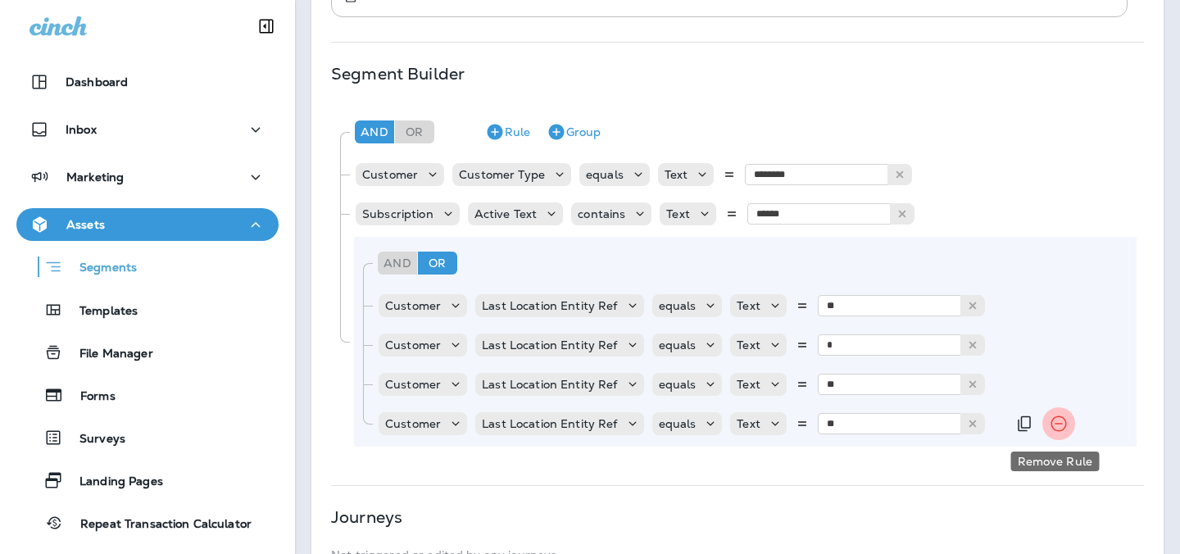
click at [1061, 424] on icon "Remove Rule" at bounding box center [1058, 424] width 16 height 16
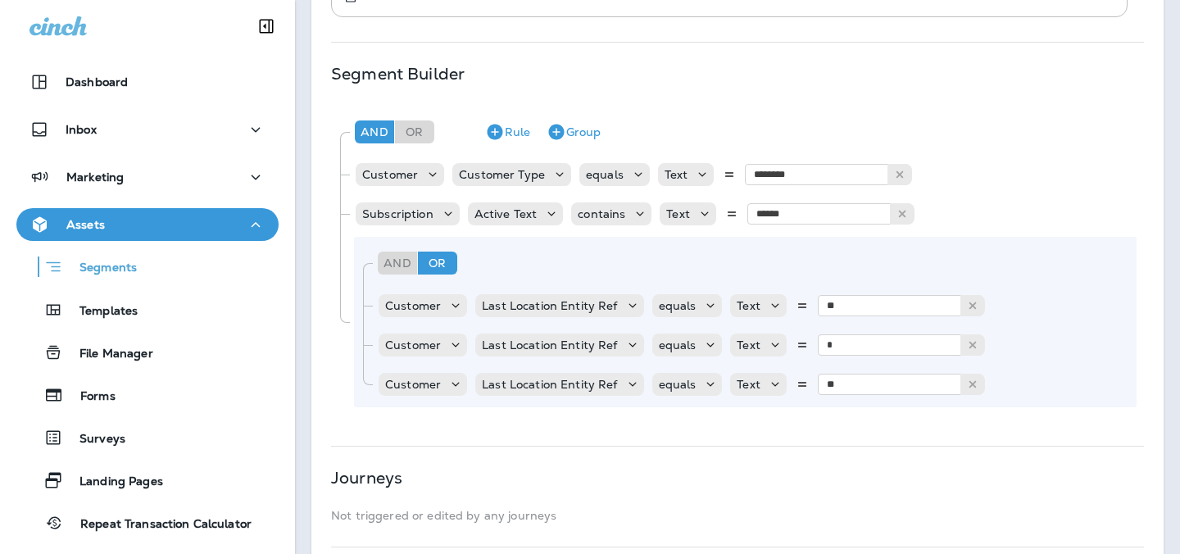
click at [998, 237] on div "And Or Rule Group Customer Last Location Entity Ref equals Text ** 22 Customer …" at bounding box center [745, 322] width 782 height 170
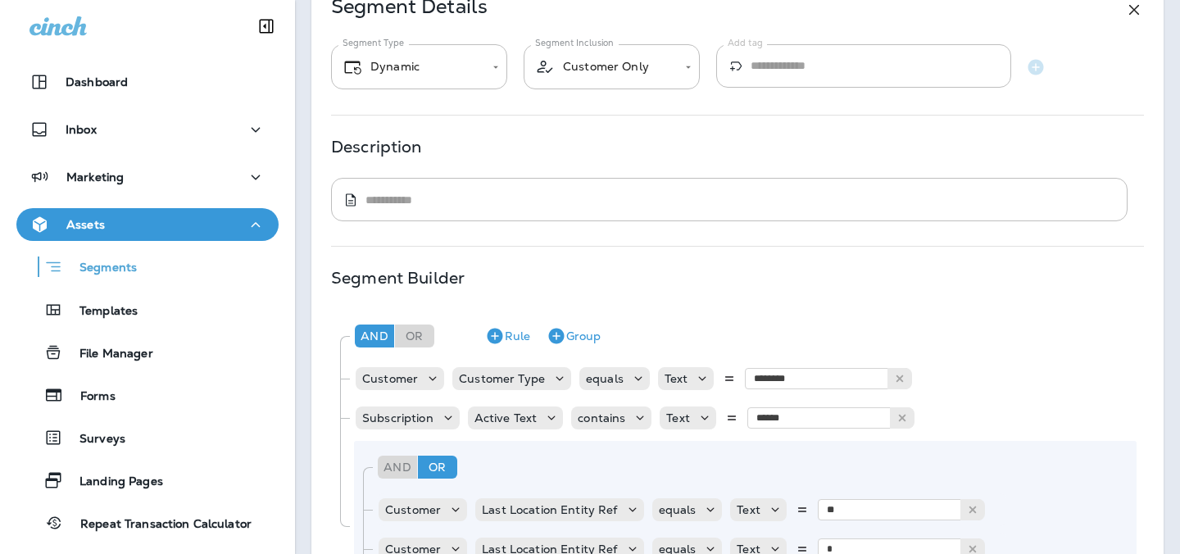
scroll to position [0, 0]
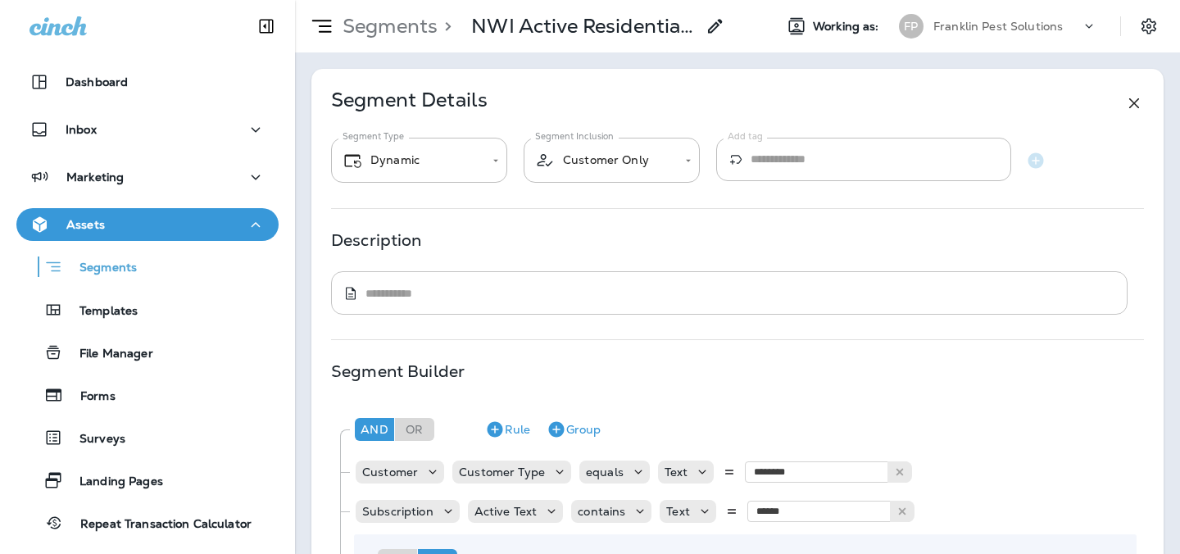
click at [628, 295] on textarea at bounding box center [740, 293] width 750 height 16
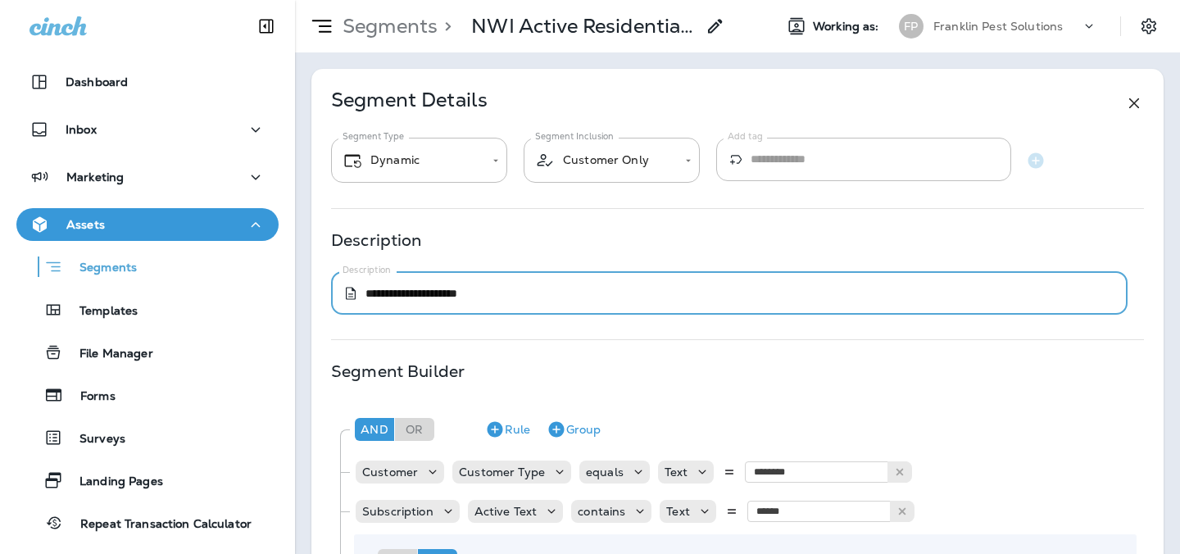
type textarea "**********"
click at [831, 256] on div "**********" at bounding box center [737, 273] width 813 height 81
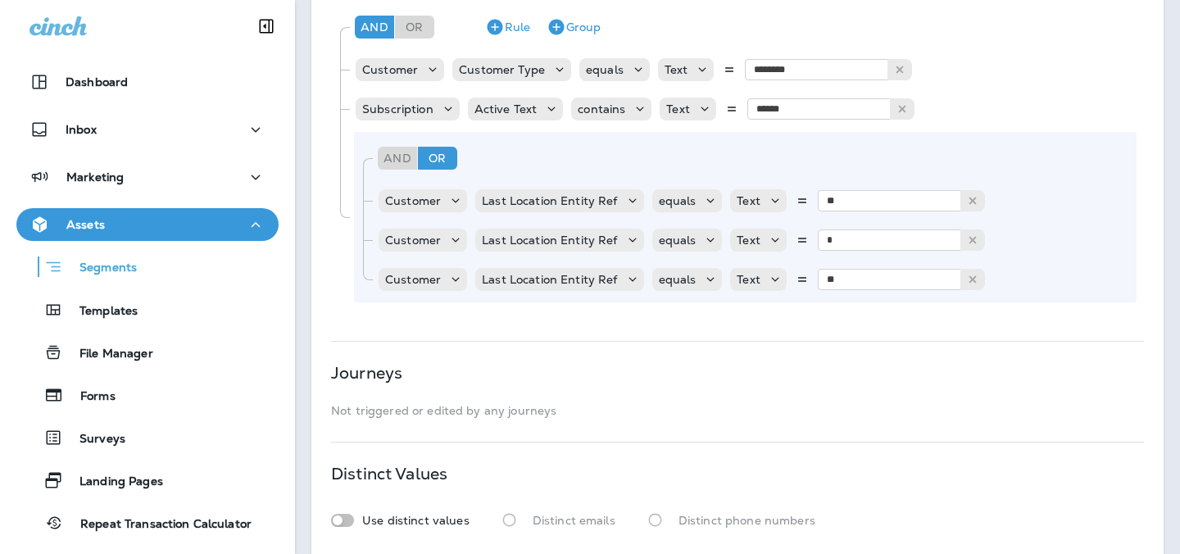
scroll to position [491, 0]
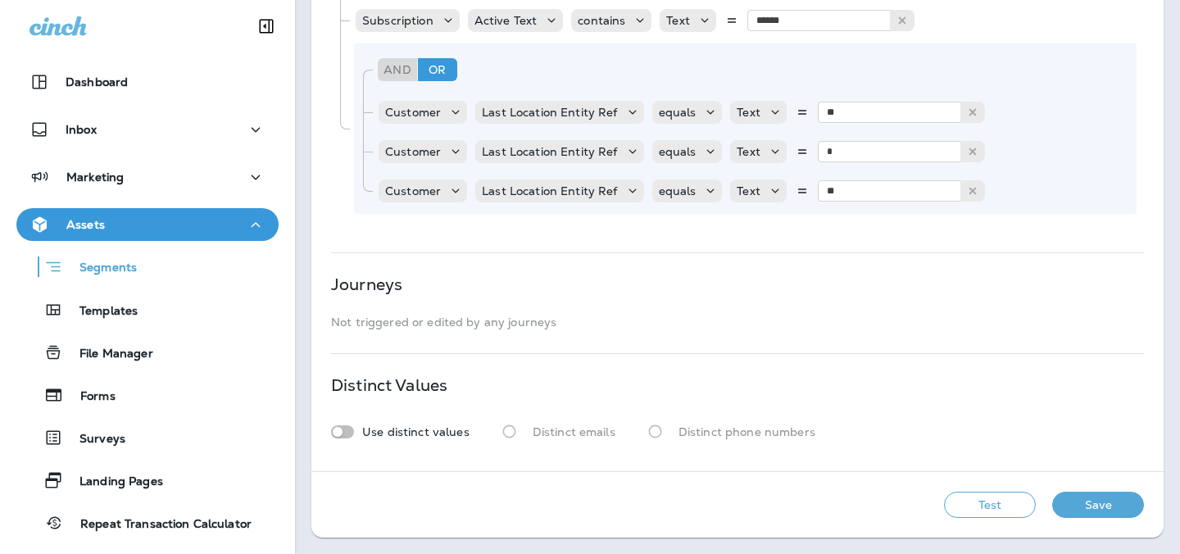
click at [1089, 502] on button "Save" at bounding box center [1098, 505] width 92 height 26
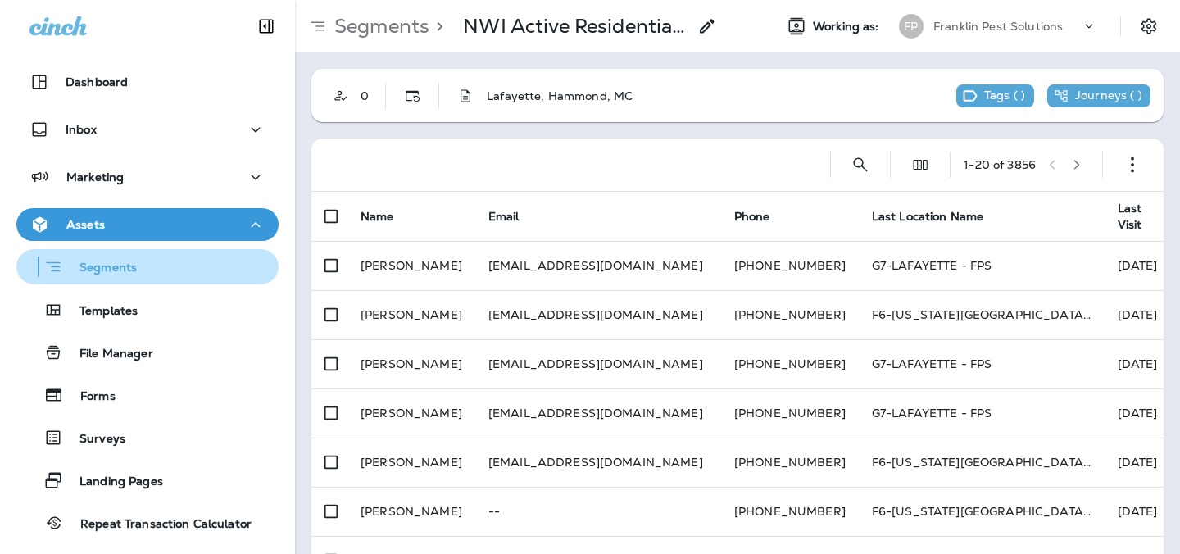
click at [148, 267] on div "Segments" at bounding box center [147, 266] width 249 height 25
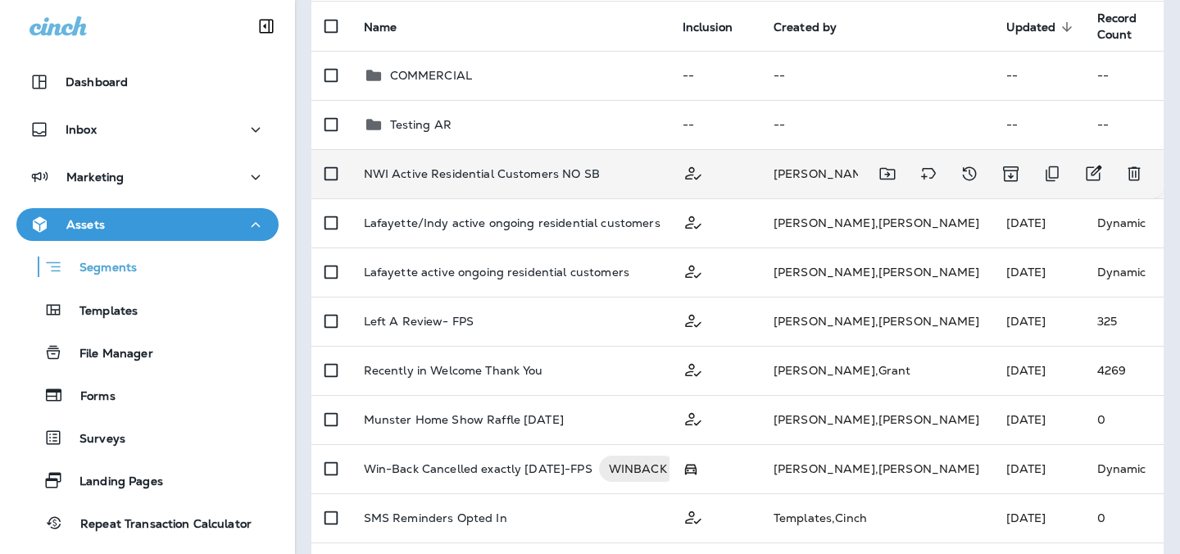
scroll to position [162, 0]
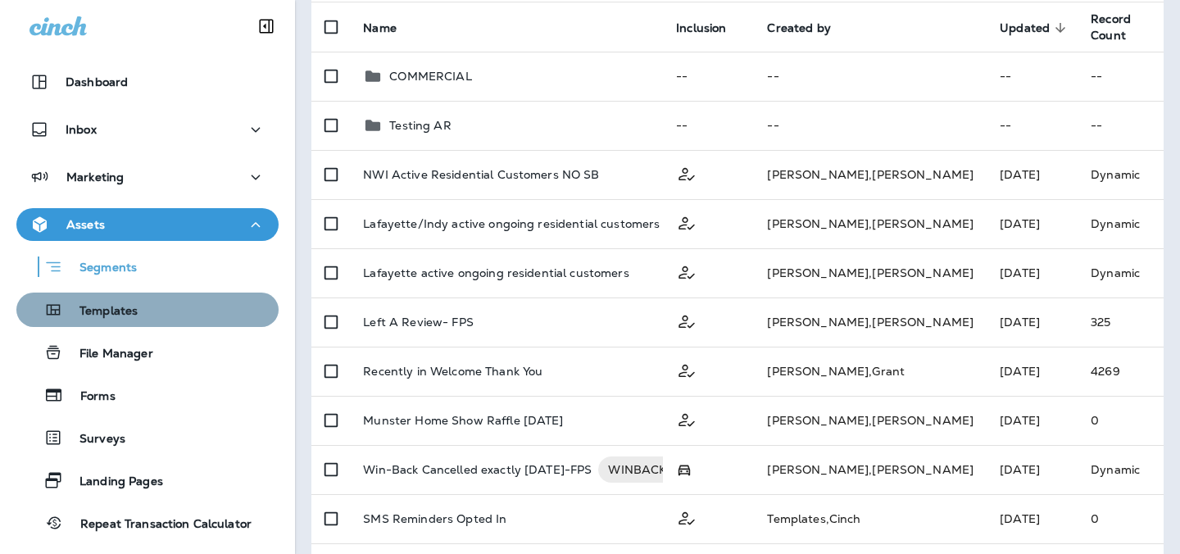
click at [117, 304] on p "Templates" at bounding box center [100, 312] width 75 height 16
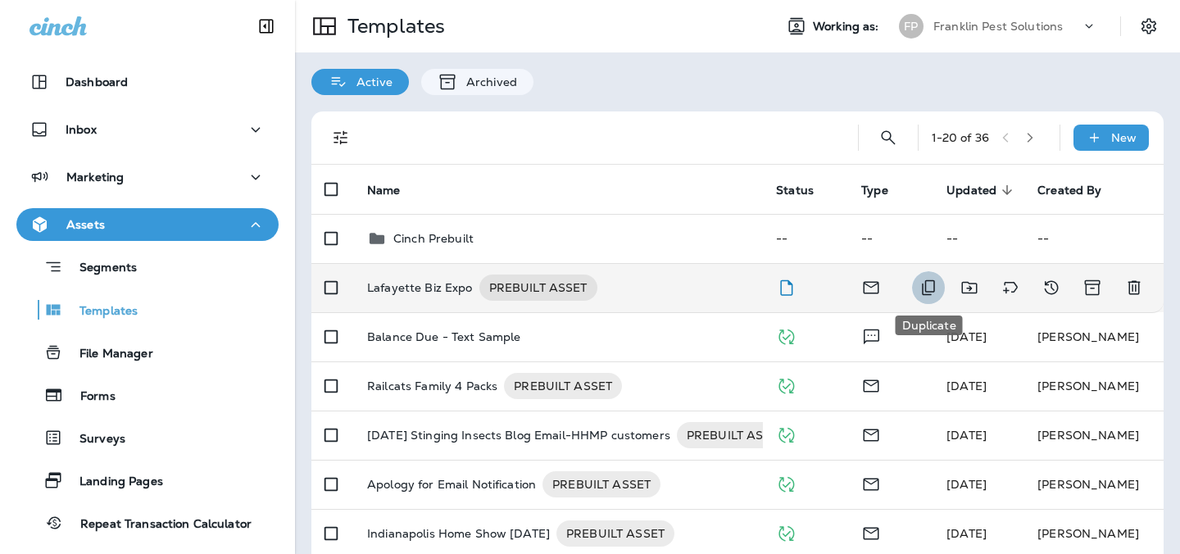
click at [925, 288] on icon "Duplicate" at bounding box center [928, 288] width 13 height 16
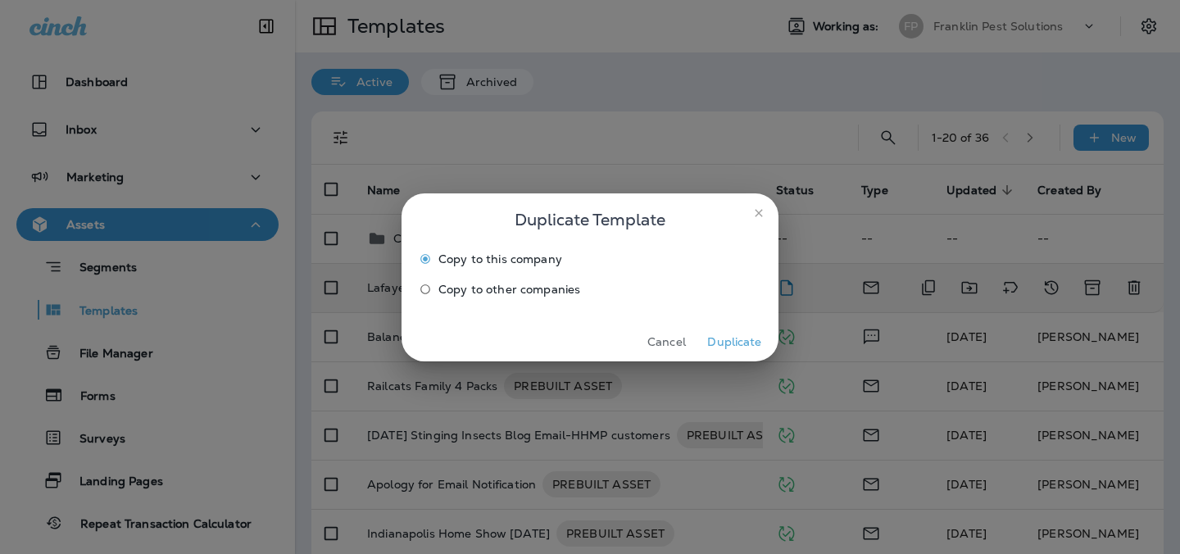
click at [740, 342] on button "Duplicate" at bounding box center [734, 341] width 61 height 25
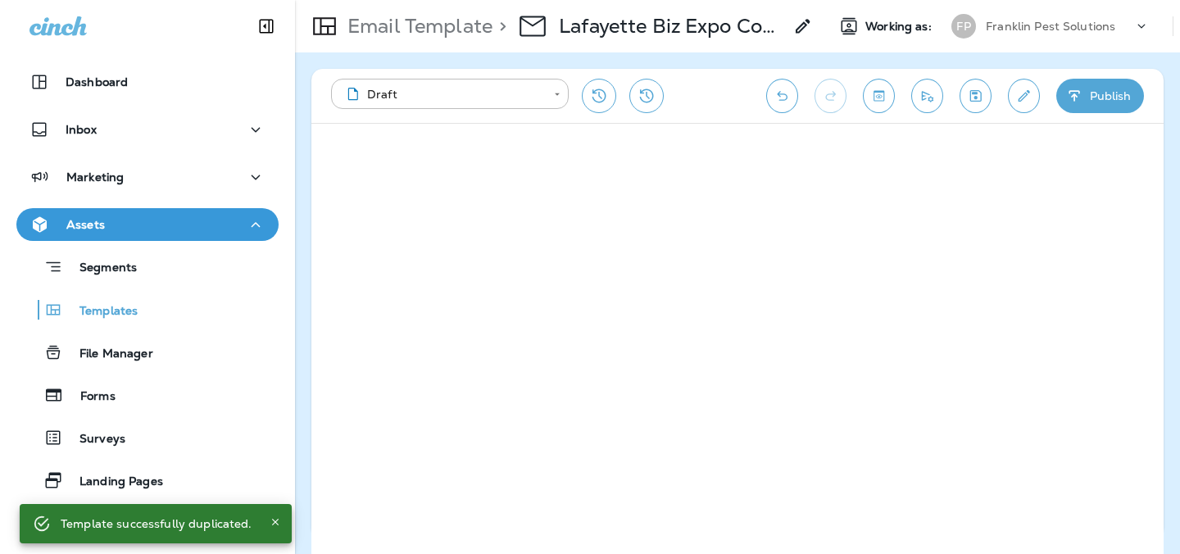
click at [683, 29] on p "Lafayette Biz Expo Copy" at bounding box center [671, 26] width 224 height 25
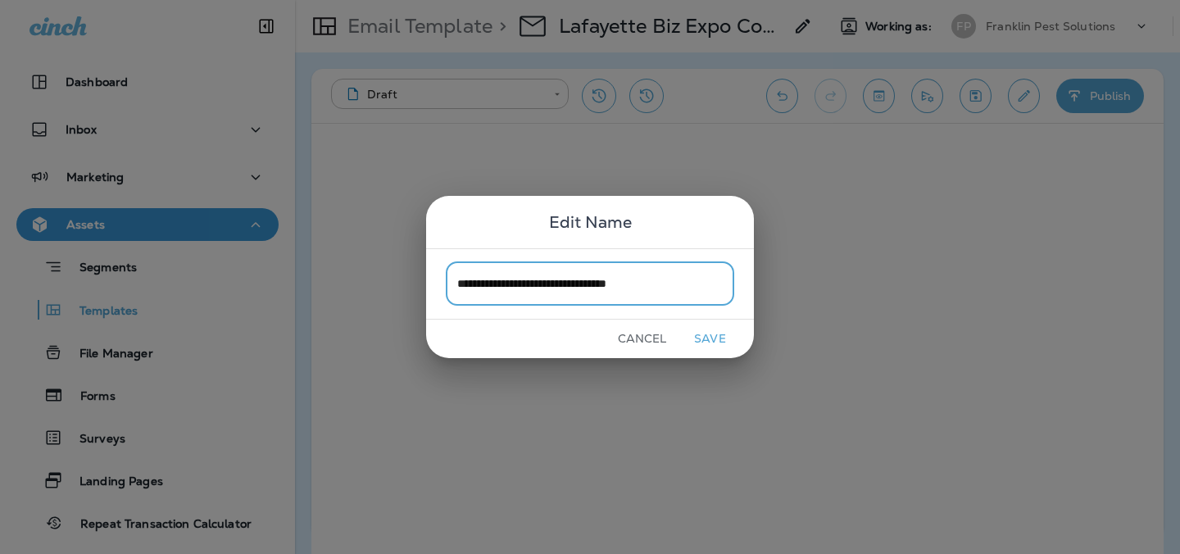
type input "**********"
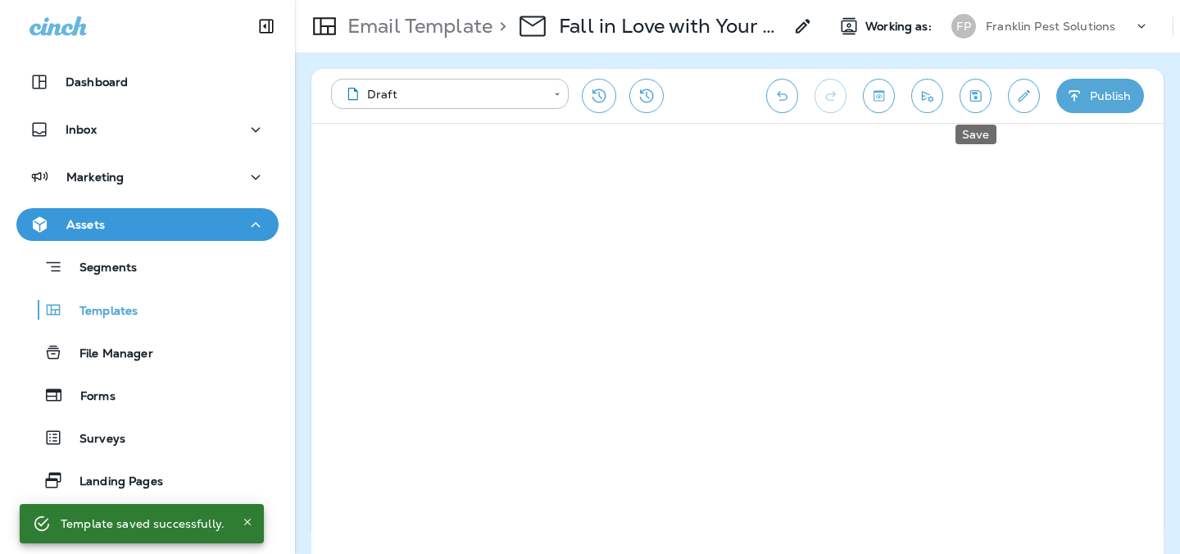
click at [973, 93] on icon "Save" at bounding box center [975, 95] width 11 height 11
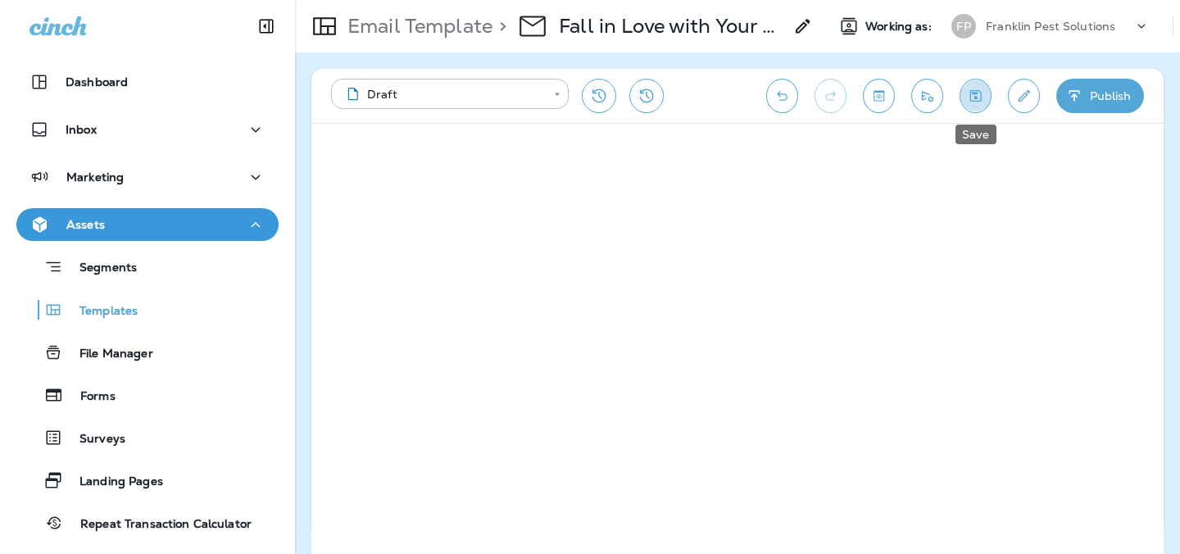
click at [980, 94] on icon "Save" at bounding box center [975, 96] width 17 height 16
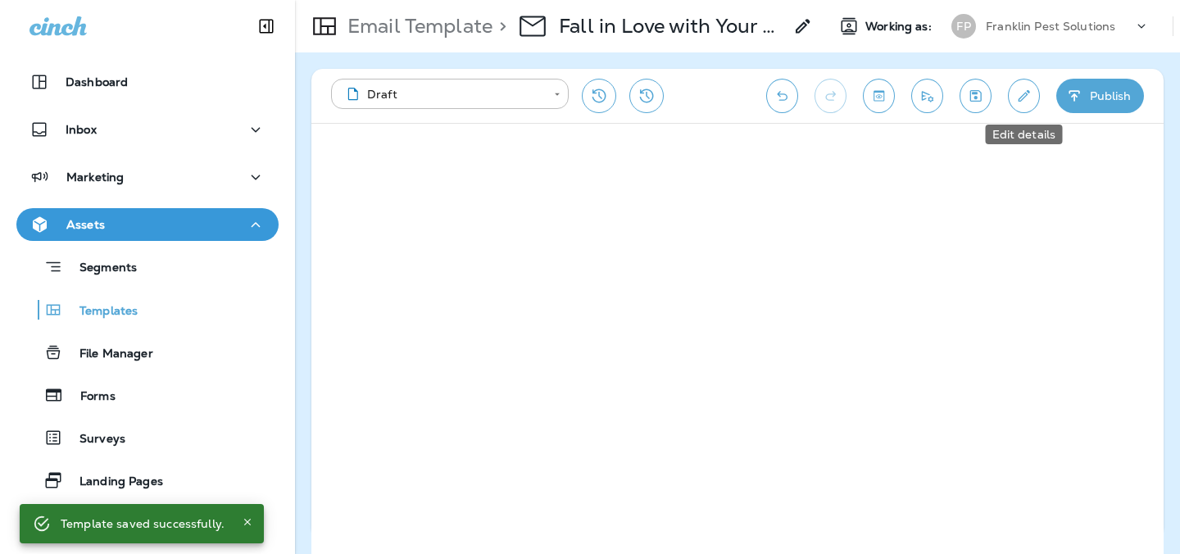
click at [1028, 97] on icon "Edit details" at bounding box center [1023, 96] width 17 height 16
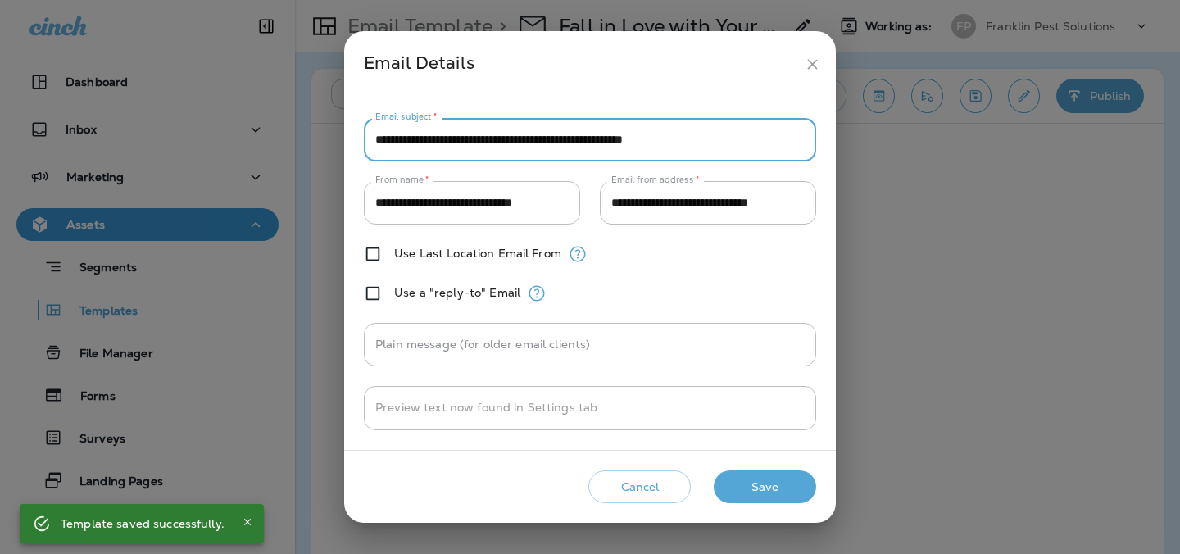
drag, startPoint x: 693, startPoint y: 140, endPoint x: 356, endPoint y: 138, distance: 336.7
click at [356, 138] on div "**********" at bounding box center [590, 273] width 492 height 351
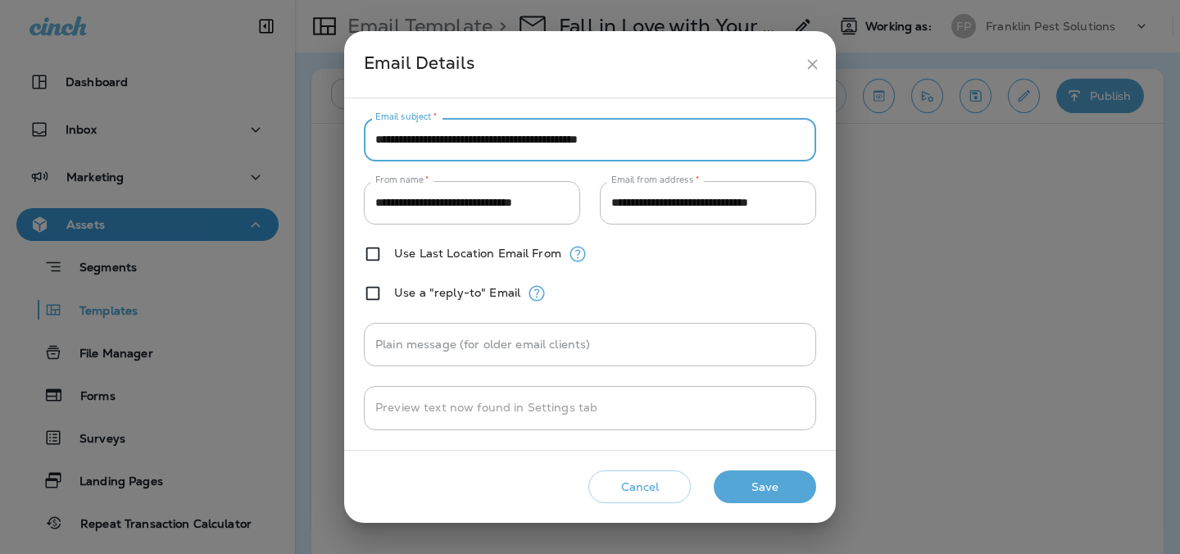
click at [649, 149] on input "**********" at bounding box center [590, 139] width 452 height 43
paste input "***"
type input "**********"
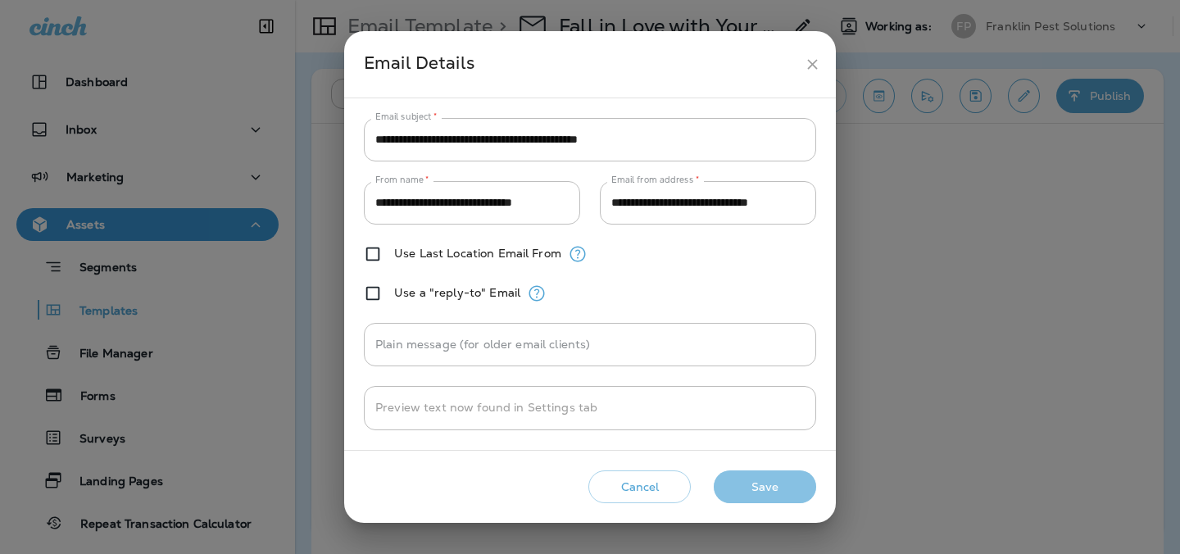
click at [762, 481] on button "Save" at bounding box center [765, 487] width 102 height 34
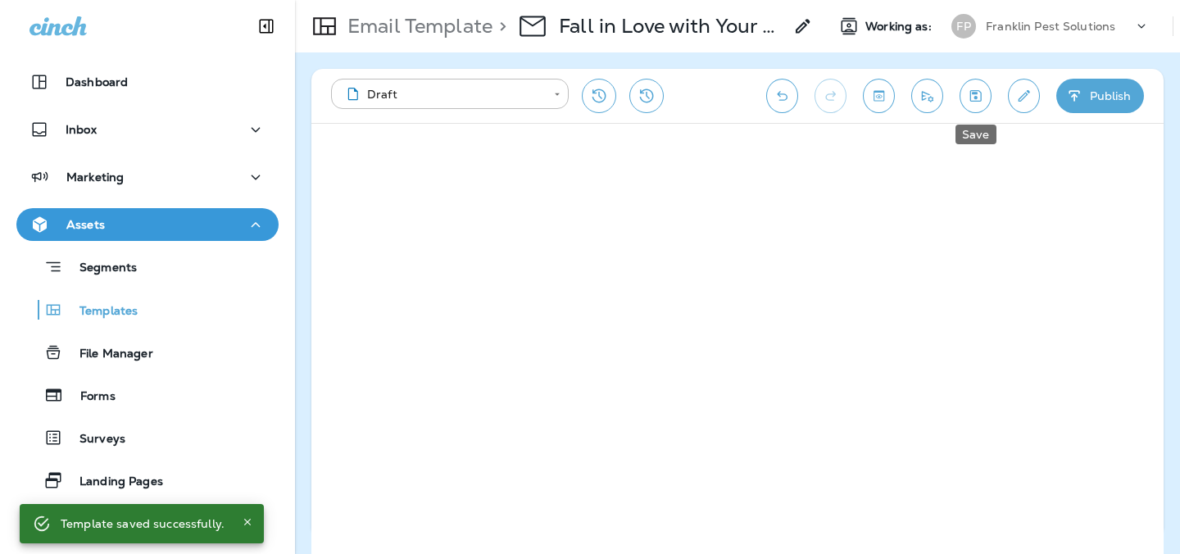
click at [981, 93] on icon "Save" at bounding box center [975, 95] width 11 height 11
click at [881, 95] on icon "Toggle preview" at bounding box center [878, 95] width 11 height 11
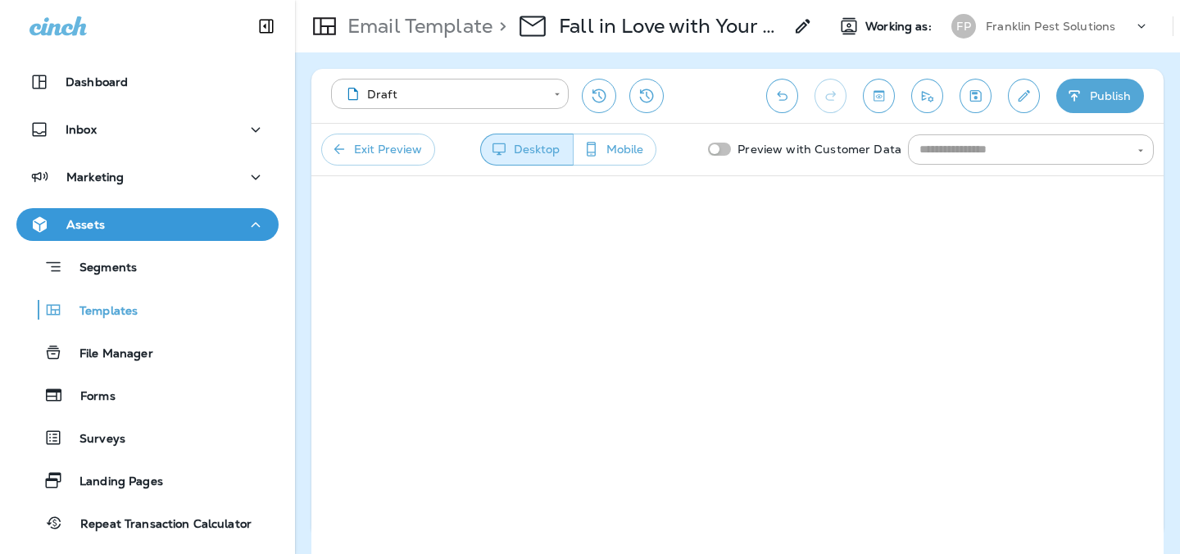
click at [386, 143] on button "Exit Preview" at bounding box center [378, 150] width 114 height 32
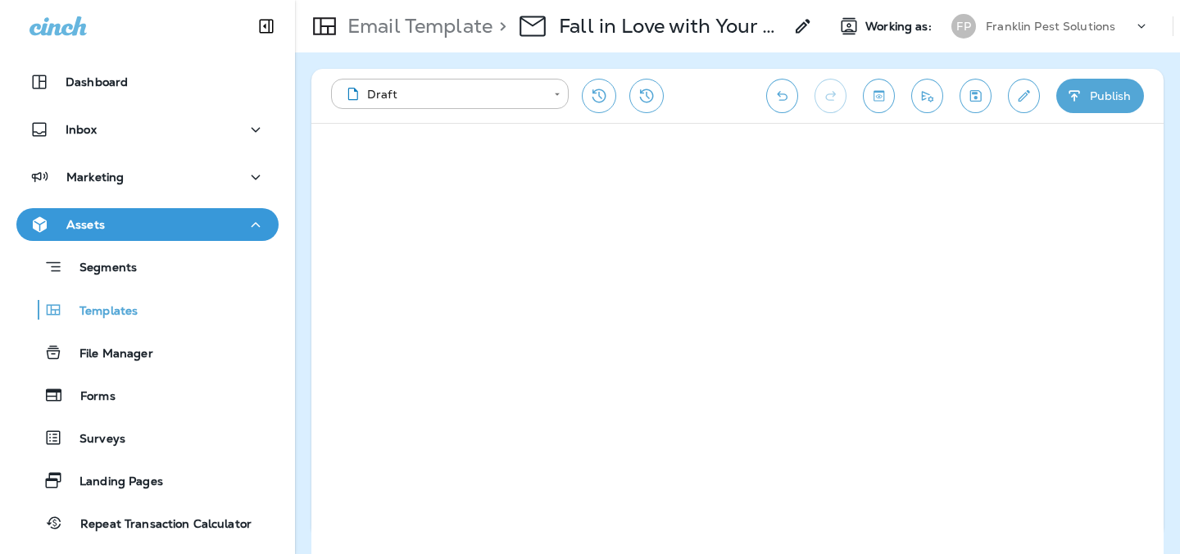
click at [973, 96] on icon "Save" at bounding box center [975, 96] width 17 height 16
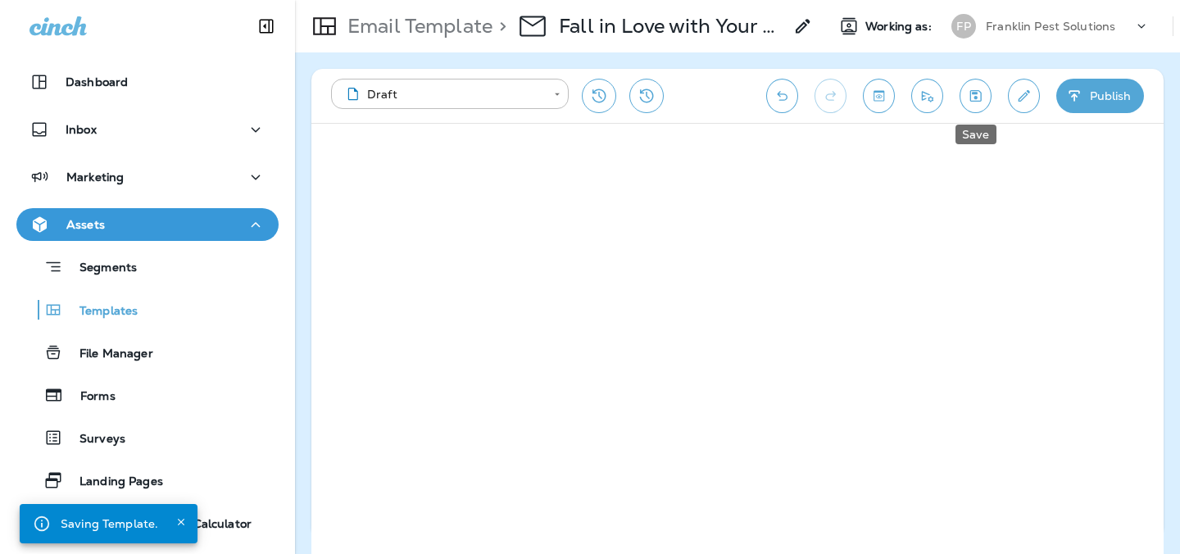
click at [973, 96] on icon "Save" at bounding box center [975, 96] width 17 height 16
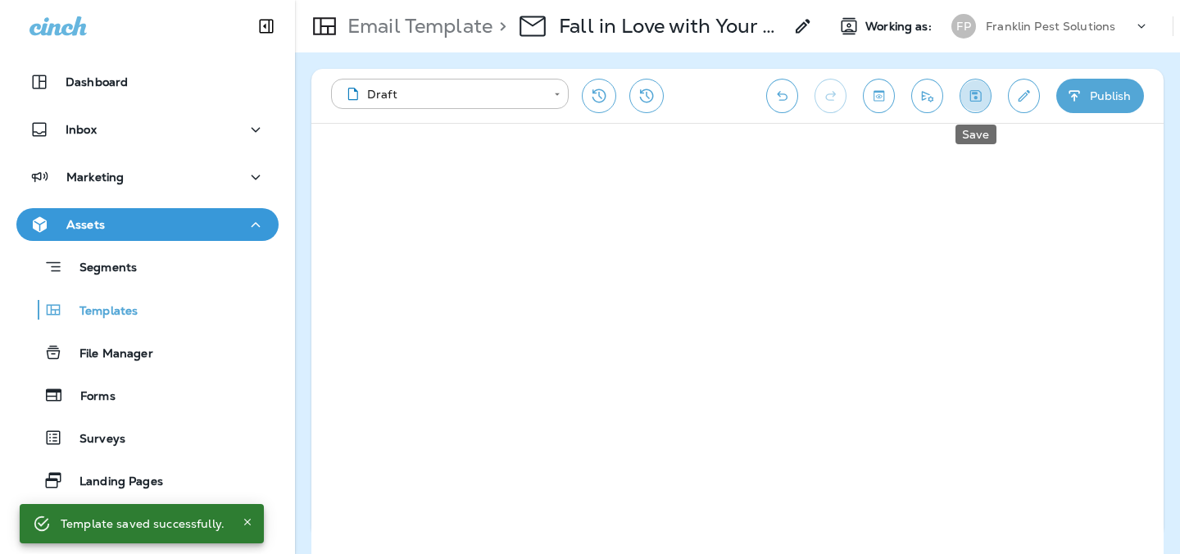
click at [974, 102] on icon "Save" at bounding box center [975, 96] width 17 height 16
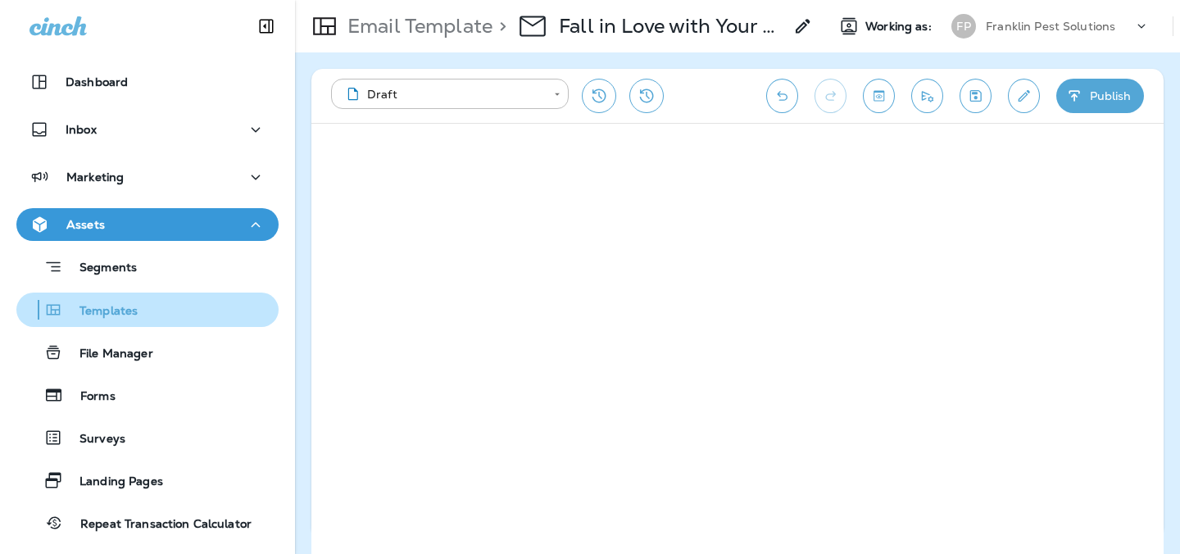
click at [153, 312] on div "Templates" at bounding box center [147, 309] width 249 height 25
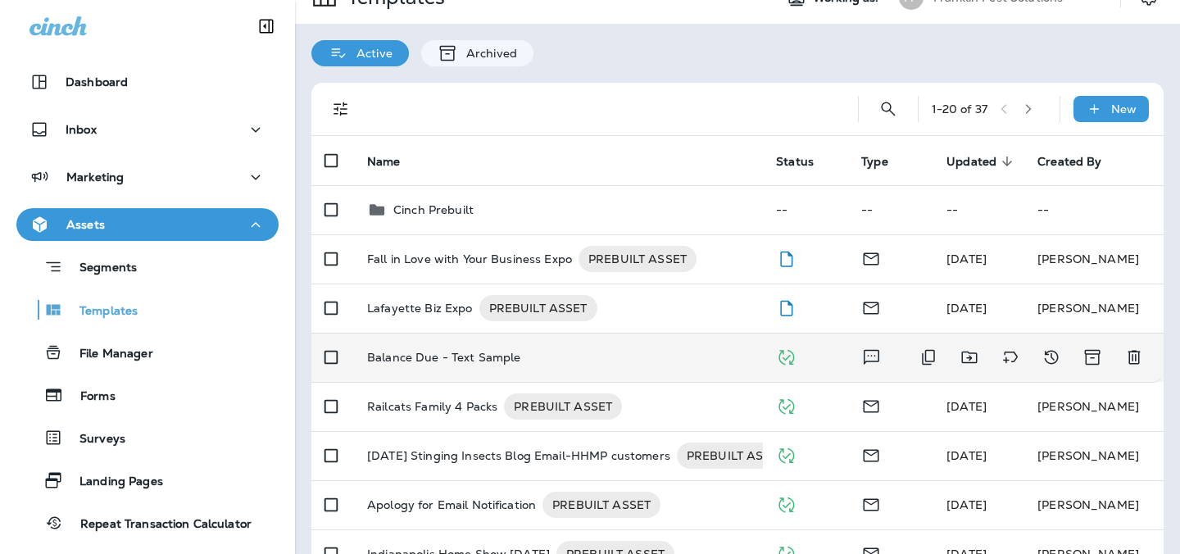
scroll to position [26, 0]
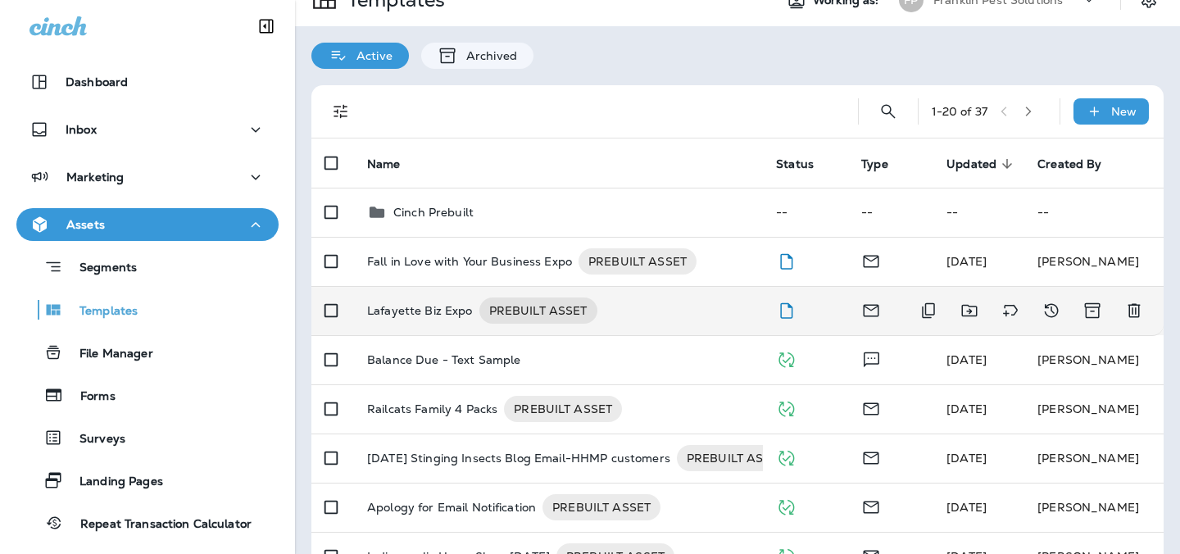
click at [450, 315] on p "Lafayette Biz Expo" at bounding box center [420, 310] width 106 height 26
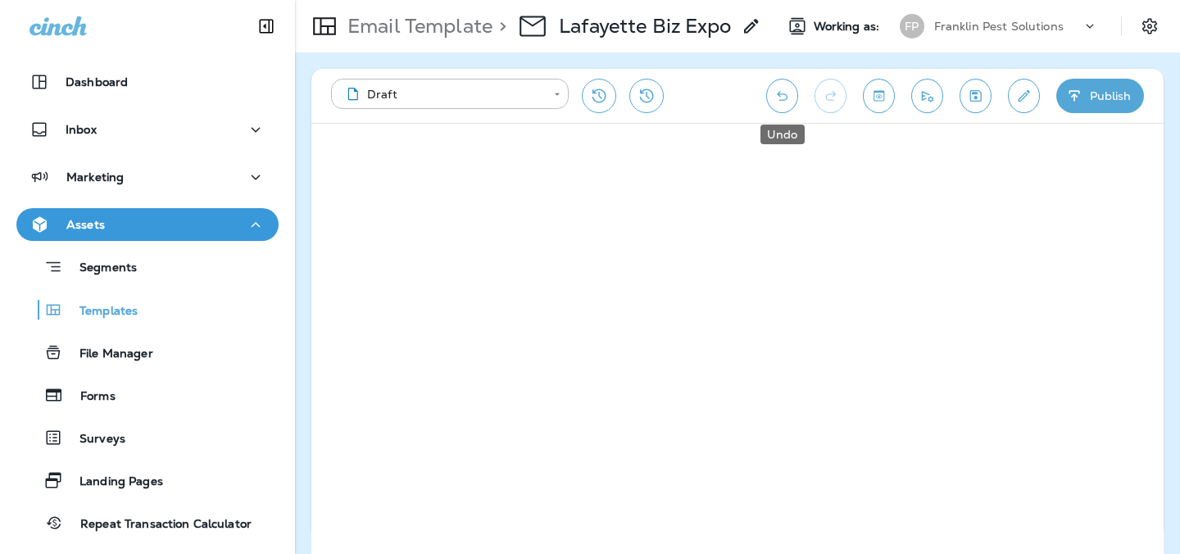
click at [781, 94] on icon "Undo" at bounding box center [781, 96] width 17 height 16
click at [787, 101] on icon "Undo" at bounding box center [781, 96] width 17 height 16
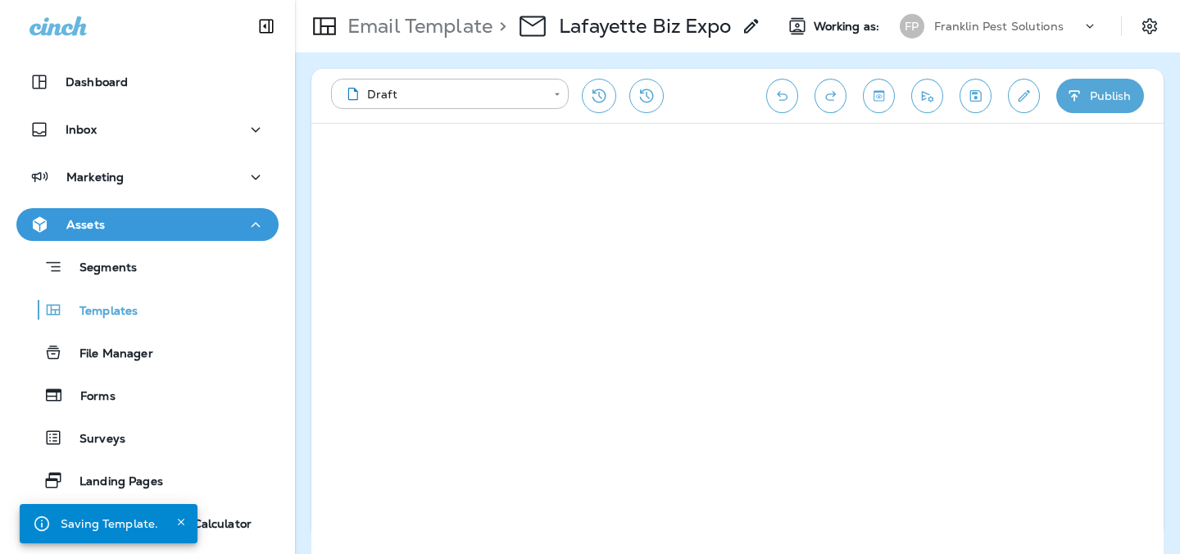
click at [780, 101] on icon "Undo" at bounding box center [781, 96] width 17 height 16
click at [818, 97] on button "Redo" at bounding box center [830, 96] width 32 height 34
click at [778, 93] on icon "Undo" at bounding box center [782, 96] width 11 height 10
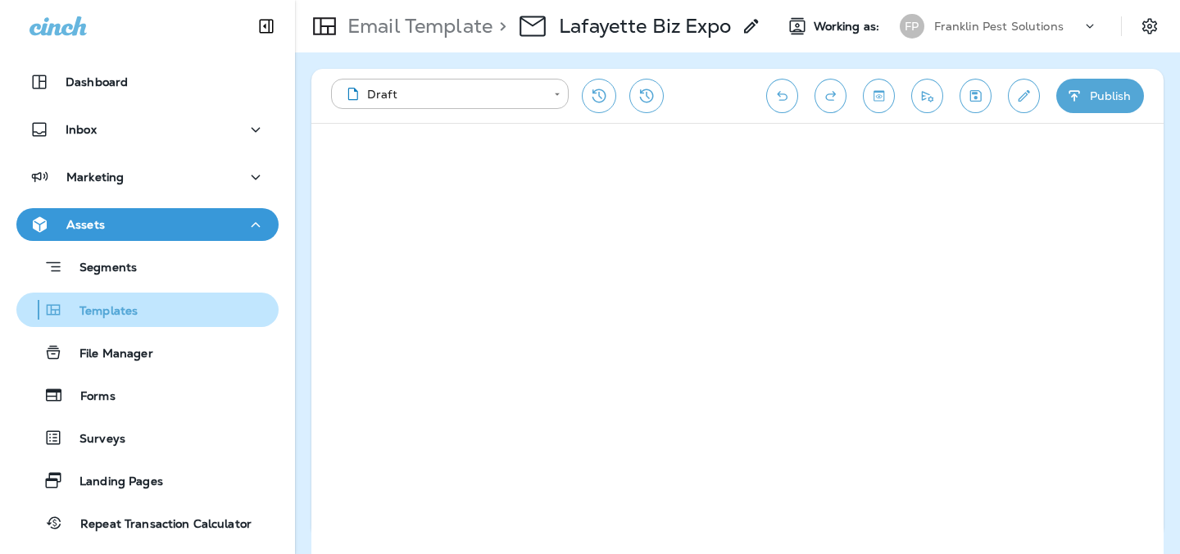
click at [120, 313] on p "Templates" at bounding box center [100, 312] width 75 height 16
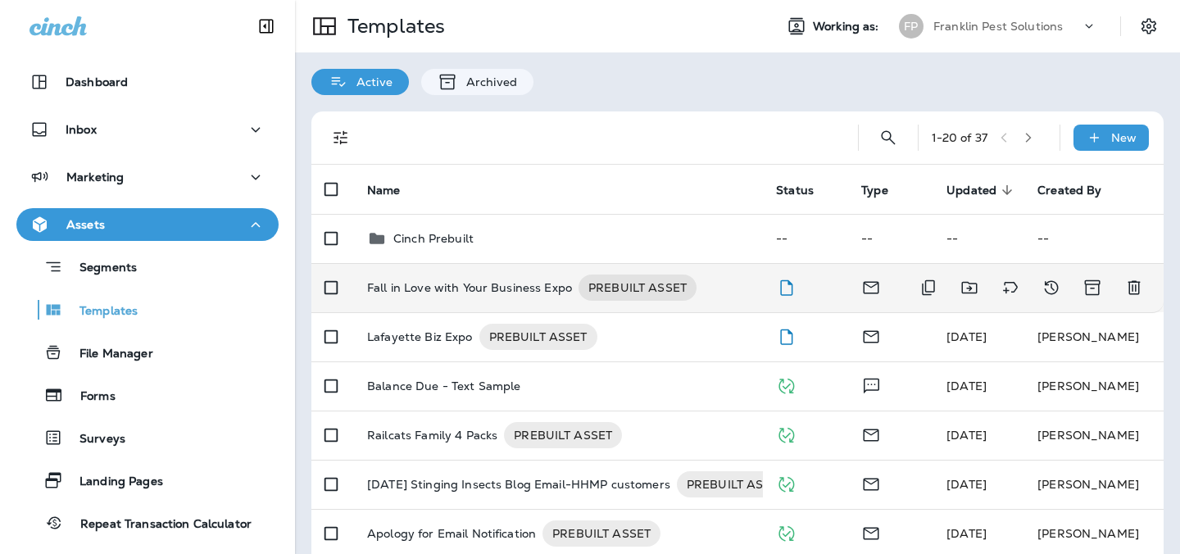
click at [492, 283] on p "Fall in Love with Your Business Expo" at bounding box center [469, 287] width 205 height 26
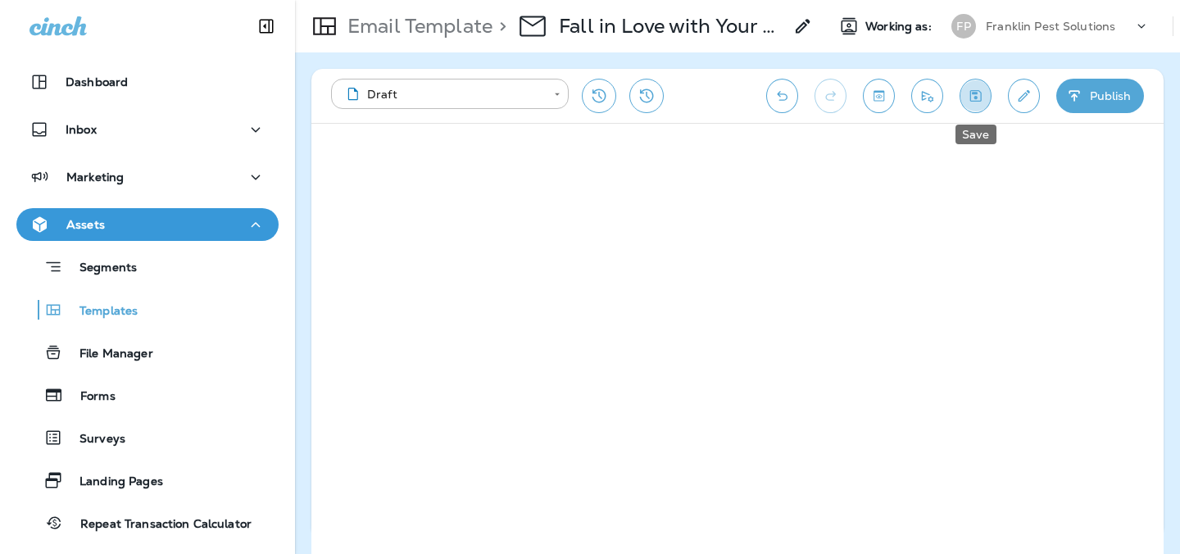
click at [968, 94] on icon "Save" at bounding box center [975, 96] width 17 height 16
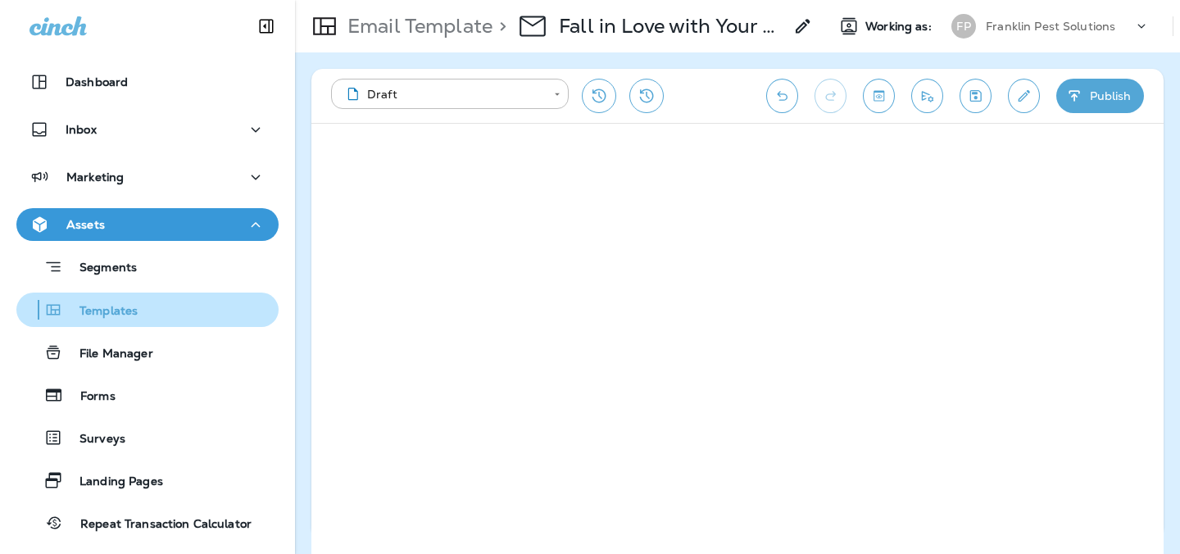
click at [178, 307] on div "Templates" at bounding box center [147, 309] width 249 height 25
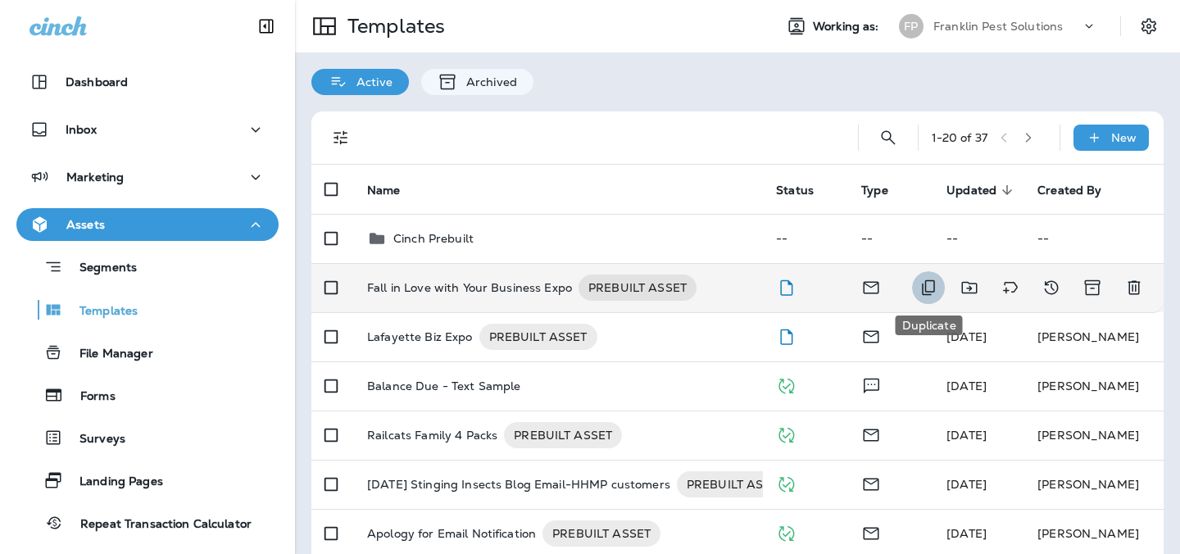
click at [930, 292] on icon "Duplicate" at bounding box center [928, 288] width 20 height 20
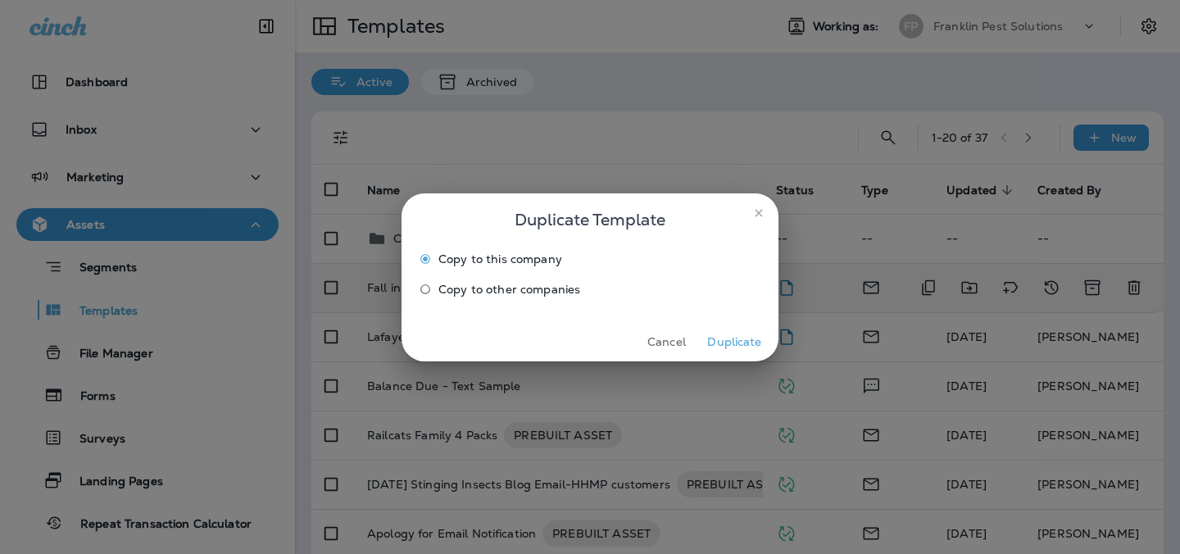
click at [741, 335] on button "Duplicate" at bounding box center [734, 341] width 61 height 25
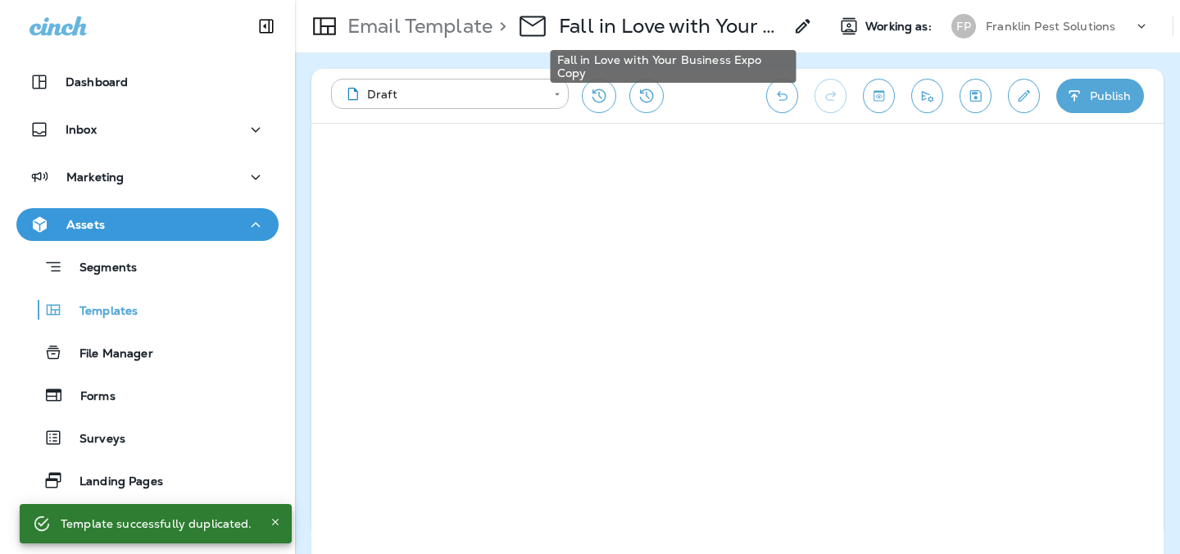
click at [632, 31] on p "Fall in Love with Your Business Expo Copy" at bounding box center [671, 26] width 224 height 25
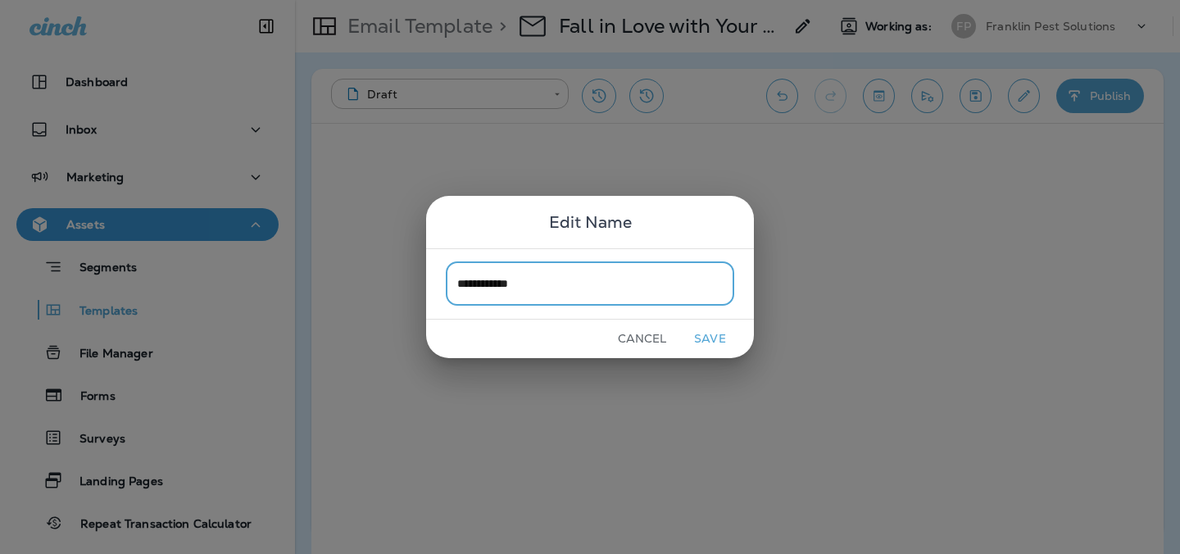
type input "**********"
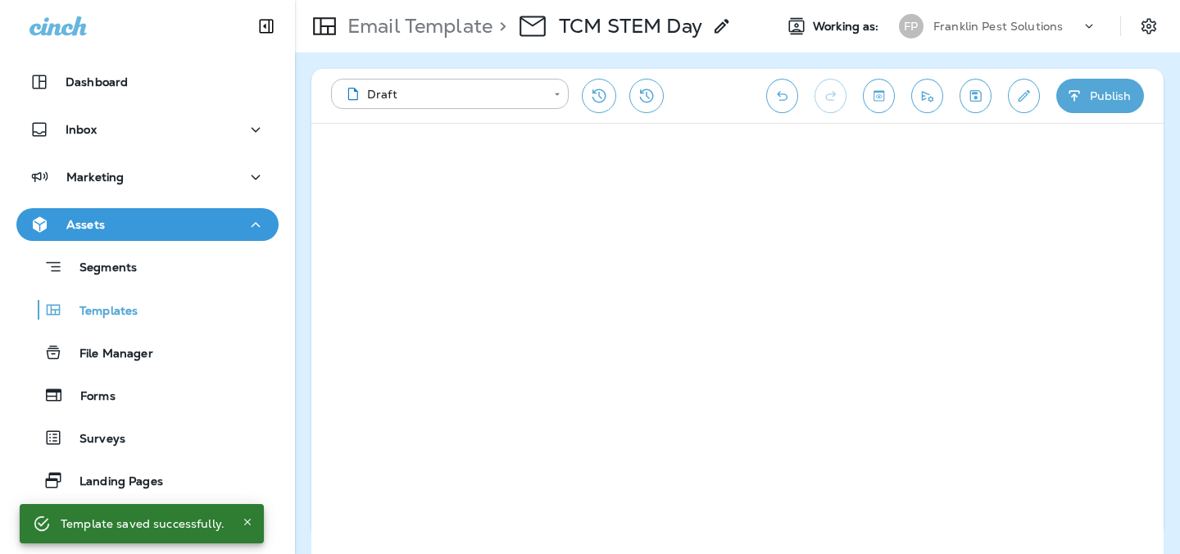
click at [983, 96] on icon "Save" at bounding box center [975, 96] width 17 height 16
click at [967, 102] on icon "Save" at bounding box center [975, 96] width 17 height 16
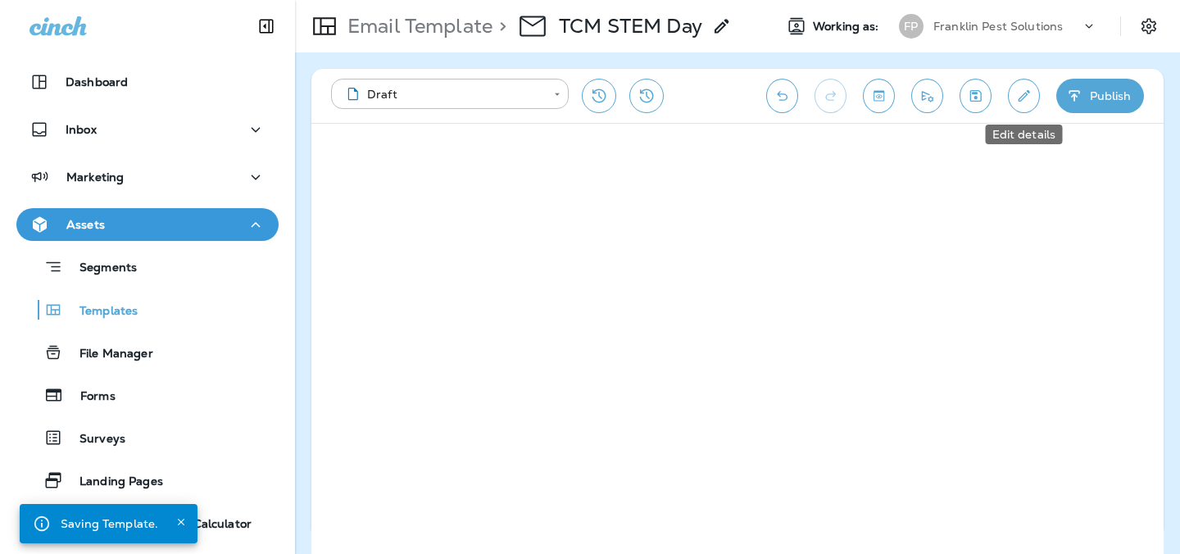
click at [1027, 101] on icon "Edit details" at bounding box center [1023, 96] width 17 height 16
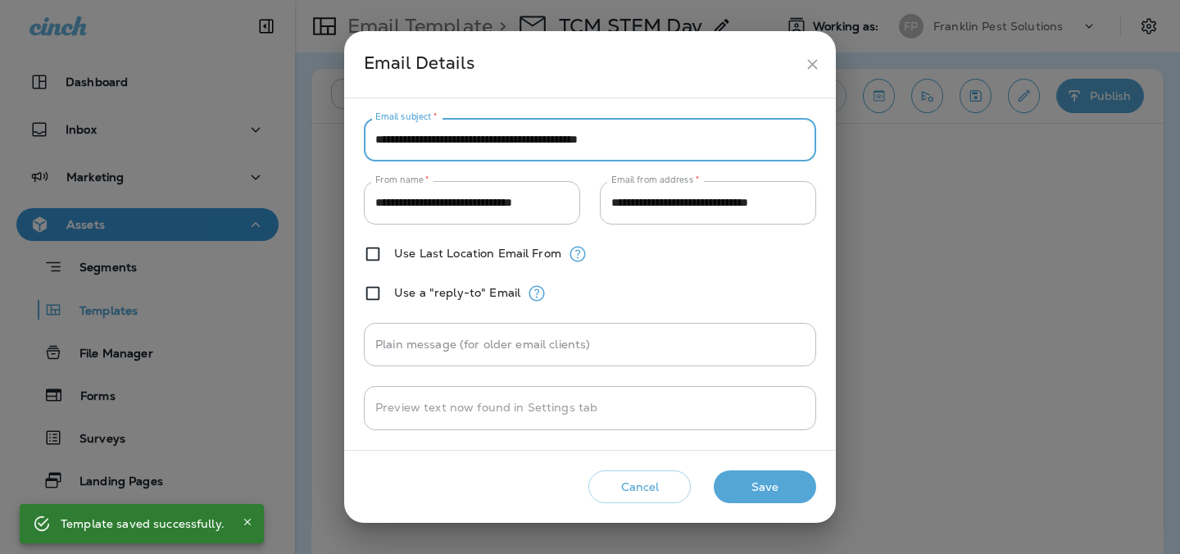
drag, startPoint x: 652, startPoint y: 139, endPoint x: 294, endPoint y: 133, distance: 358.1
click at [294, 133] on div "**********" at bounding box center [590, 277] width 1180 height 554
paste input "text"
click at [376, 139] on input "**********" at bounding box center [590, 139] width 452 height 43
type input "**********"
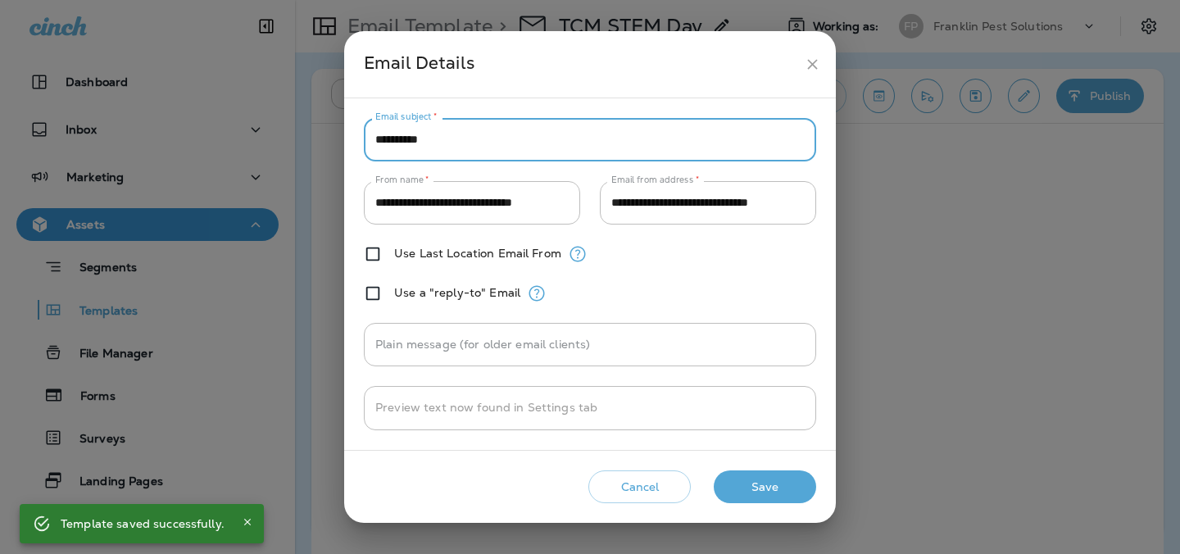
click at [799, 500] on button "Save" at bounding box center [765, 487] width 102 height 34
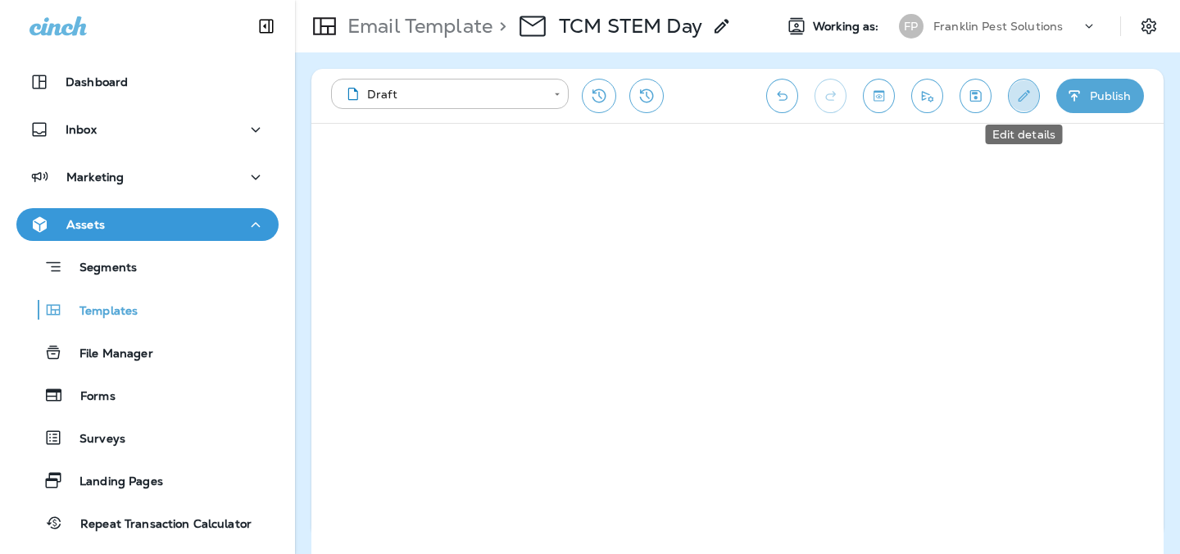
click at [1021, 90] on icon "Edit details" at bounding box center [1023, 96] width 17 height 16
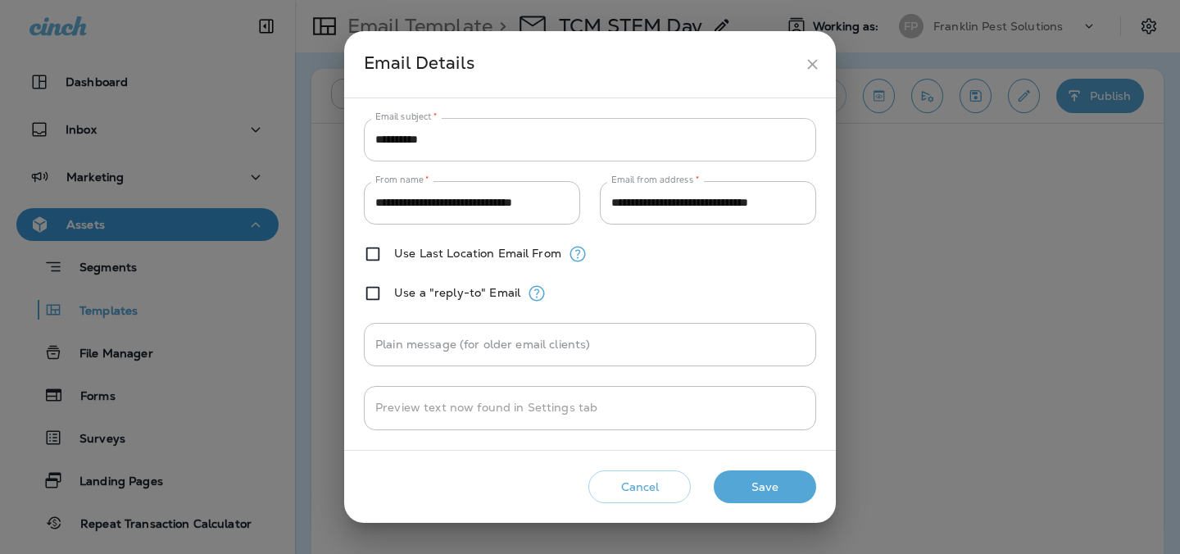
click at [376, 137] on input "**********" at bounding box center [590, 139] width 452 height 43
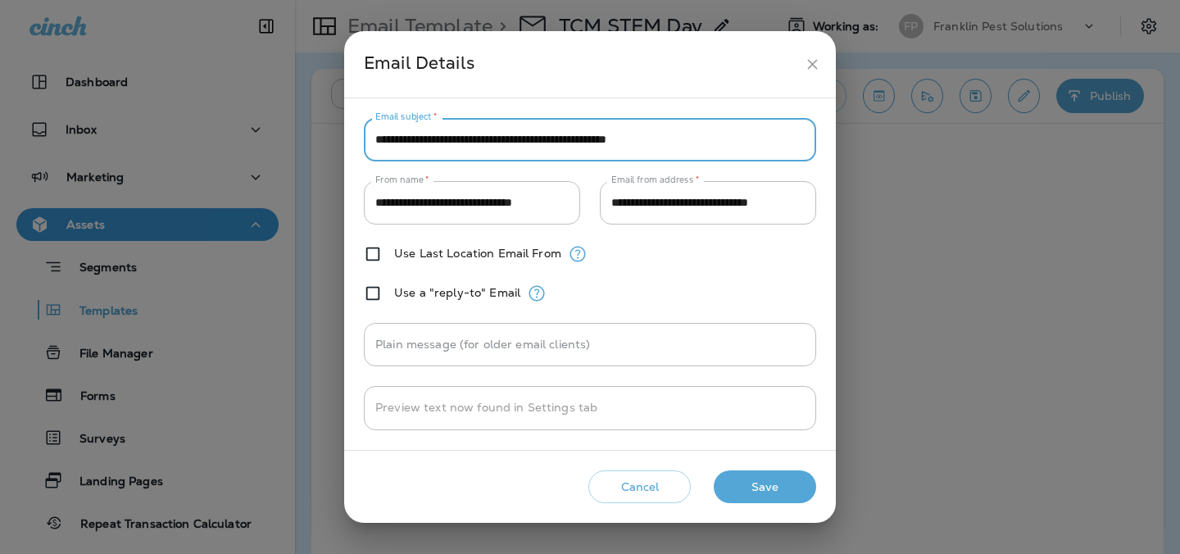
type input "**********"
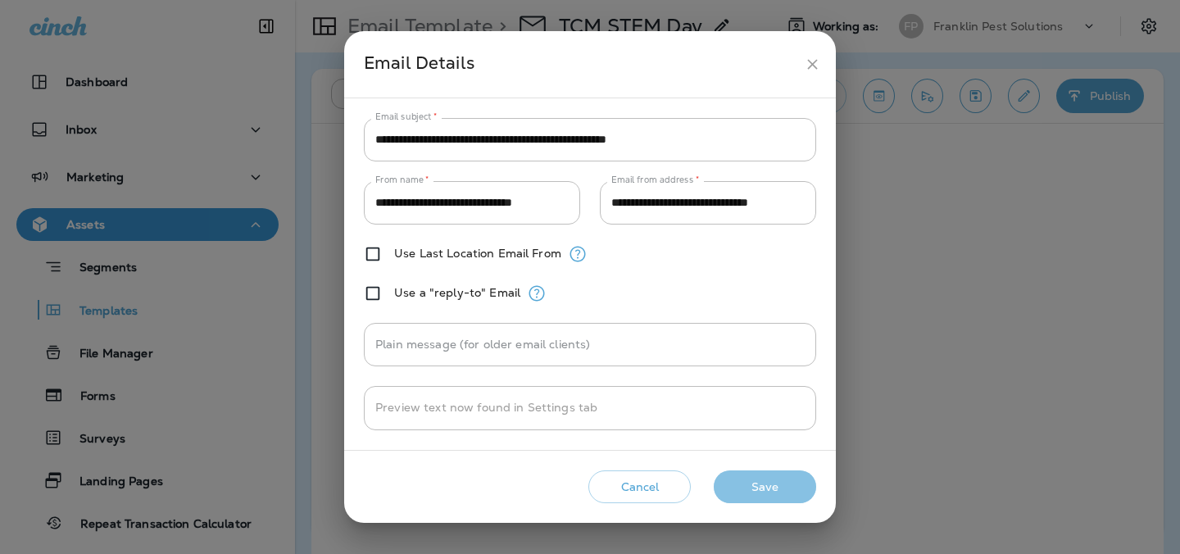
click at [791, 488] on button "Save" at bounding box center [765, 487] width 102 height 34
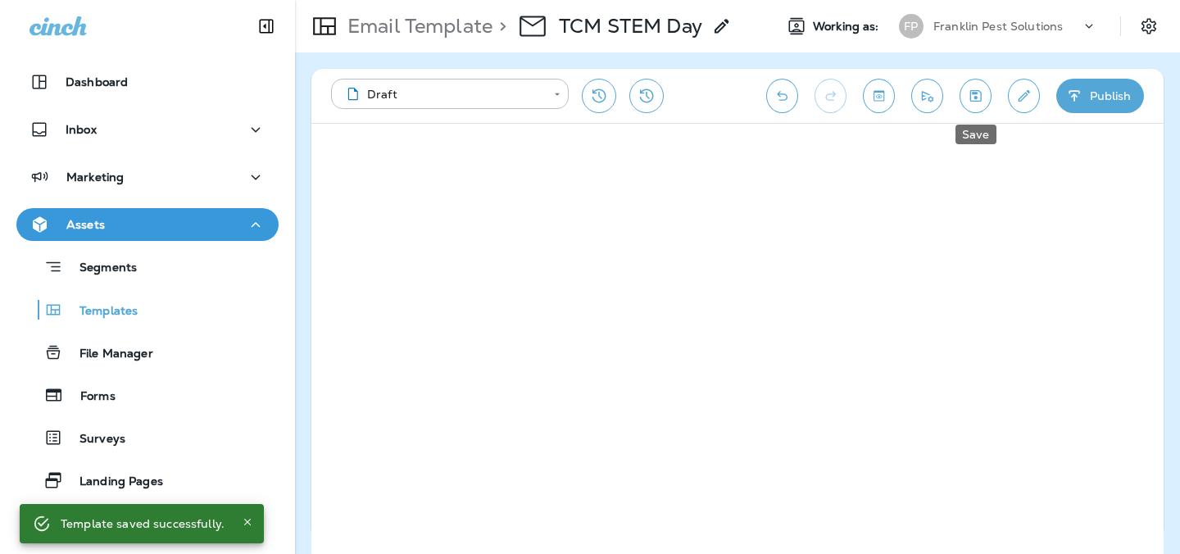
click at [981, 91] on icon "Save" at bounding box center [975, 96] width 17 height 16
click at [974, 105] on button "Save" at bounding box center [975, 96] width 32 height 34
click at [885, 102] on icon "Toggle preview" at bounding box center [878, 96] width 17 height 16
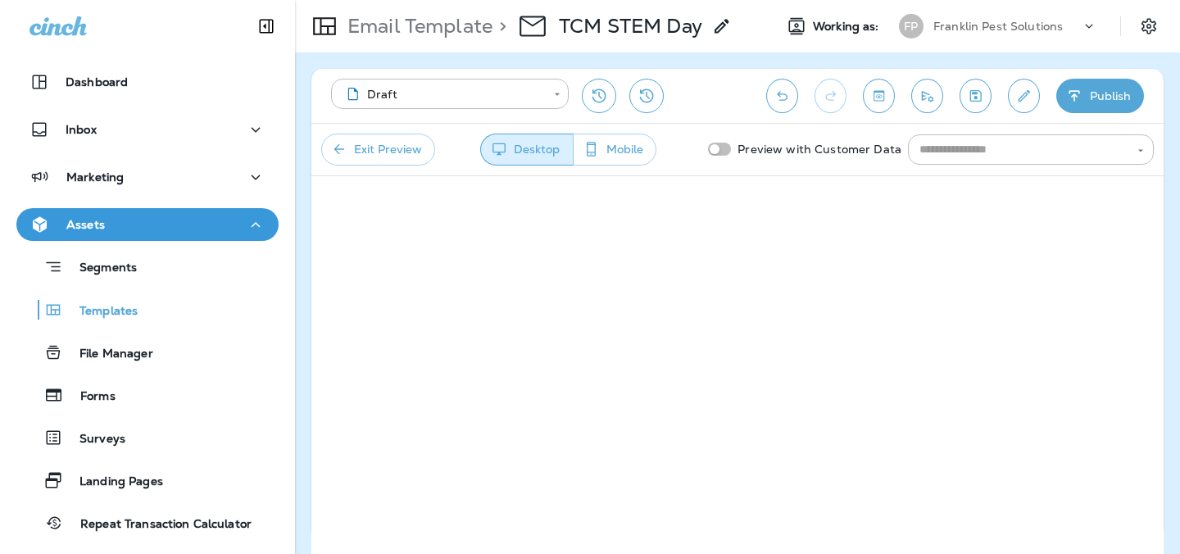
click at [971, 100] on icon "Save" at bounding box center [975, 96] width 17 height 16
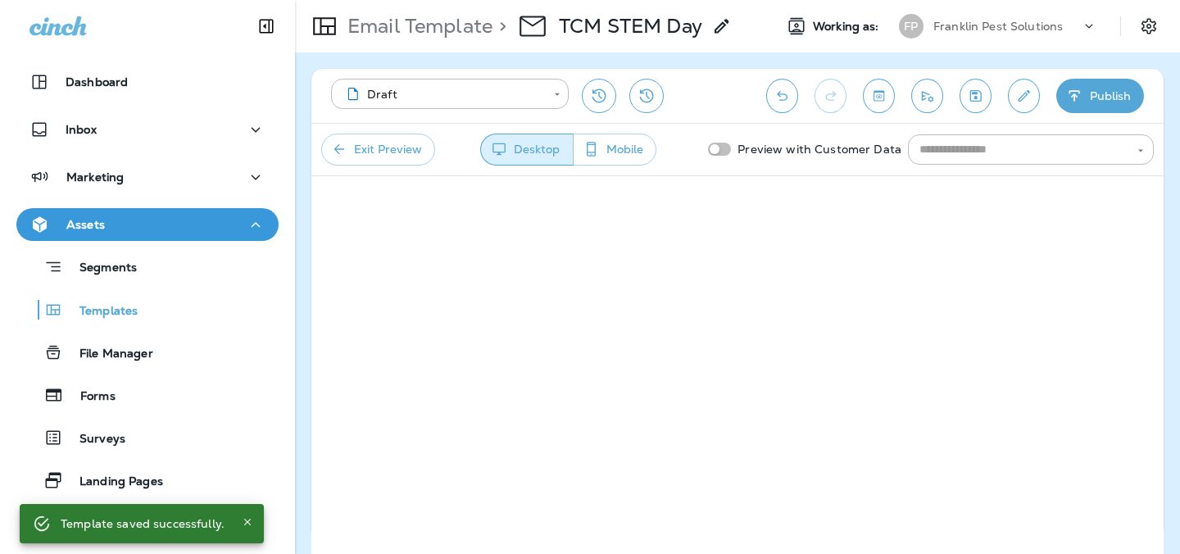
click at [383, 141] on button "Exit Preview" at bounding box center [378, 150] width 114 height 32
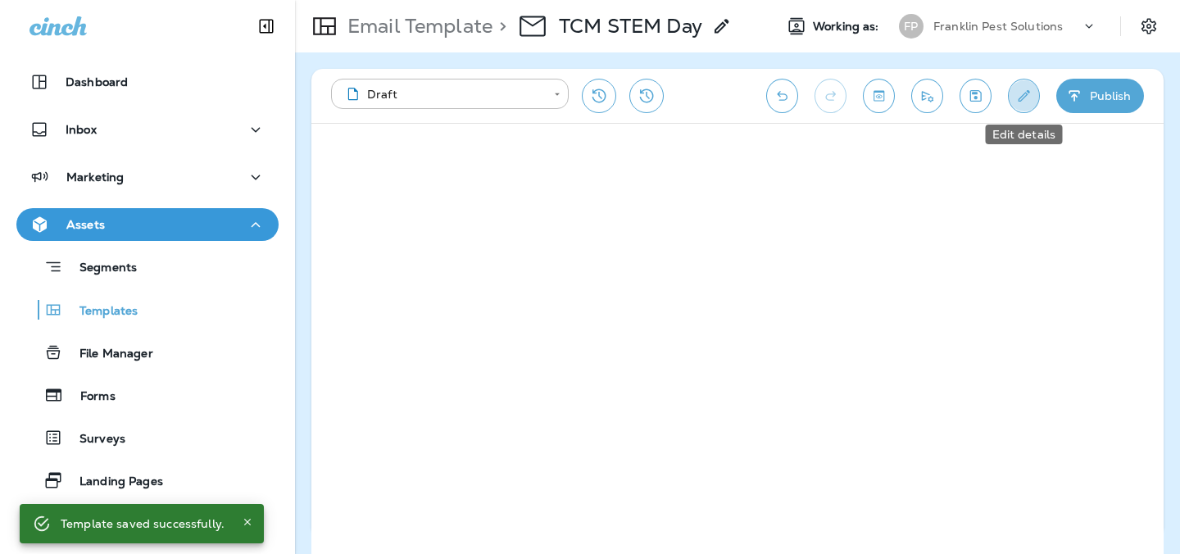
click at [1016, 100] on icon "Edit details" at bounding box center [1023, 96] width 17 height 16
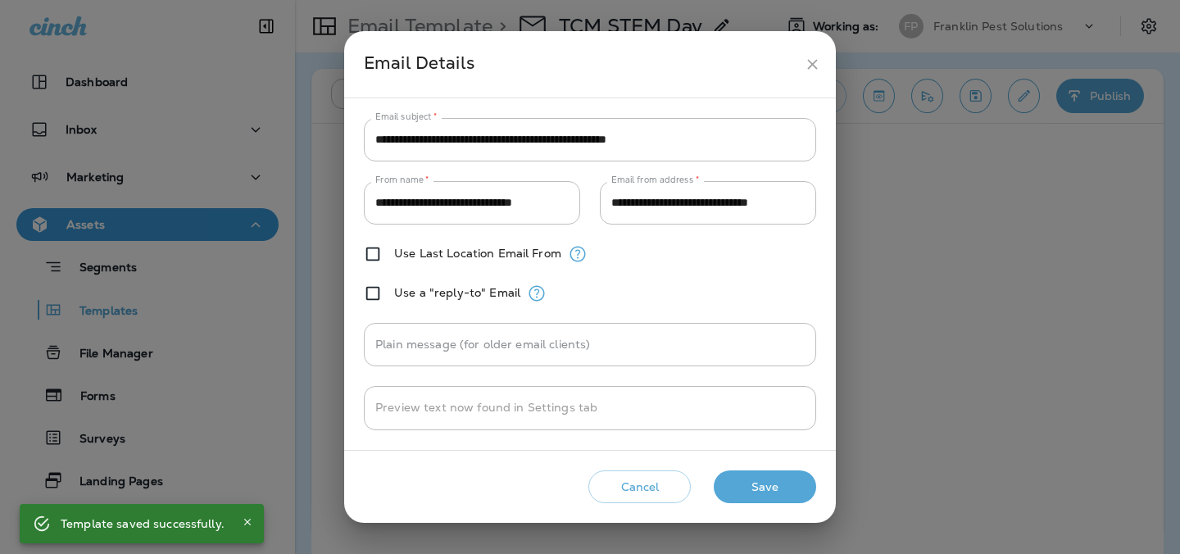
click at [773, 481] on button "Save" at bounding box center [765, 487] width 102 height 34
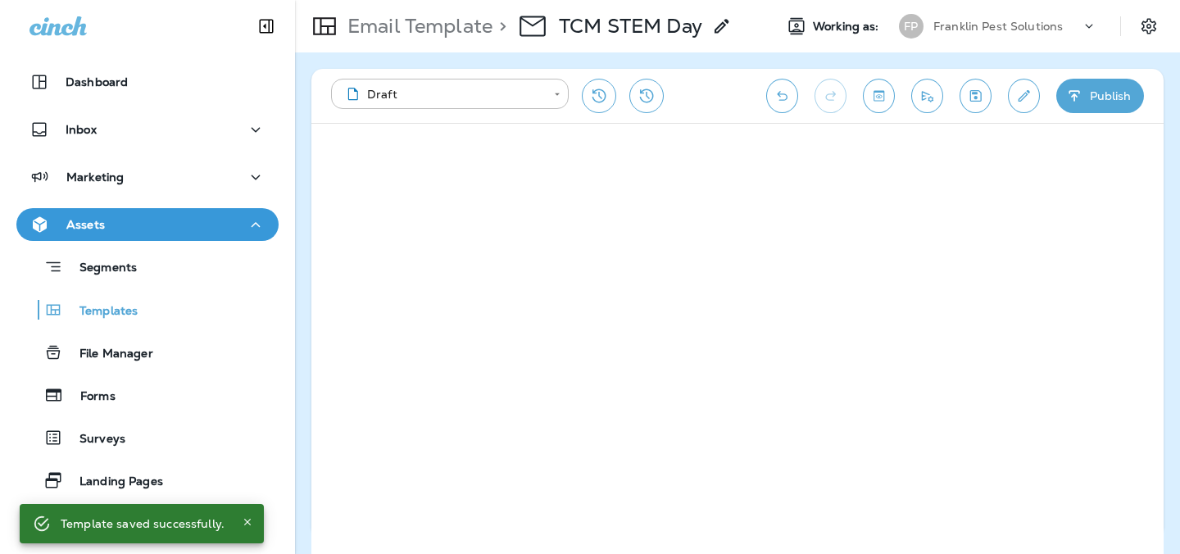
click at [977, 94] on icon "Save" at bounding box center [975, 96] width 17 height 16
